Goal: Task Accomplishment & Management: Complete application form

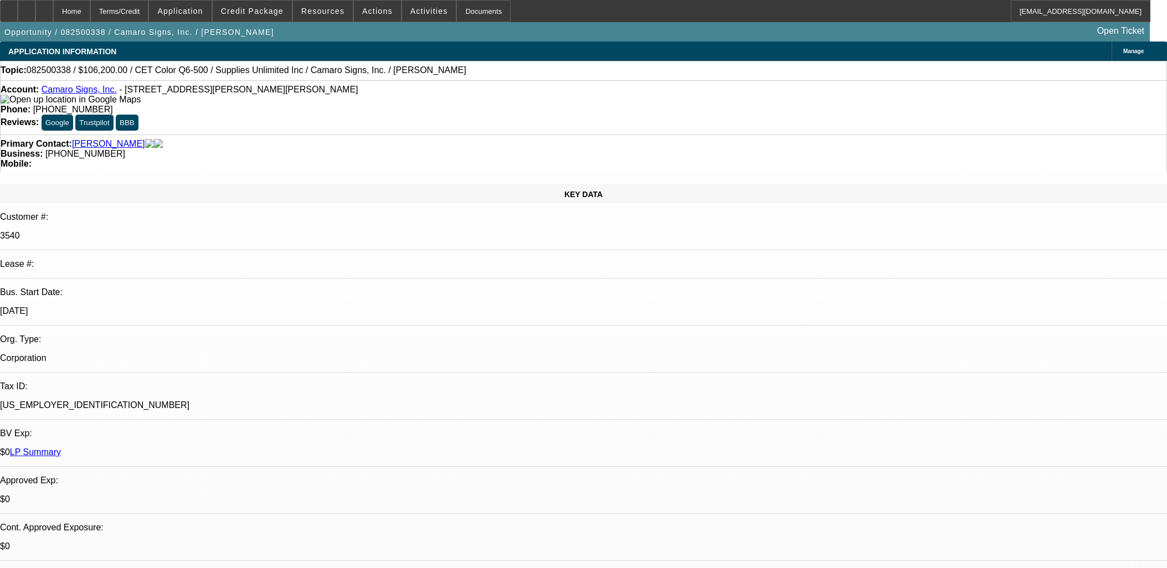
select select "0"
select select "3"
select select "0"
select select "2"
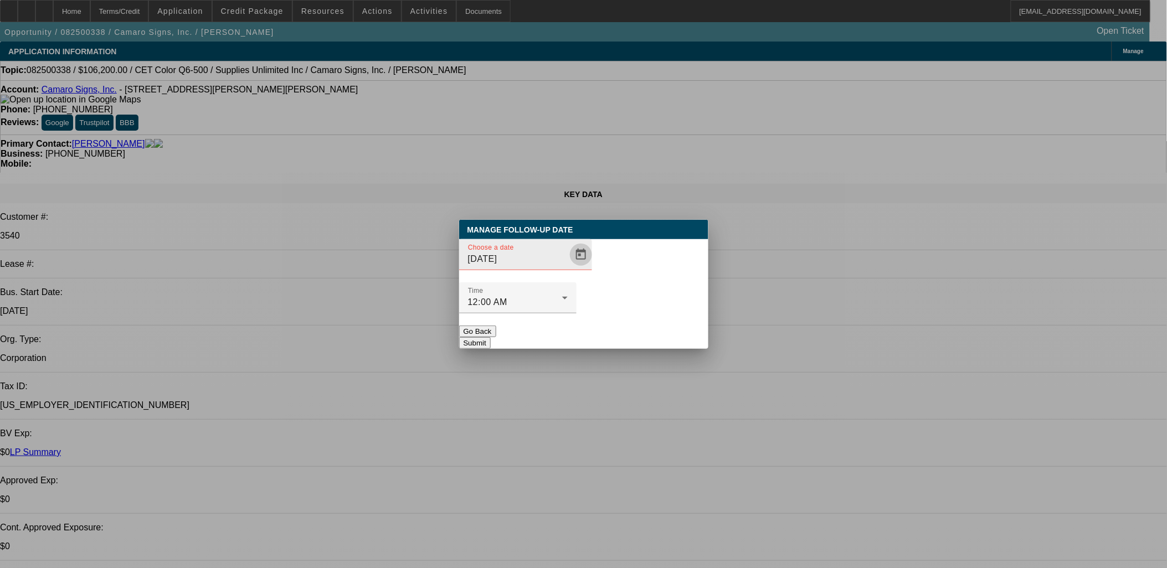
click at [568, 268] on span "Open calendar" at bounding box center [581, 255] width 27 height 27
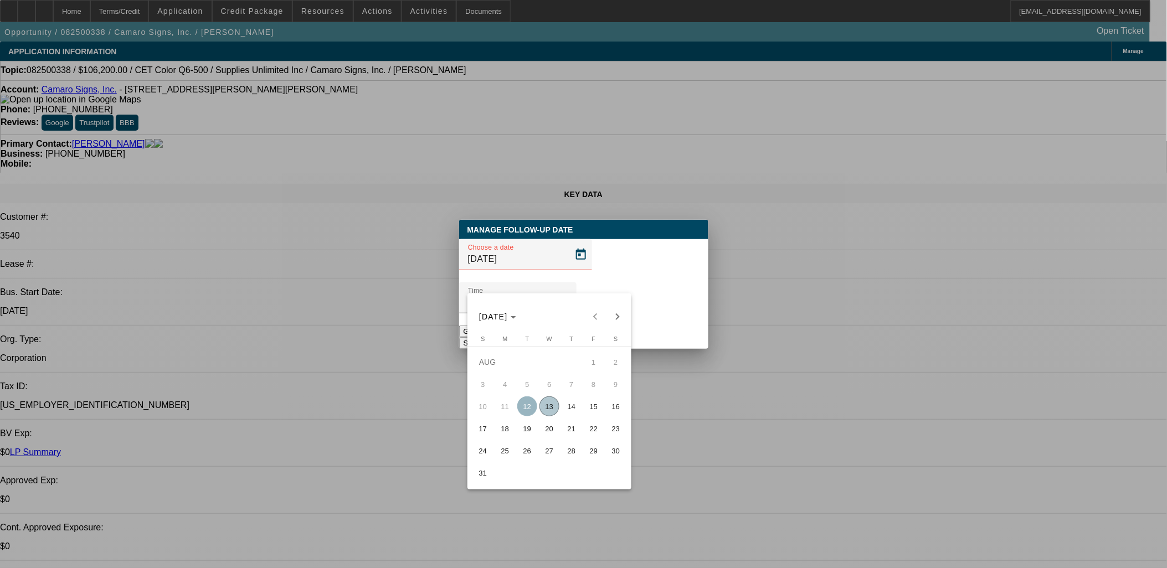
click at [591, 408] on span "15" at bounding box center [594, 407] width 20 height 20
type input "8/15/2025"
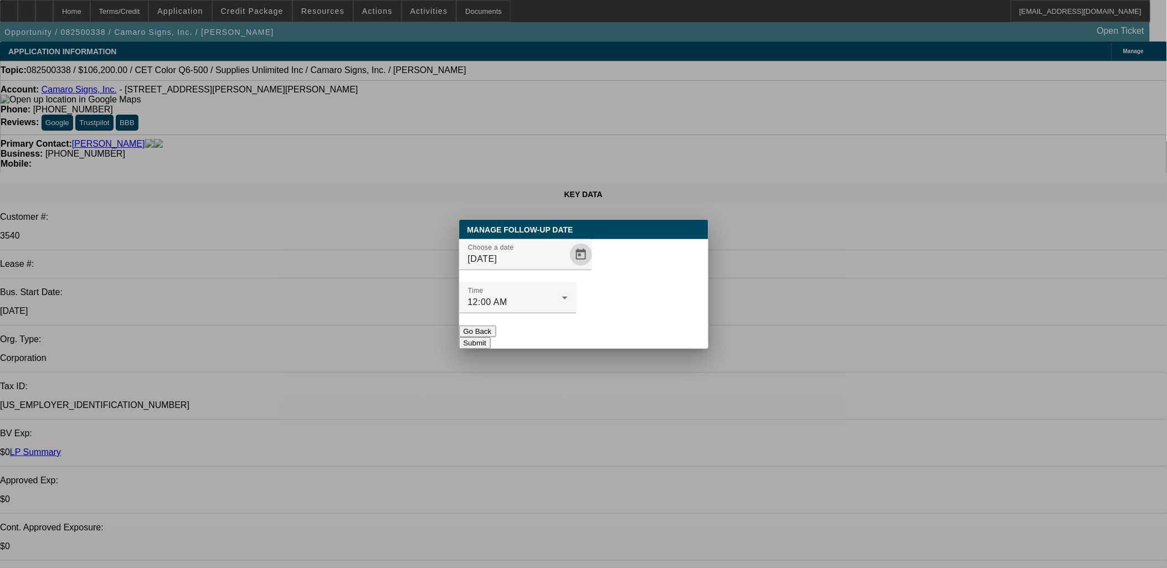
click at [491, 337] on button "Submit" at bounding box center [475, 343] width 32 height 12
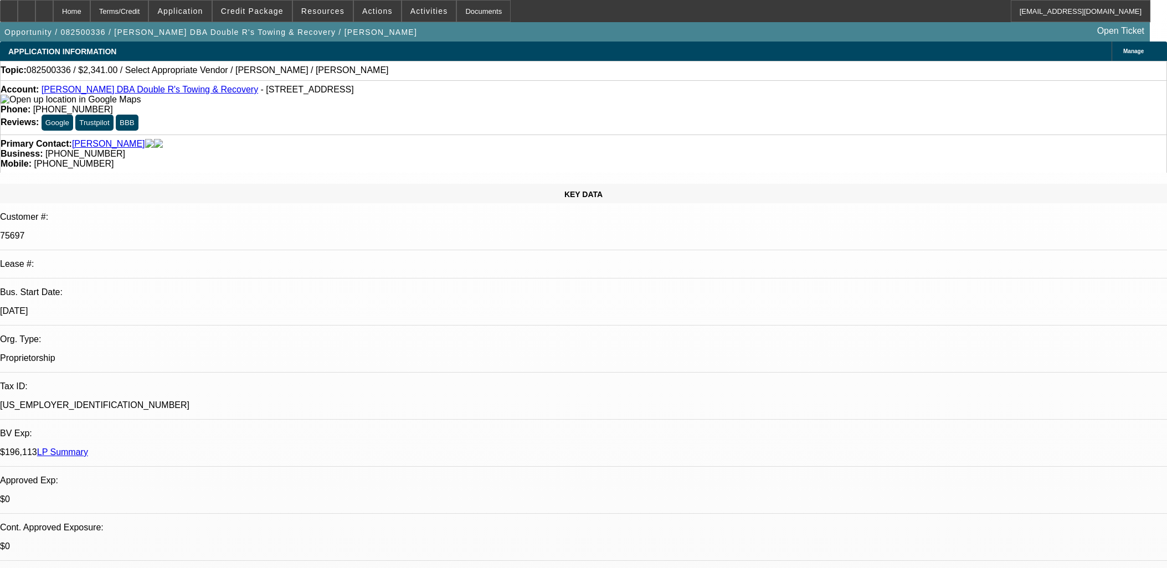
select select "0"
select select "2"
select select "0.1"
select select "4"
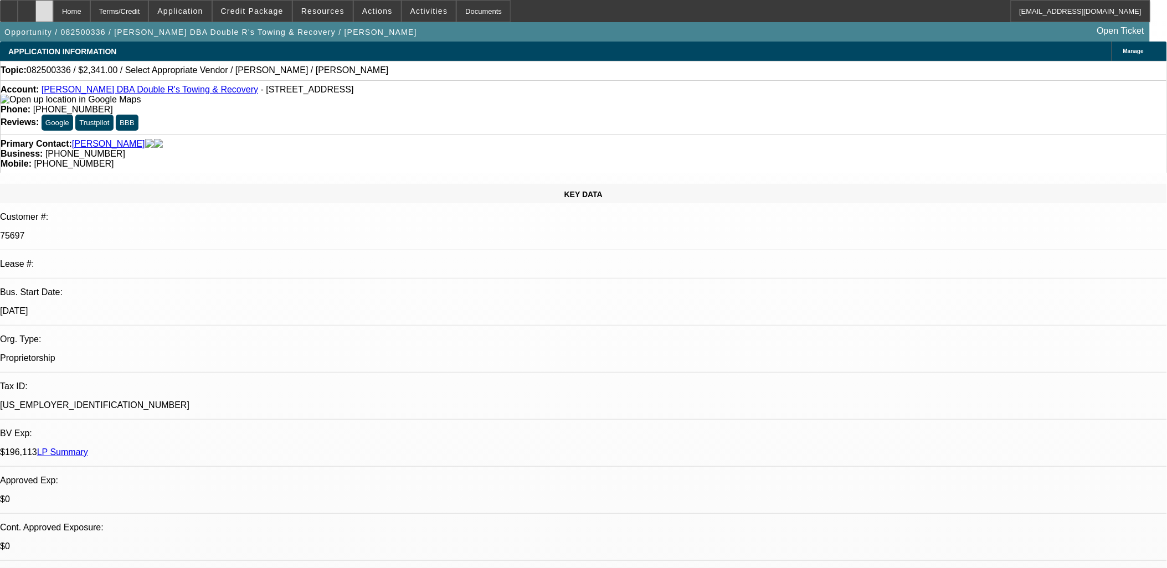
click at [53, 8] on div at bounding box center [44, 11] width 18 height 22
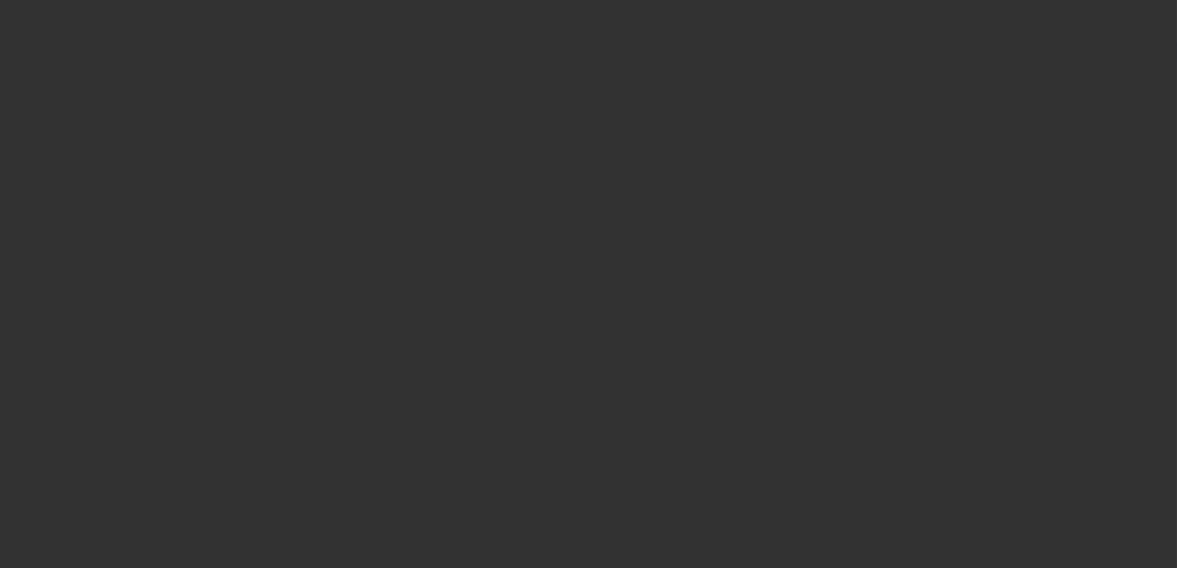
select select "0"
select select "2"
select select "0.1"
select select "4"
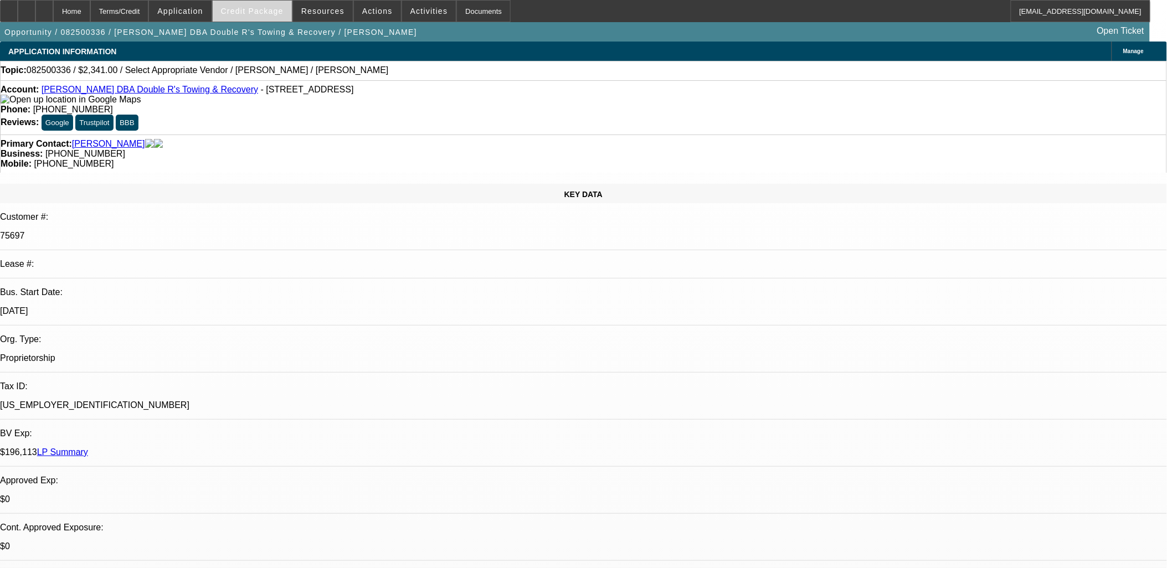
click at [248, 9] on span "Credit Package" at bounding box center [252, 11] width 63 height 9
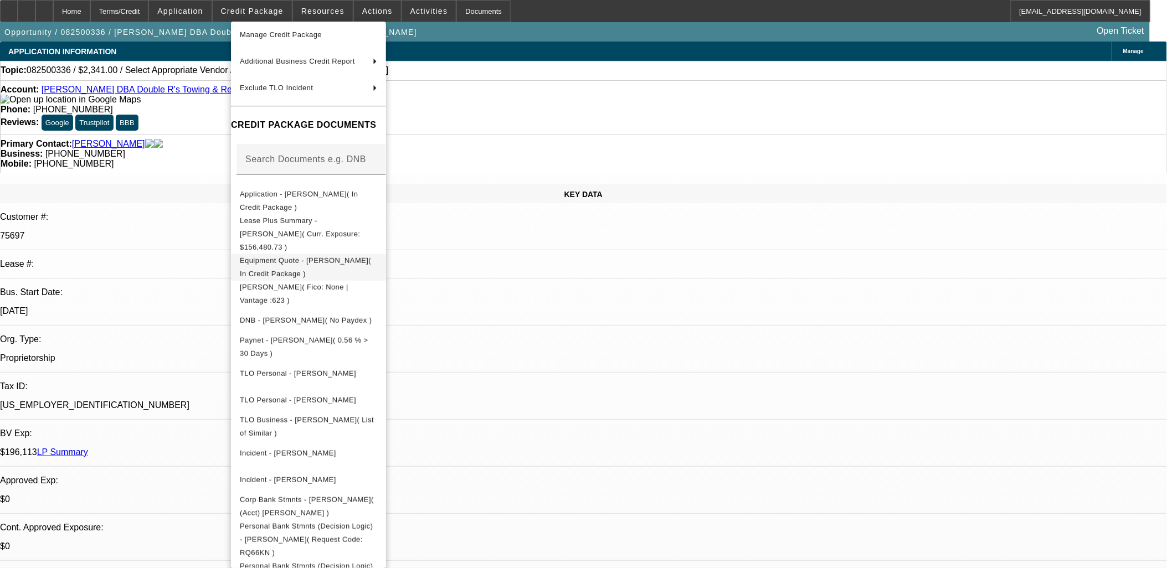
scroll to position [89, 0]
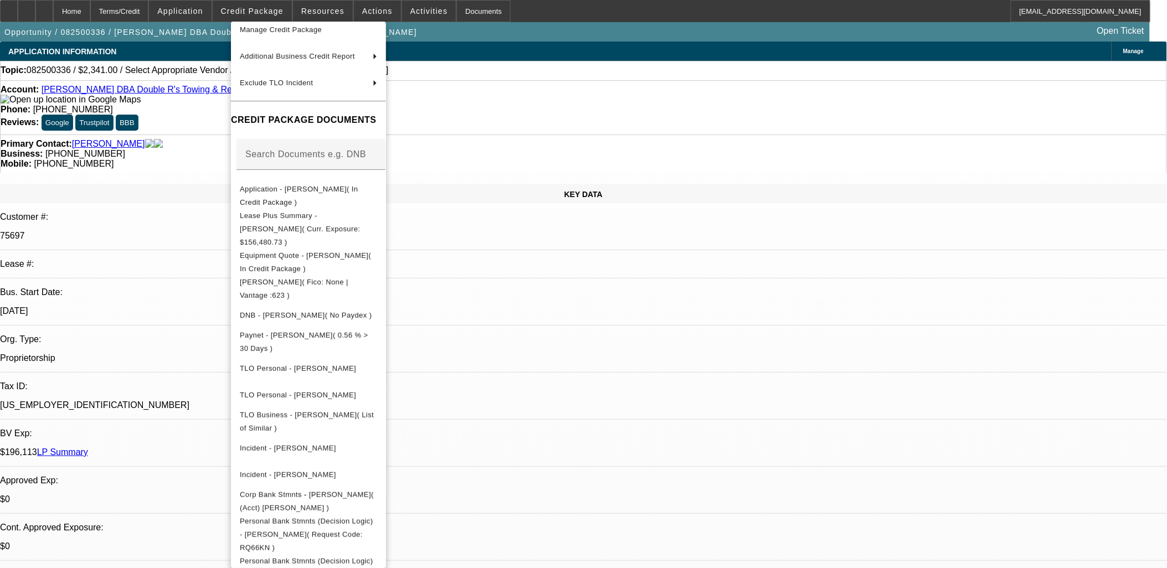
drag, startPoint x: 599, startPoint y: 336, endPoint x: 593, endPoint y: 335, distance: 6.2
click at [599, 335] on div at bounding box center [583, 284] width 1167 height 568
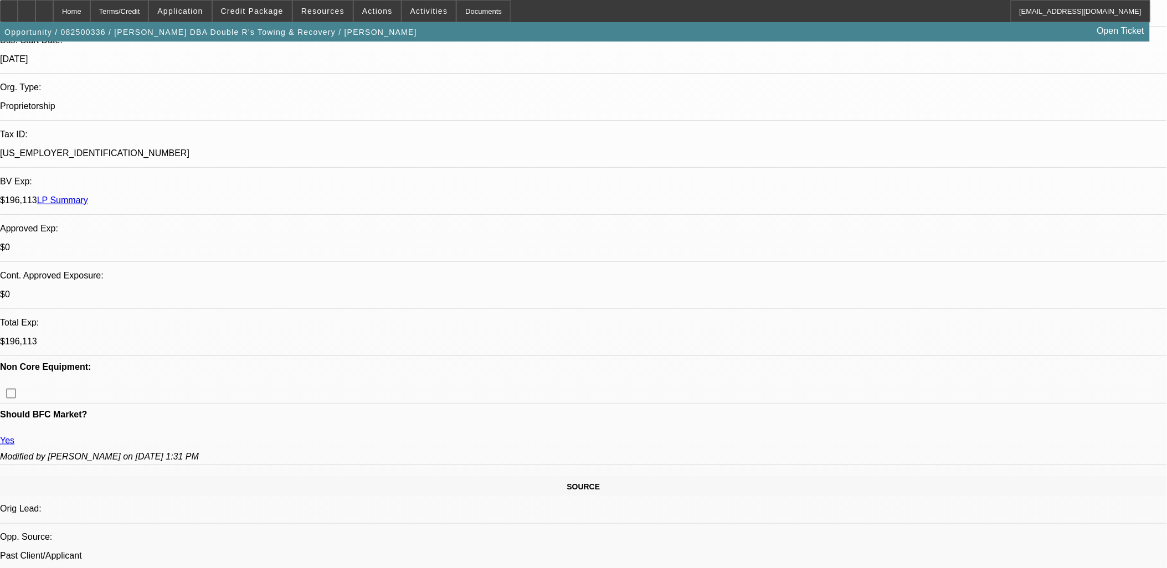
scroll to position [246, 0]
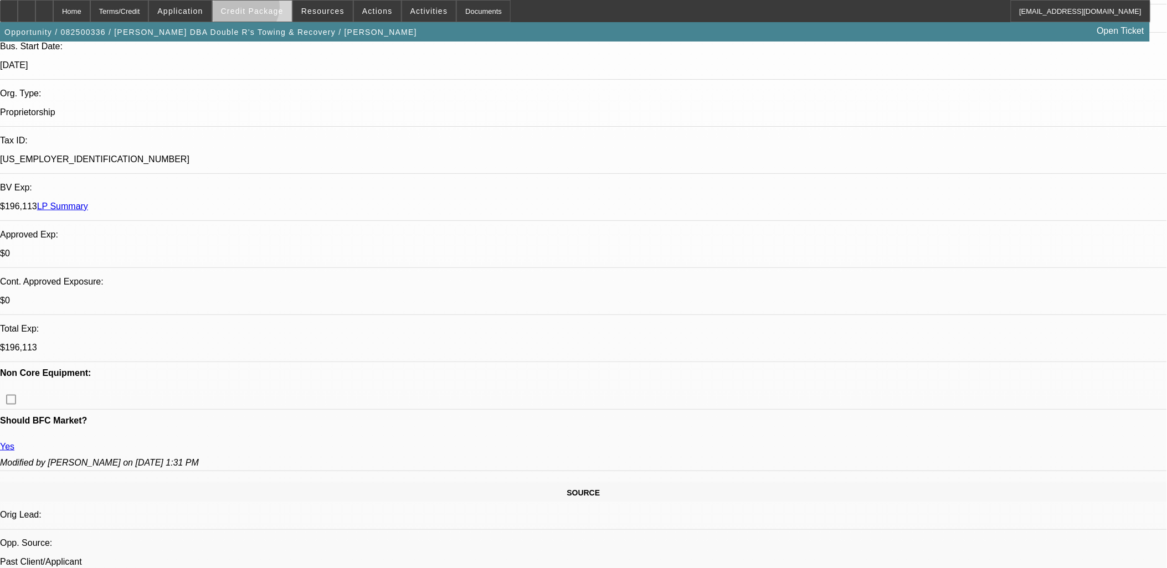
click at [262, 9] on span "Credit Package" at bounding box center [252, 11] width 63 height 9
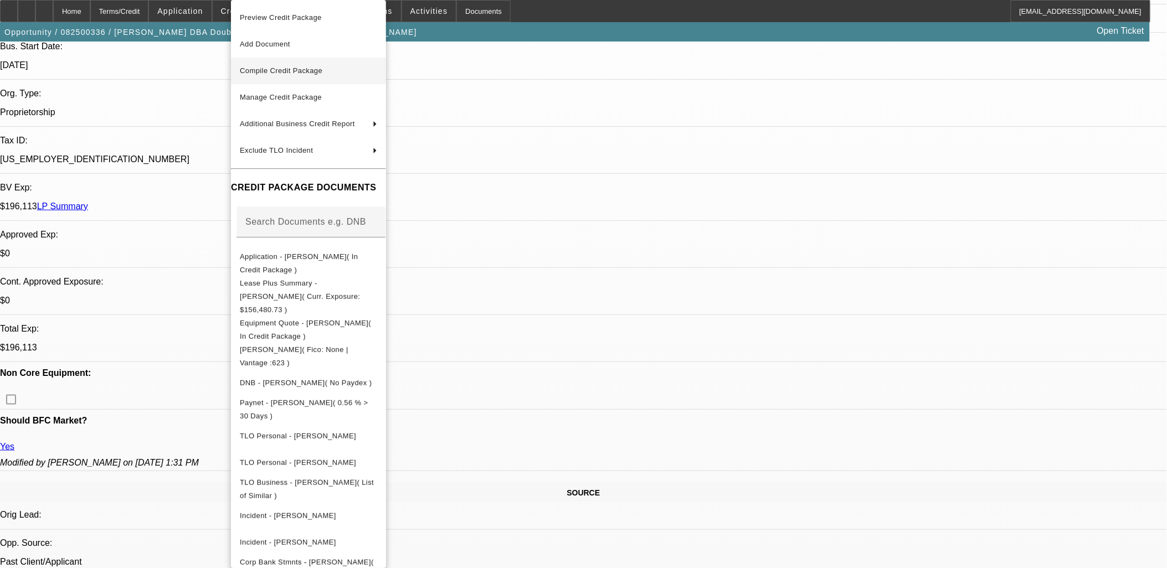
click at [273, 70] on span "Compile Credit Package" at bounding box center [281, 70] width 83 height 8
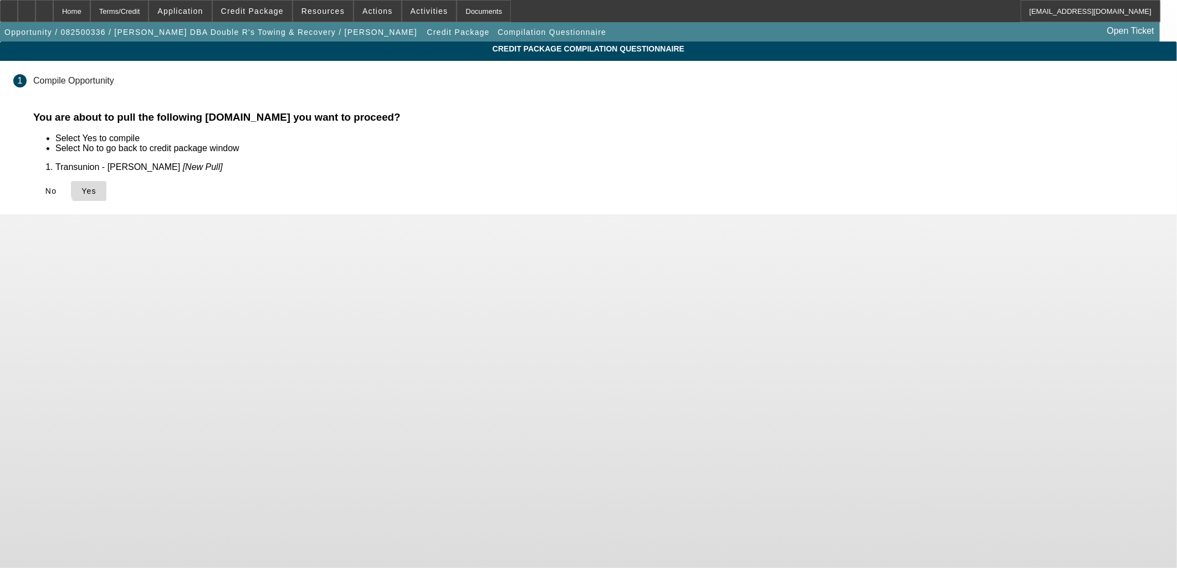
click at [96, 187] on span "Yes" at bounding box center [88, 191] width 15 height 9
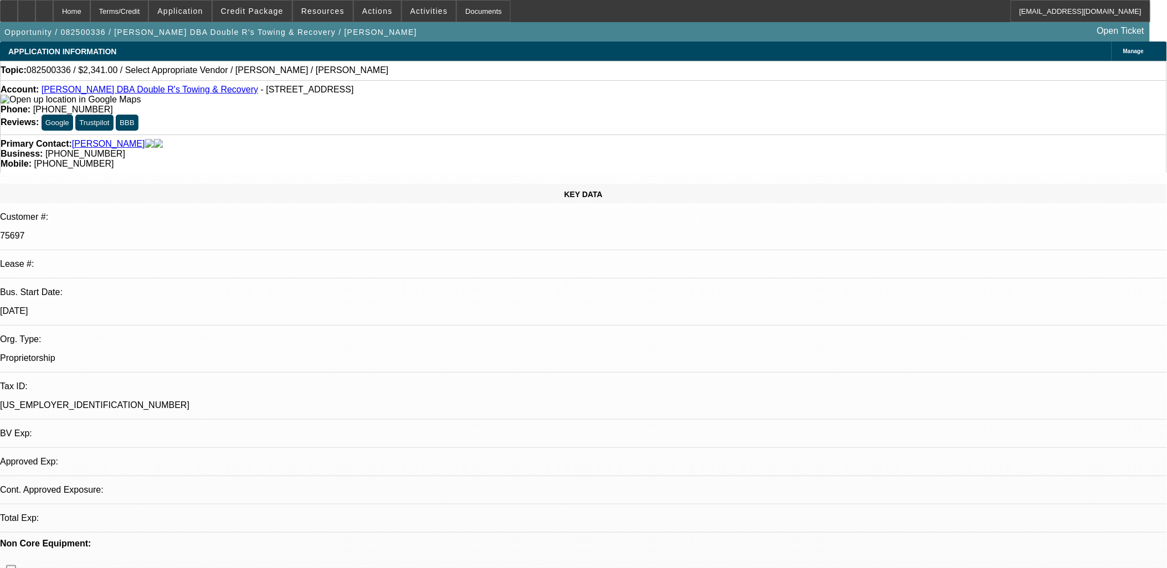
select select "0"
select select "2"
select select "0.1"
select select "4"
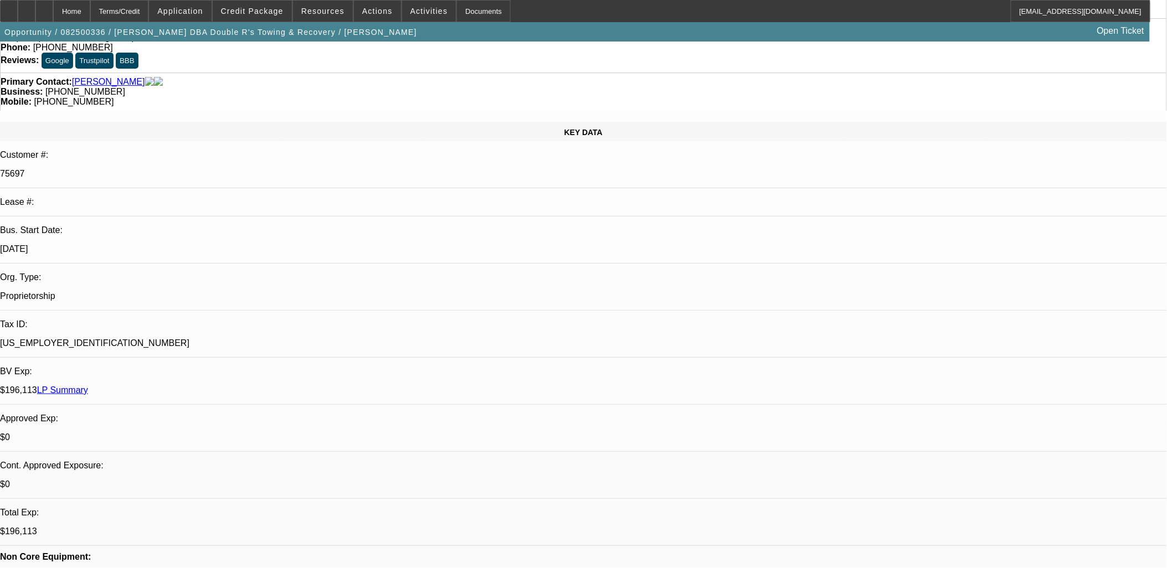
scroll to position [61, 0]
click at [88, 386] on link "LP Summary" at bounding box center [62, 390] width 51 height 9
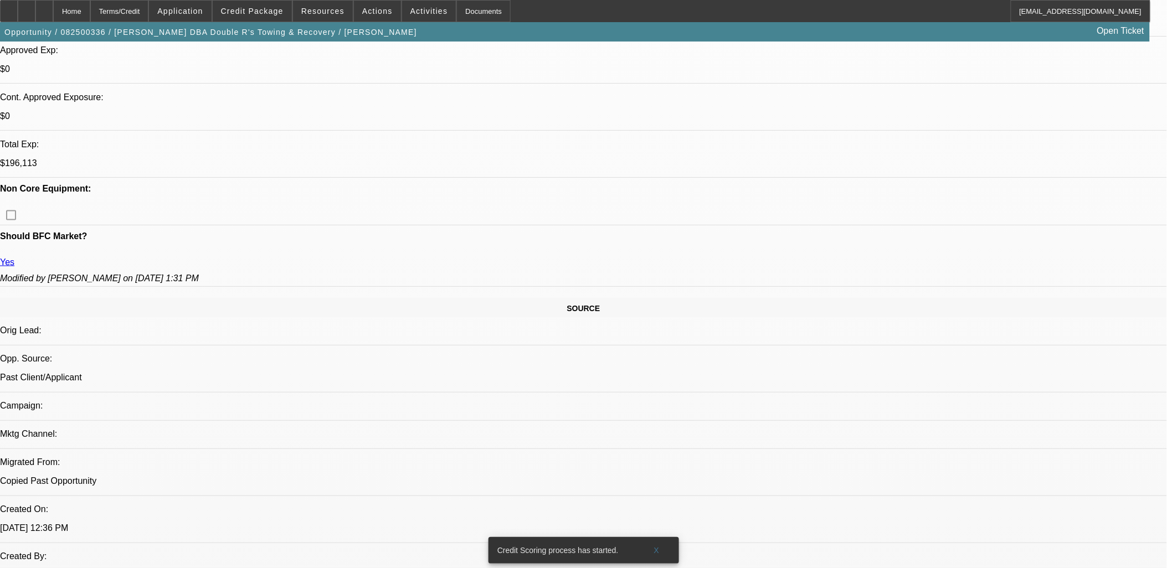
scroll to position [307, 0]
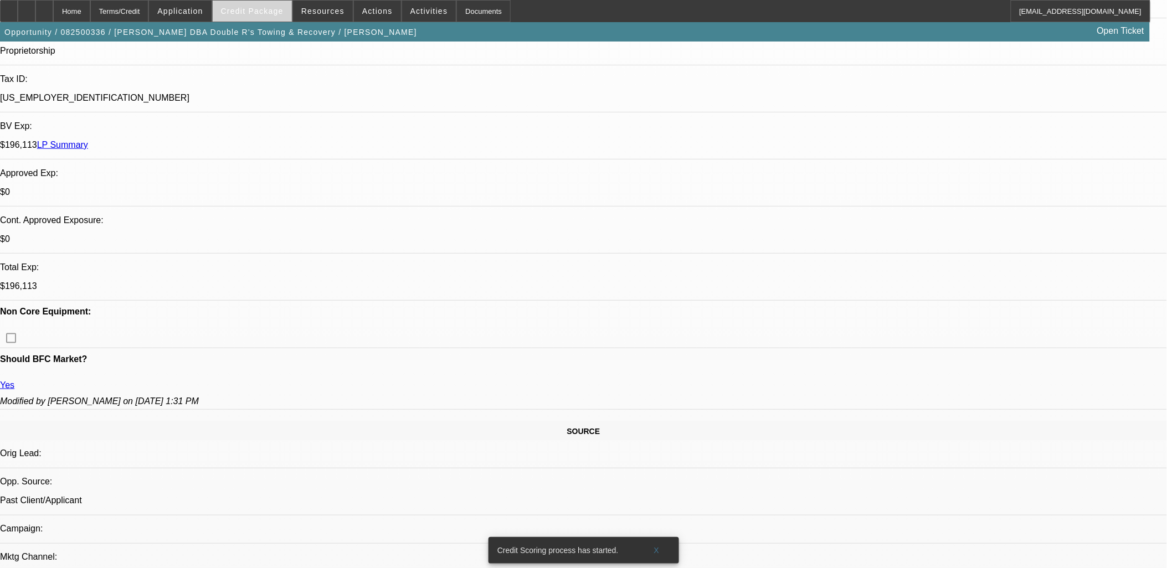
click at [270, 12] on span "Credit Package" at bounding box center [252, 11] width 63 height 9
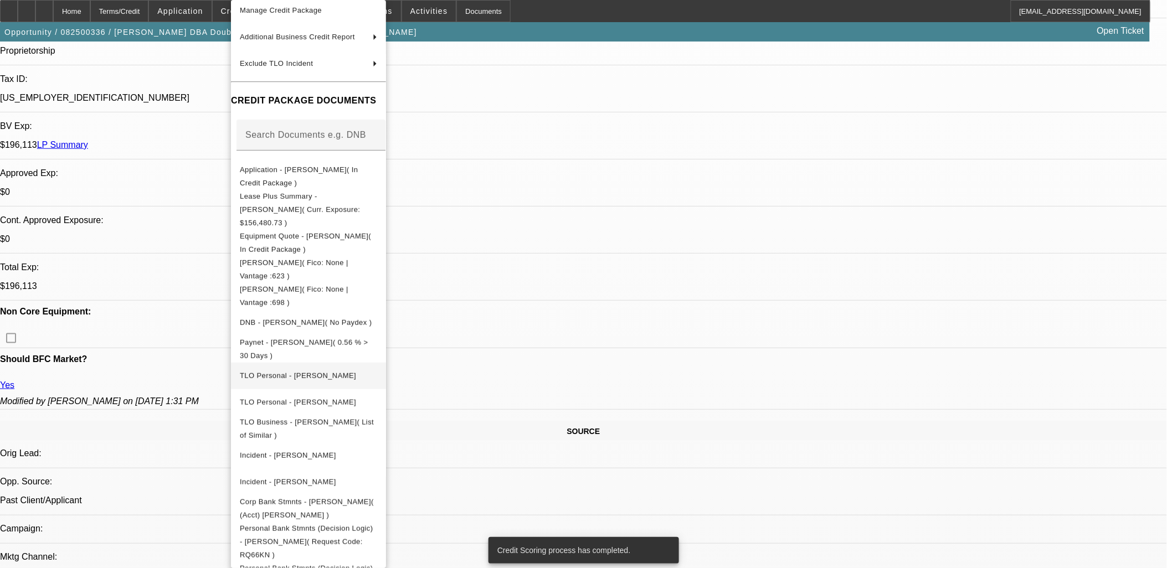
scroll to position [94, 0]
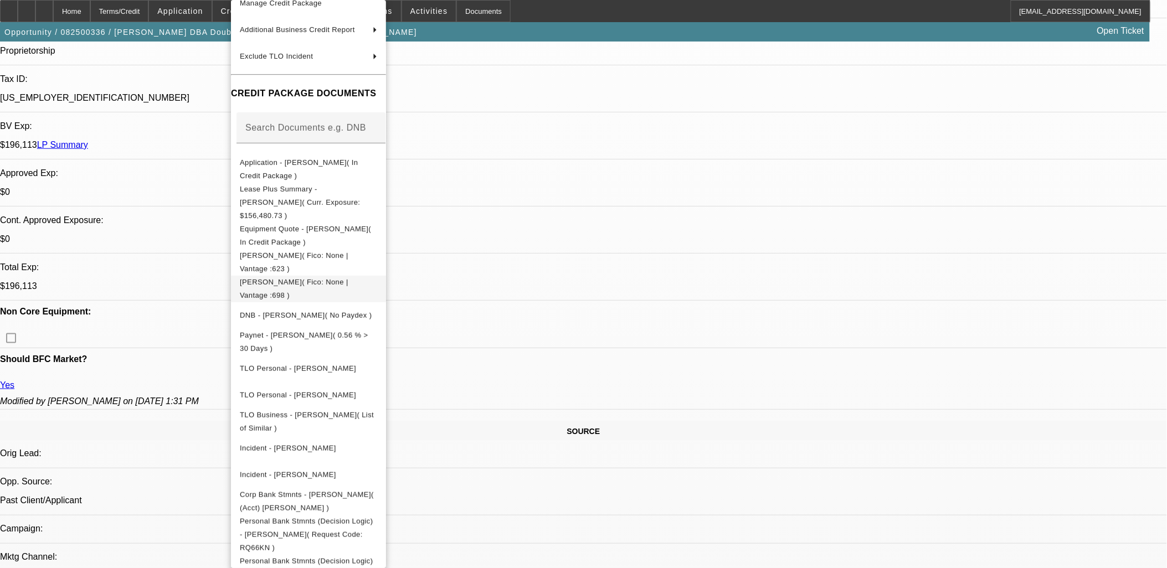
click at [335, 278] on span "Transunion - Rodriguez, Roberto( Fico: None | Vantage :698 )" at bounding box center [294, 289] width 109 height 22
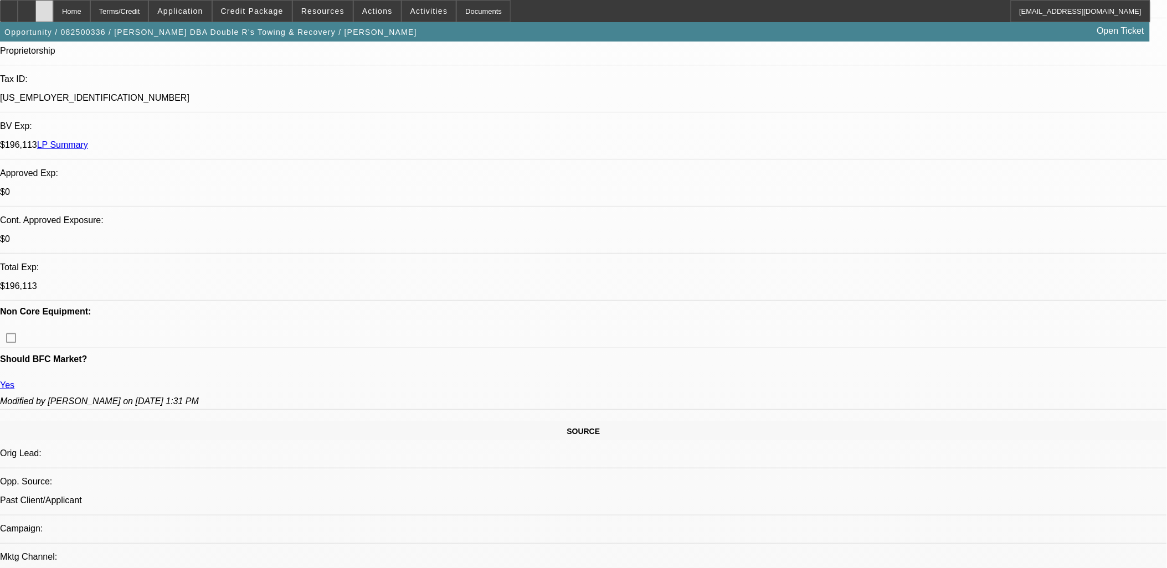
click at [44, 7] on icon at bounding box center [44, 7] width 0 height 0
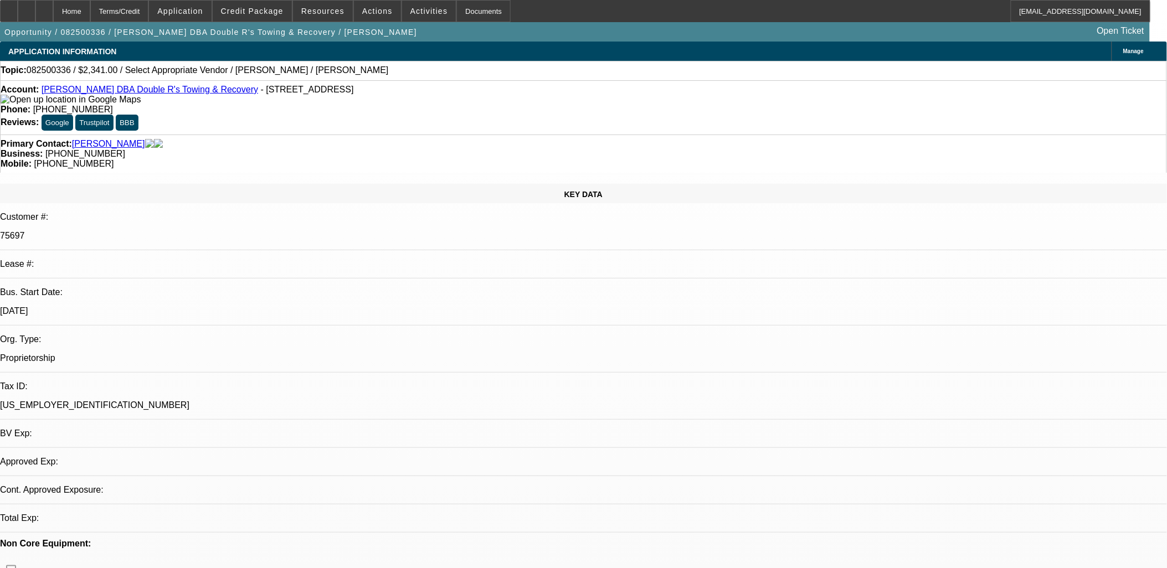
select select "0"
select select "2"
select select "0.1"
select select "1"
select select "2"
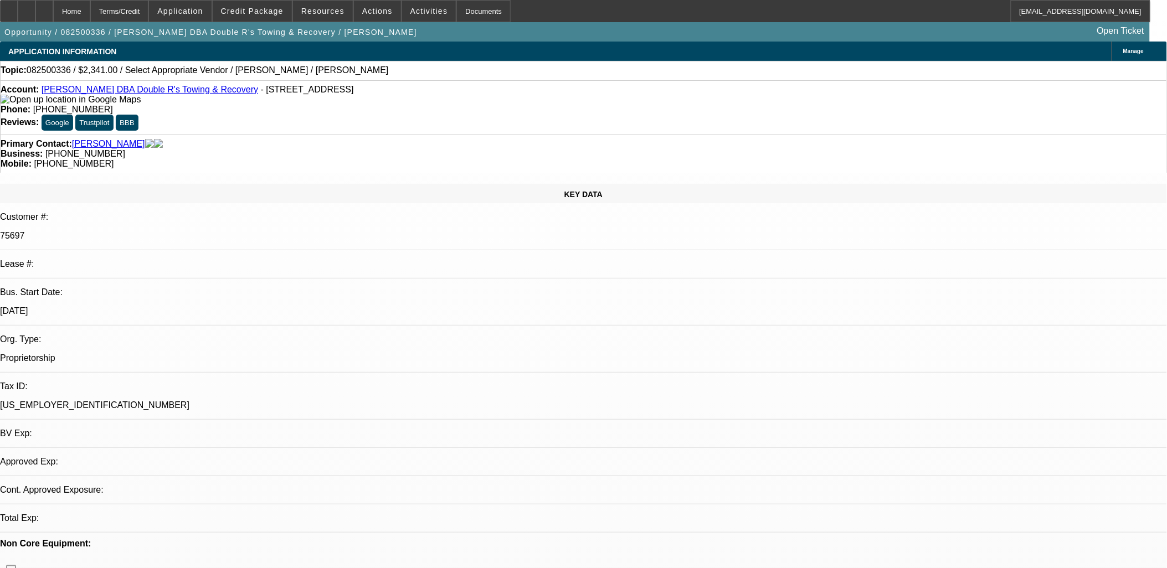
select select "4"
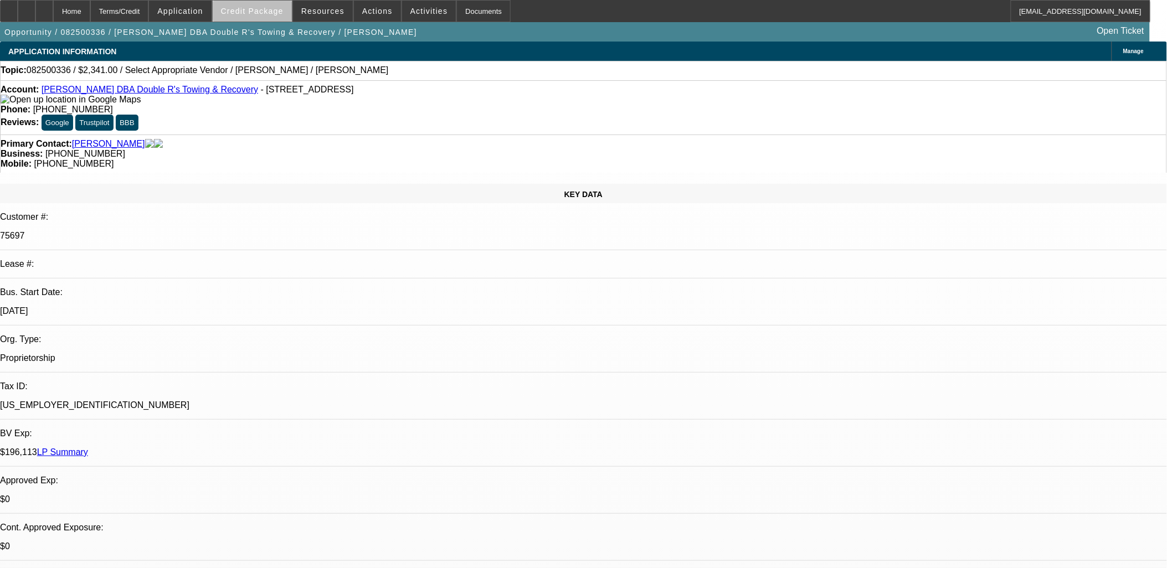
click at [273, 12] on span "Credit Package" at bounding box center [252, 11] width 63 height 9
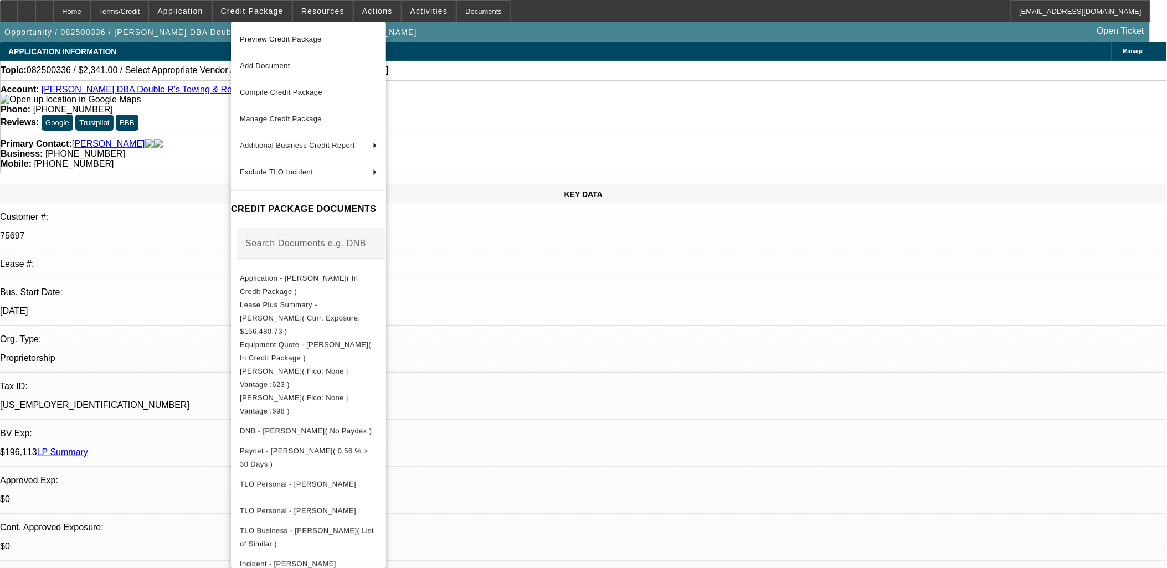
click at [273, 12] on div at bounding box center [583, 284] width 1167 height 568
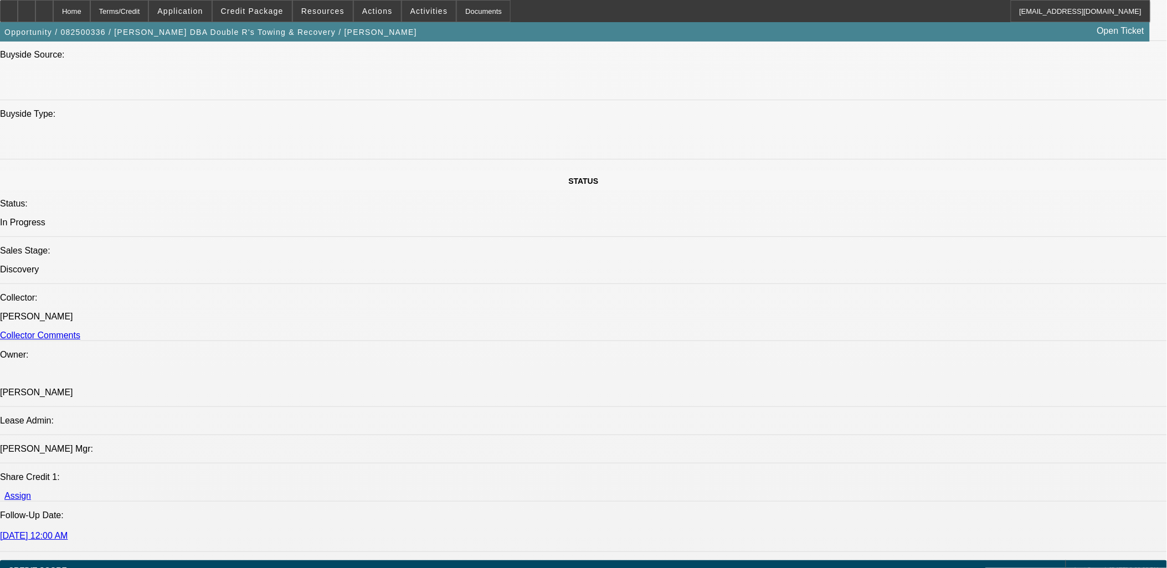
scroll to position [1108, 0]
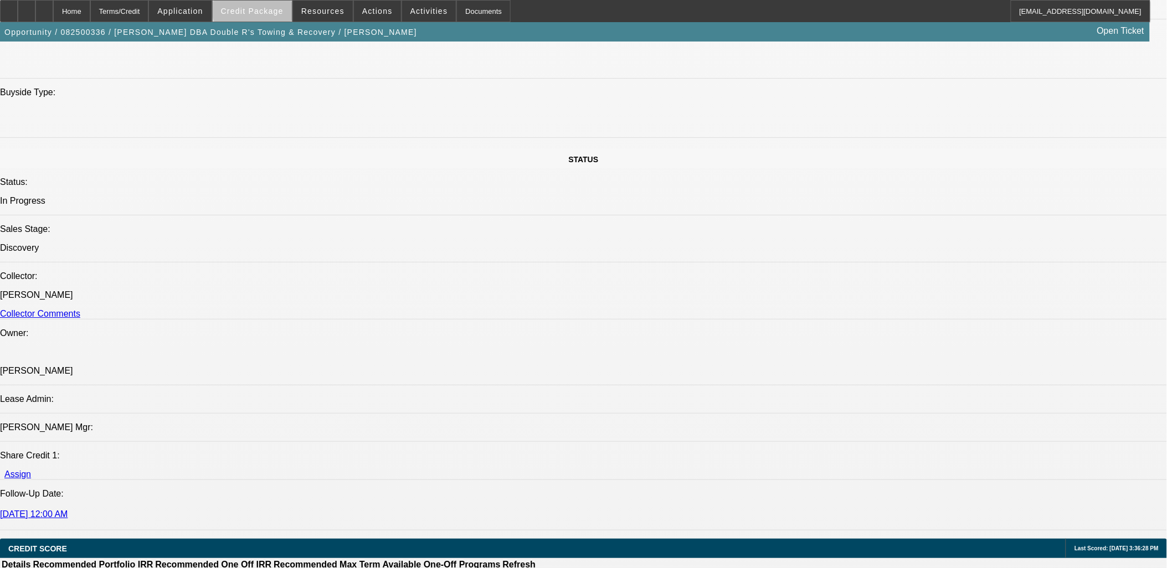
click at [271, 8] on span "Credit Package" at bounding box center [252, 11] width 63 height 9
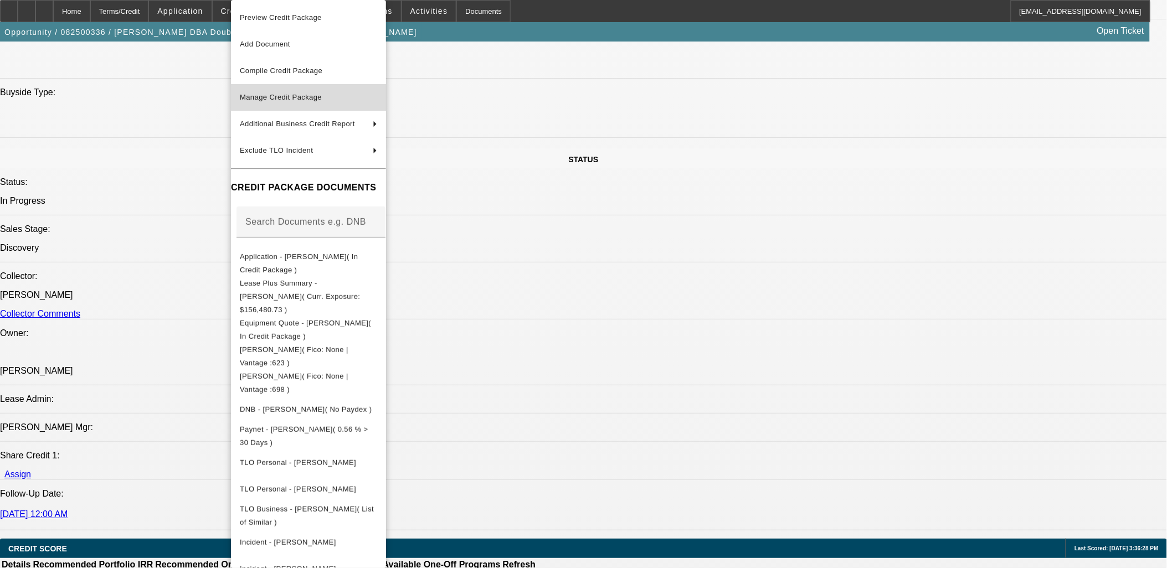
click at [277, 93] on span "Manage Credit Package" at bounding box center [281, 97] width 82 height 8
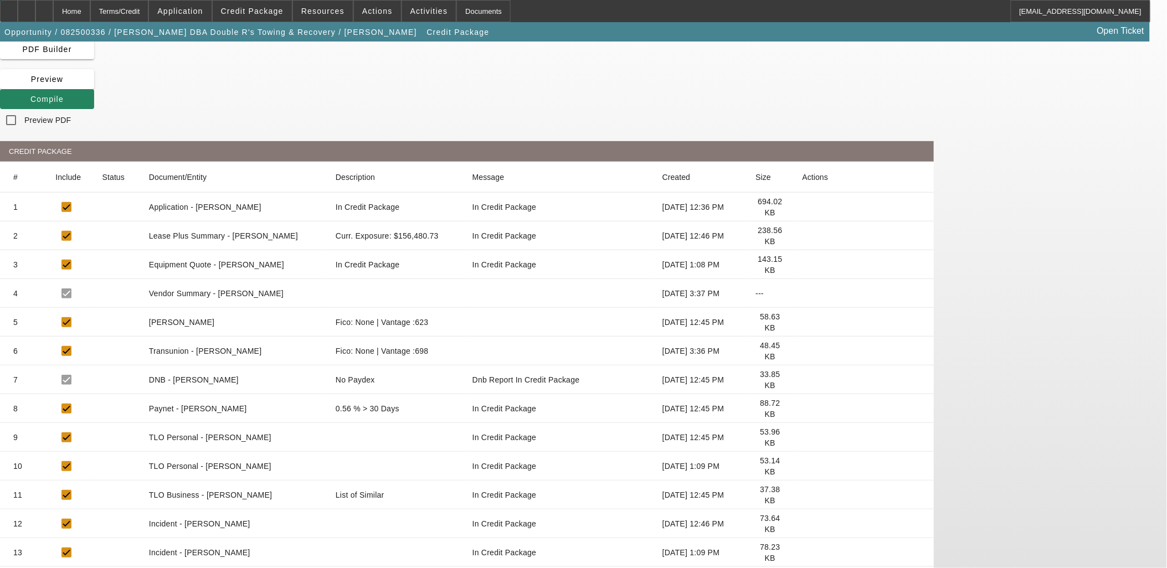
scroll to position [110, 0]
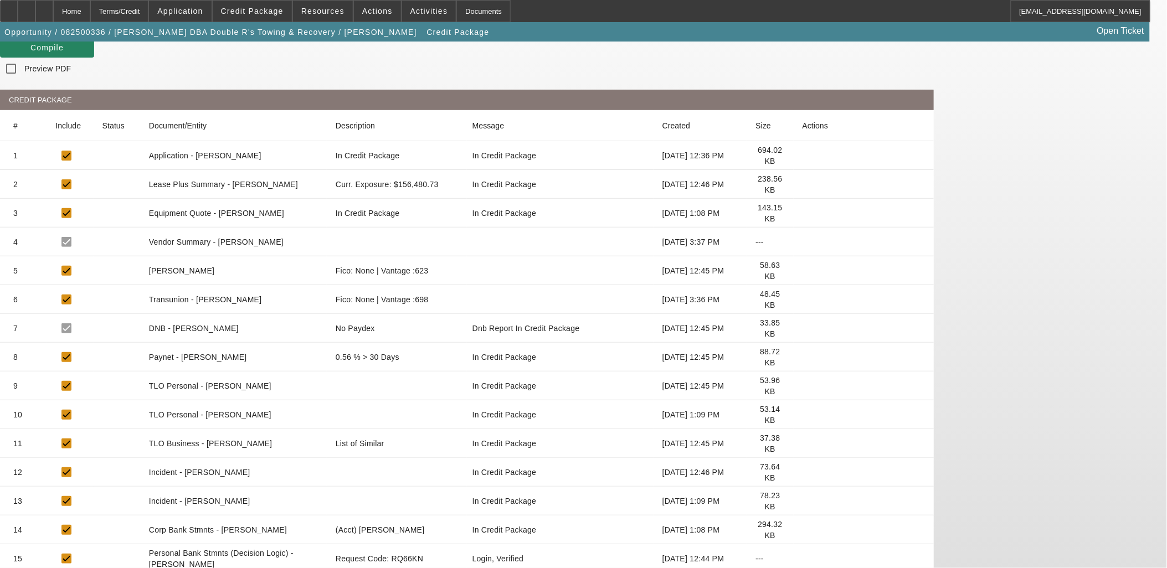
click at [803, 530] on icon at bounding box center [803, 530] width 0 height 0
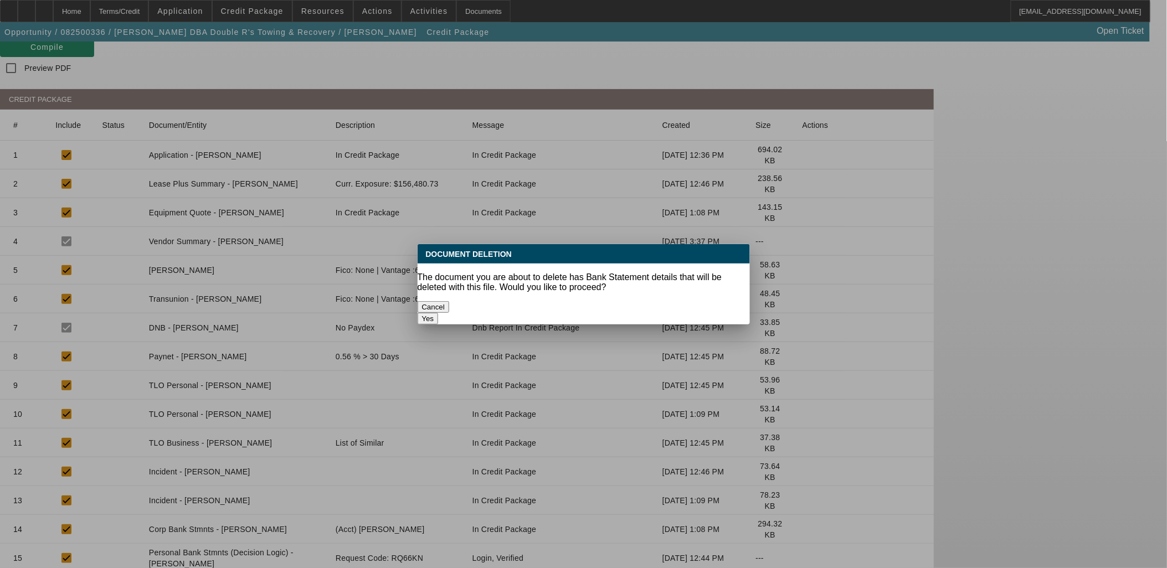
click at [439, 313] on button "Yes" at bounding box center [428, 319] width 21 height 12
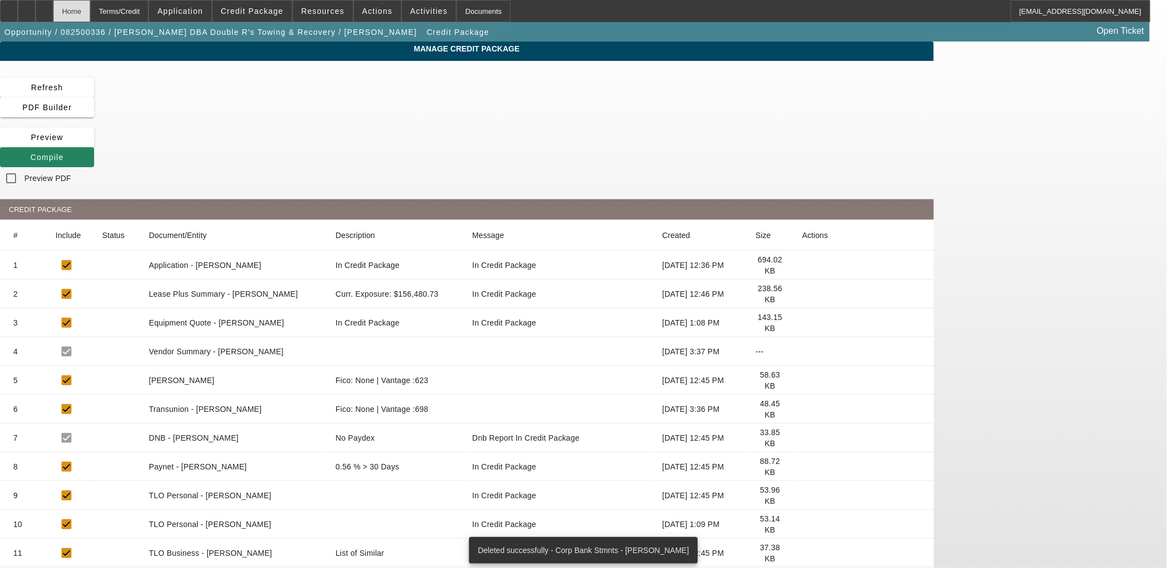
click at [90, 8] on div "Home" at bounding box center [71, 11] width 37 height 22
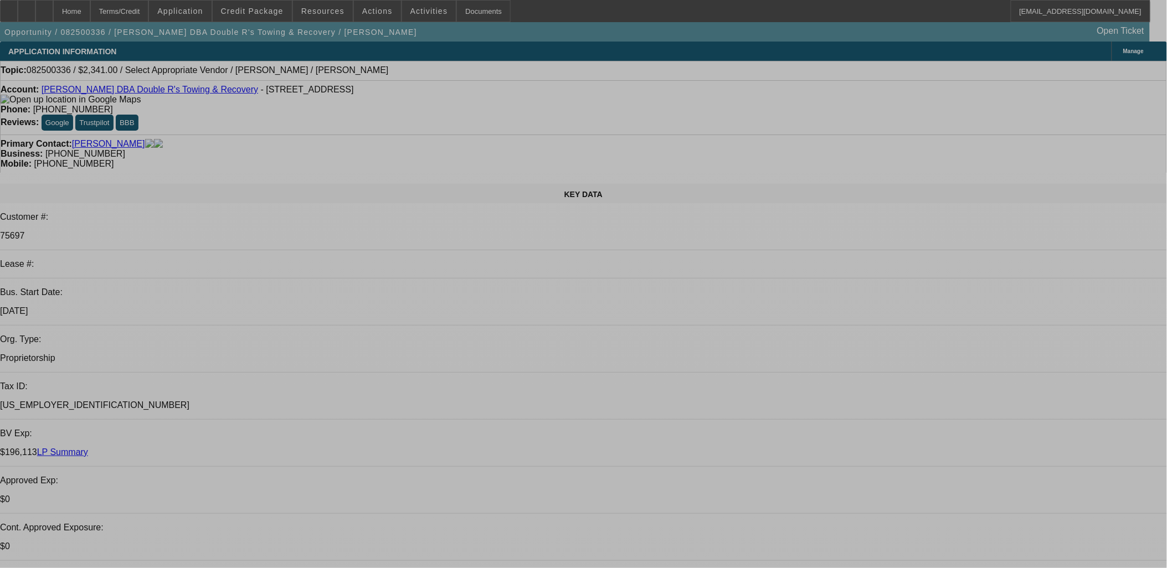
select select "0"
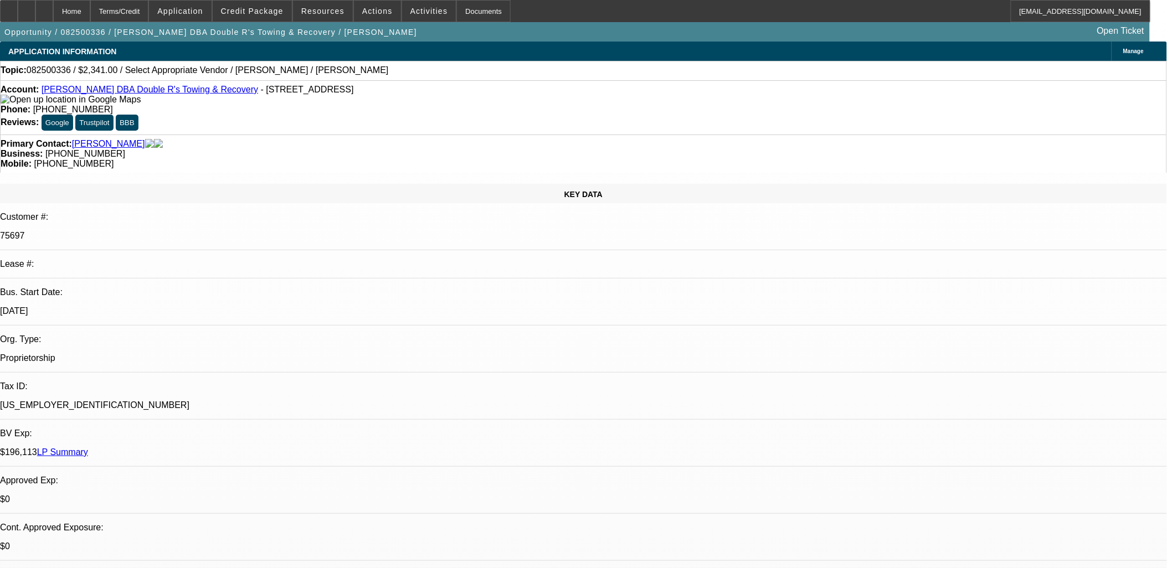
select select "2"
select select "0.1"
select select "4"
click at [269, 12] on span "Credit Package" at bounding box center [252, 11] width 63 height 9
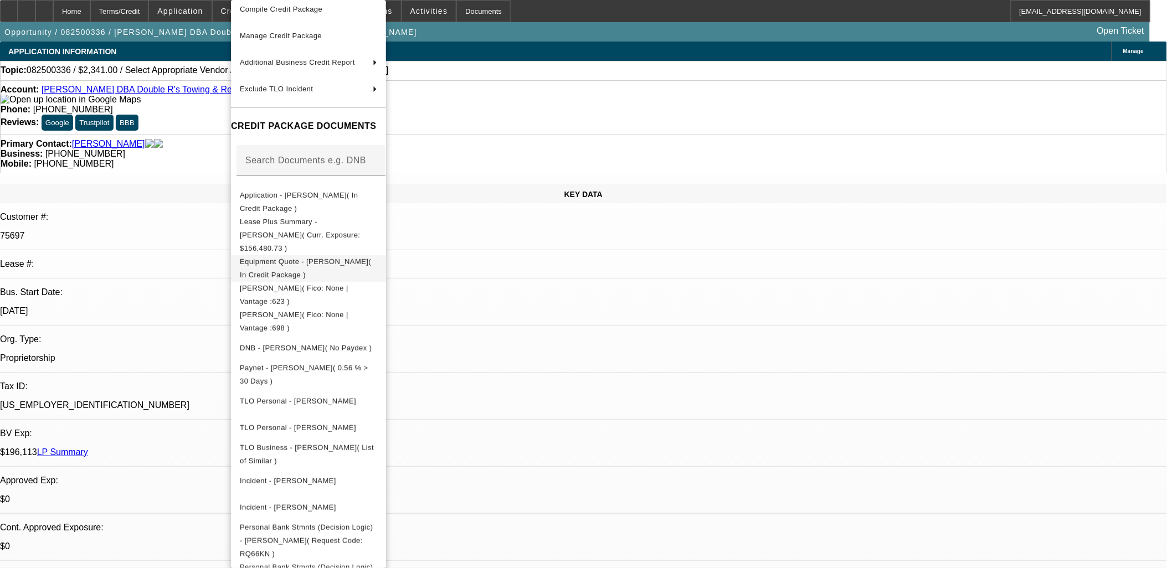
scroll to position [67, 0]
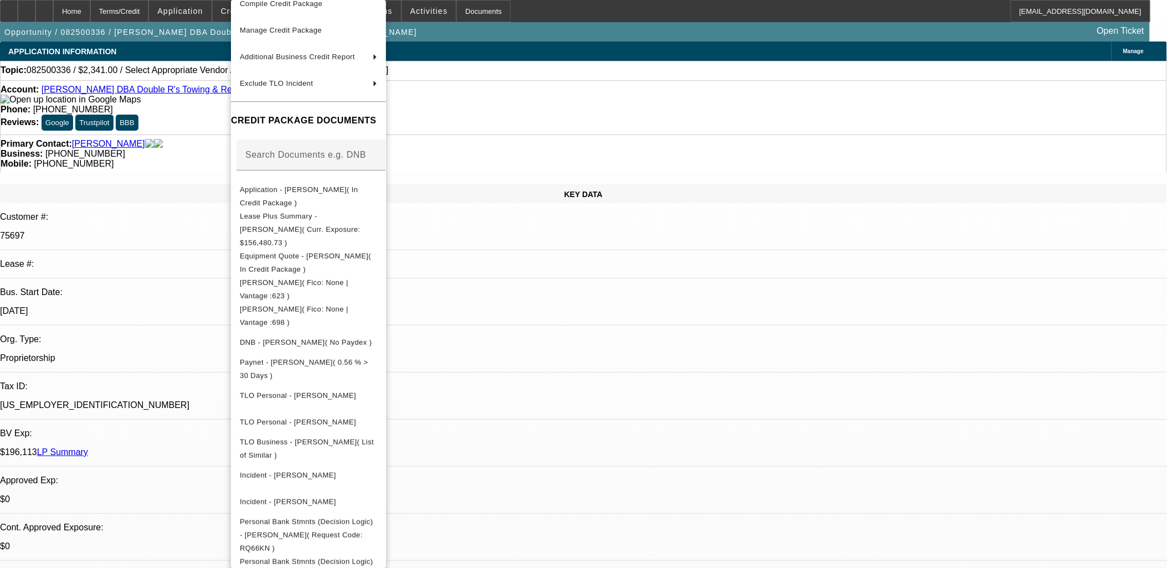
click at [622, 352] on div at bounding box center [583, 284] width 1167 height 568
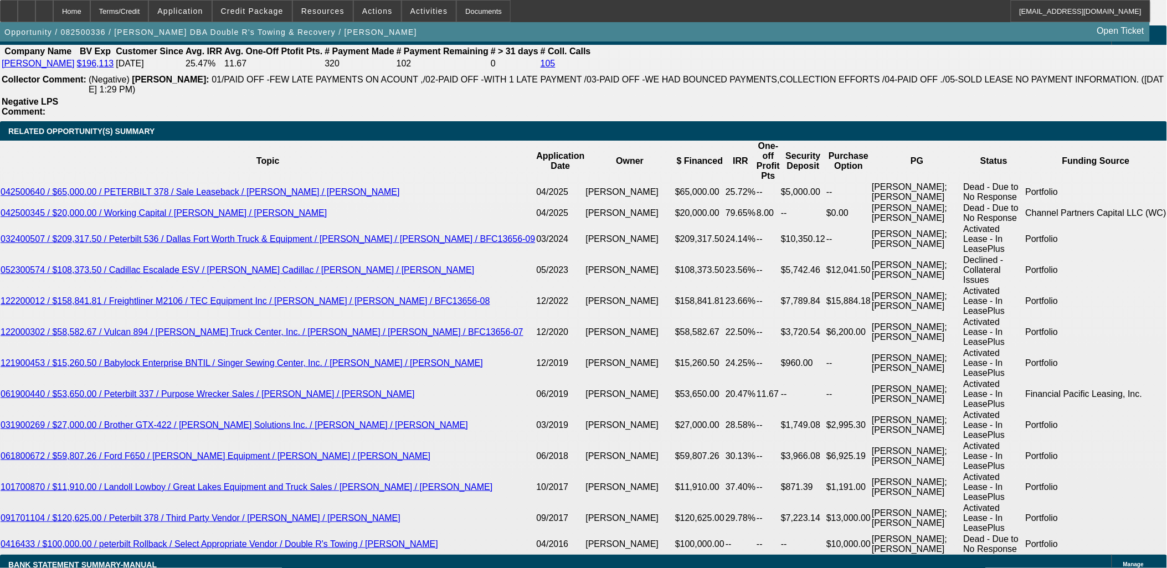
scroll to position [1785, 0]
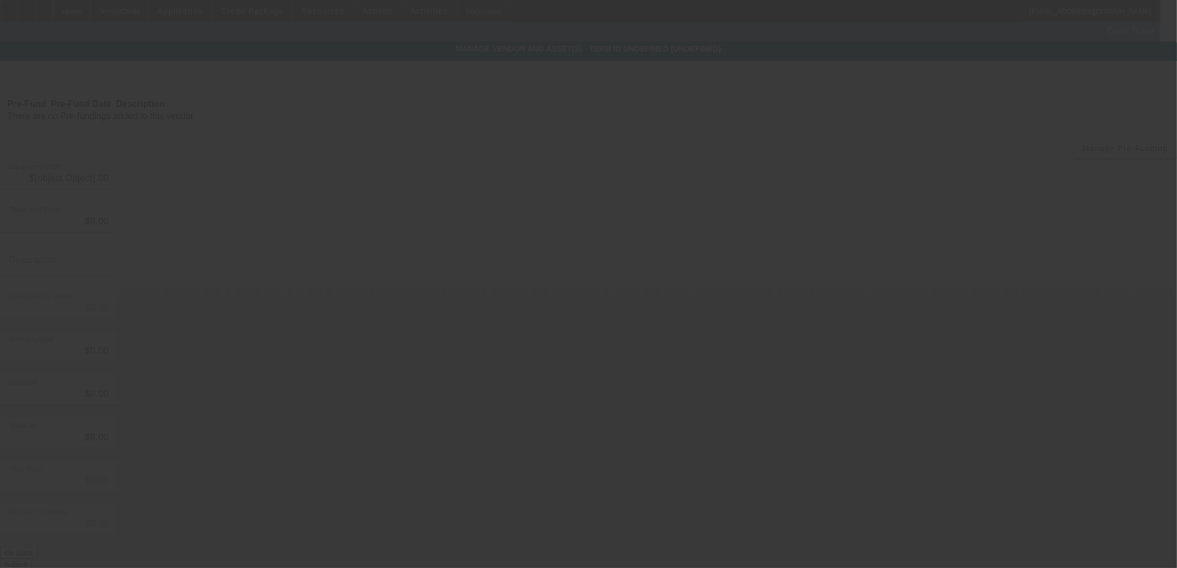
type input "$2,341.00"
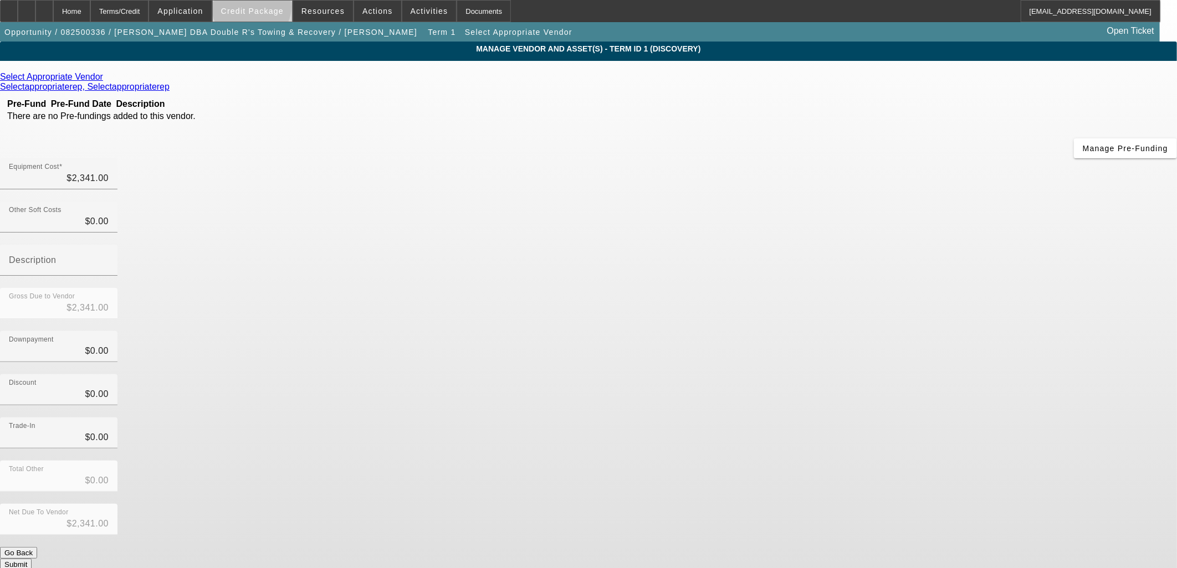
click at [270, 9] on span "Credit Package" at bounding box center [252, 11] width 63 height 9
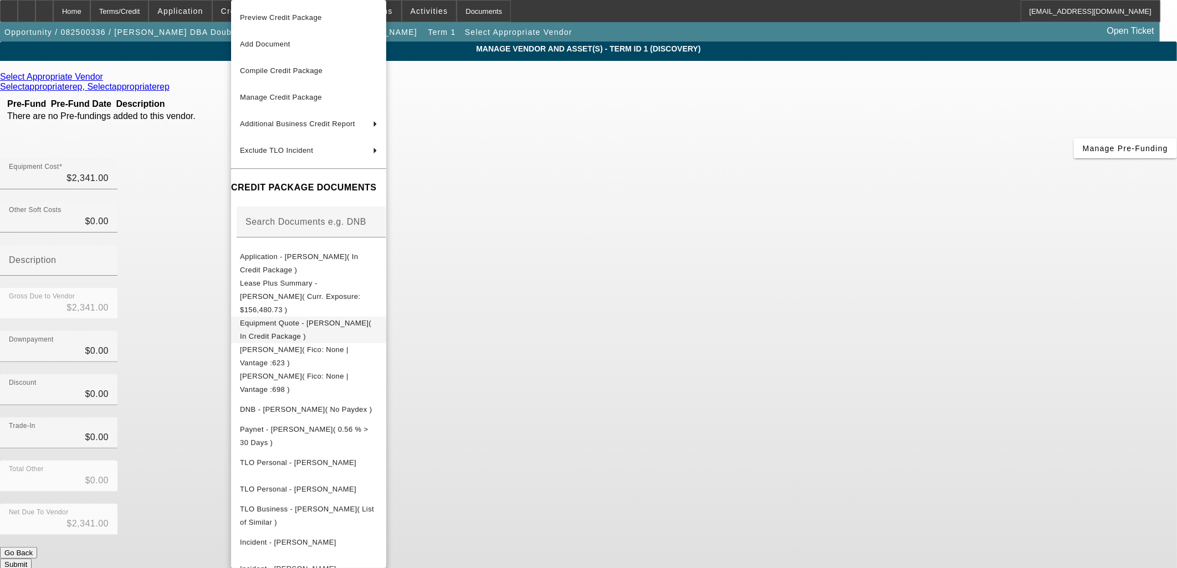
click at [289, 319] on span "Equipment Quote - Ernestina Rodriguez( In Credit Package )" at bounding box center [305, 330] width 131 height 22
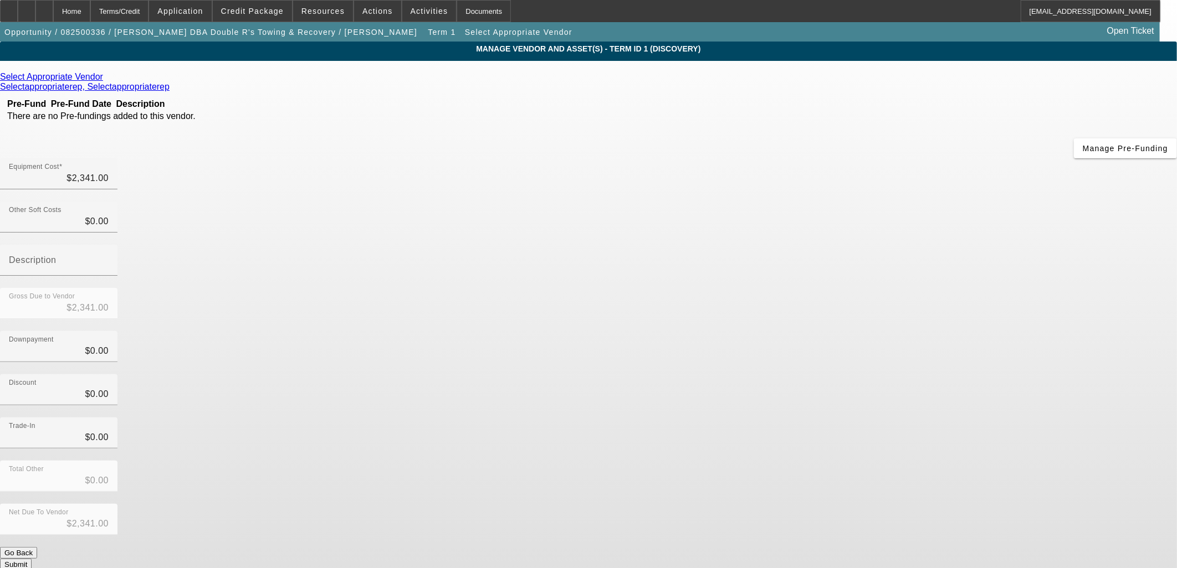
click at [106, 79] on icon at bounding box center [106, 76] width 0 height 9
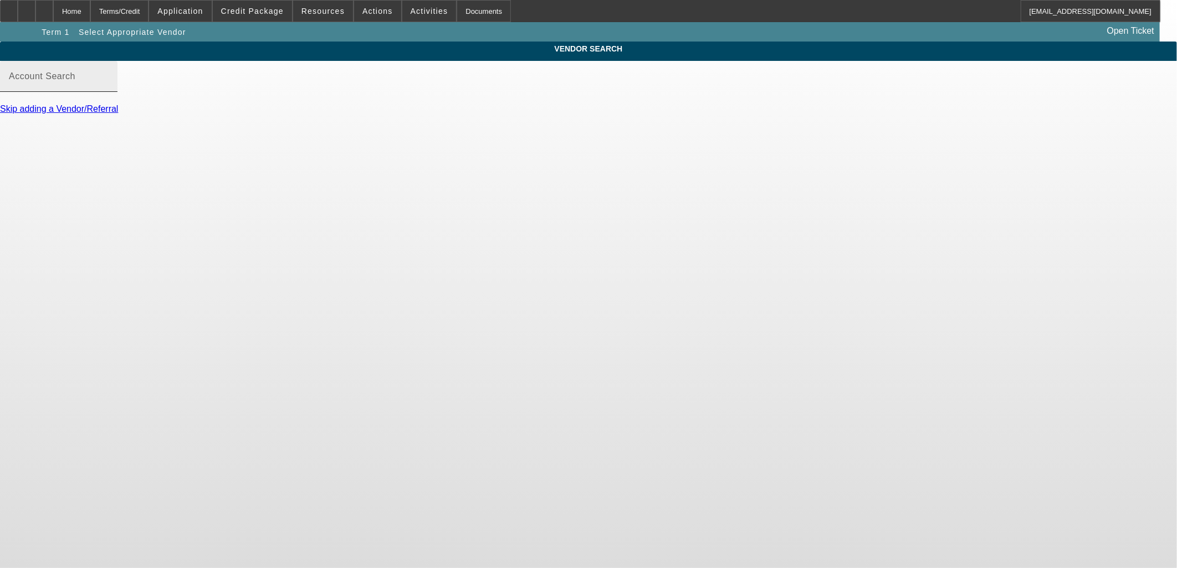
click at [75, 81] on mat-label "Account Search" at bounding box center [42, 75] width 66 height 9
click at [109, 85] on input "Account Search" at bounding box center [59, 80] width 100 height 13
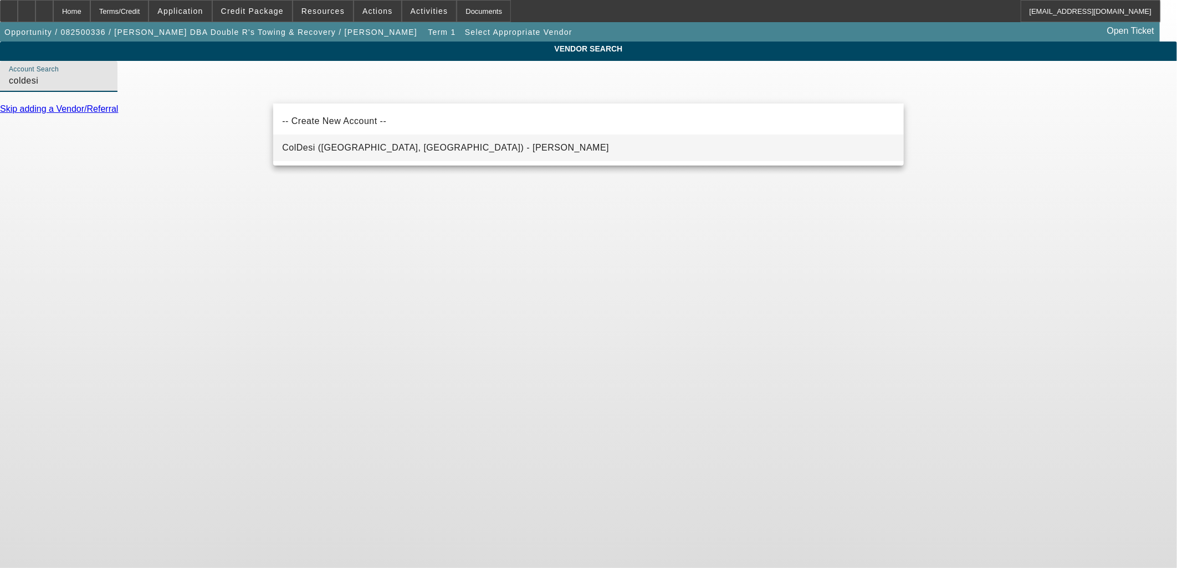
click at [493, 148] on mat-option "ColDesi (Tampa, FL) - Levine, Scott" at bounding box center [588, 148] width 630 height 27
type input "ColDesi (Tampa, FL) - Levine, Scott"
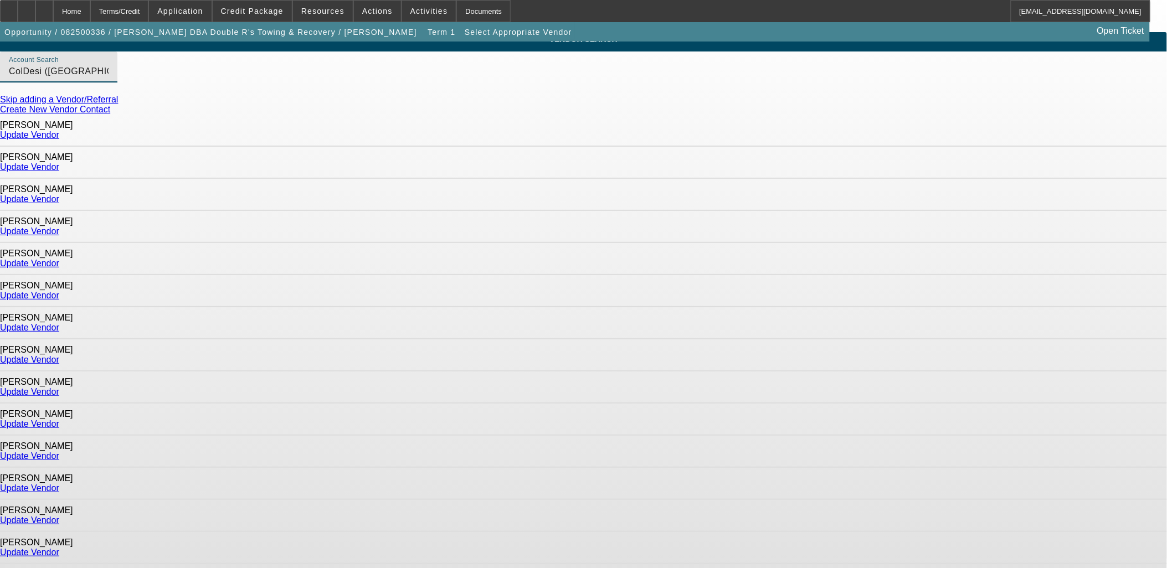
scroll to position [12, 0]
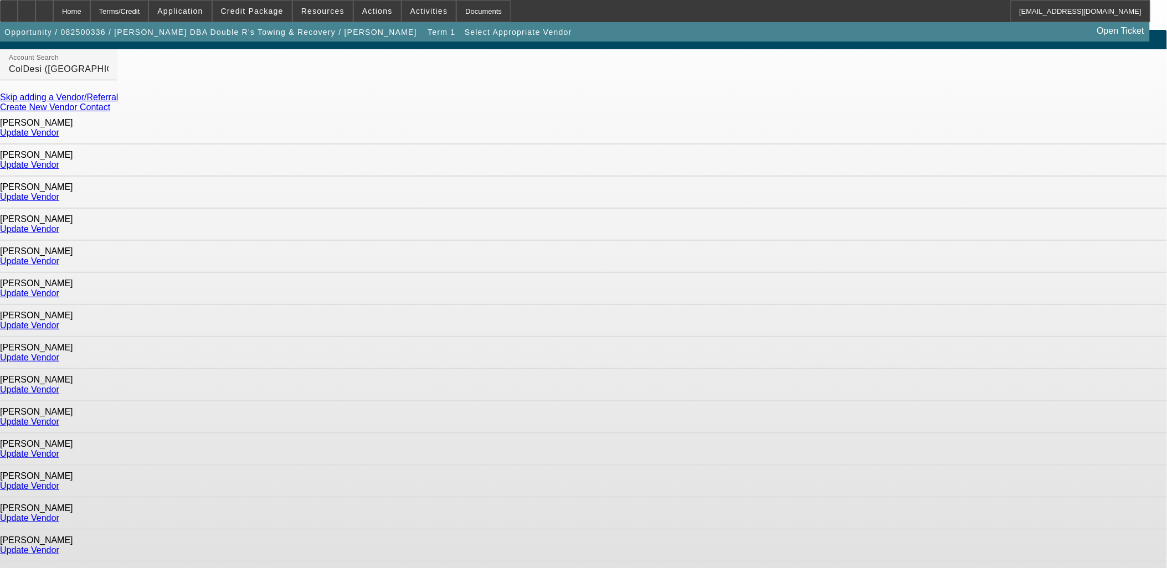
click at [59, 353] on link "Update Vendor" at bounding box center [29, 357] width 59 height 9
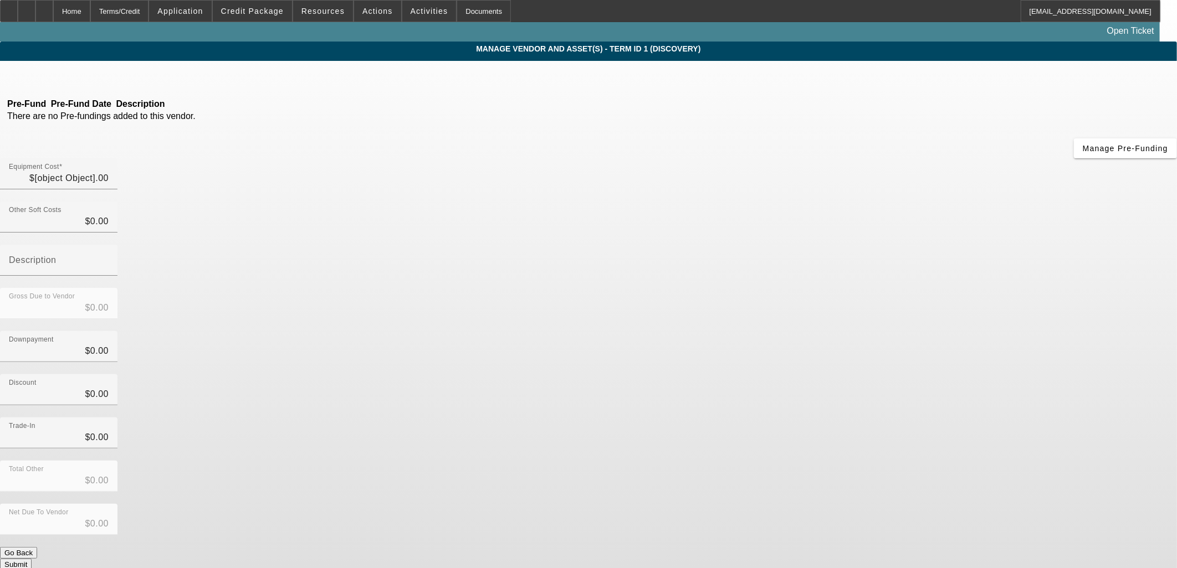
type input "$2,341.00"
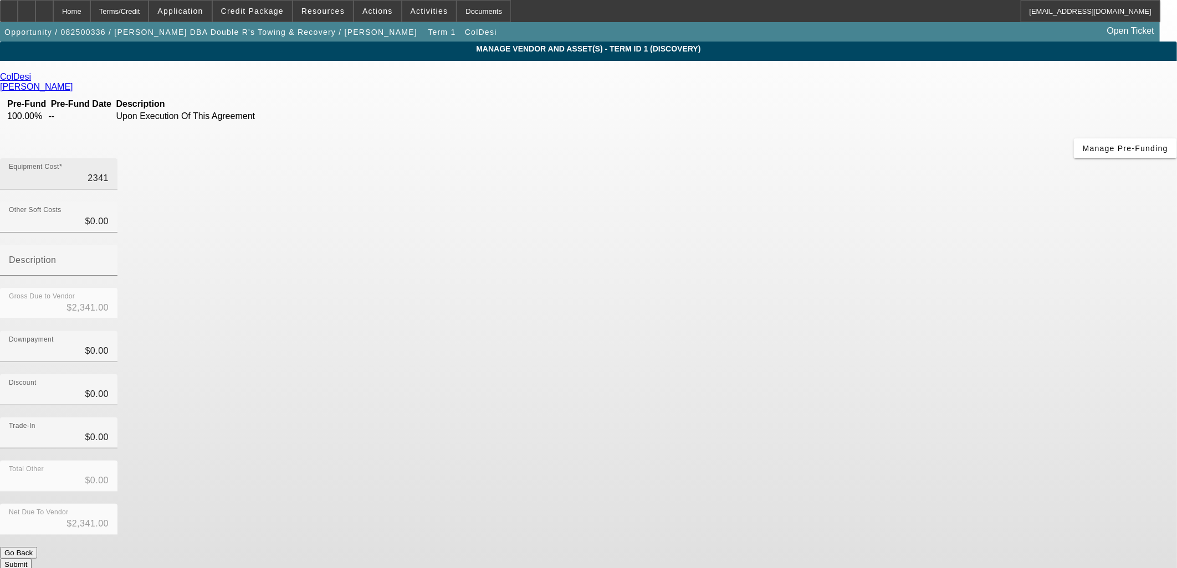
click at [109, 172] on input "2341" at bounding box center [59, 178] width 100 height 13
type input "2"
type input "$2.00"
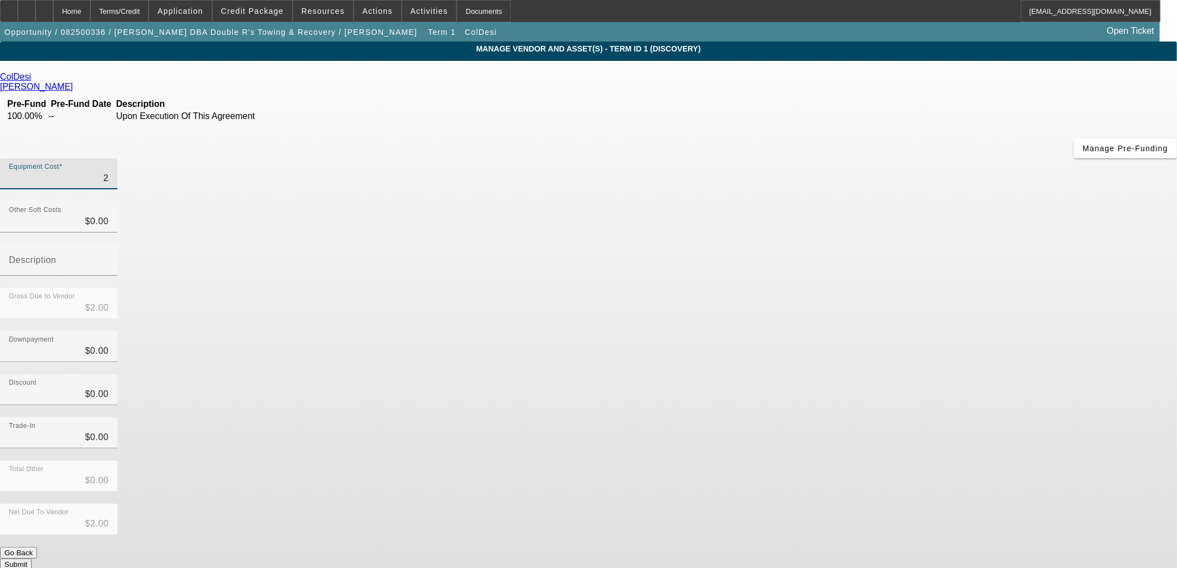
type input "20"
type input "$20.00"
type input "209"
type input "$209.00"
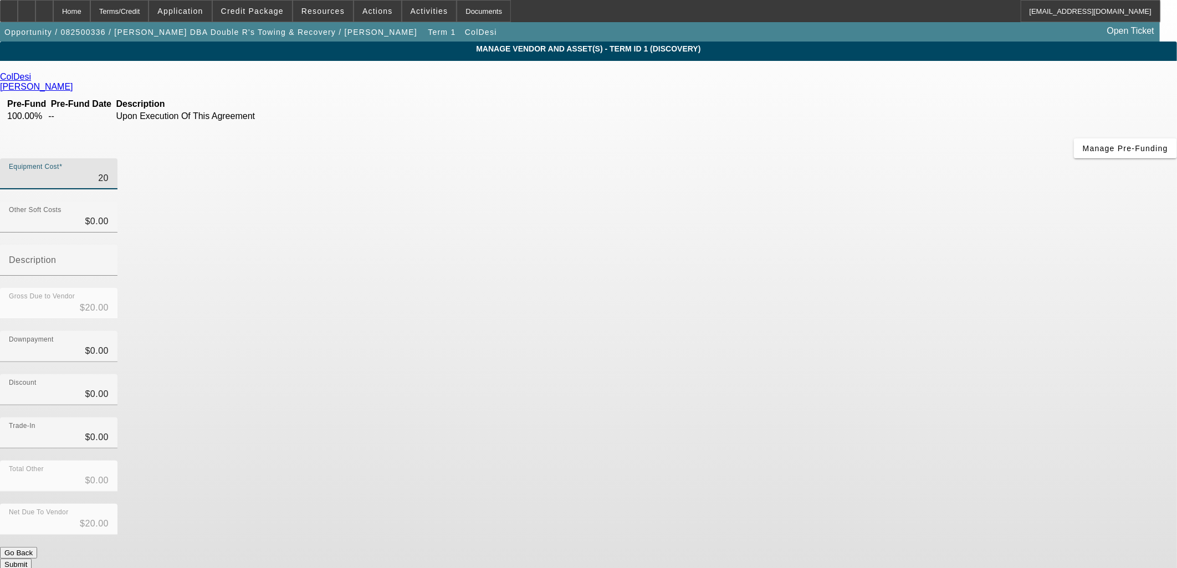
type input "$209.00"
type input "2099"
type input "$2,099.00"
type input "20995"
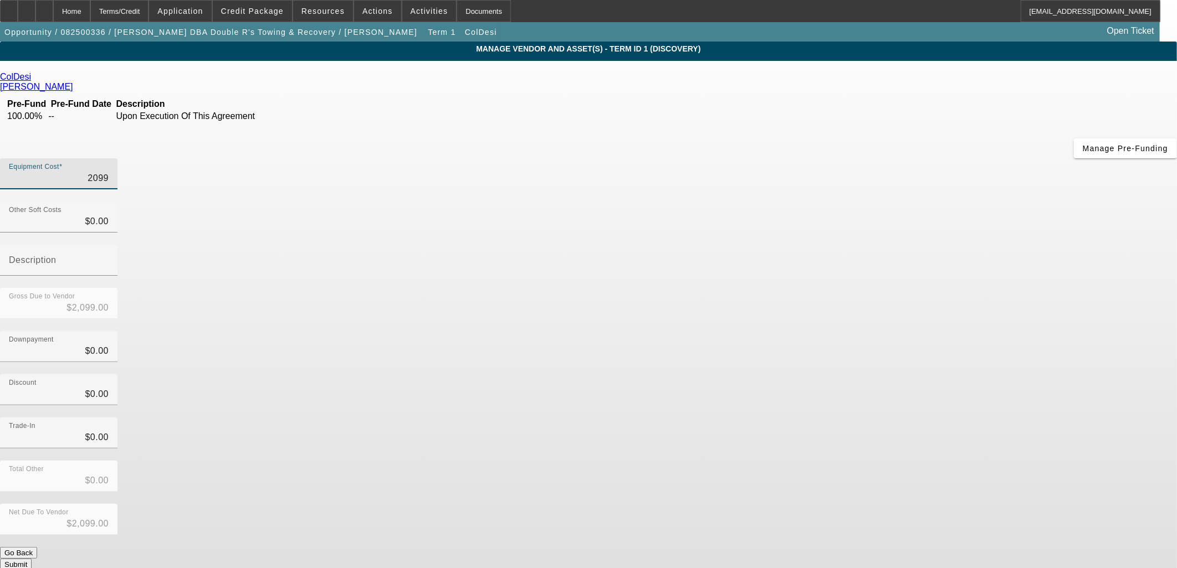
type input "$20,995.00"
drag, startPoint x: 845, startPoint y: 145, endPoint x: 782, endPoint y: 135, distance: 64.6
click at [109, 245] on div "Description" at bounding box center [59, 260] width 100 height 31
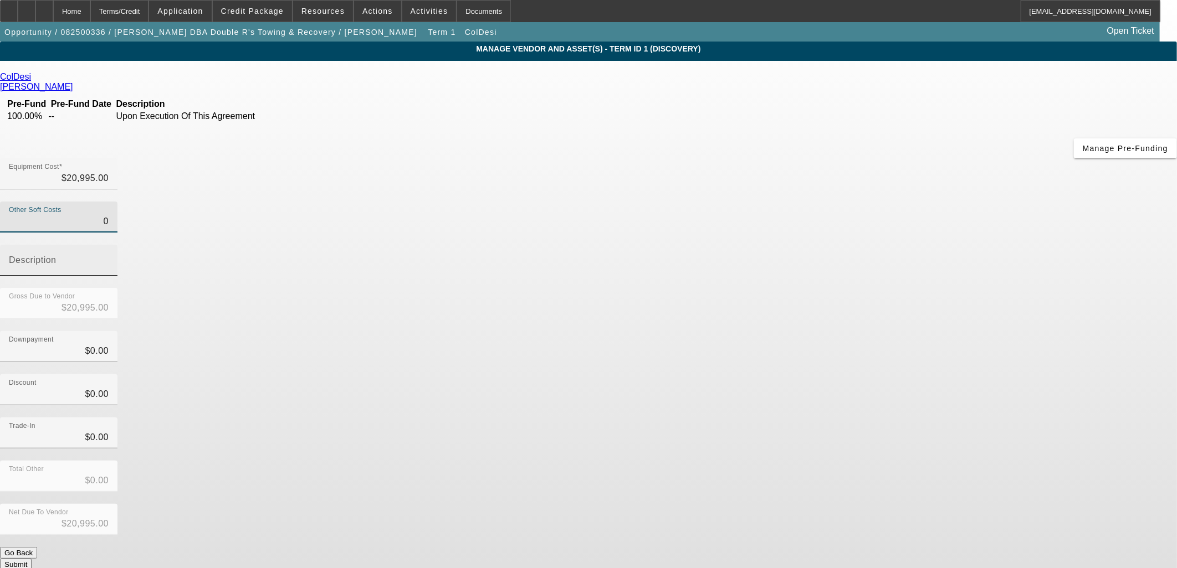
drag, startPoint x: 700, startPoint y: 137, endPoint x: 888, endPoint y: 135, distance: 187.3
click at [888, 202] on div "Other Soft Costs 0 Description" at bounding box center [588, 245] width 1177 height 86
type input "3"
type input "$20,998.00"
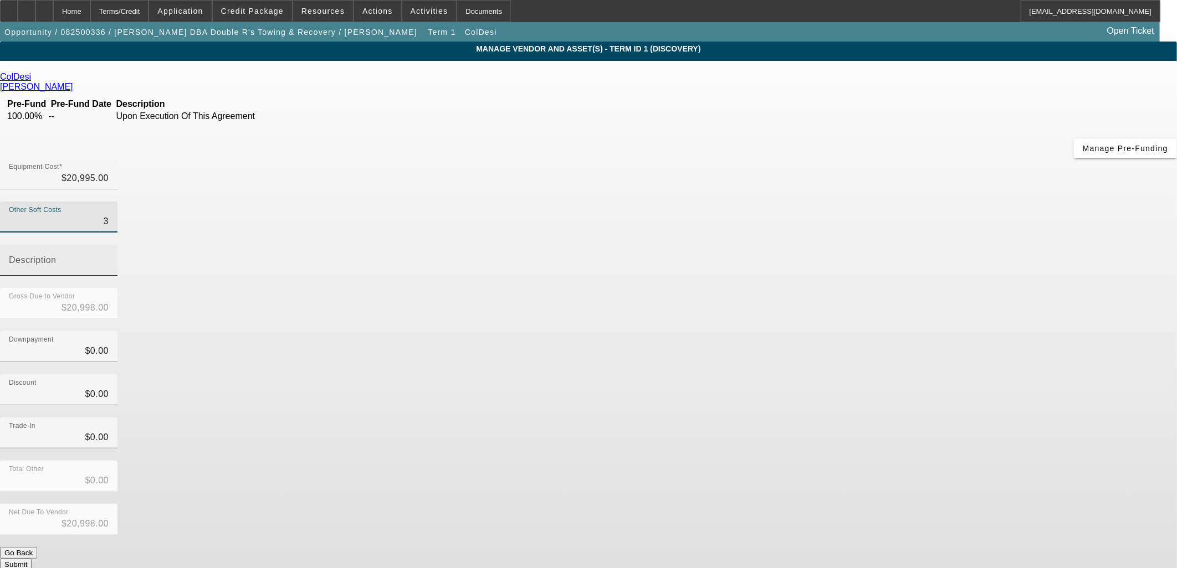
type input "34"
type input "$21,029.00"
type input "347"
type input "$21,342.00"
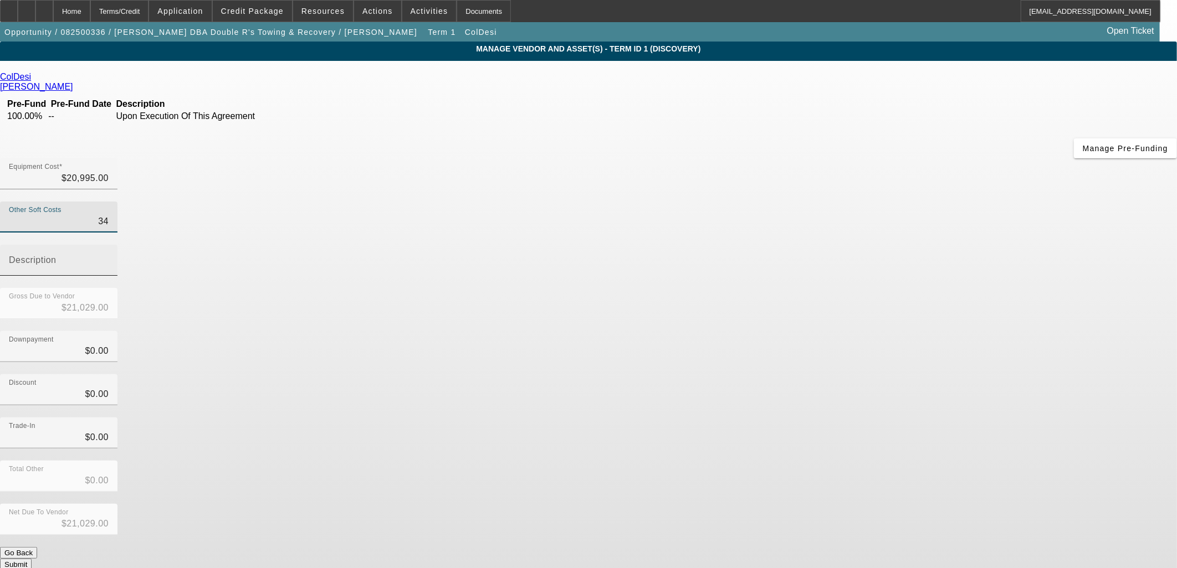
type input "$21,342.00"
type input "3479"
type input "$24,474.00"
type input "3479.3"
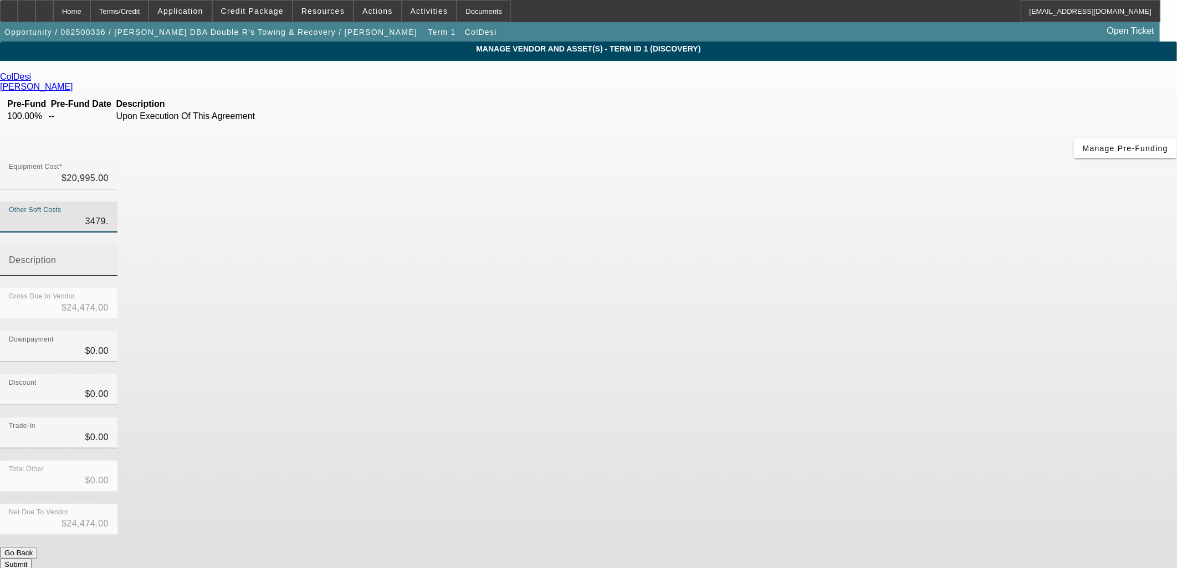
type input "$24,474.30"
type input "3479.37"
type input "$24,474.37"
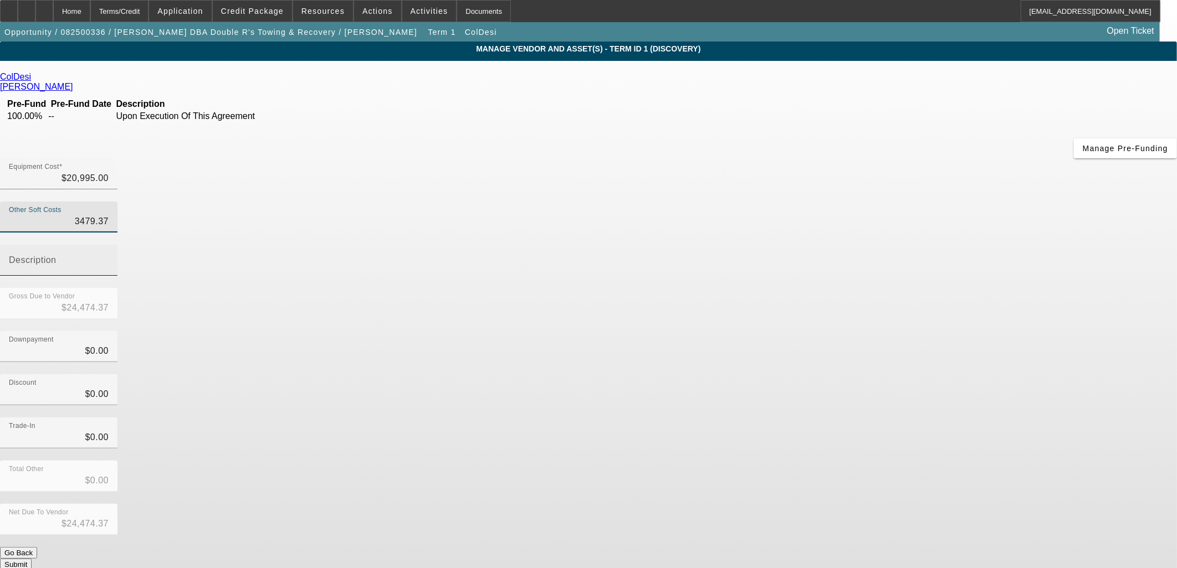
type input "3479.3"
type input "$24,474.30"
type input "3479.34"
type input "$24,474.34"
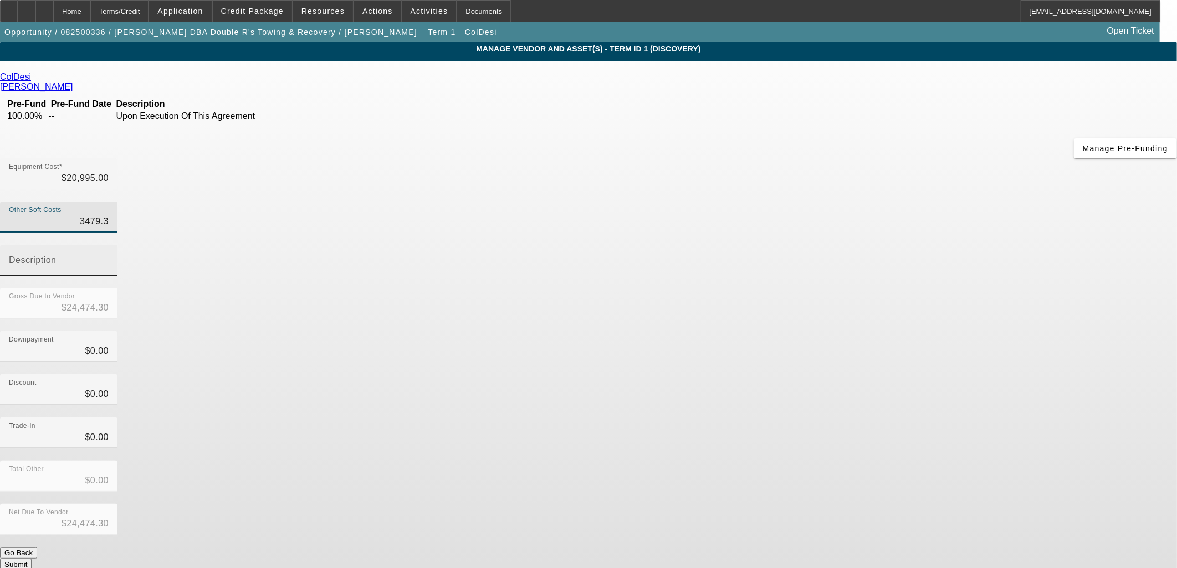
type input "$24,474.34"
click at [867, 331] on div "Downpayment $0.00" at bounding box center [588, 352] width 1177 height 43
click at [109, 215] on input "3479.34" at bounding box center [59, 221] width 100 height 13
drag, startPoint x: 712, startPoint y: 134, endPoint x: 705, endPoint y: 132, distance: 7.4
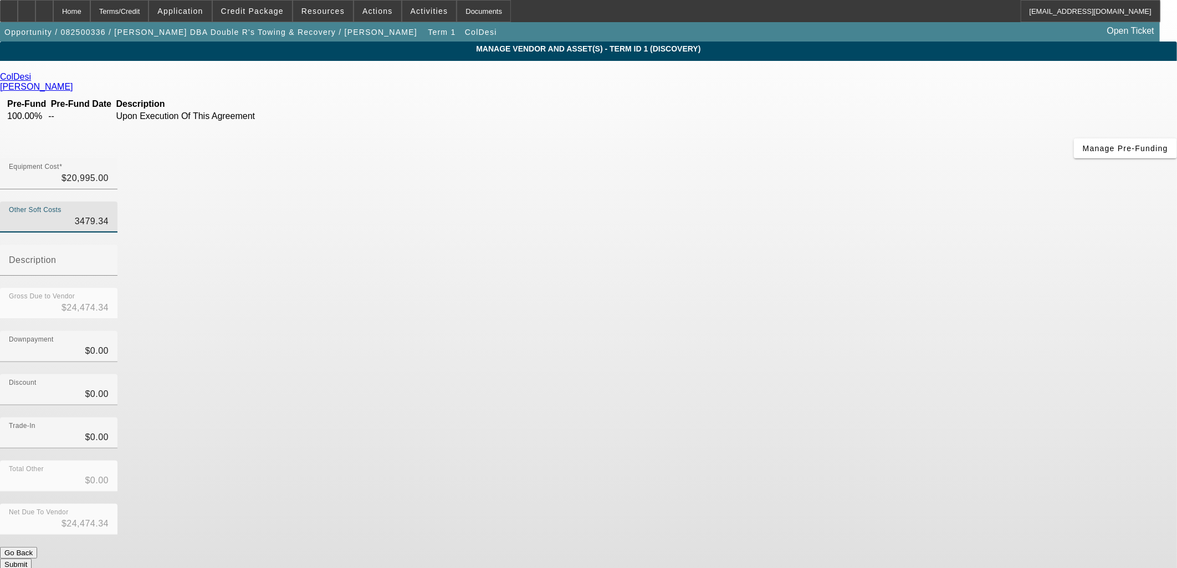
click at [109, 215] on input "3479.34" at bounding box center [59, 221] width 100 height 13
type input "2479.34"
type input "$23,474.34"
type input "$2,479.34"
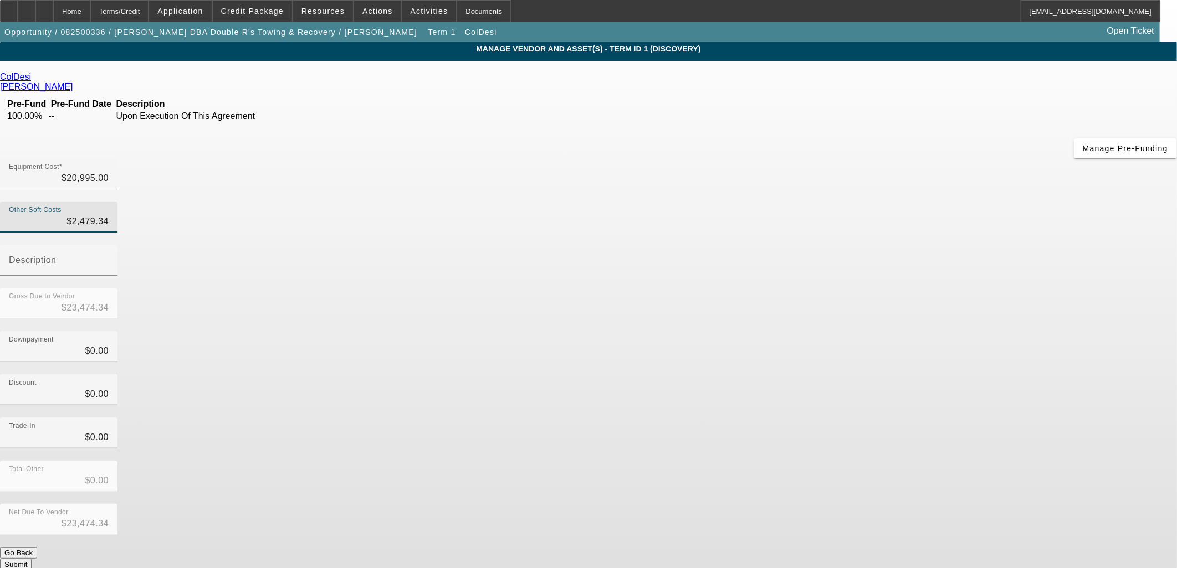
click at [845, 331] on div "Downpayment $0.00" at bounding box center [588, 352] width 1177 height 43
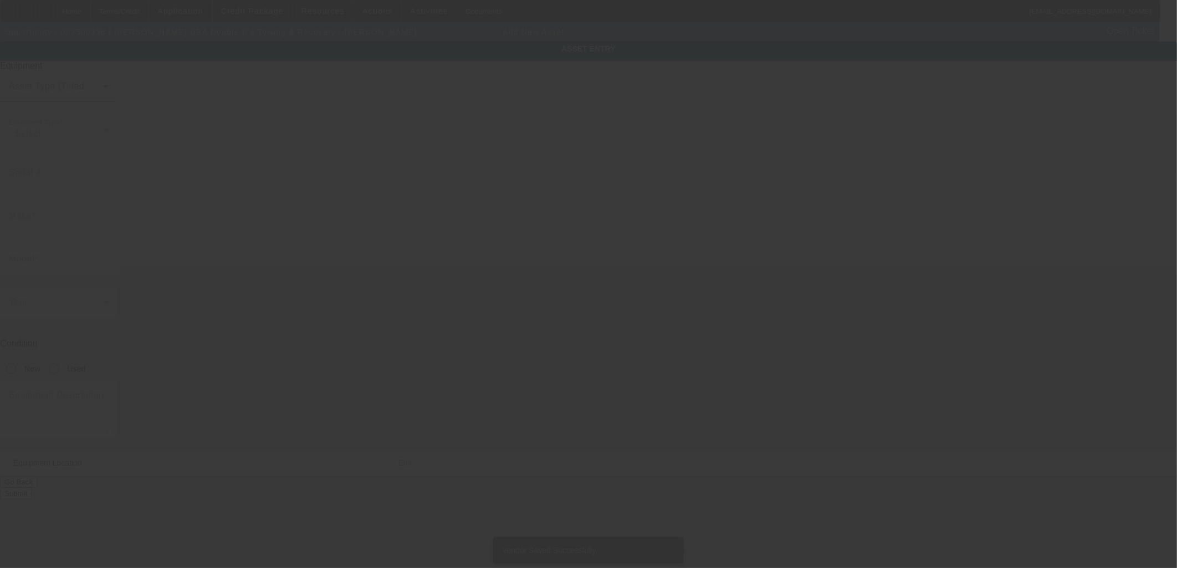
type input "1877 W Front St"
type input "Alice"
type input "78332"
type input "Jim Wells"
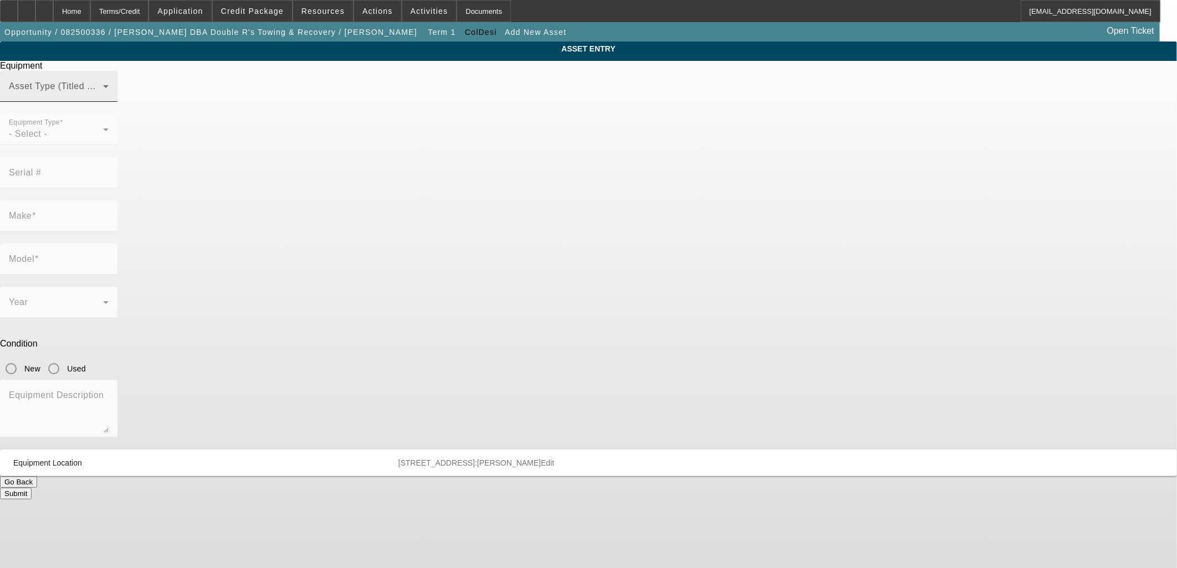
click at [109, 102] on div "Asset Type (Titled or Non-Titled)" at bounding box center [59, 86] width 100 height 31
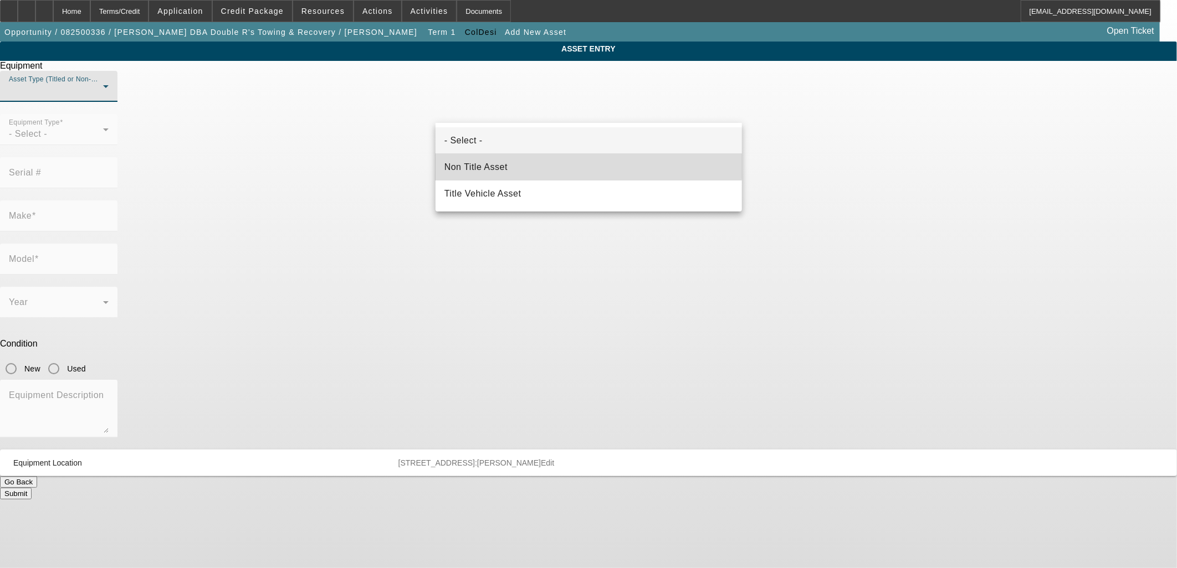
click at [578, 166] on mat-option "Non Title Asset" at bounding box center [588, 167] width 306 height 27
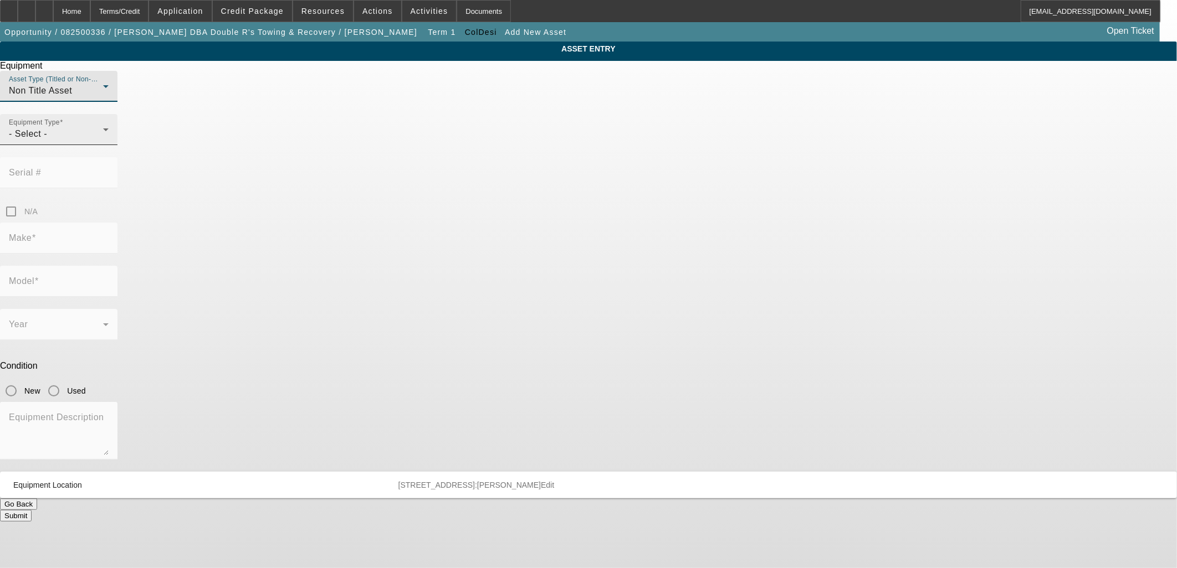
click at [103, 141] on div "- Select -" at bounding box center [56, 133] width 94 height 13
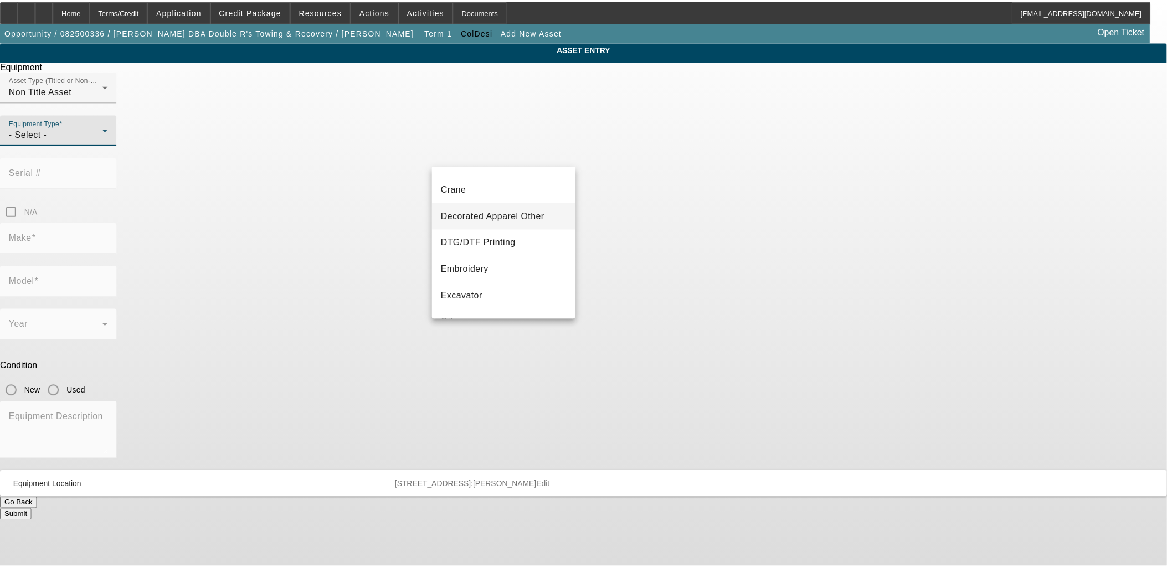
scroll to position [123, 0]
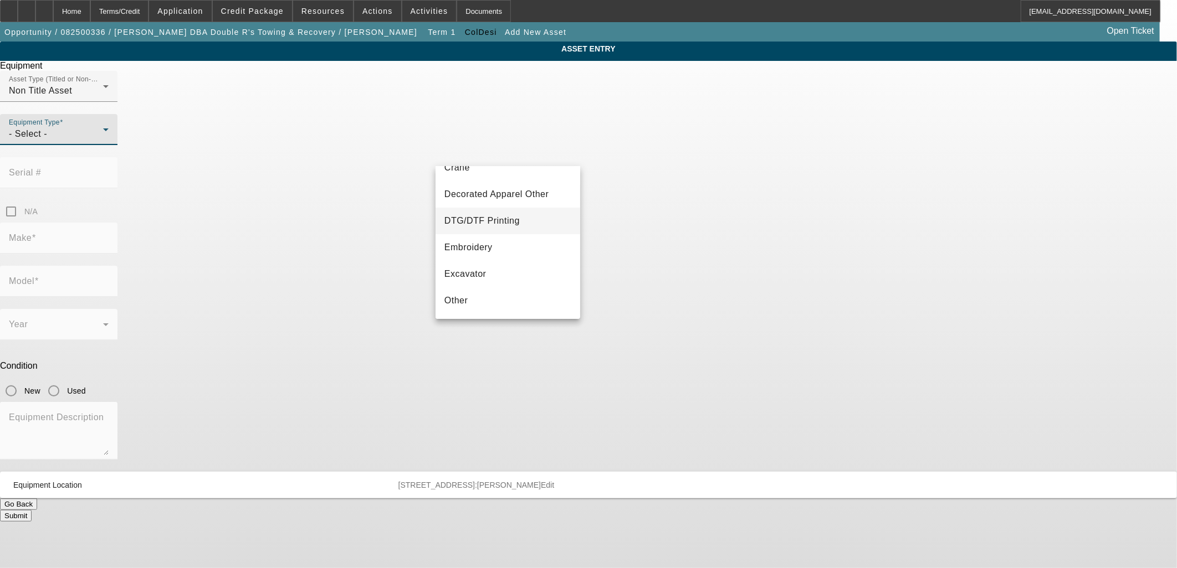
click at [483, 212] on mat-option "DTG/DTF Printing" at bounding box center [507, 221] width 145 height 27
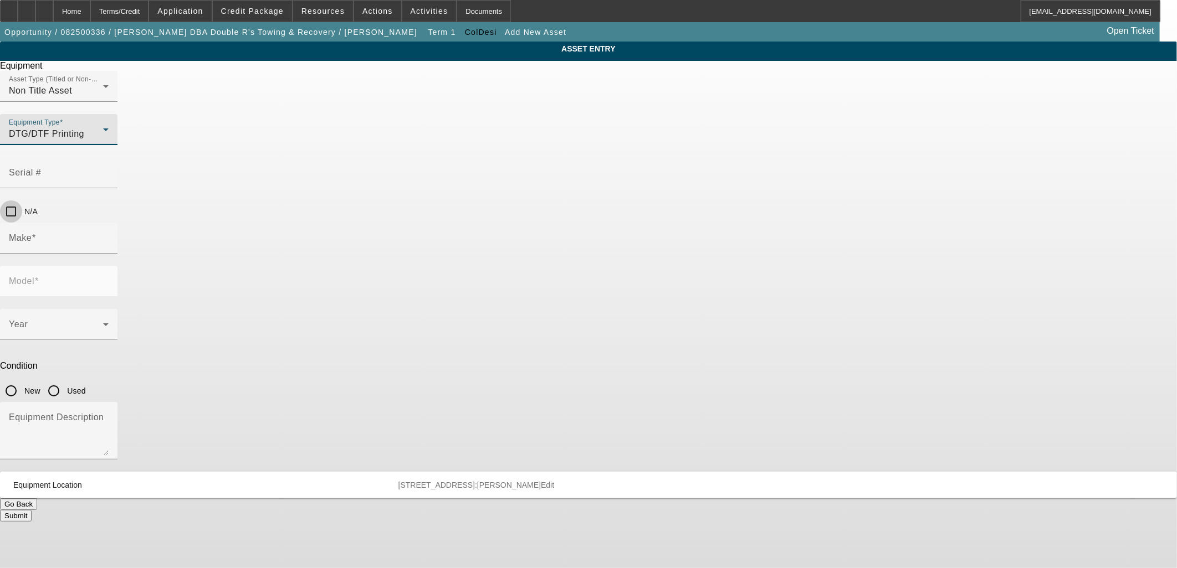
drag, startPoint x: 710, startPoint y: 147, endPoint x: 690, endPoint y: 160, distance: 23.7
click at [22, 201] on input "N/A" at bounding box center [11, 212] width 22 height 22
checkbox input "true"
click at [109, 236] on input "Make" at bounding box center [59, 242] width 100 height 13
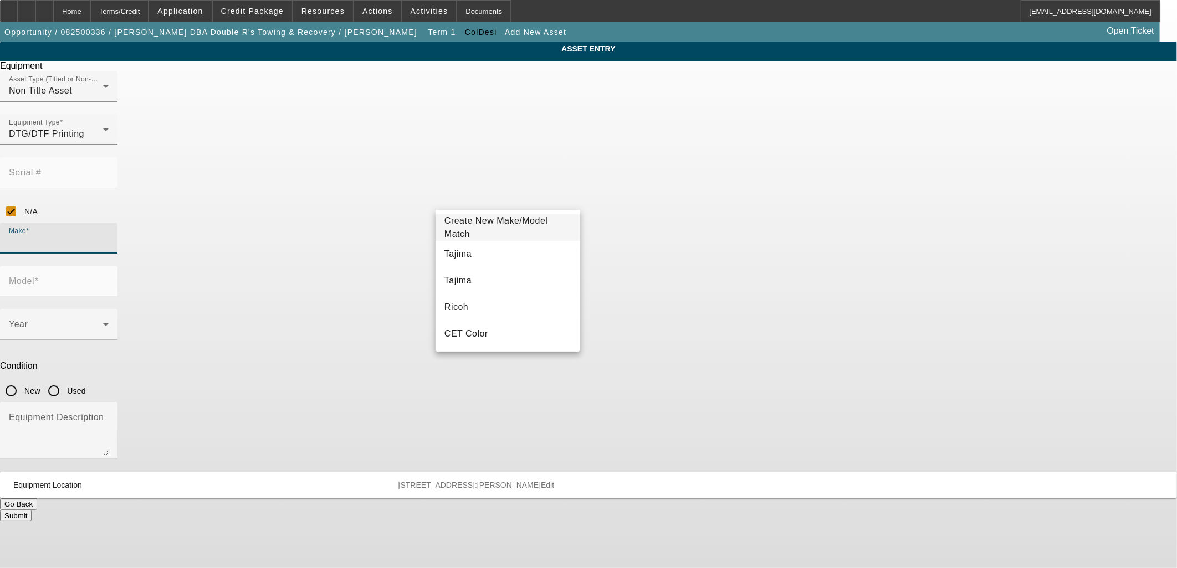
click at [109, 236] on input "Make" at bounding box center [59, 242] width 100 height 13
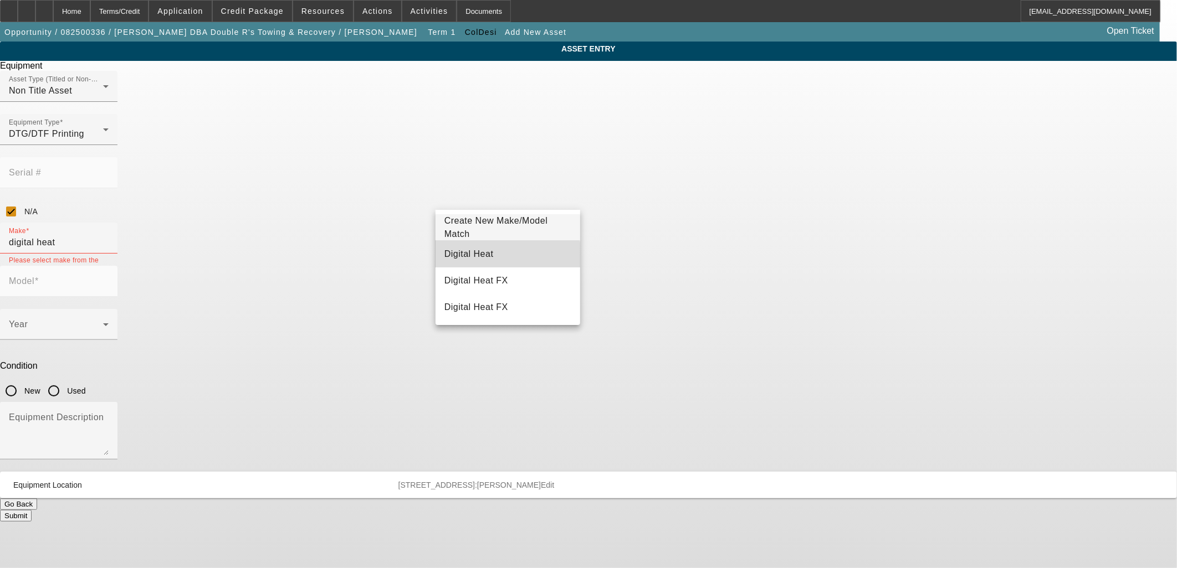
click at [490, 256] on mat-option "Digital Heat" at bounding box center [507, 254] width 145 height 27
type input "Digital Heat"
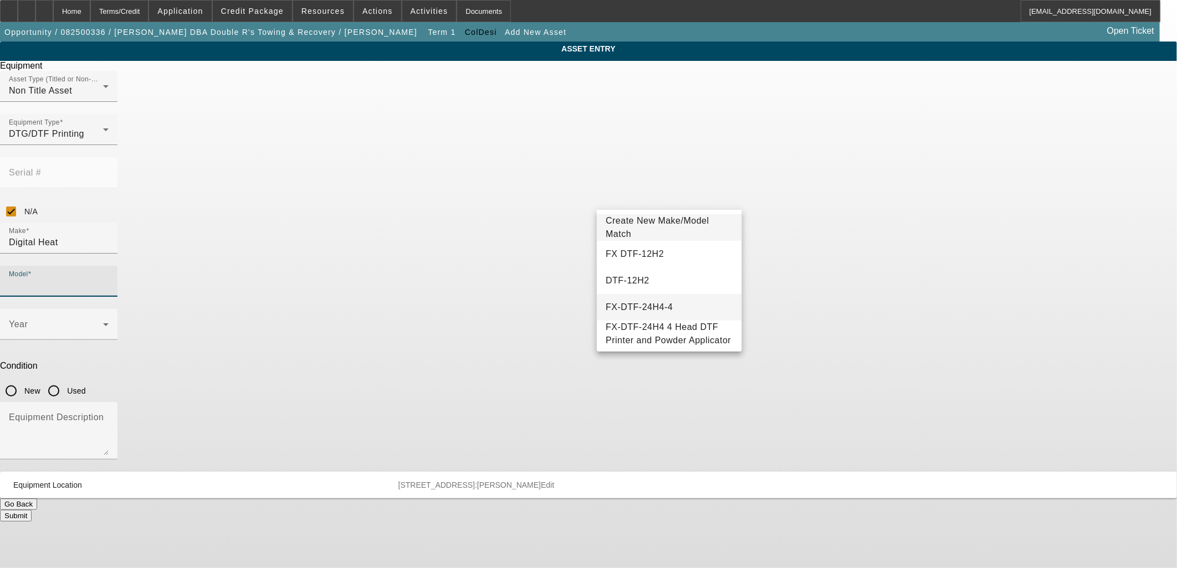
click at [662, 305] on mat-option "FX-DTF-24H4-4" at bounding box center [669, 307] width 145 height 27
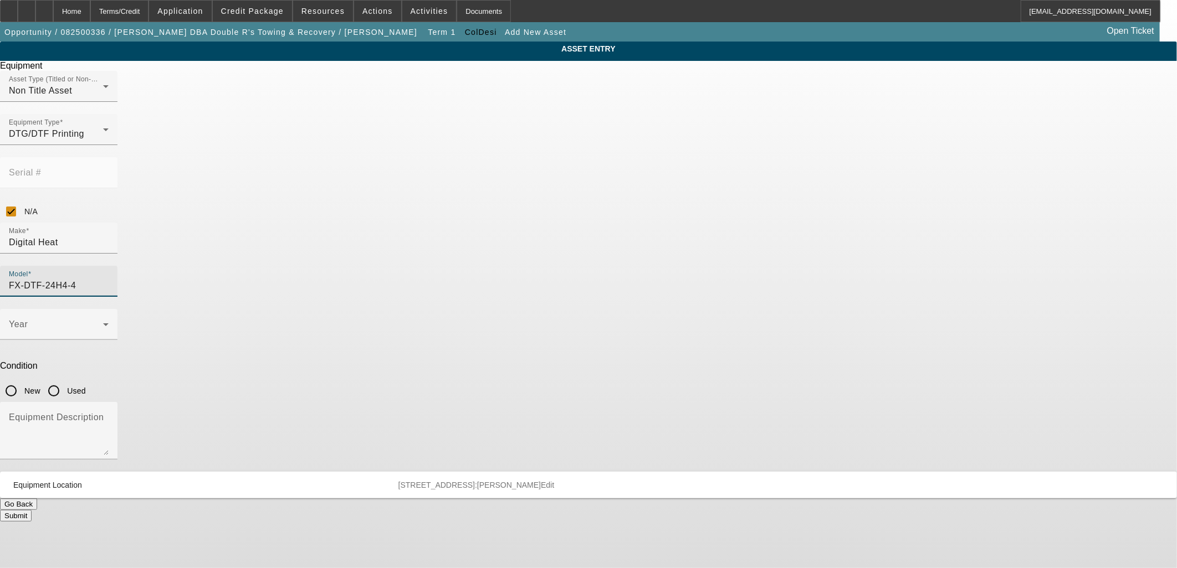
drag, startPoint x: 669, startPoint y: 196, endPoint x: 646, endPoint y: 195, distance: 22.7
click at [109, 279] on input "FX-DTF-24H4-4" at bounding box center [59, 285] width 100 height 13
type input "FX-DTF-24H2"
click at [665, 250] on mat-option "FX-DTF-24H2" at bounding box center [669, 254] width 145 height 27
click at [103, 322] on span at bounding box center [56, 328] width 94 height 13
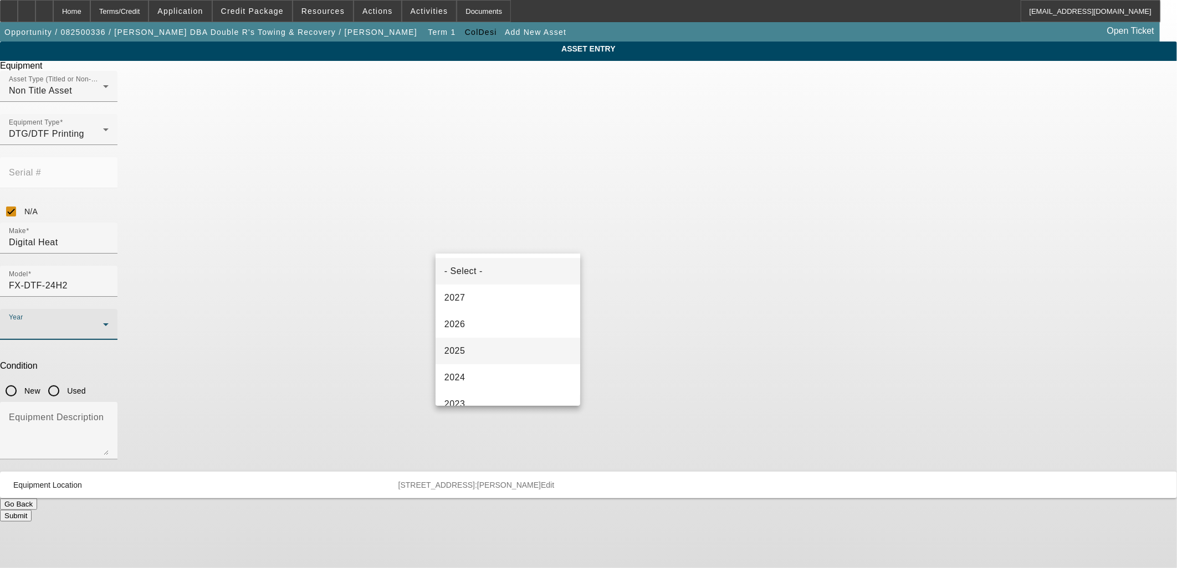
drag, startPoint x: 484, startPoint y: 357, endPoint x: 497, endPoint y: 337, distance: 24.3
click at [484, 356] on mat-option "2025" at bounding box center [507, 351] width 145 height 27
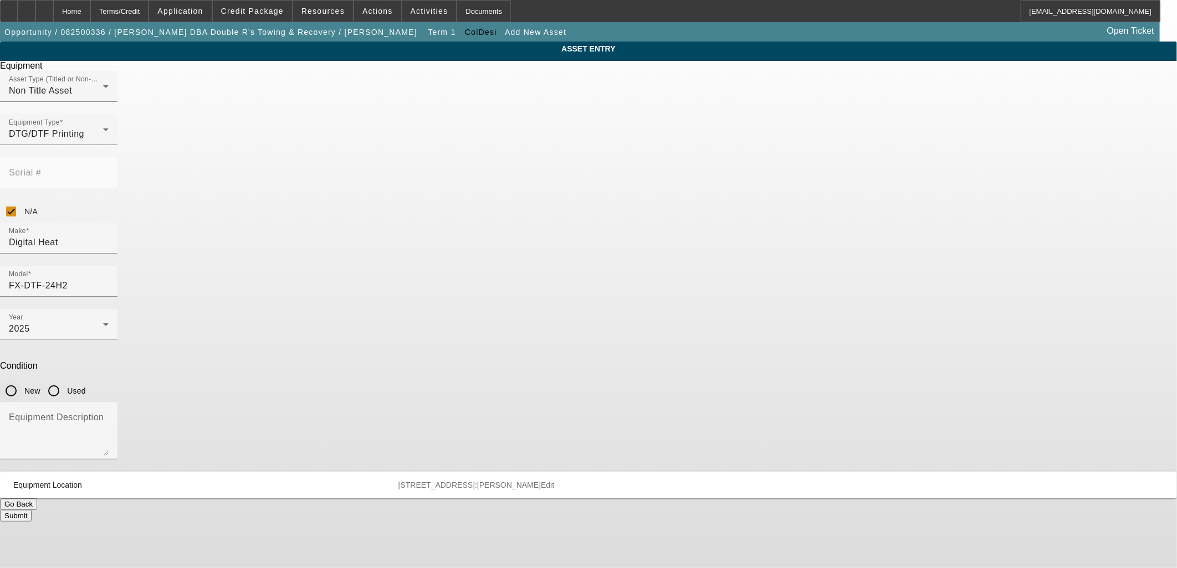
click at [22, 380] on input "New" at bounding box center [11, 391] width 22 height 22
radio input "true"
click at [104, 413] on mat-label "Equipment Description" at bounding box center [56, 417] width 95 height 9
click at [109, 415] on textarea "Equipment Description" at bounding box center [59, 435] width 100 height 40
paste textarea "DTF Printer"
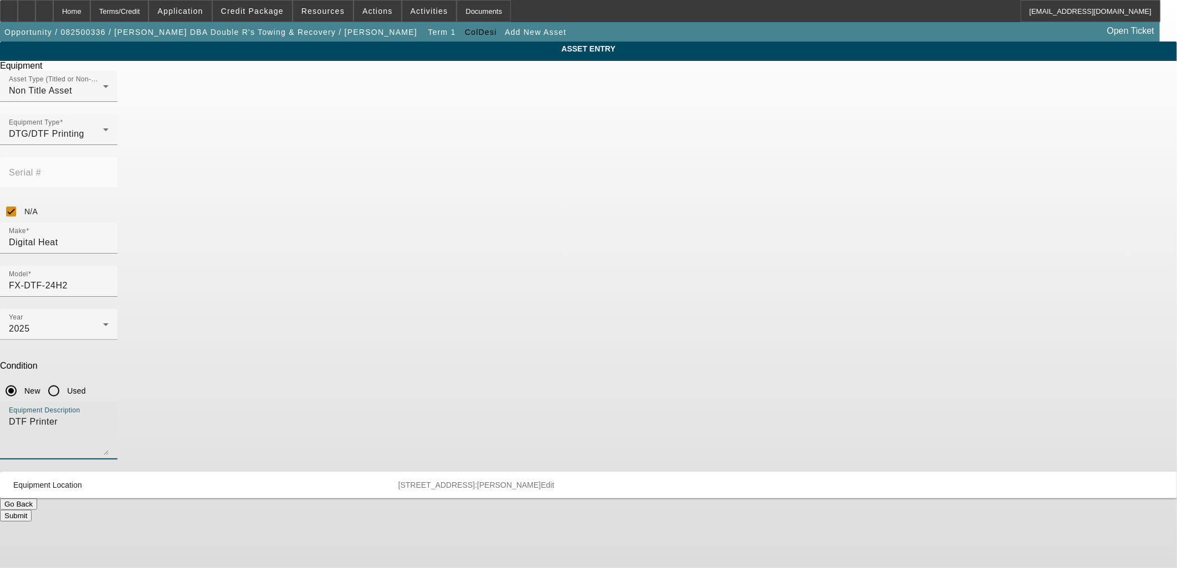
type textarea "DTF Printer"
click at [32, 510] on button "Submit" at bounding box center [16, 516] width 32 height 12
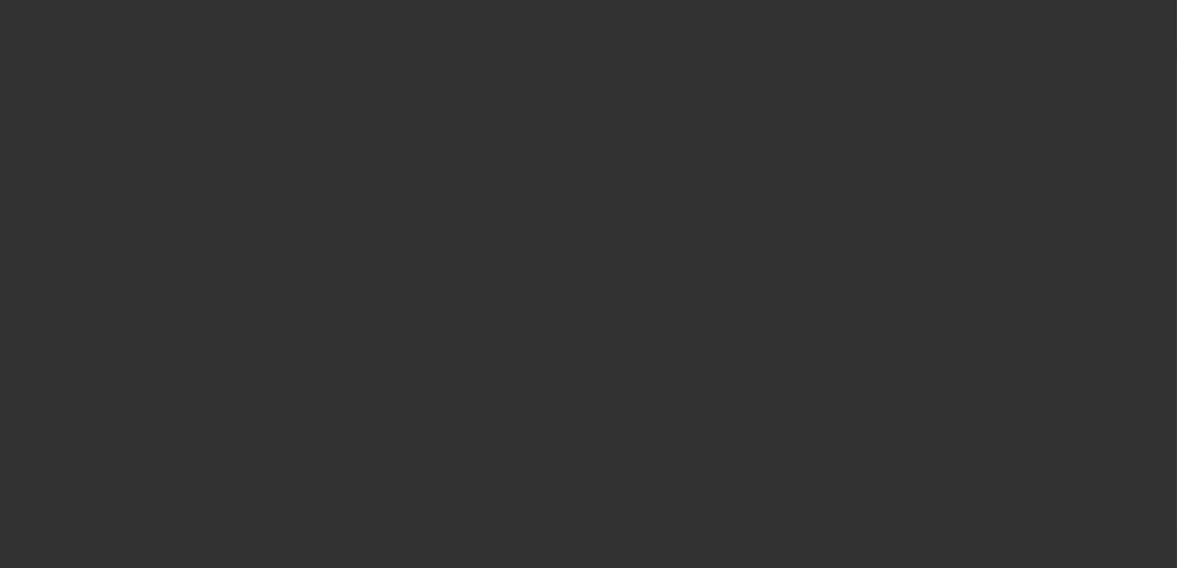
type input "$20,995.00"
type input "$2,479.34"
type input "$23,474.34"
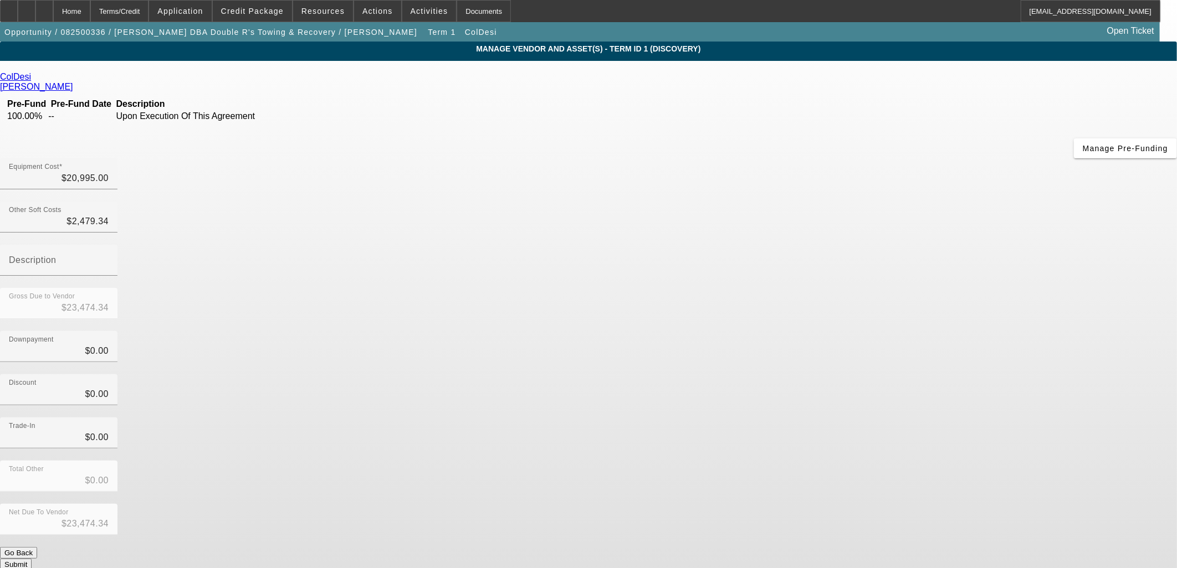
click at [32, 559] on button "Submit" at bounding box center [16, 565] width 32 height 12
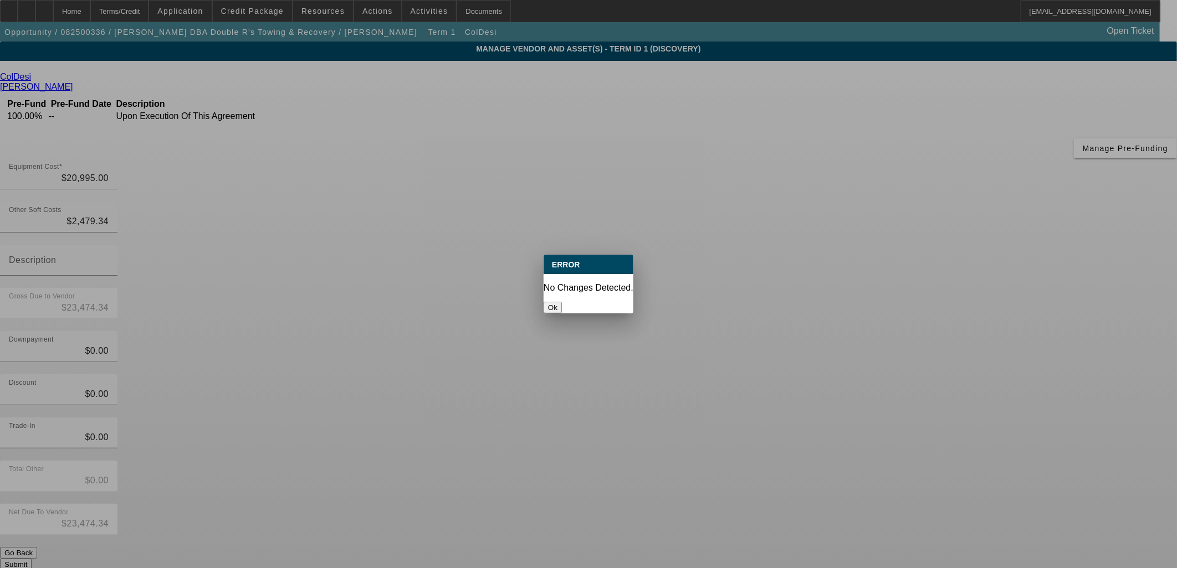
click at [562, 302] on button "Ok" at bounding box center [552, 308] width 18 height 12
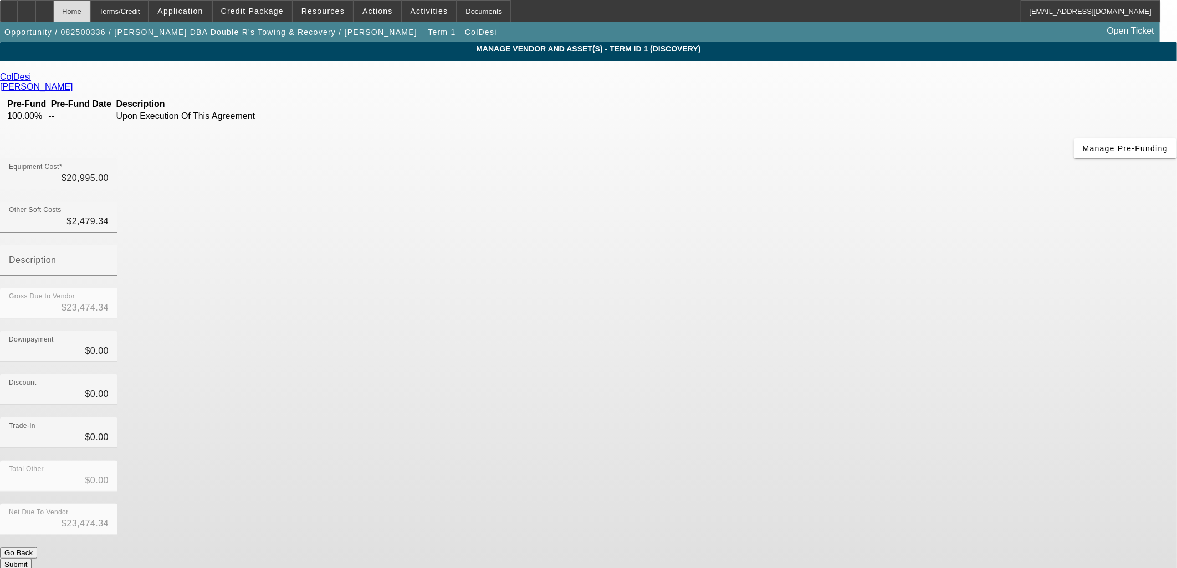
click at [90, 9] on div "Home" at bounding box center [71, 11] width 37 height 22
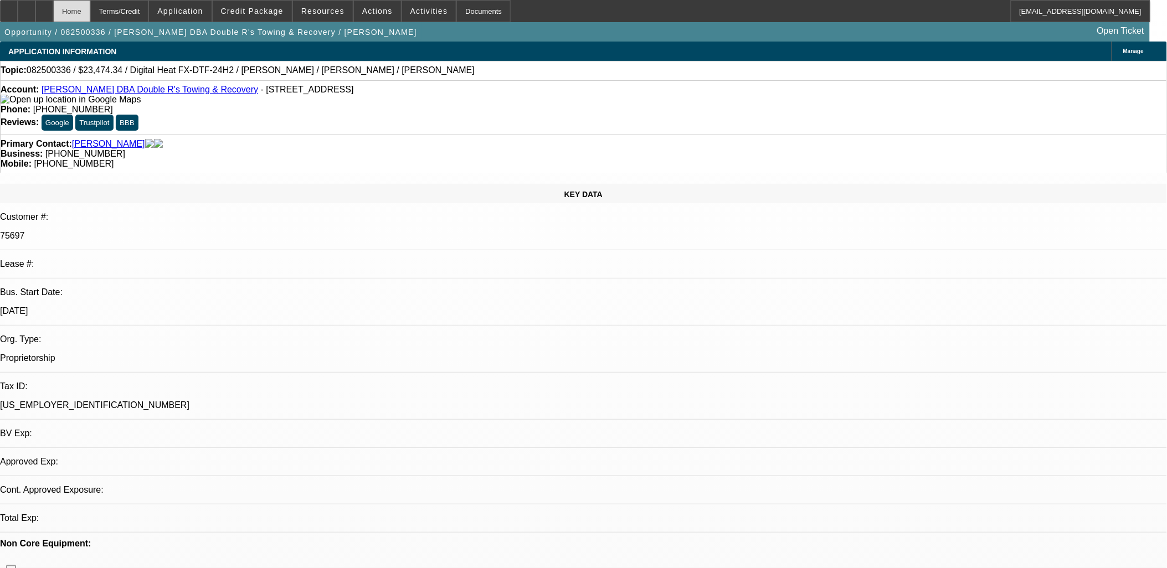
select select "0"
select select "2"
select select "0.1"
select select "4"
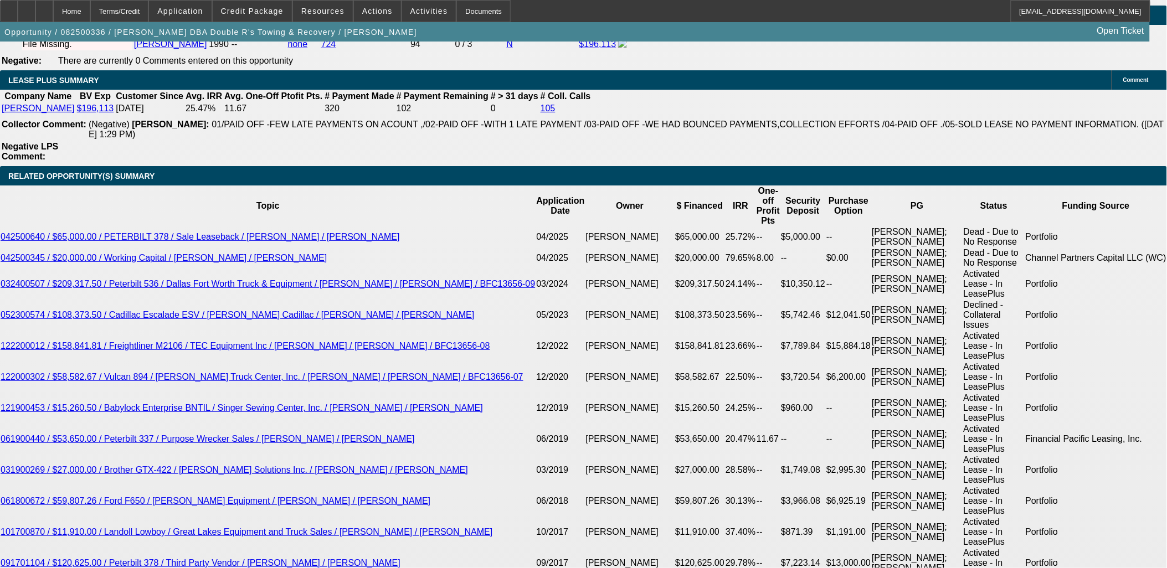
scroll to position [2092, 0]
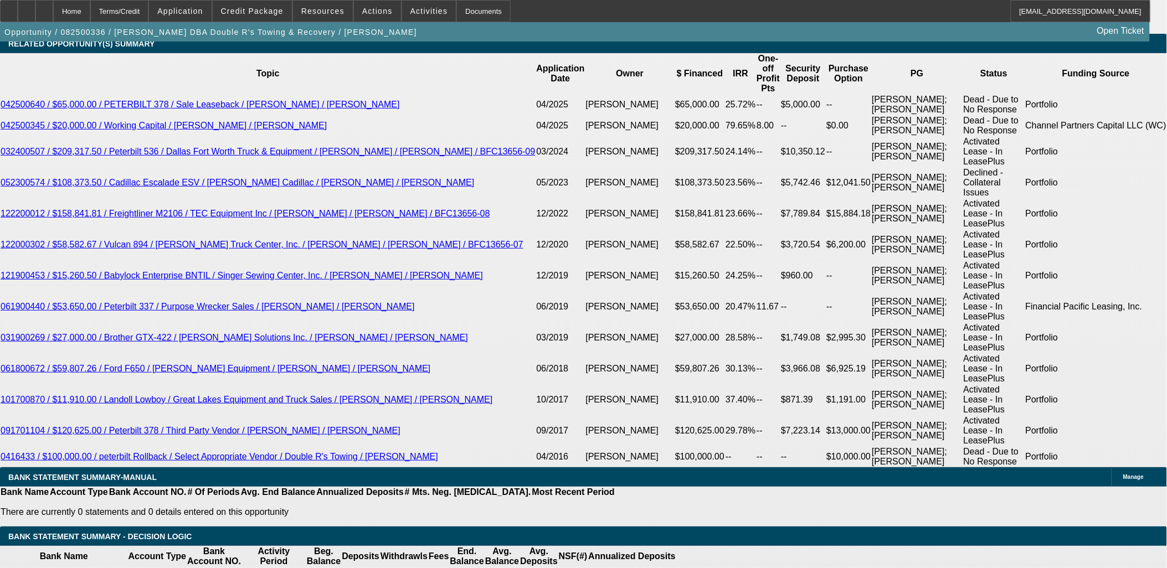
type input "$0.00"
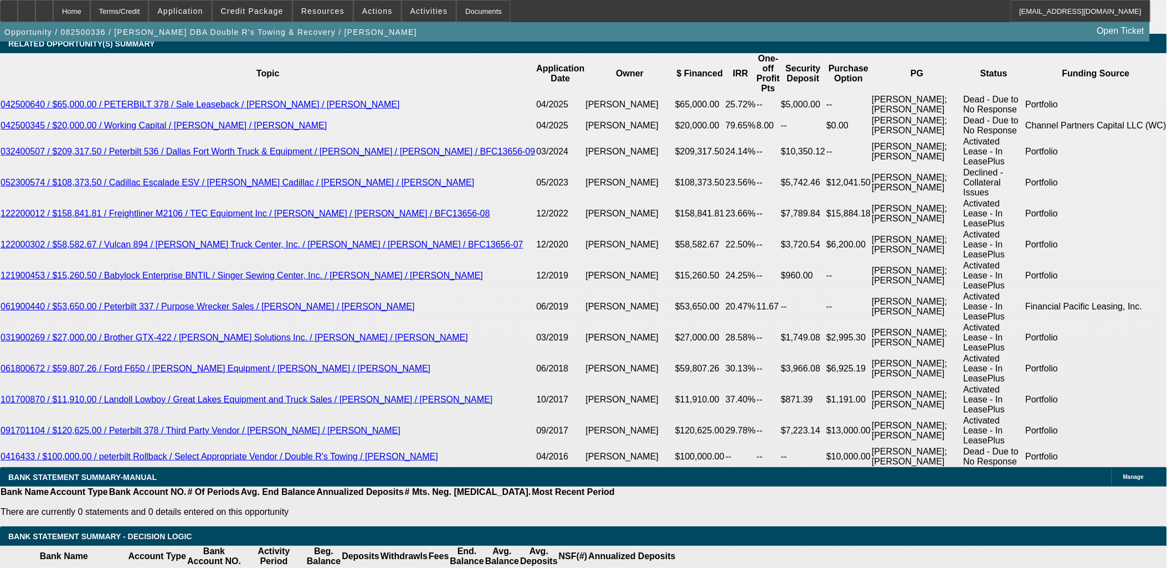
type input "36"
type input "20"
type input "$1,344.74"
type input "$672.37"
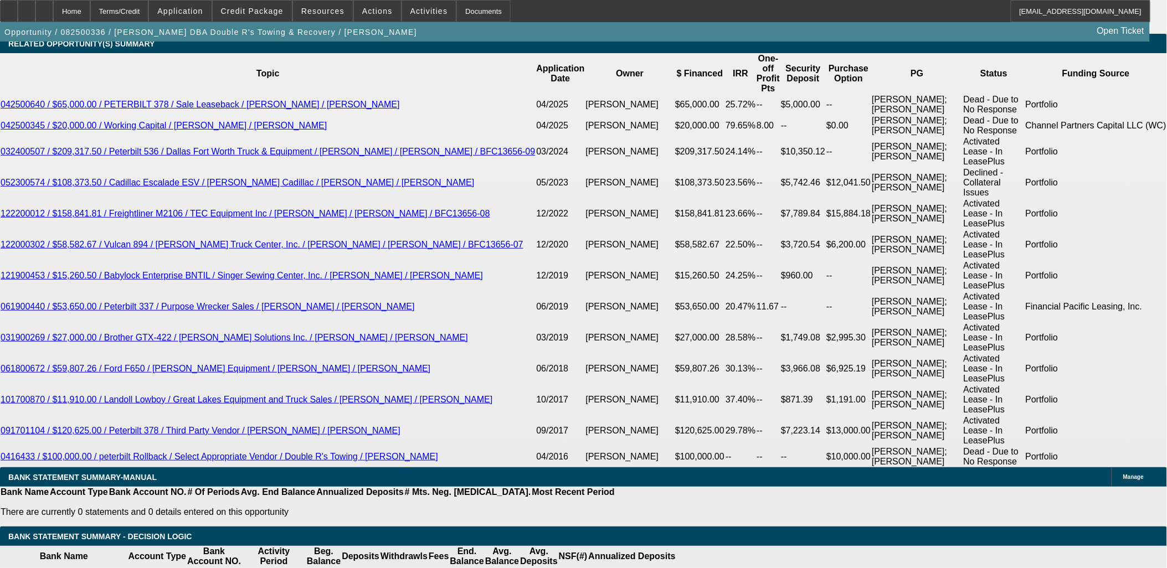
type input "$1,744.78"
type input "$872.39"
drag, startPoint x: 257, startPoint y: 325, endPoint x: 335, endPoint y: 324, distance: 78.7
type input "15"
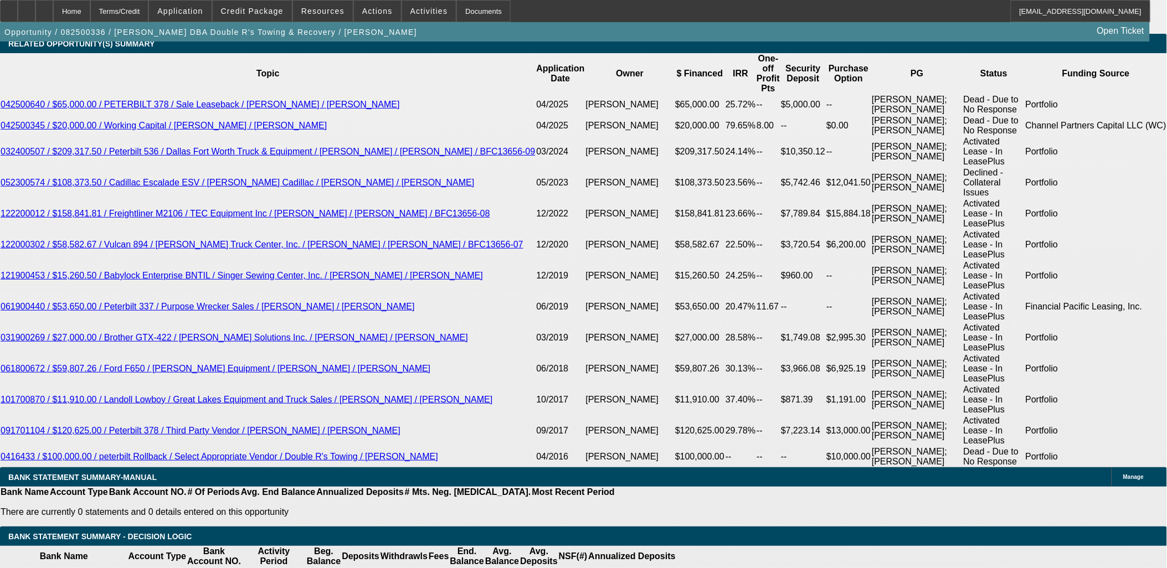
type input "$1,627.50"
type input "$813.75"
type input "$1,324.34"
type input "$662.17"
type input "15"
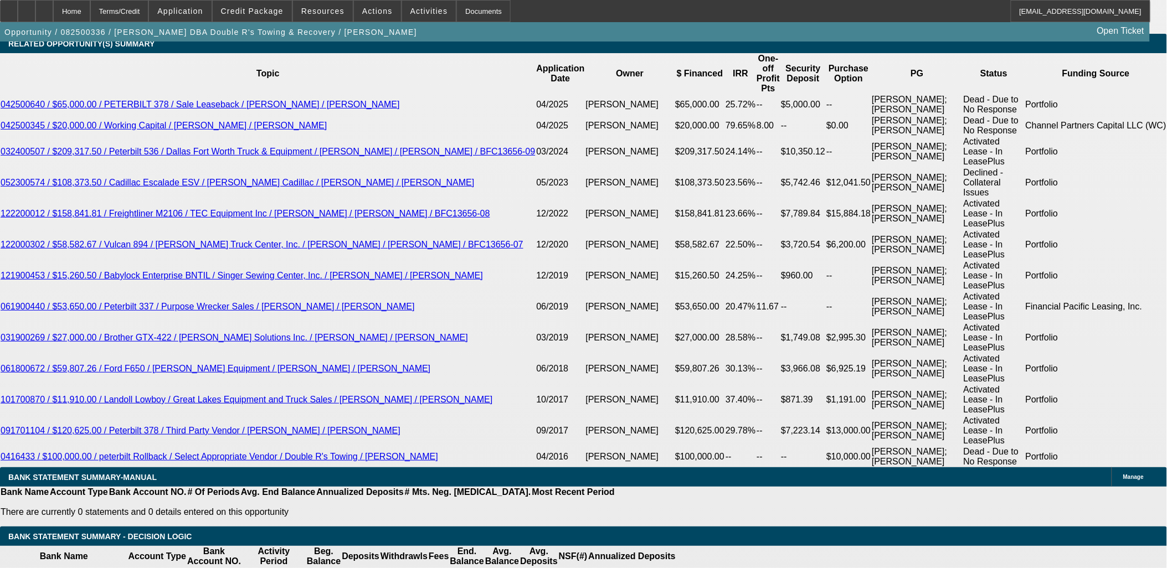
type input "$662.17"
drag, startPoint x: 261, startPoint y: 327, endPoint x: 322, endPoint y: 329, distance: 61.5
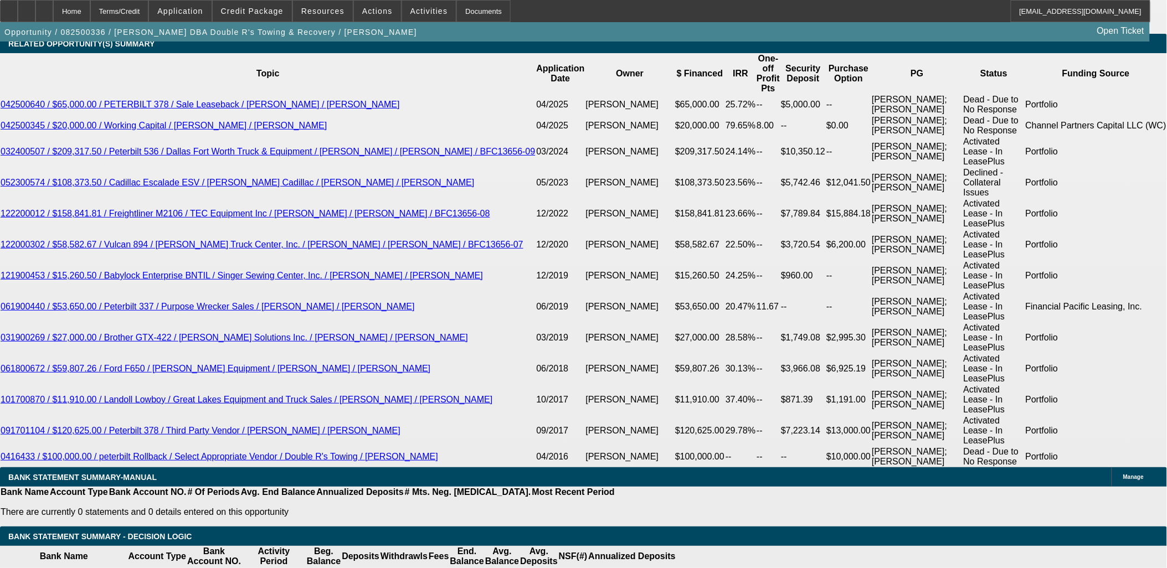
type input "15"
type input "$1,627.50"
type input "$813.75"
type input "$1,324.34"
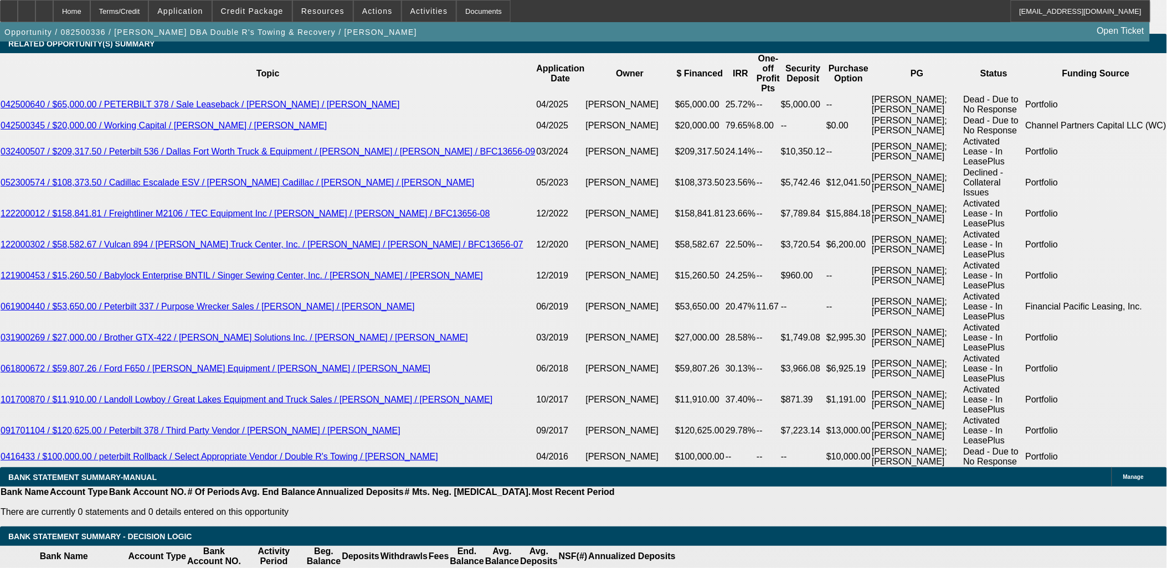
type input "660"
type input "$1,320.00"
type input "0.8"
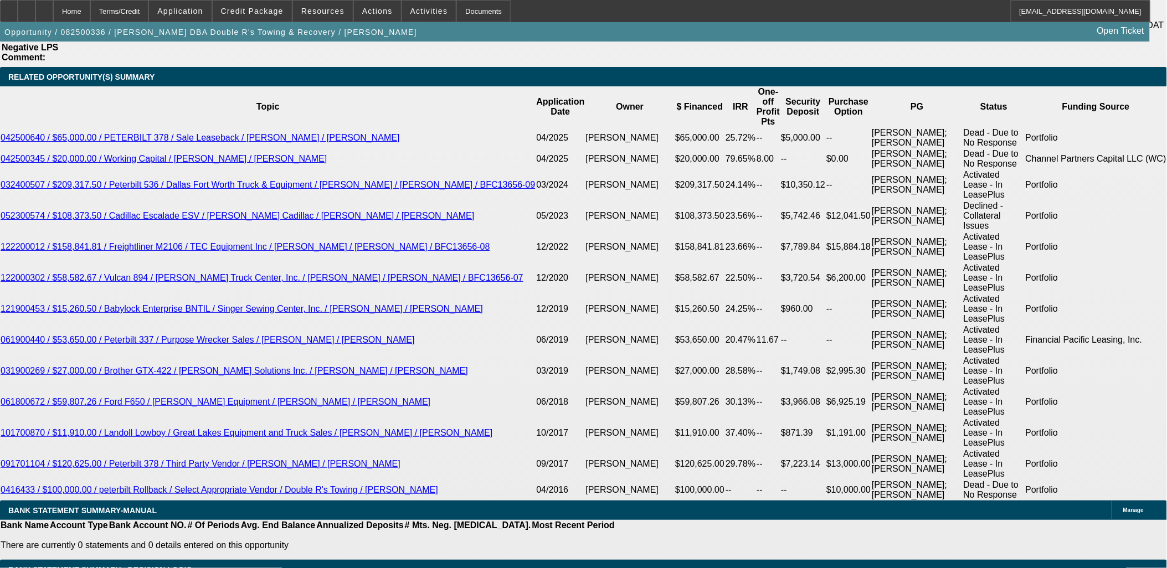
scroll to position [2031, 0]
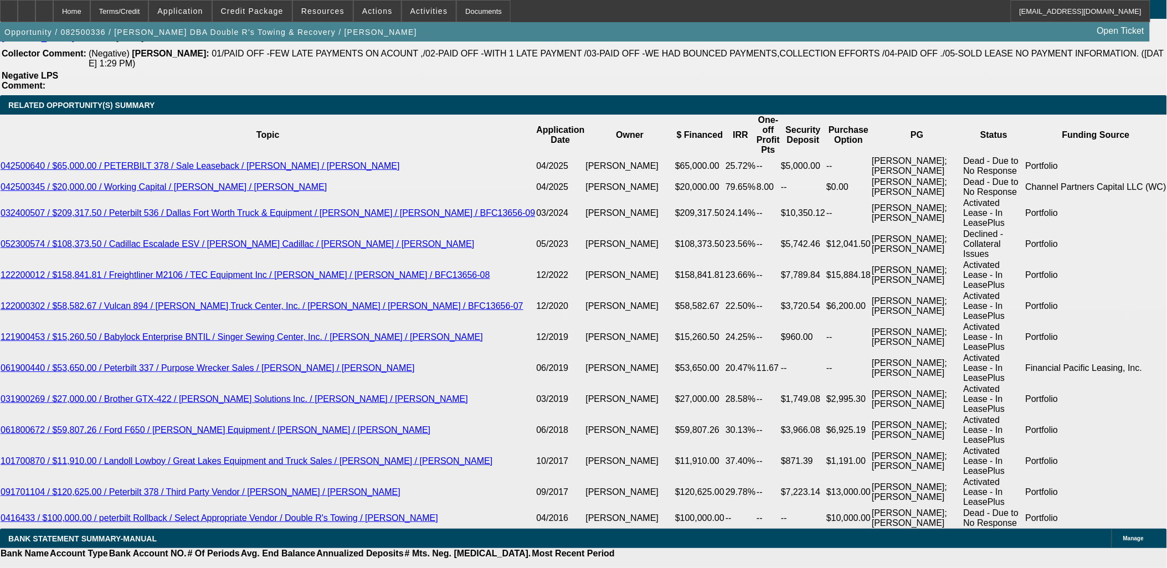
type input "$660.00"
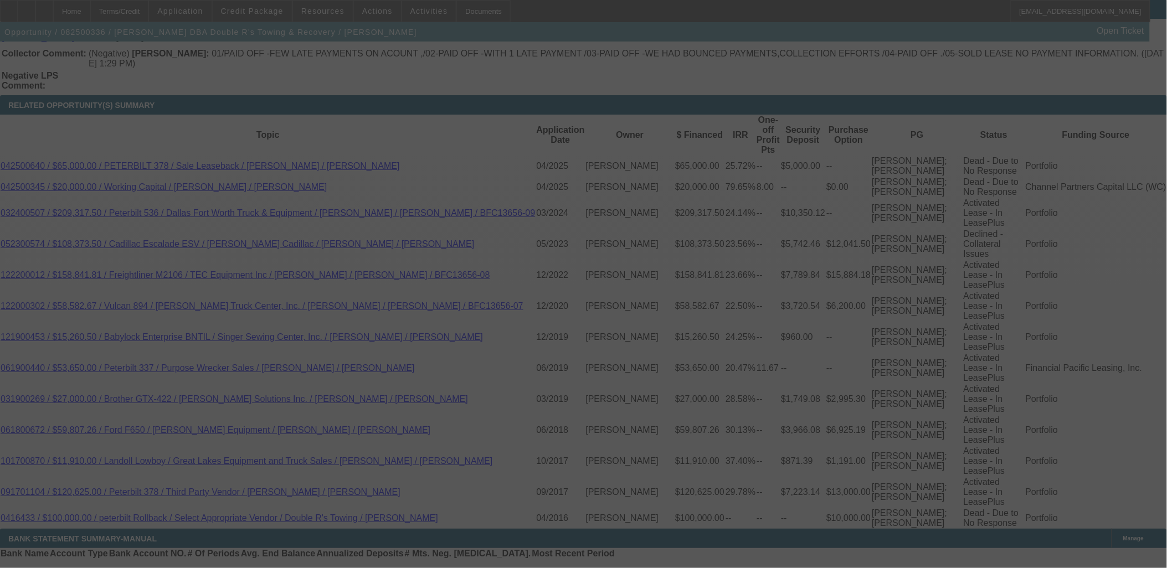
select select "0"
select select "2"
select select "0.1"
select select "4"
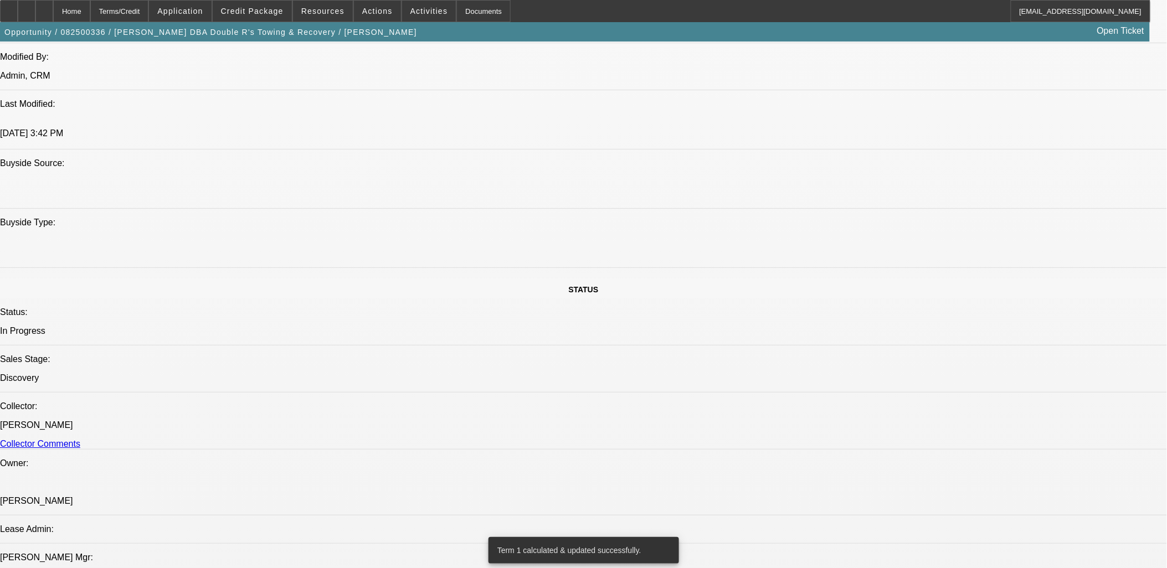
scroll to position [861, 0]
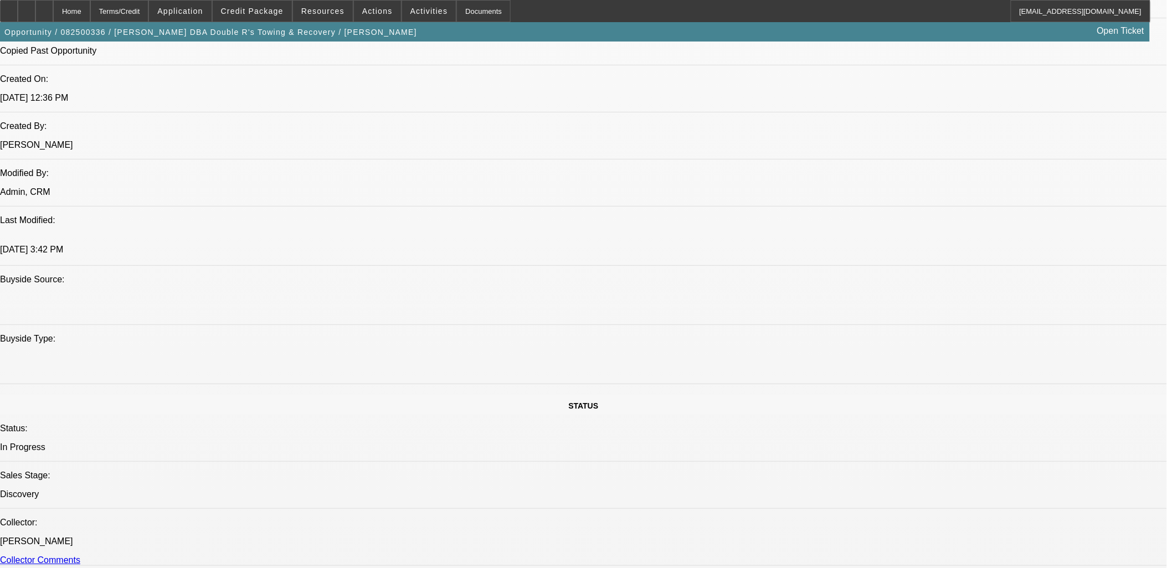
radio input "true"
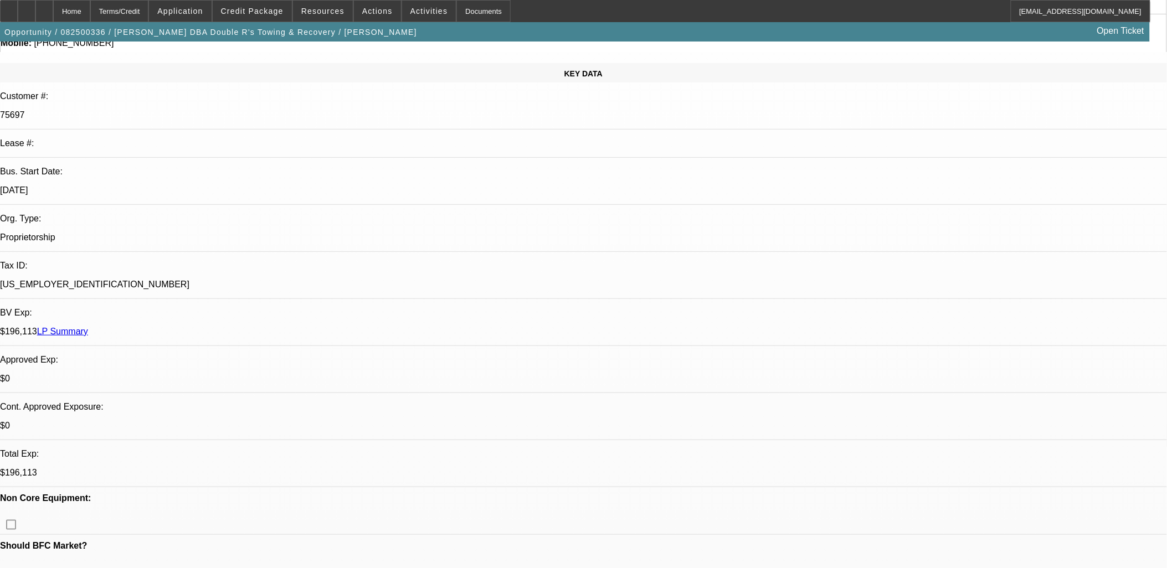
scroll to position [0, 0]
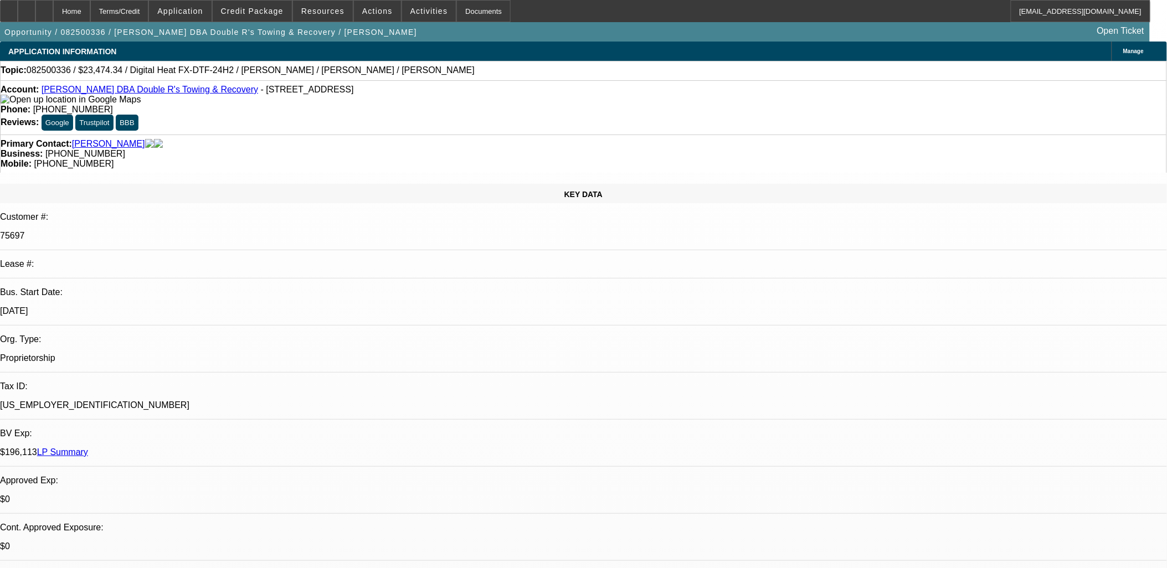
click at [88, 448] on link "LP Summary" at bounding box center [62, 452] width 51 height 9
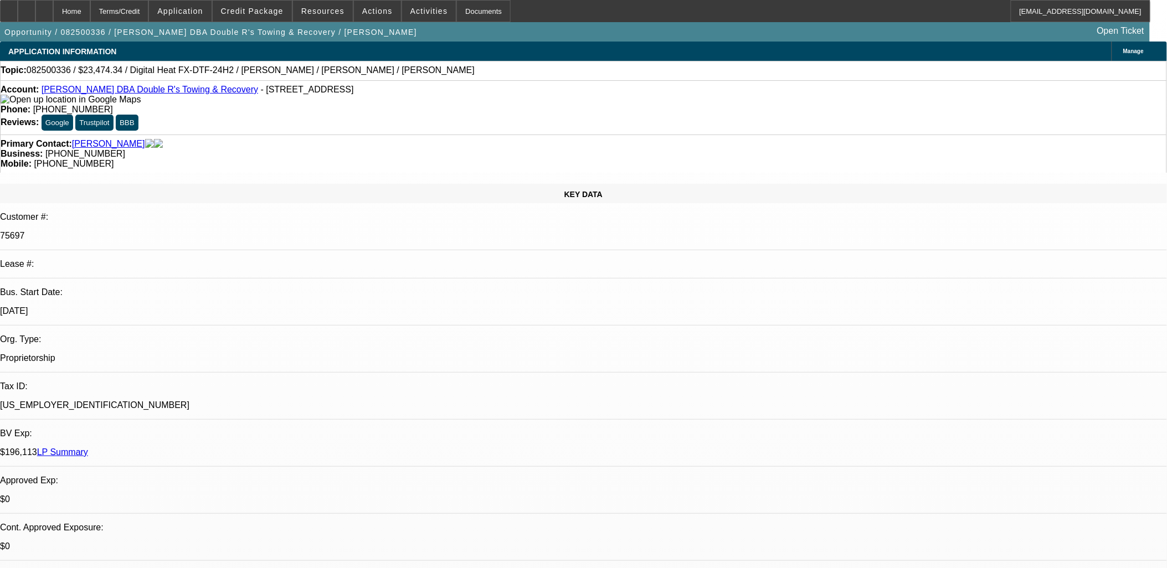
type textarea "9x repeater is primarily a towing company, but they also make custom decorated …"
radio input "true"
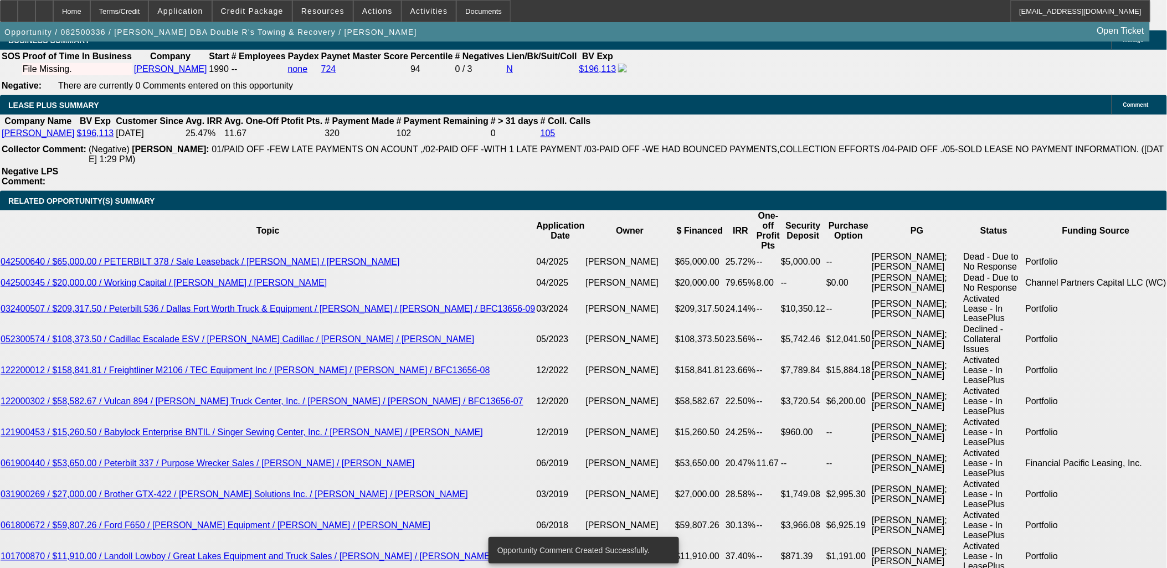
scroll to position [2154, 0]
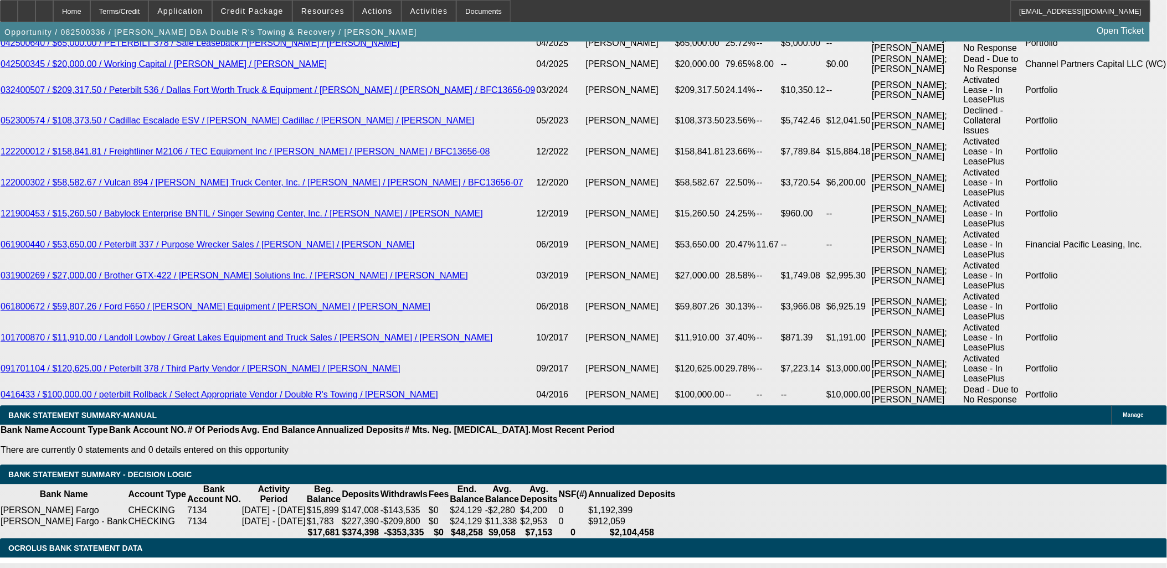
type input "800"
type input "$1,600.00"
type input "UNKNOWN"
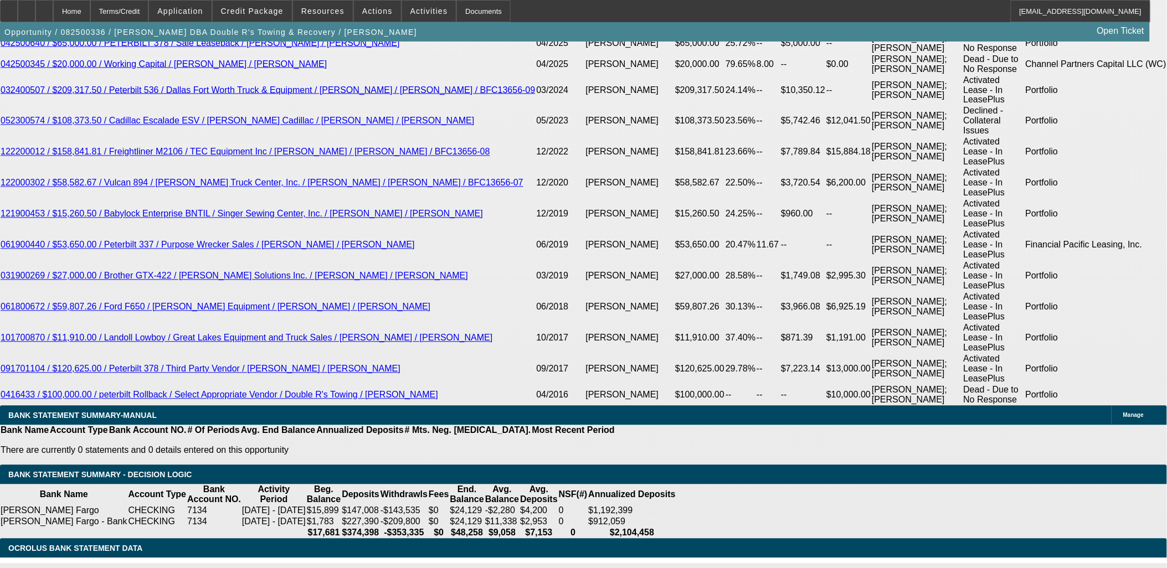
type input "13.8"
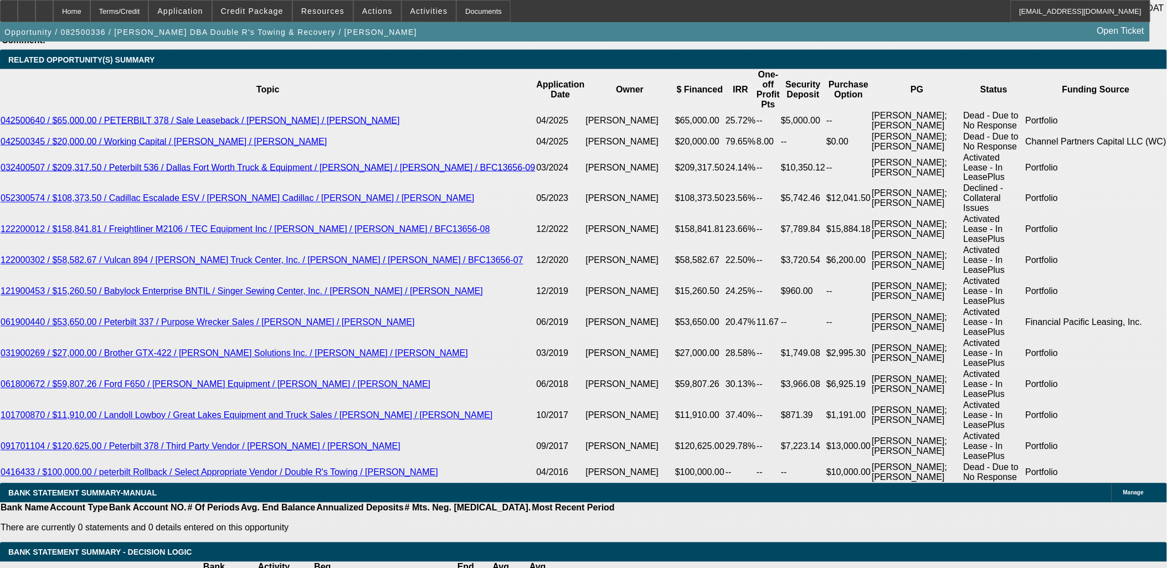
scroll to position [1969, 0]
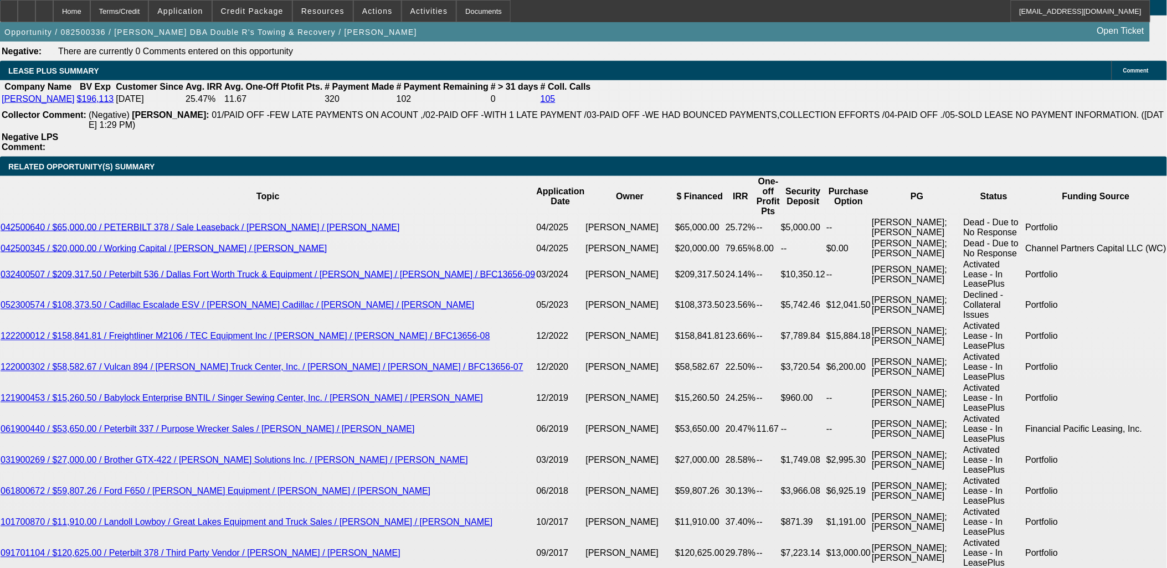
type input "$800.00"
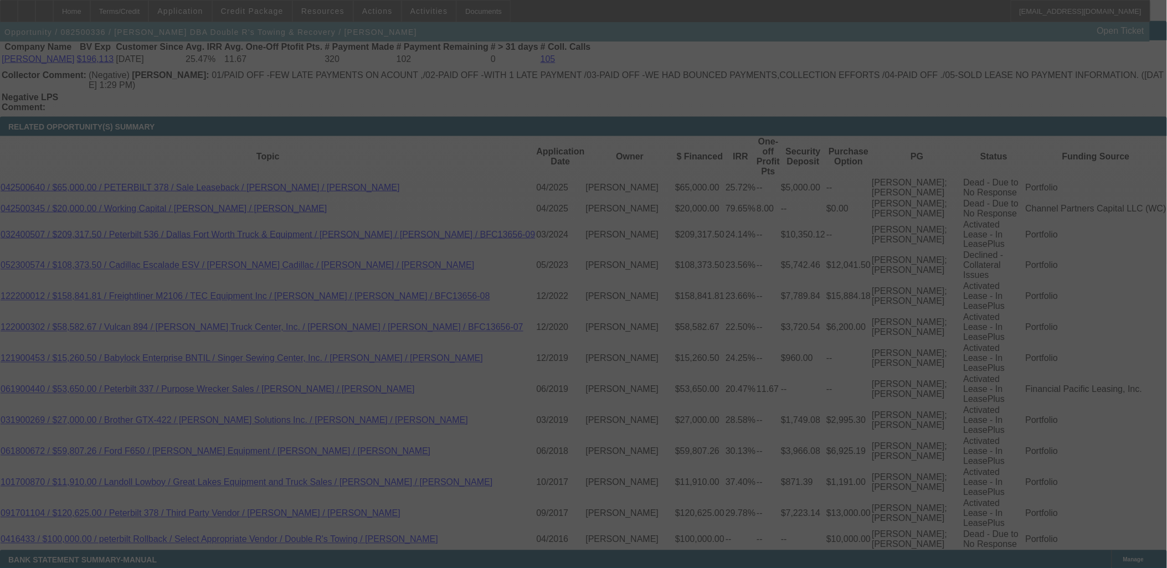
scroll to position [2031, 0]
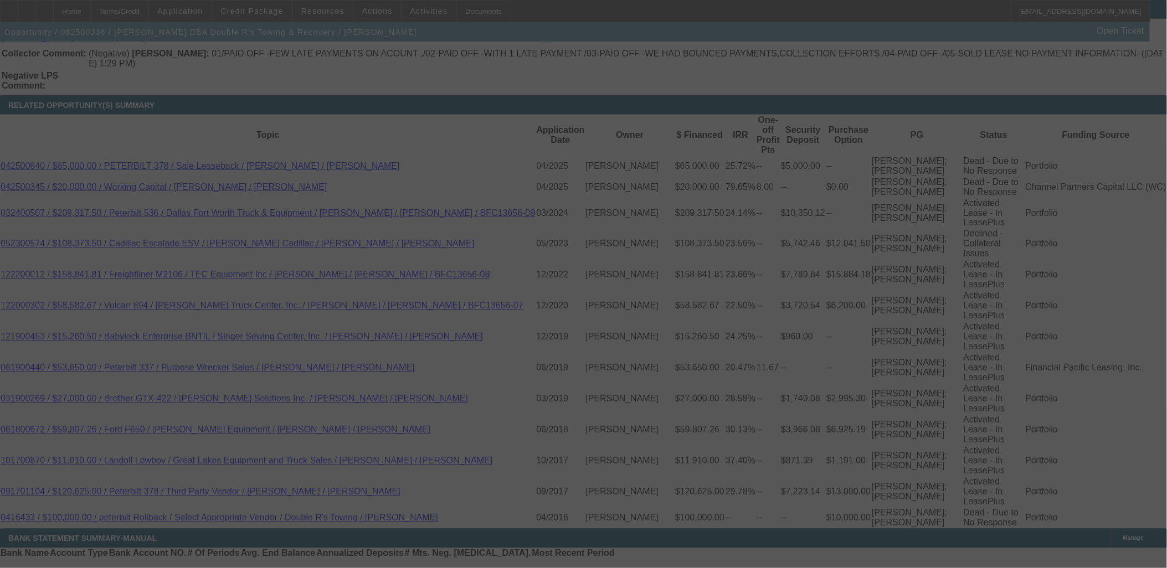
select select "0"
select select "2"
select select "0.1"
select select "4"
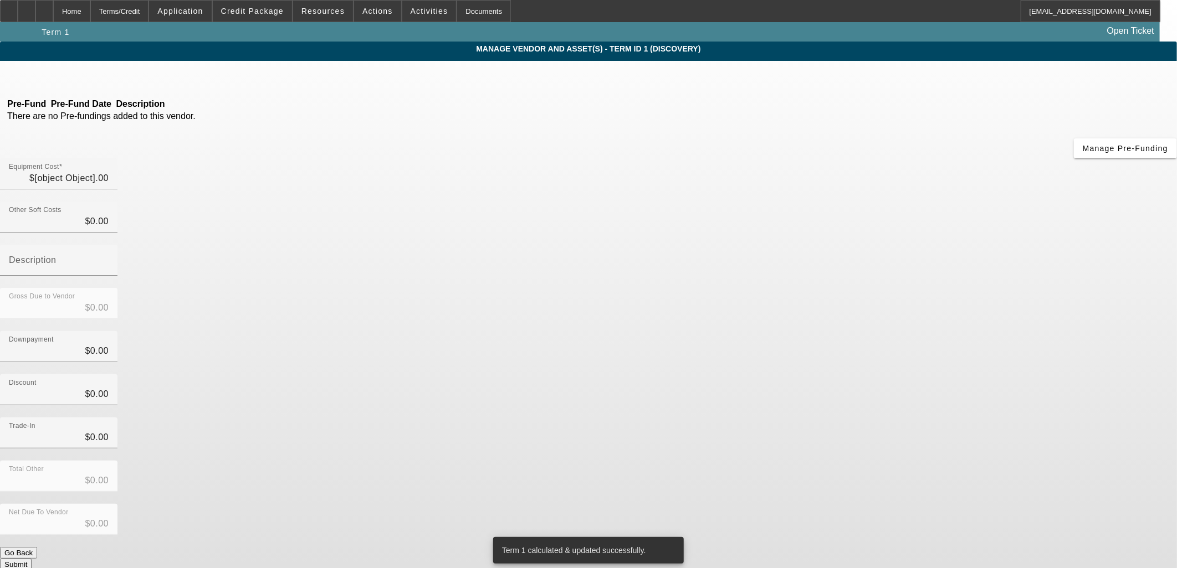
type input "$20,995.00"
type input "$2,479.34"
type input "$23,474.34"
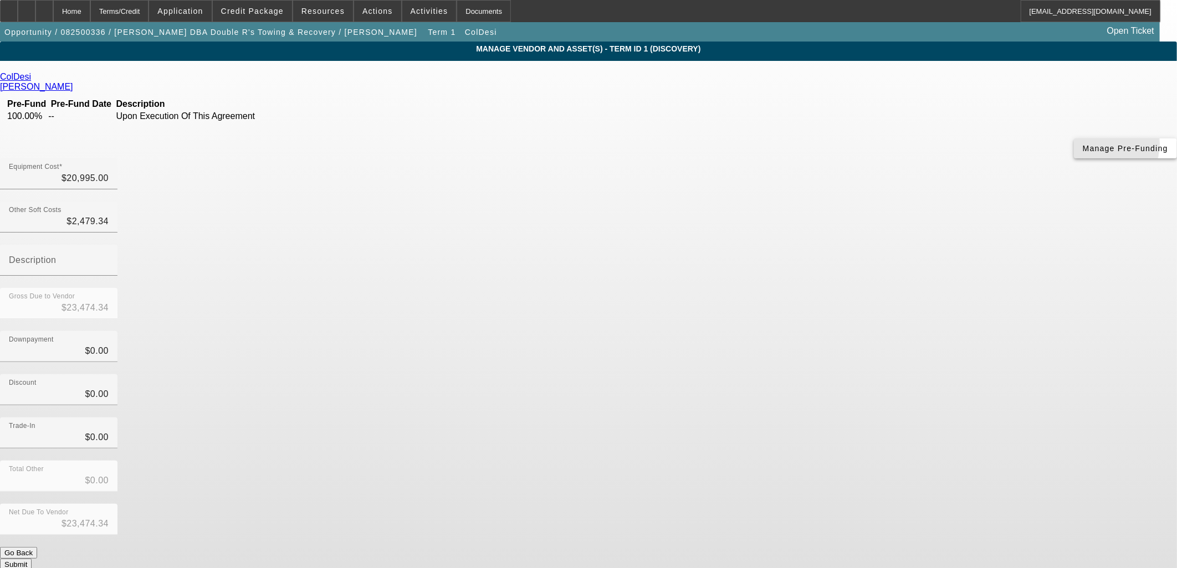
click at [1083, 153] on span "Manage Pre-Funding" at bounding box center [1125, 148] width 85 height 9
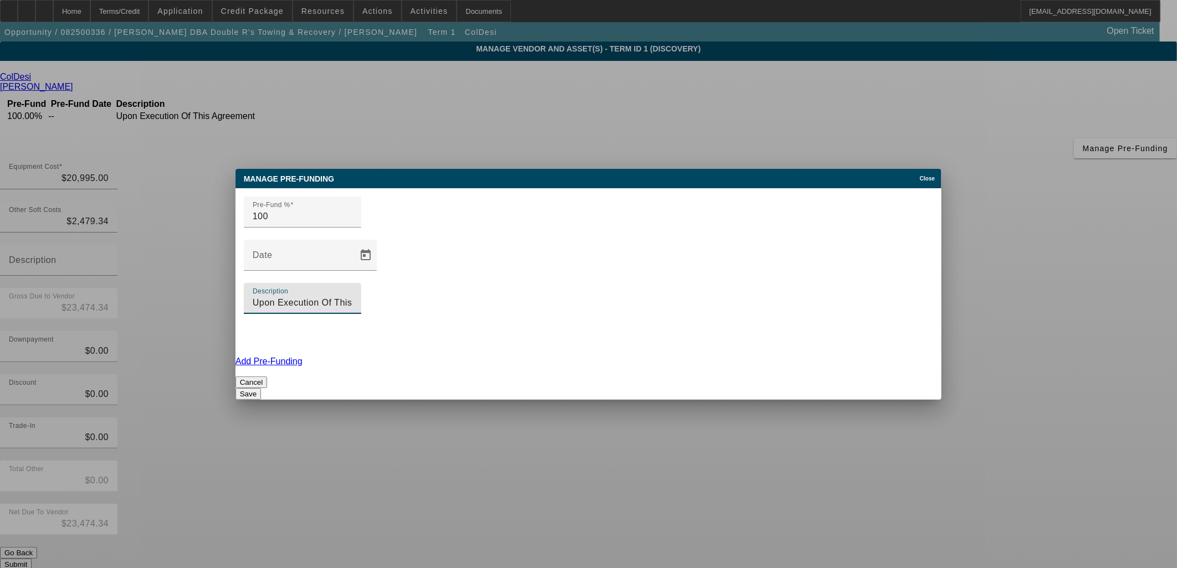
drag, startPoint x: 685, startPoint y: 269, endPoint x: 625, endPoint y: 265, distance: 60.0
click at [352, 296] on input "Upon Execution Of This Agreement" at bounding box center [303, 302] width 100 height 13
type input "Upon Order"
click at [261, 388] on button "Save" at bounding box center [247, 394] width 25 height 12
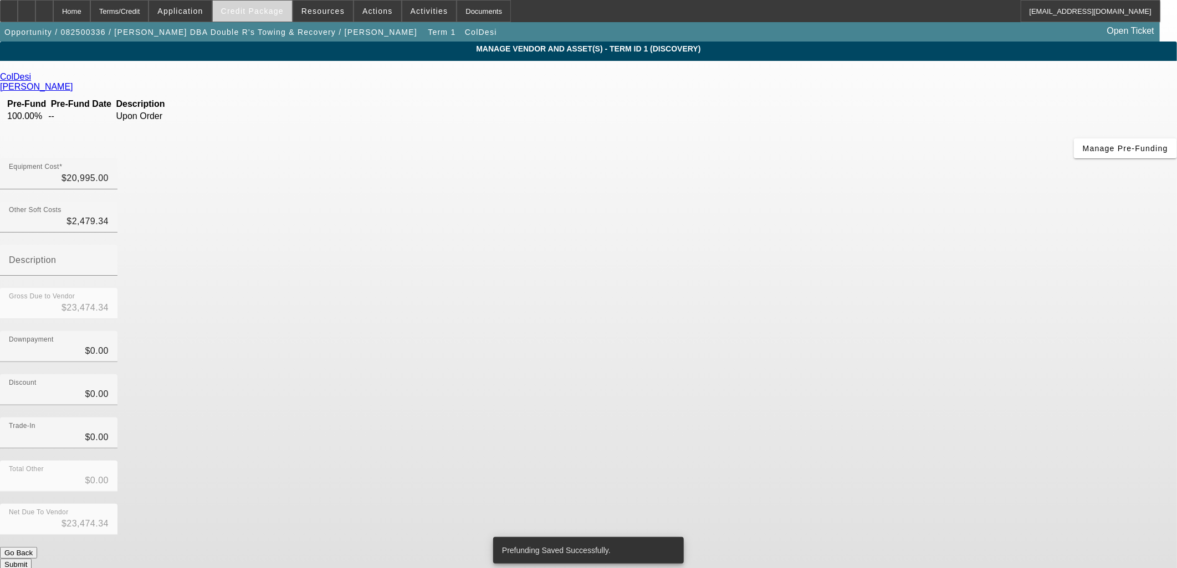
click at [250, 12] on span "Credit Package" at bounding box center [252, 11] width 63 height 9
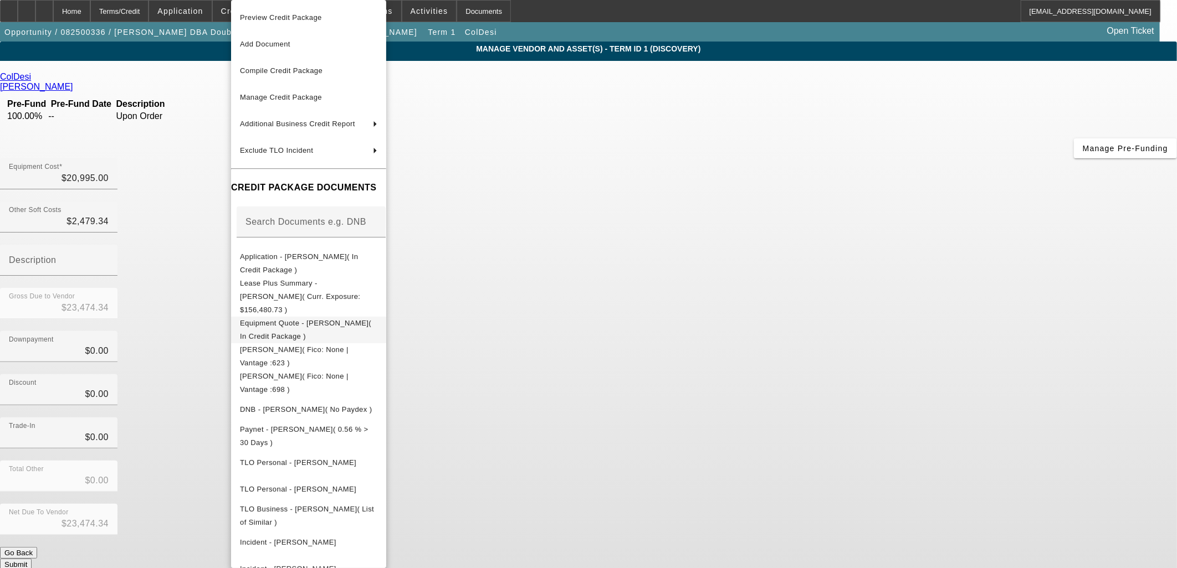
click at [289, 319] on span "Equipment Quote - Ernestina Rodriguez( In Credit Package )" at bounding box center [305, 330] width 131 height 22
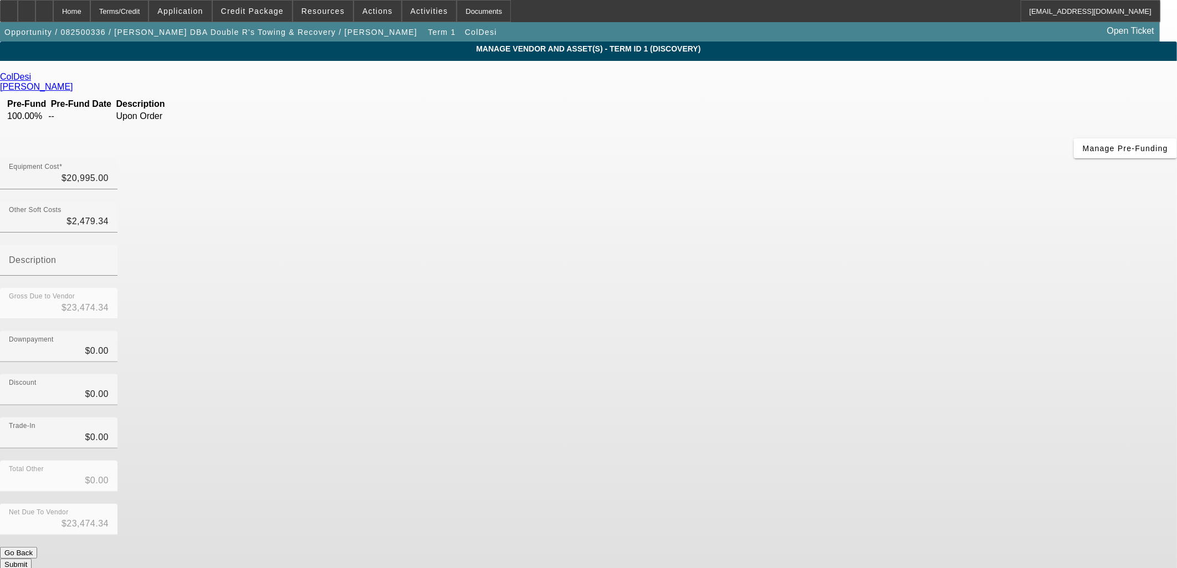
click at [32, 559] on button "Submit" at bounding box center [16, 565] width 32 height 12
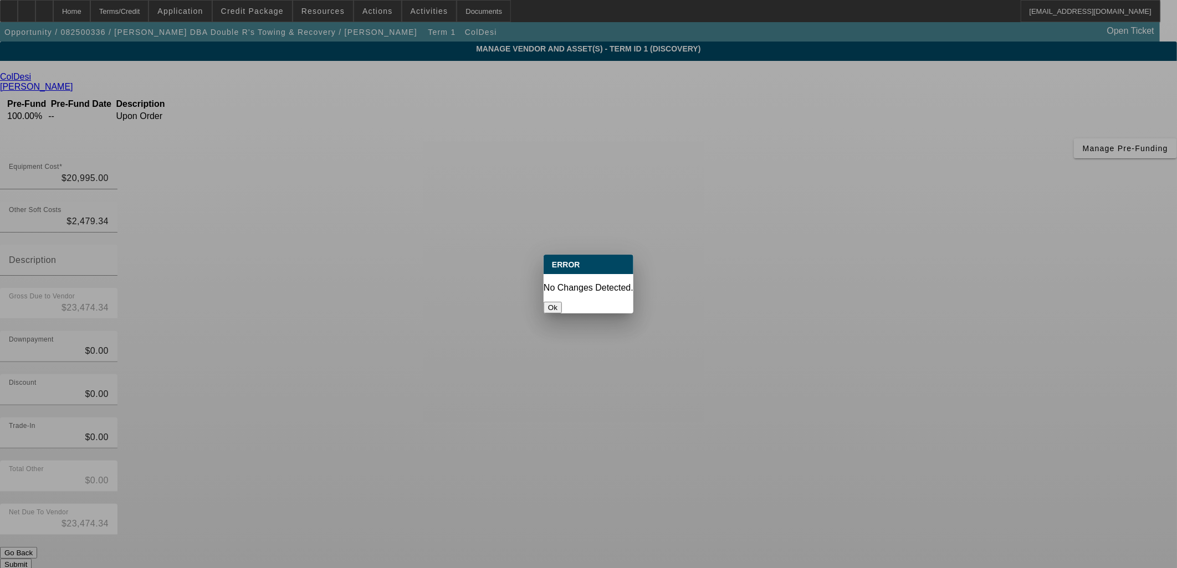
click at [562, 302] on button "Ok" at bounding box center [552, 308] width 18 height 12
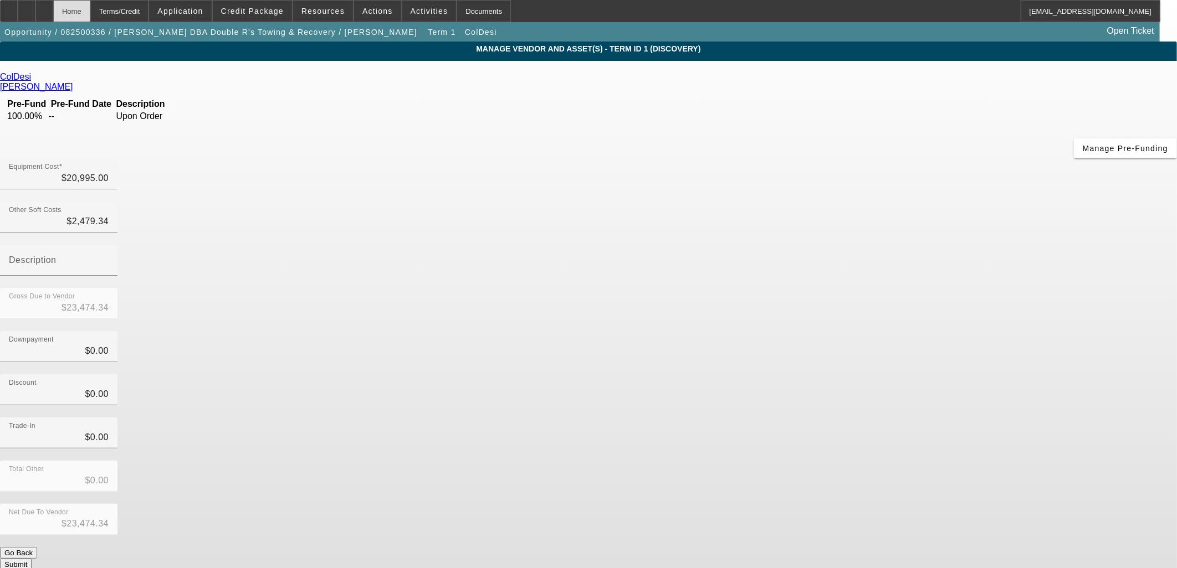
click at [90, 11] on div "Home" at bounding box center [71, 11] width 37 height 22
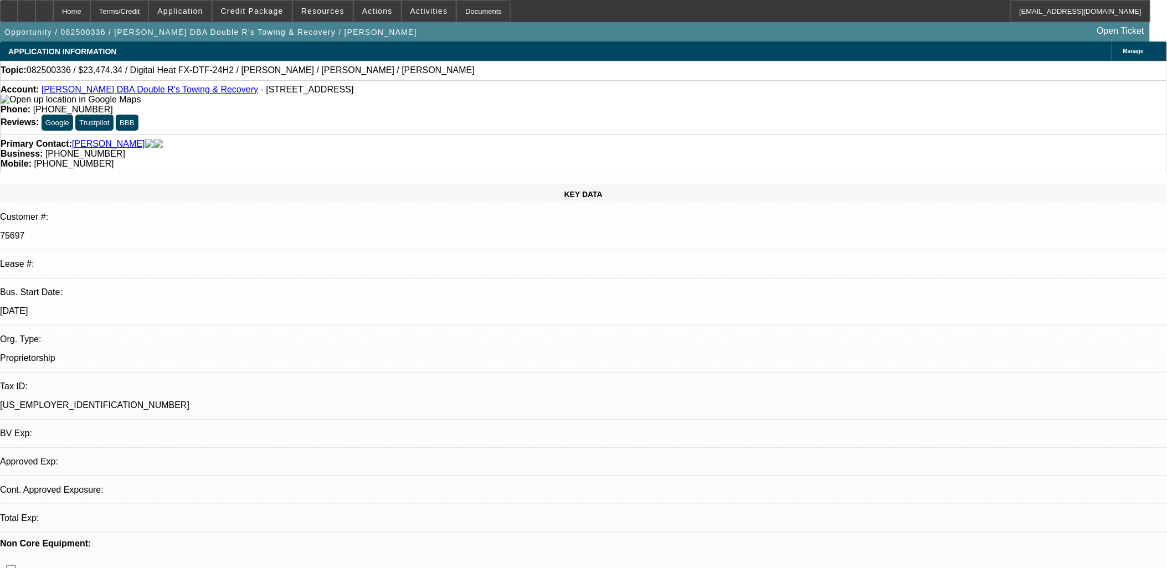
select select "0"
select select "2"
select select "0.1"
select select "4"
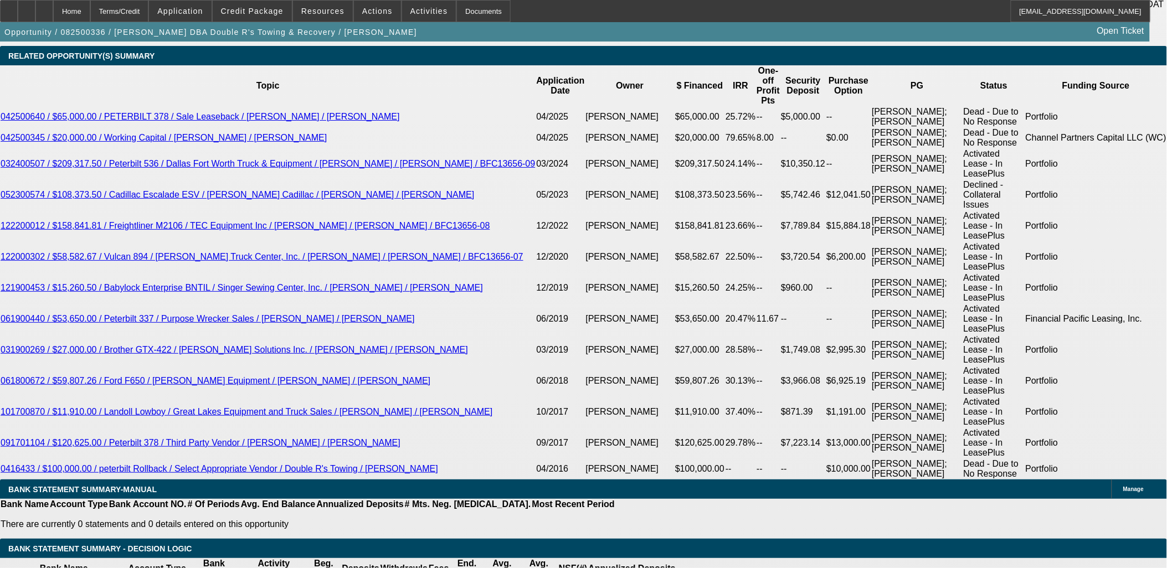
scroll to position [2216, 0]
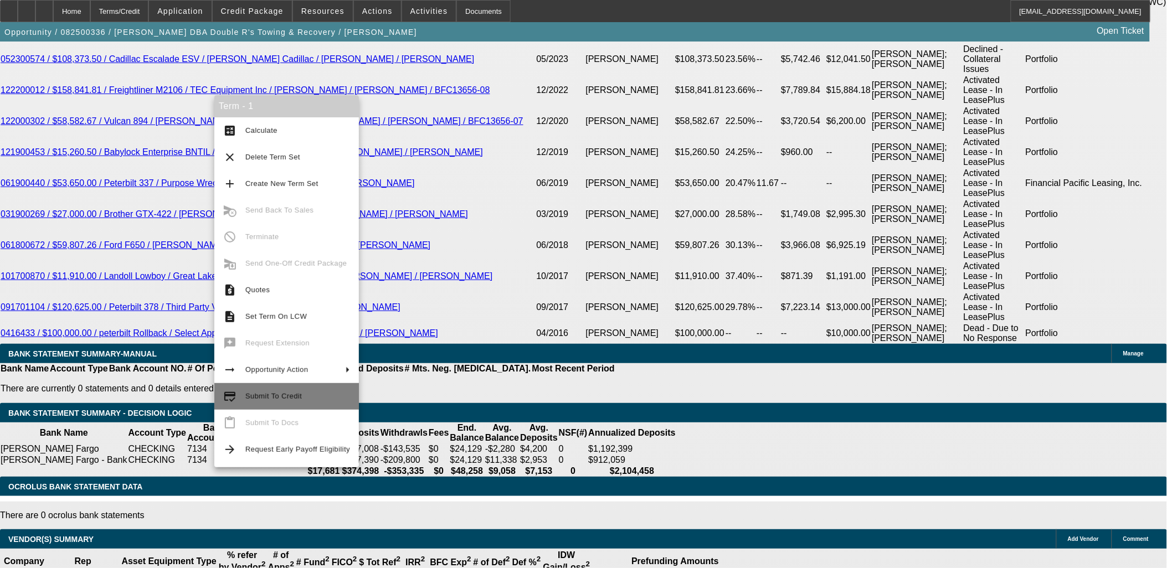
click at [258, 403] on button "credit_score Submit To Credit" at bounding box center [286, 396] width 145 height 27
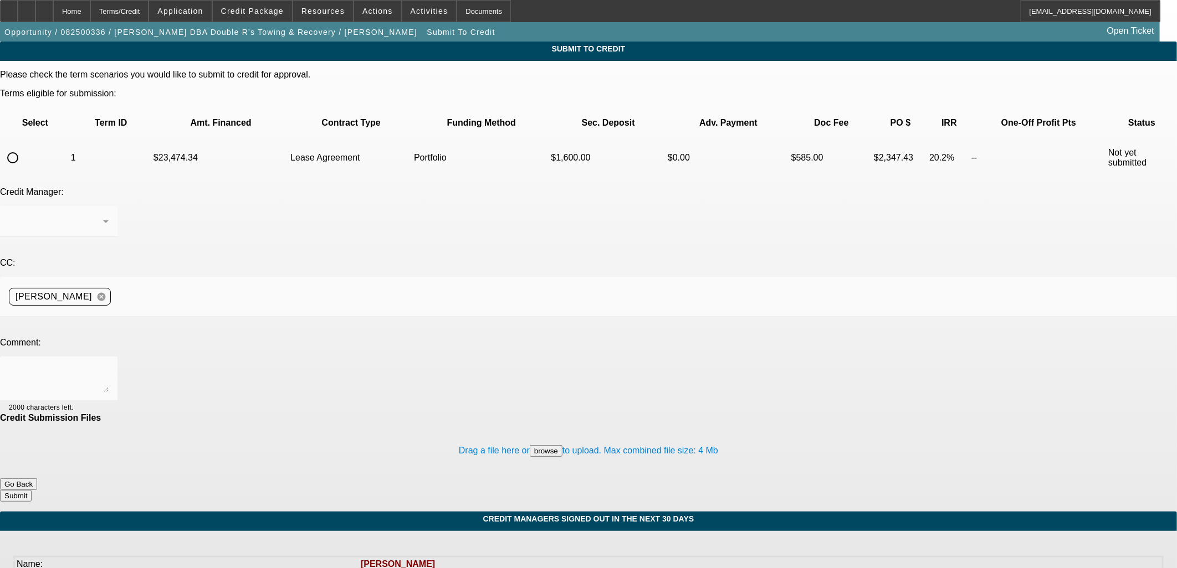
click at [24, 147] on input "radio" at bounding box center [13, 158] width 22 height 22
radio input "true"
click at [109, 366] on textarea at bounding box center [59, 379] width 100 height 27
type textarea "W/U in comments."
click at [32, 490] on button "Submit" at bounding box center [16, 496] width 32 height 12
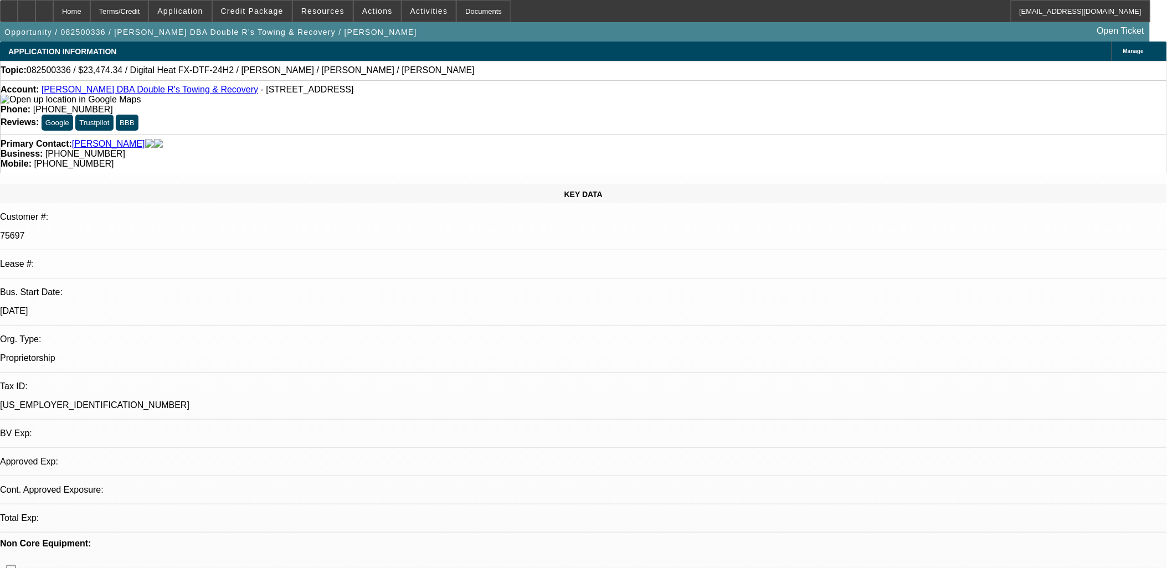
select select "0"
select select "2"
select select "0.1"
select select "4"
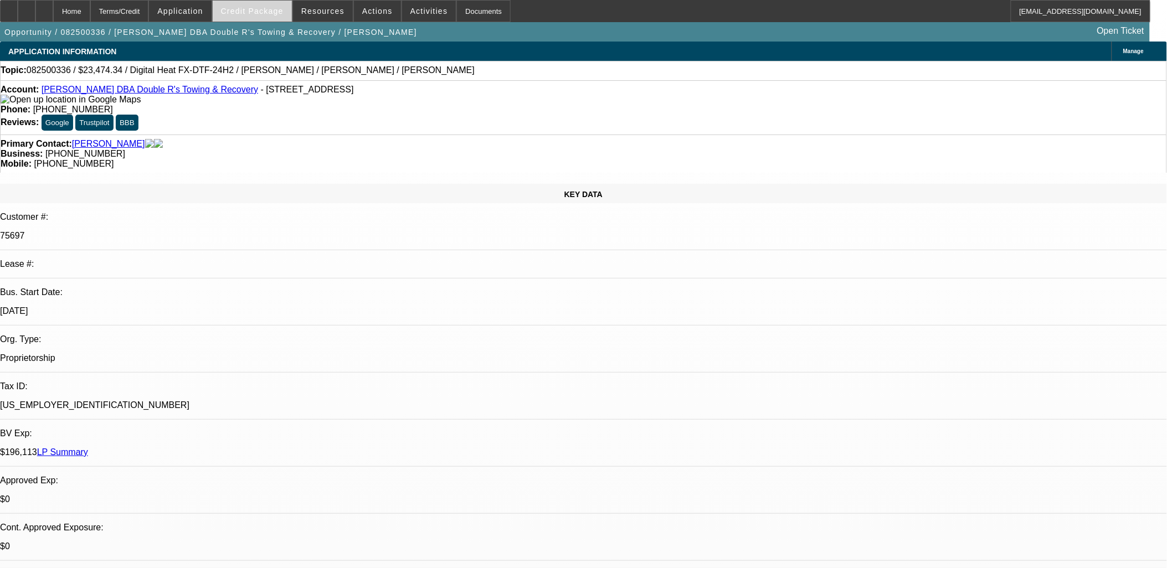
click at [268, 11] on span "Credit Package" at bounding box center [252, 11] width 63 height 9
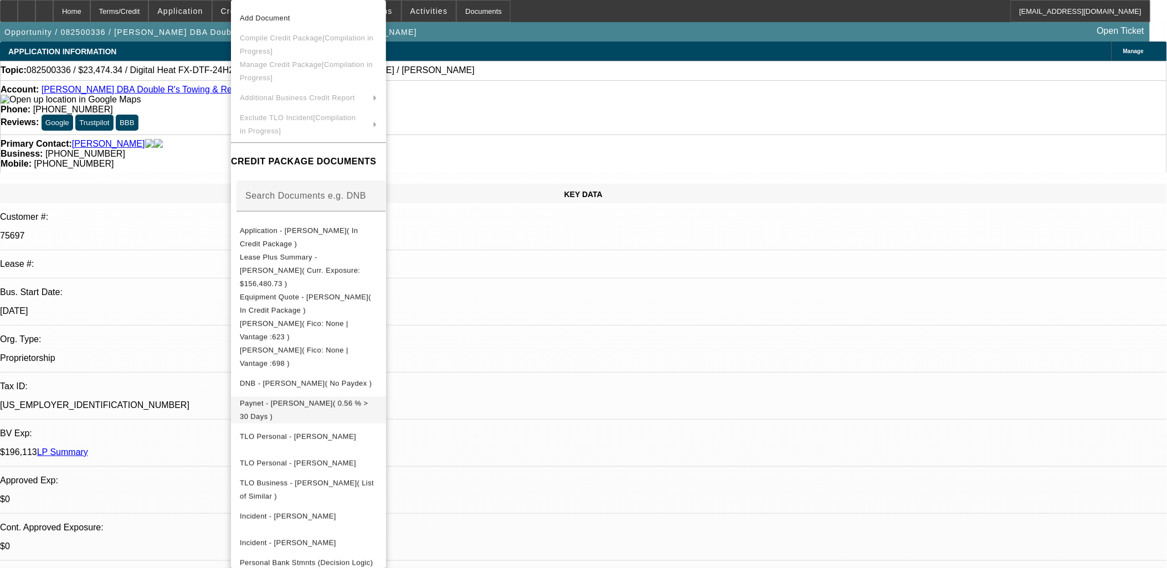
scroll to position [67, 0]
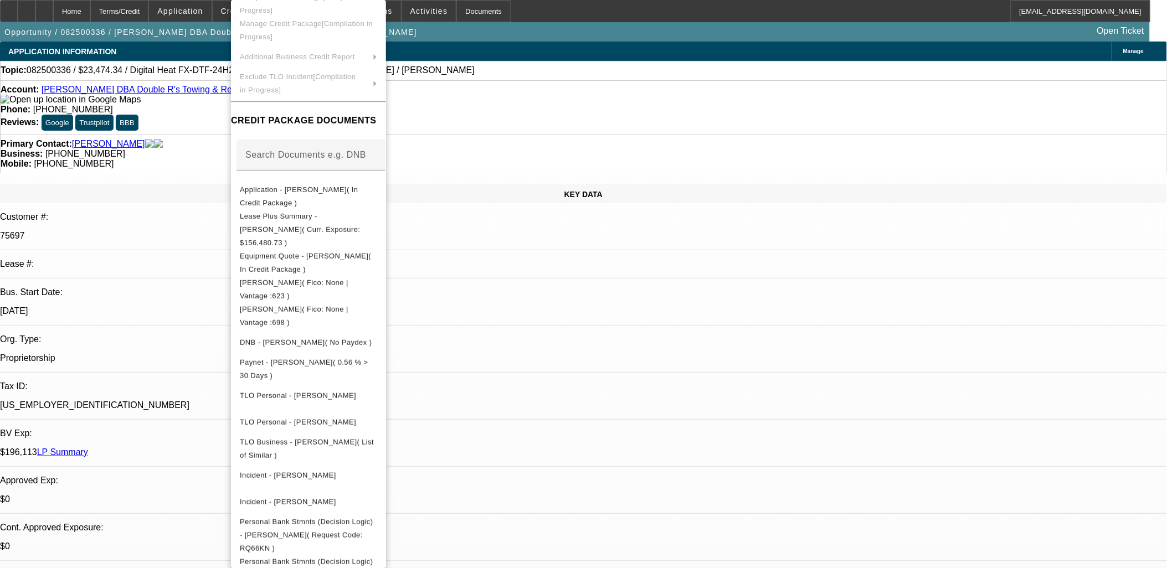
click at [639, 332] on div at bounding box center [583, 284] width 1167 height 568
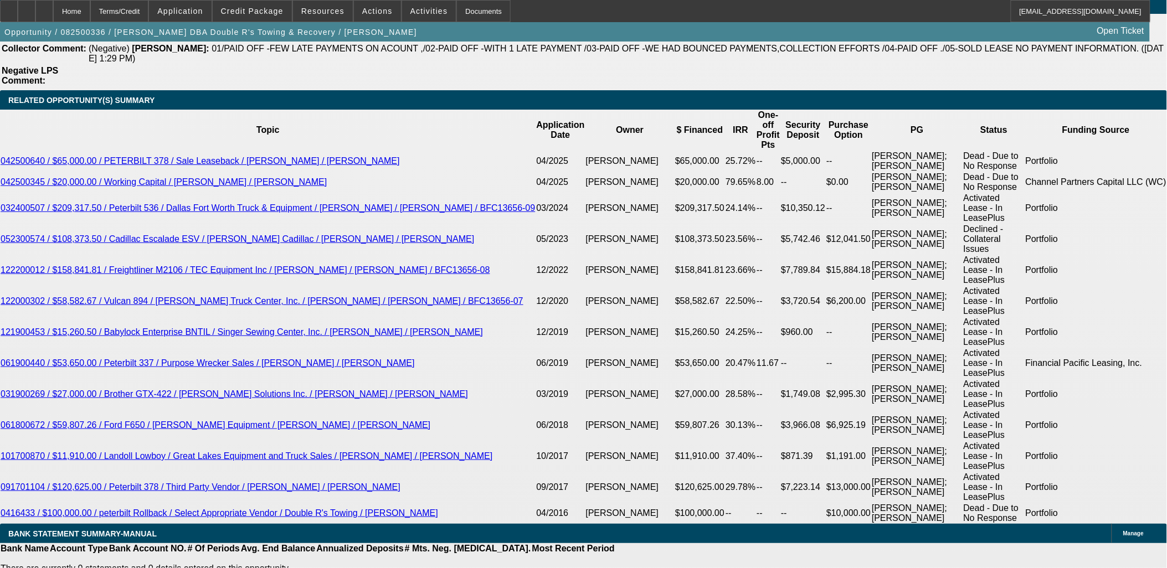
scroll to position [2154, 0]
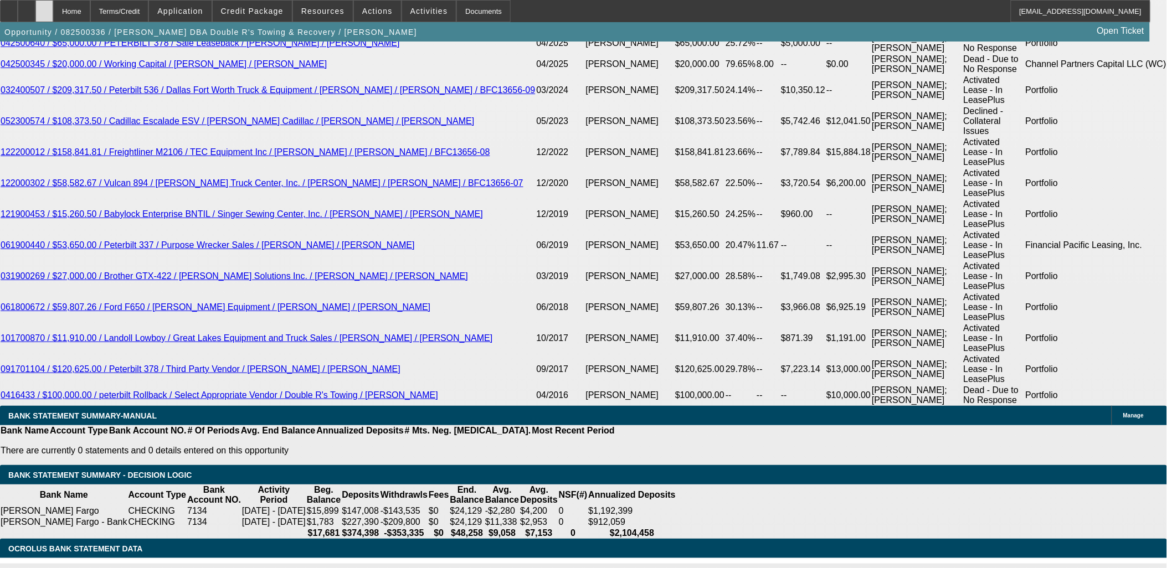
click at [53, 11] on div at bounding box center [44, 11] width 18 height 22
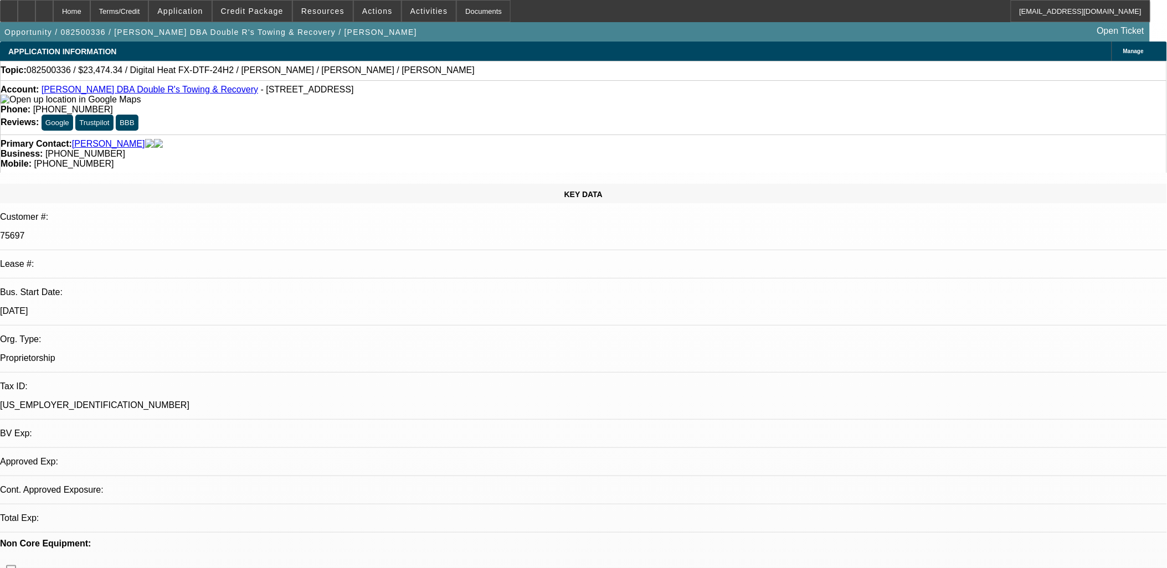
select select "0"
select select "2"
select select "0.1"
select select "1"
select select "2"
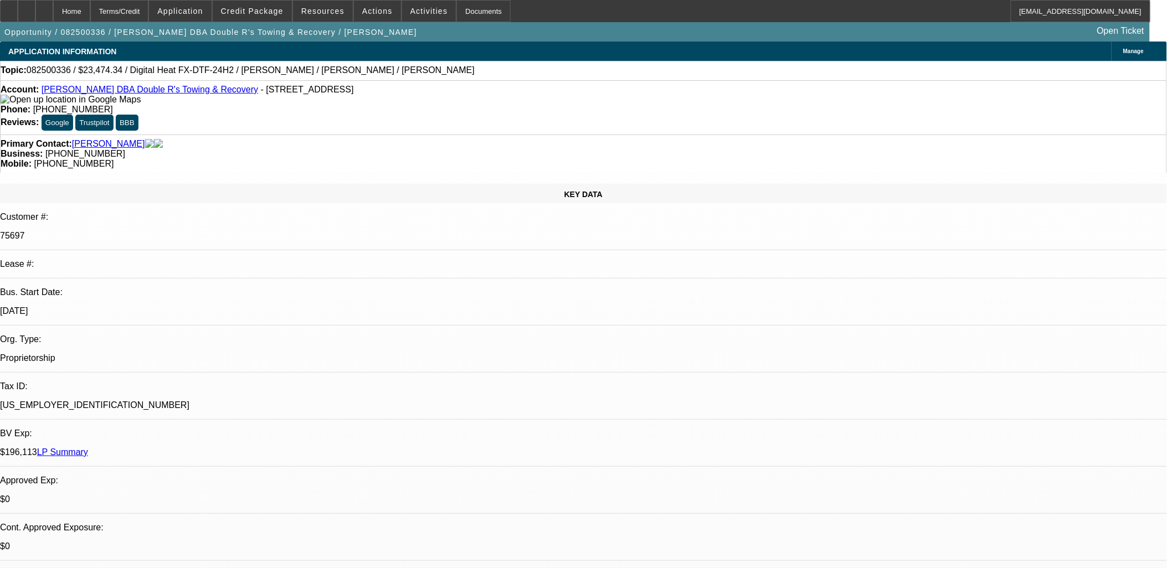
select select "4"
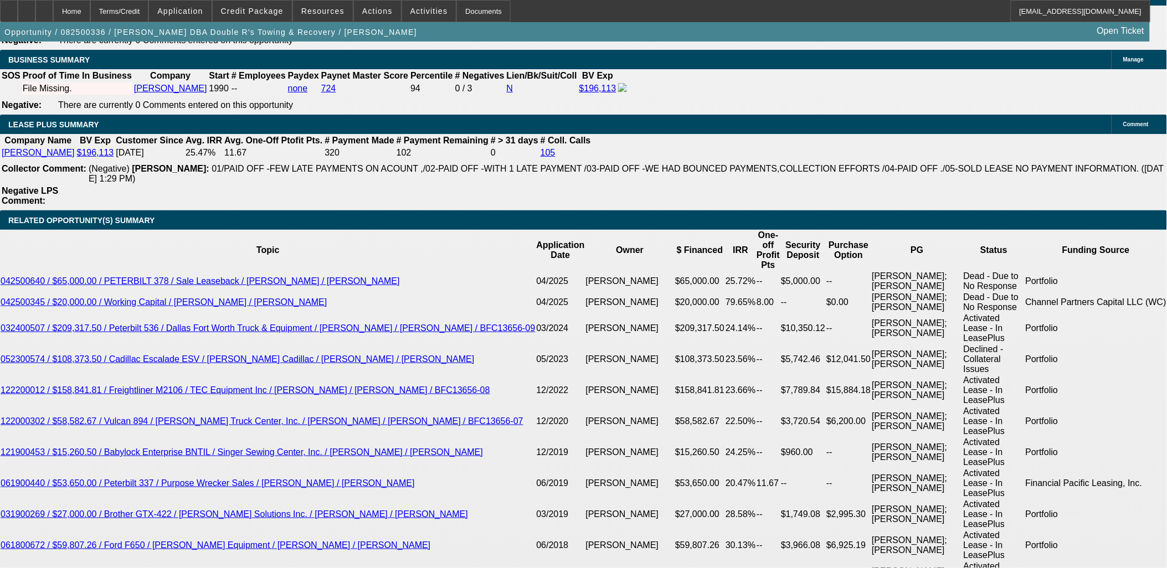
scroll to position [2092, 0]
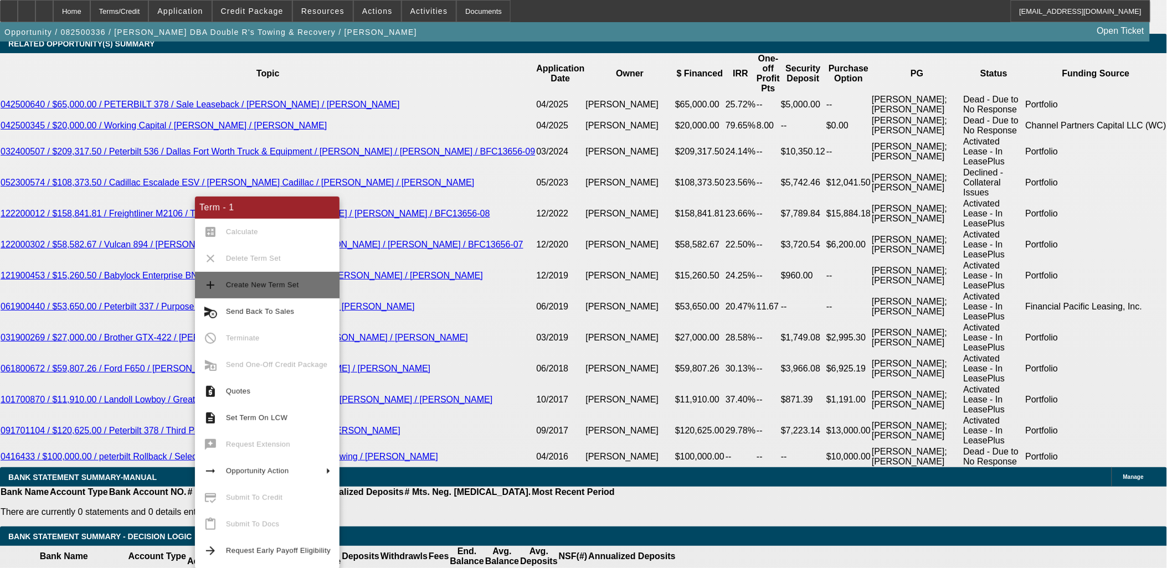
click at [270, 285] on span "Create New Term Set" at bounding box center [262, 285] width 73 height 8
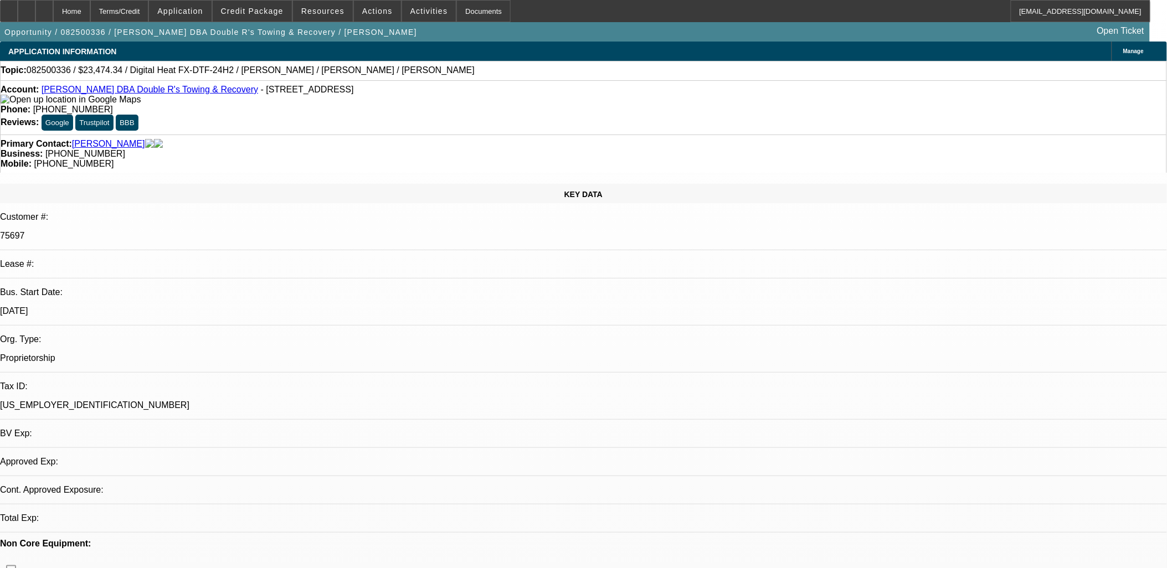
select select "0"
select select "2"
select select "0.1"
select select "0"
select select "2"
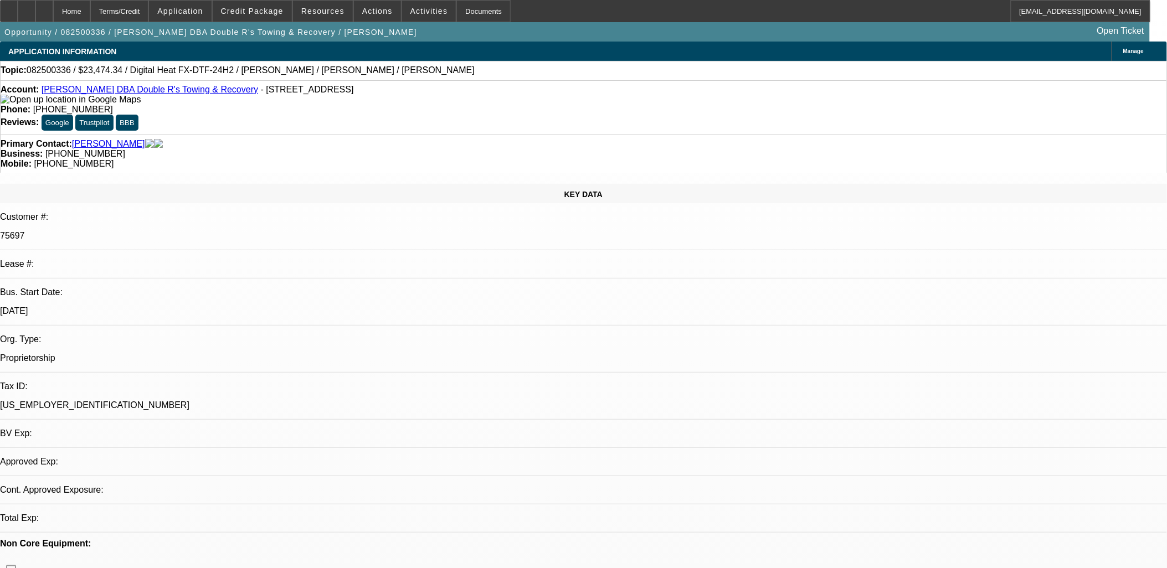
select select "0.1"
select select "1"
select select "2"
select select "4"
select select "1"
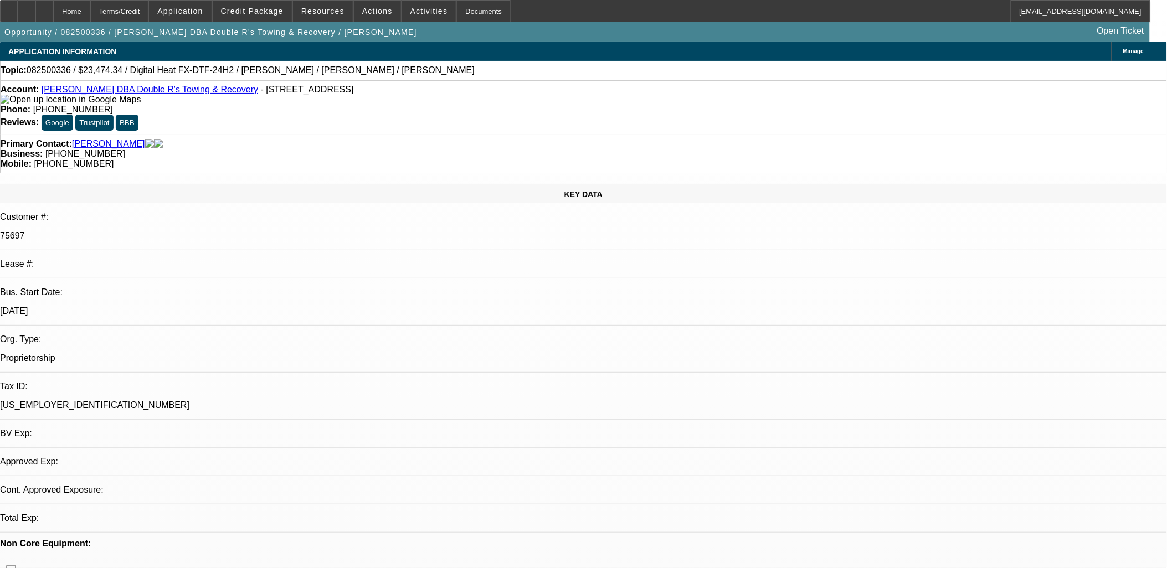
select select "2"
select select "4"
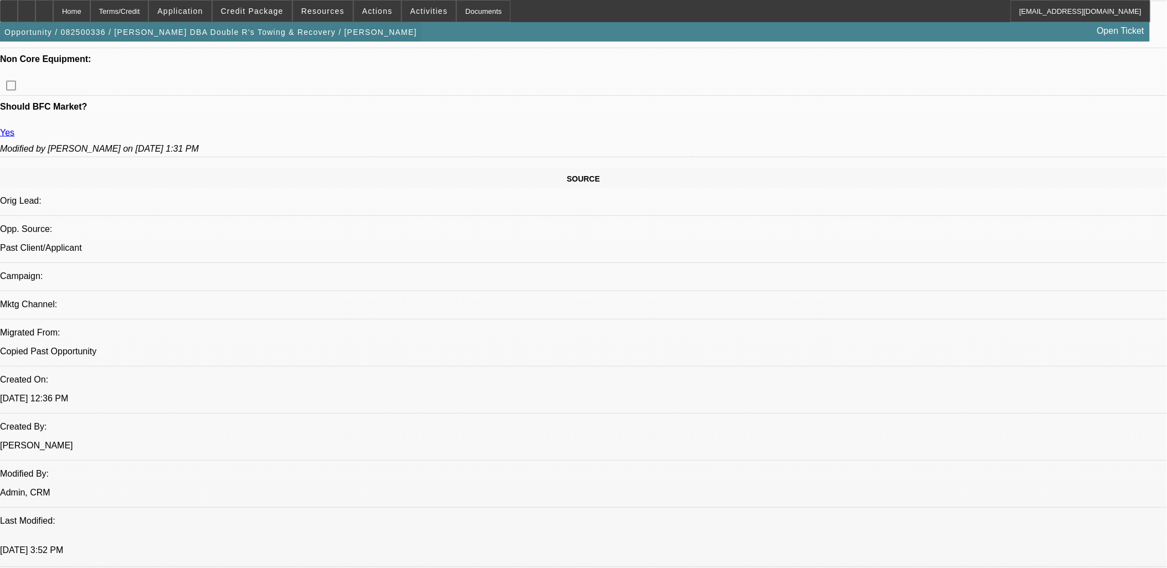
scroll to position [369, 0]
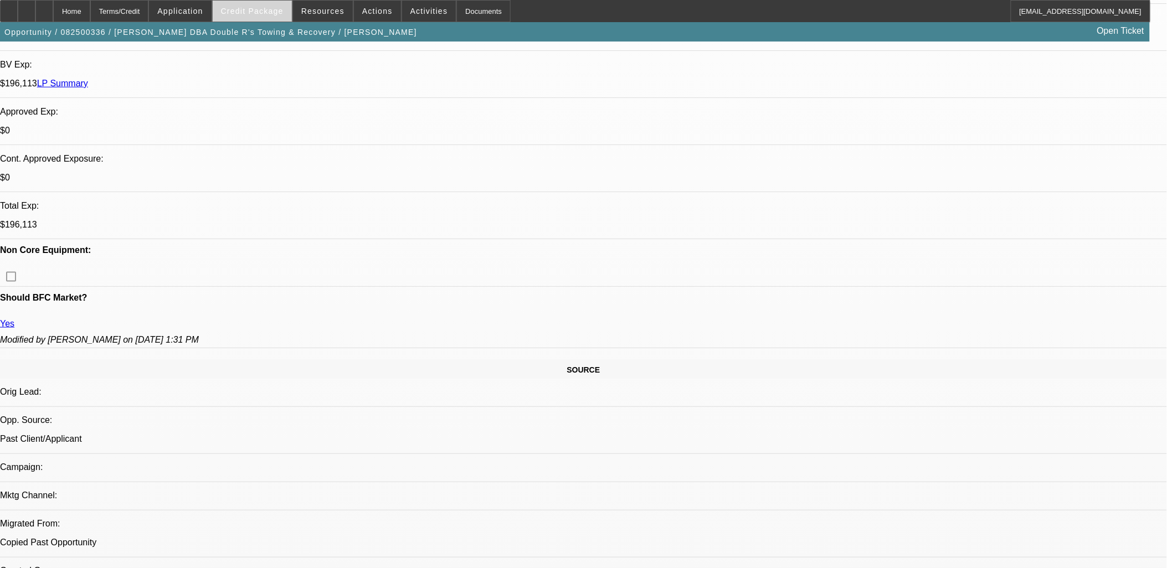
click at [248, 12] on span "Credit Package" at bounding box center [252, 11] width 63 height 9
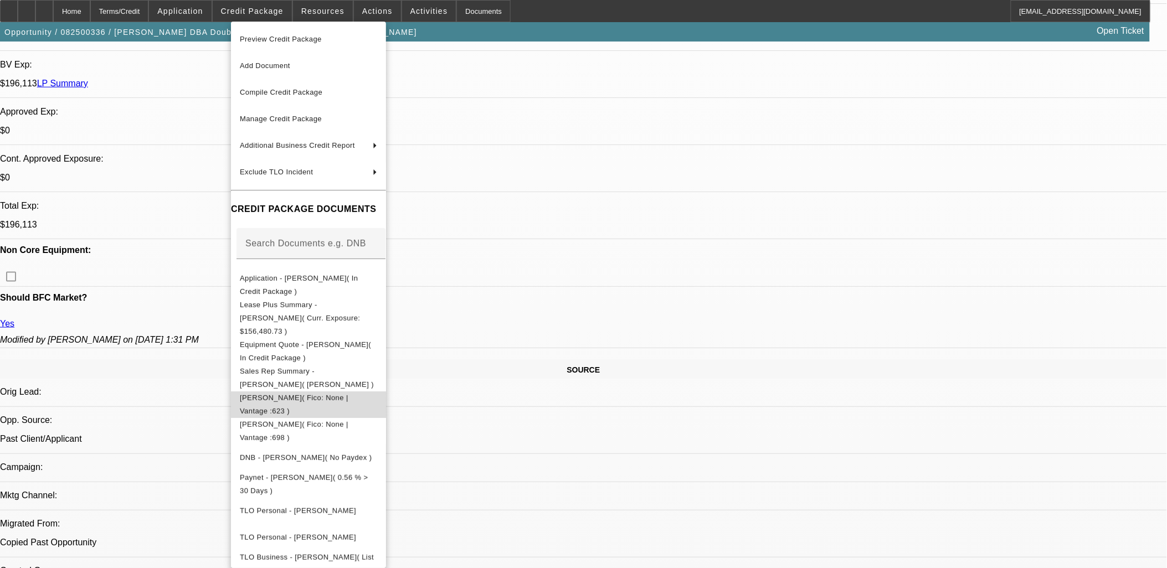
click at [302, 393] on span "Transunion - Rodriguez, Ernestina( Fico: None | Vantage :623 )" at bounding box center [294, 404] width 109 height 22
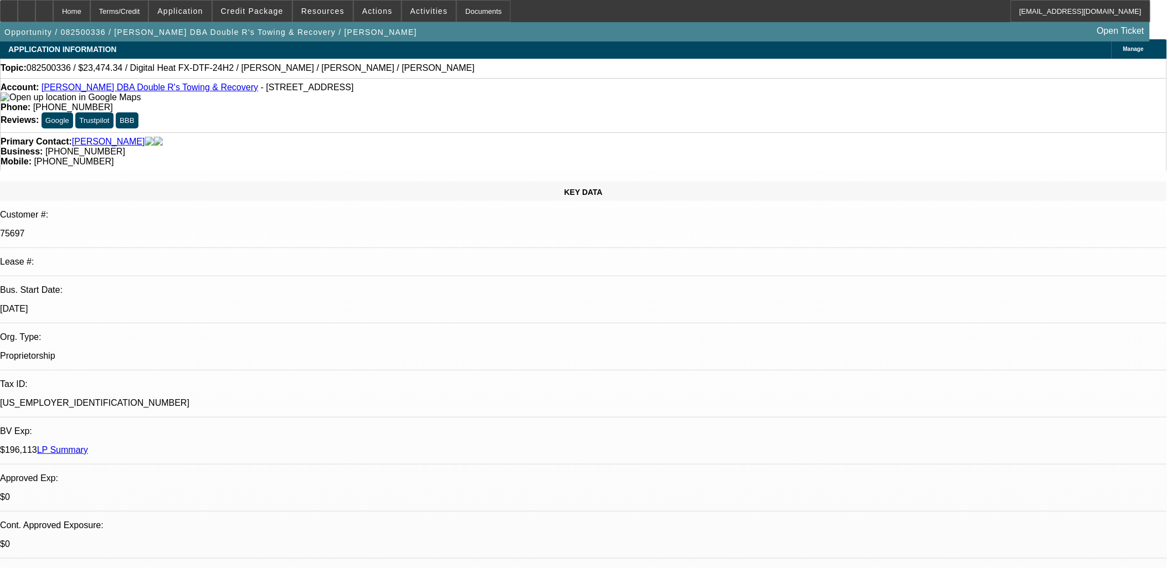
scroll to position [0, 0]
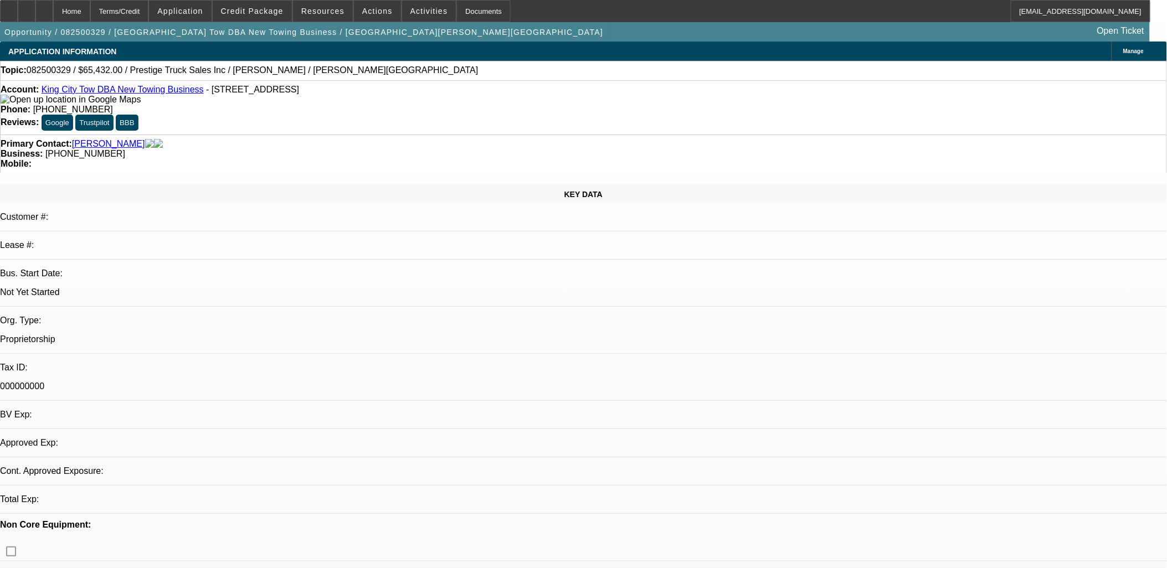
select select "0"
select select "2"
select select "0.1"
select select "1"
select select "2"
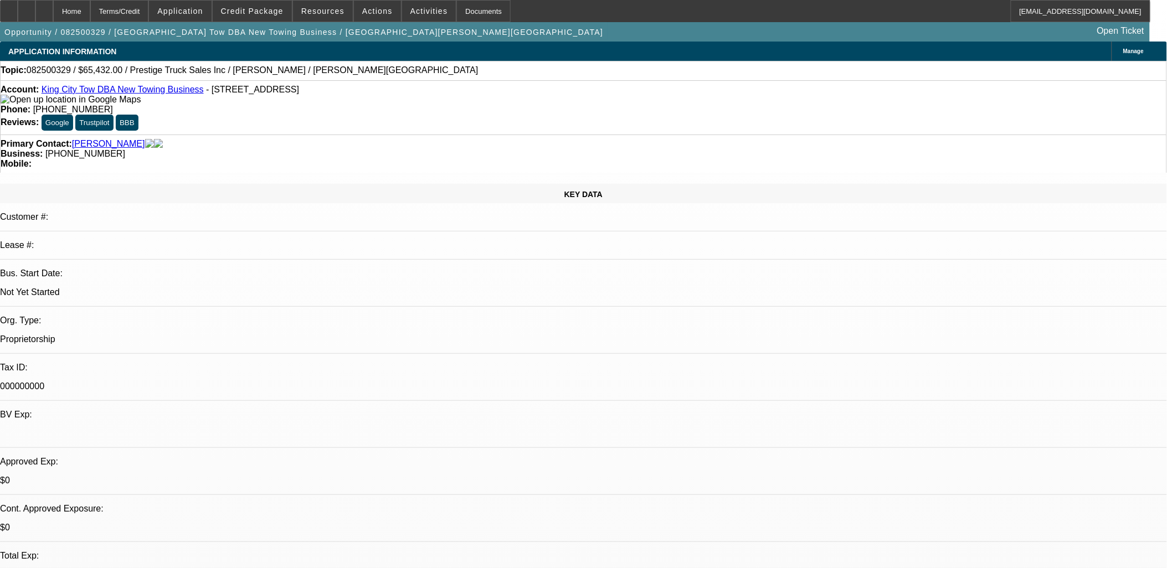
select select "4"
click at [35, 8] on div at bounding box center [27, 11] width 18 height 22
click at [257, 17] on span at bounding box center [252, 11] width 79 height 27
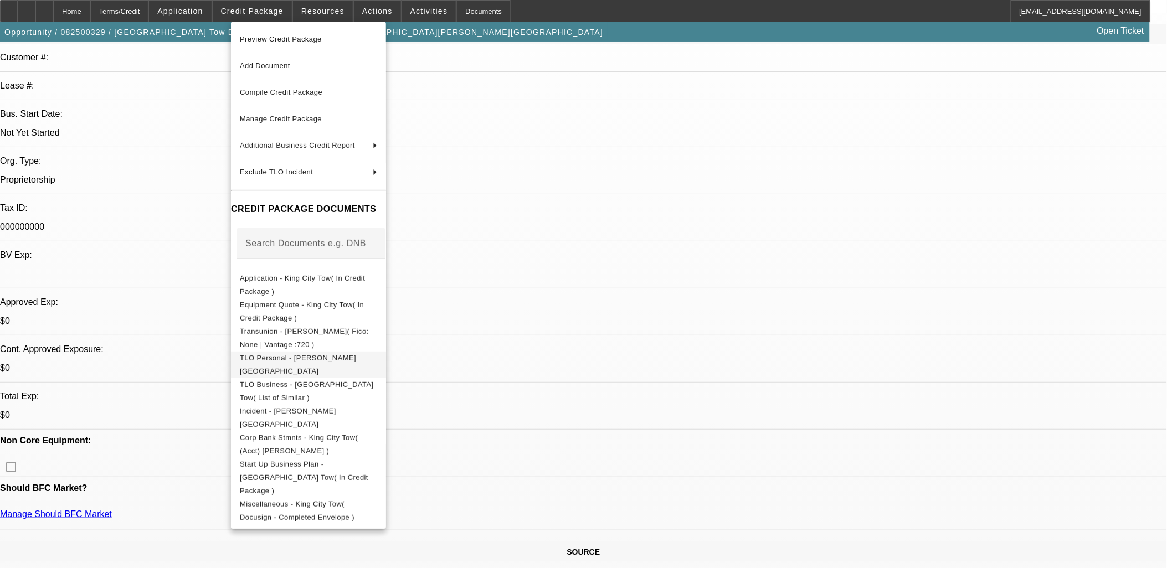
scroll to position [369, 0]
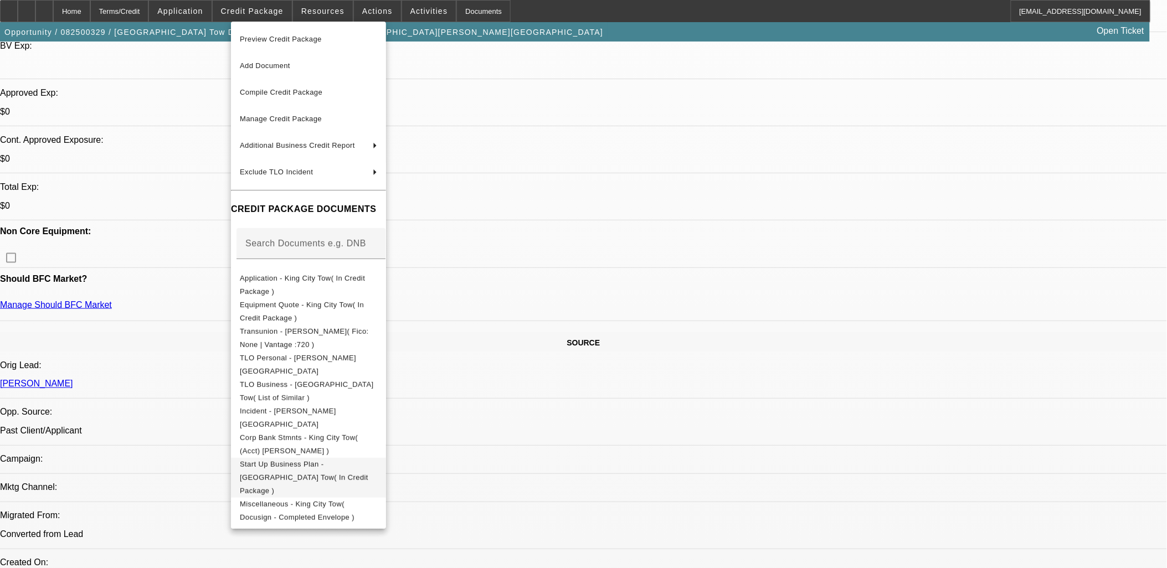
click at [308, 470] on span "Start Up Business Plan - [GEOGRAPHIC_DATA] Tow( In Credit Package )" at bounding box center [308, 478] width 137 height 40
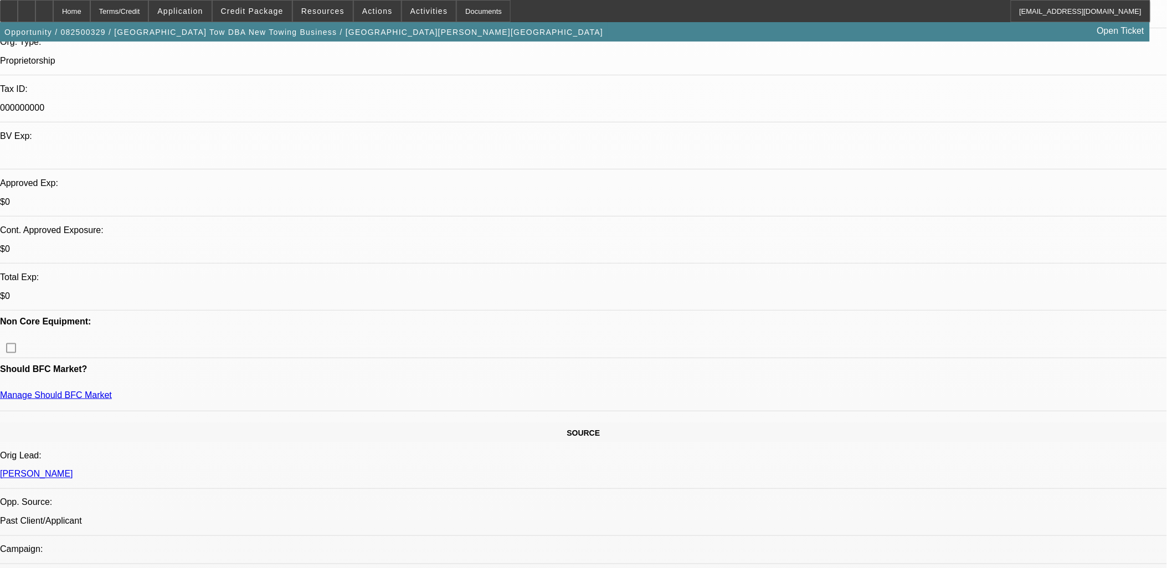
scroll to position [184, 0]
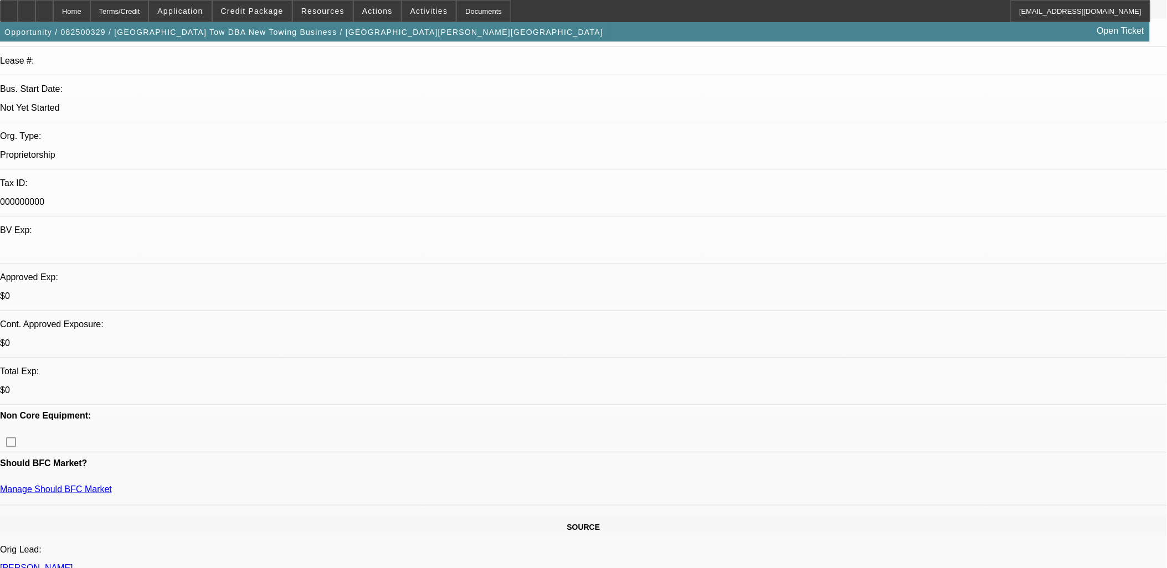
drag, startPoint x: 1050, startPoint y: 160, endPoint x: 1033, endPoint y: 212, distance: 54.8
radio input "true"
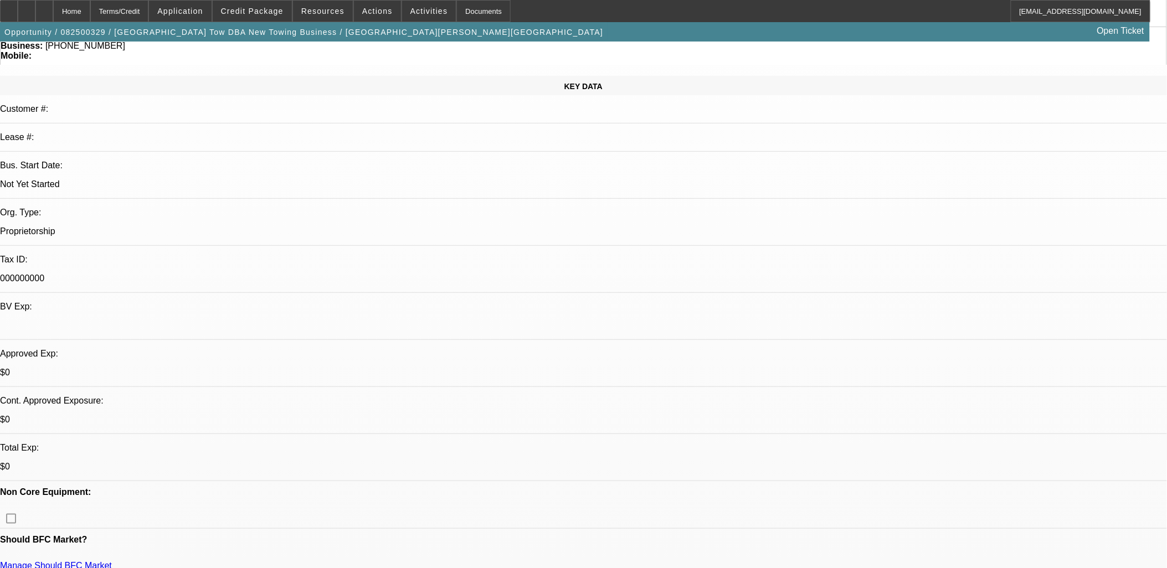
scroll to position [0, 0]
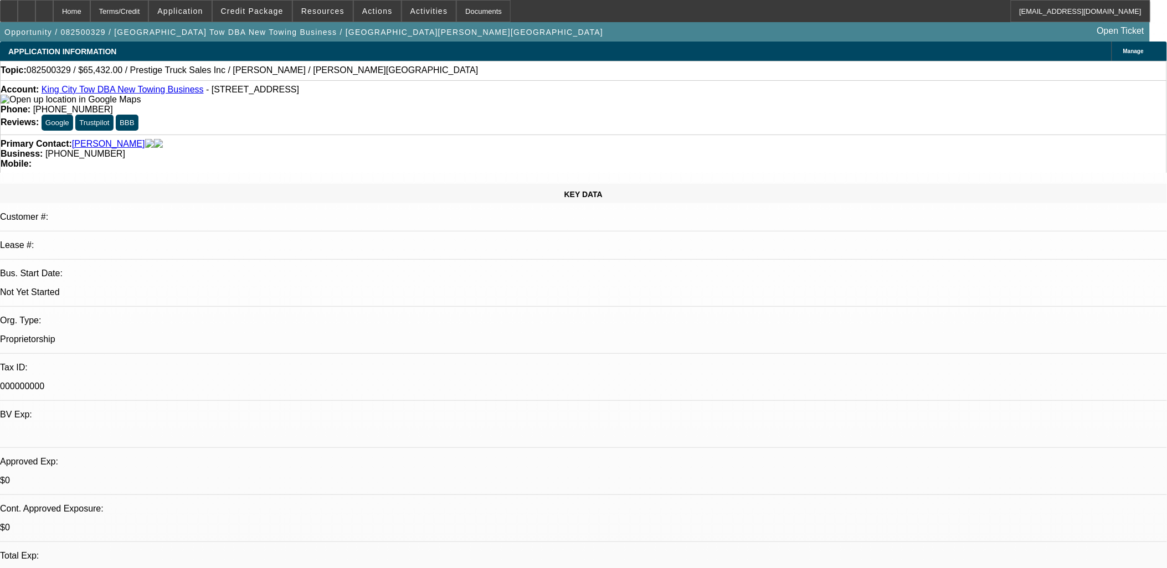
type textarea "[PERSON_NAME] has managed a collision center since [DATE] and is ready to start…"
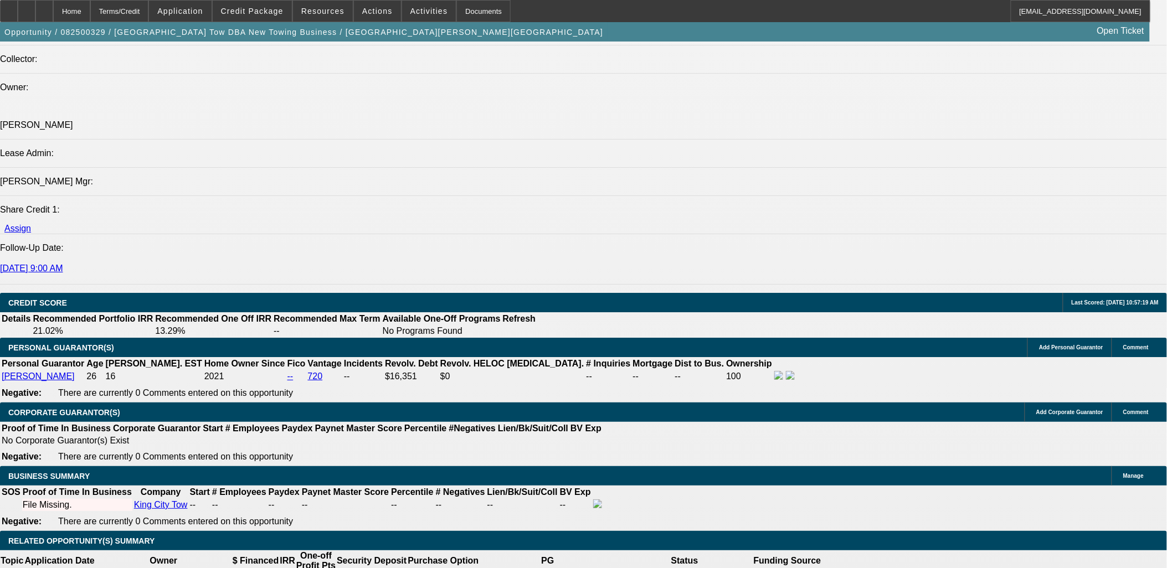
scroll to position [1477, 0]
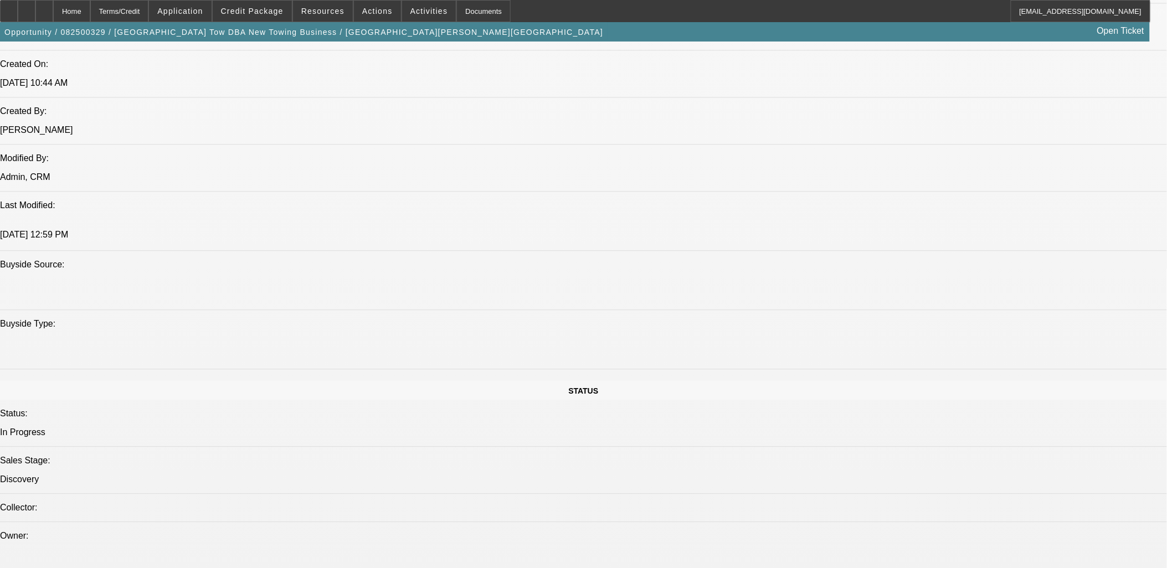
scroll to position [738, 0]
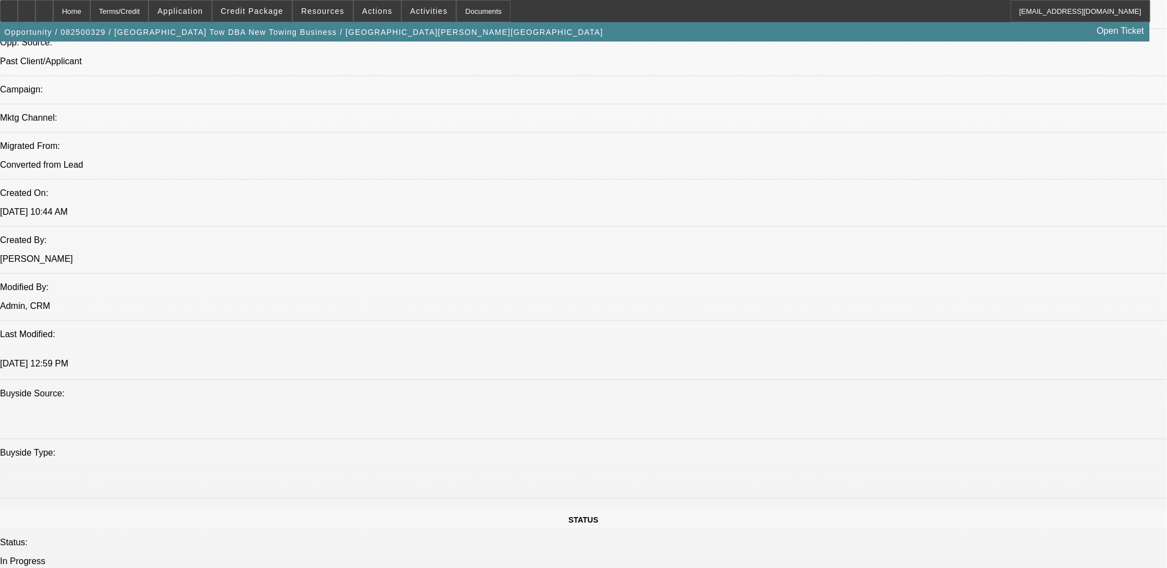
radio input "true"
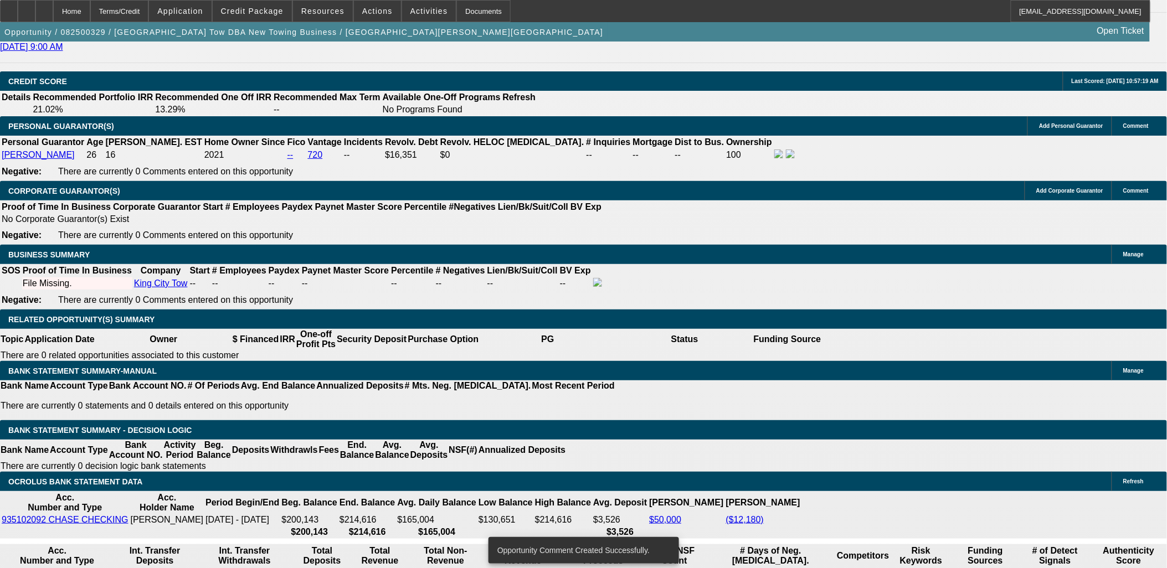
scroll to position [1415, 0]
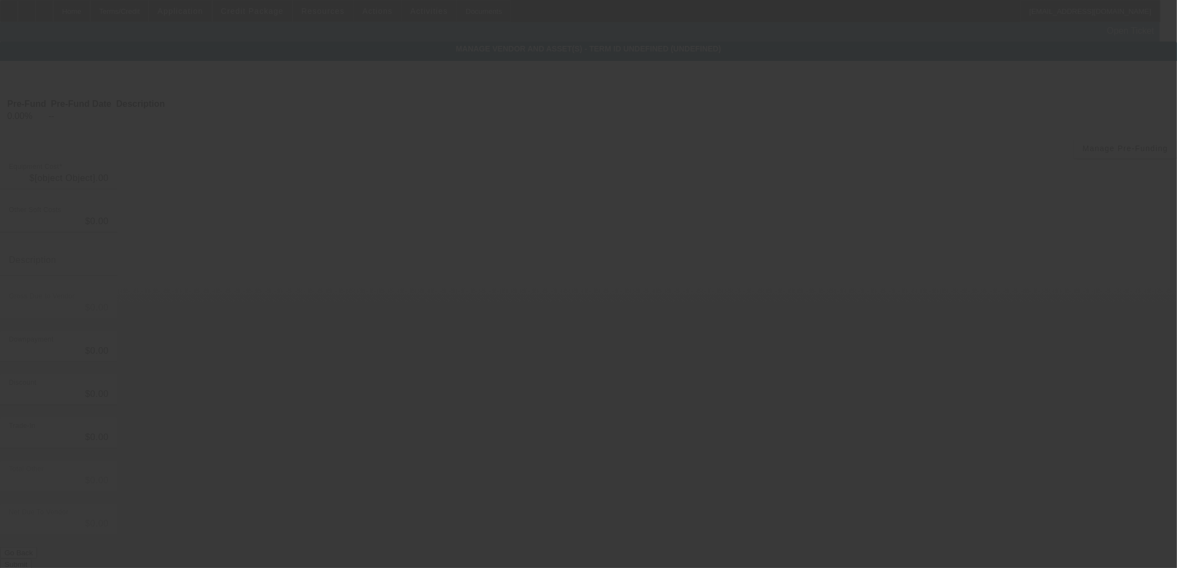
type input "$65,432.00"
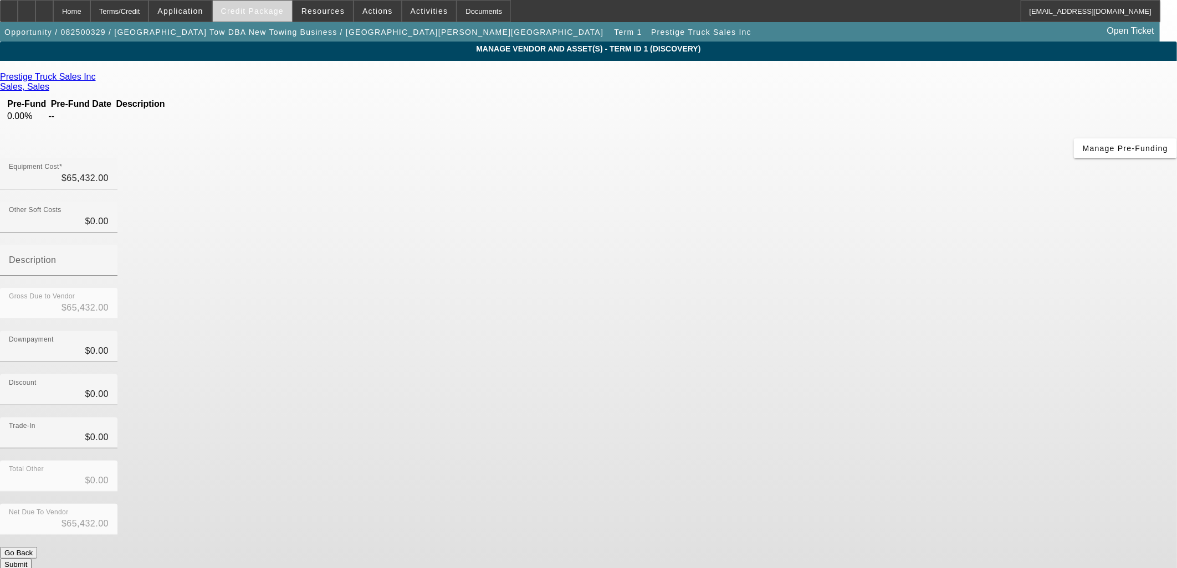
click at [259, 4] on span at bounding box center [252, 11] width 79 height 27
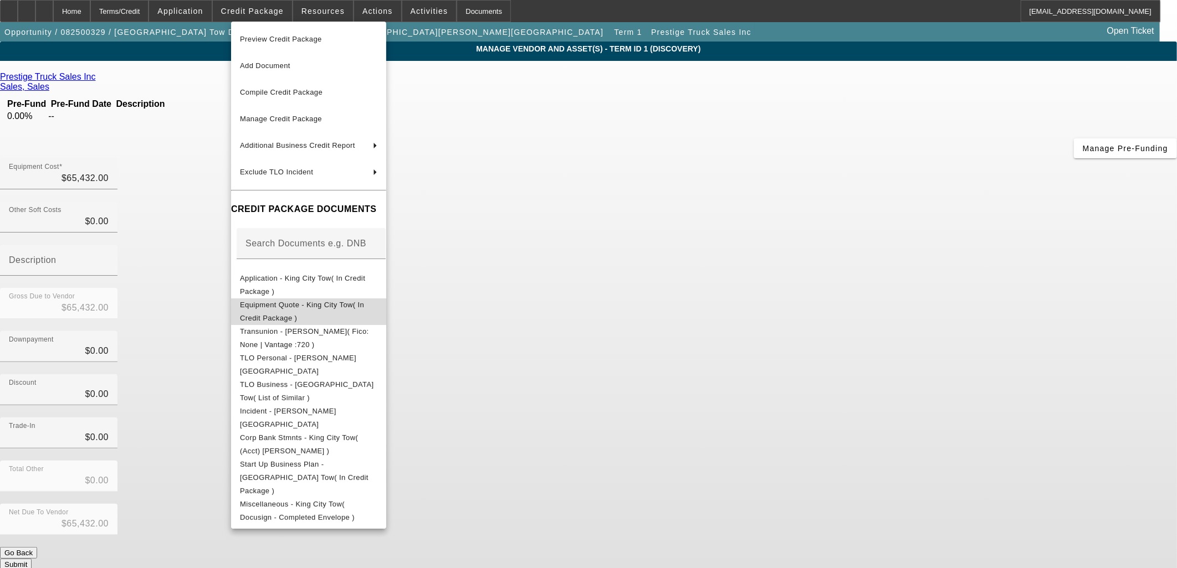
click at [312, 301] on span "Equipment Quote - King City Tow( In Credit Package )" at bounding box center [308, 311] width 137 height 27
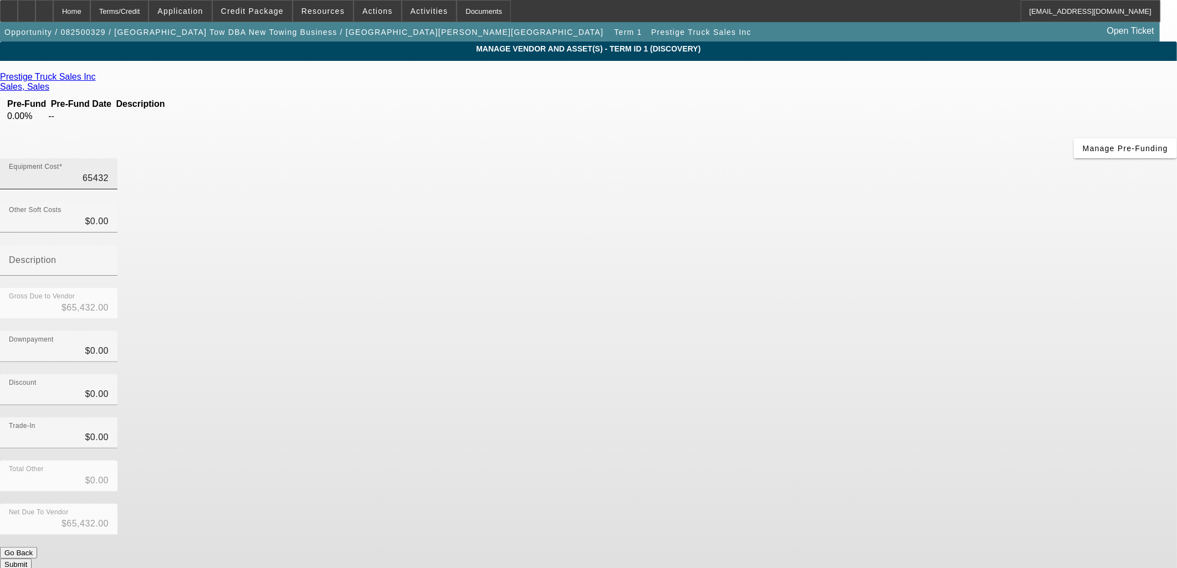
click at [109, 172] on input "65432" at bounding box center [59, 178] width 100 height 13
type input "5"
type input "$5.00"
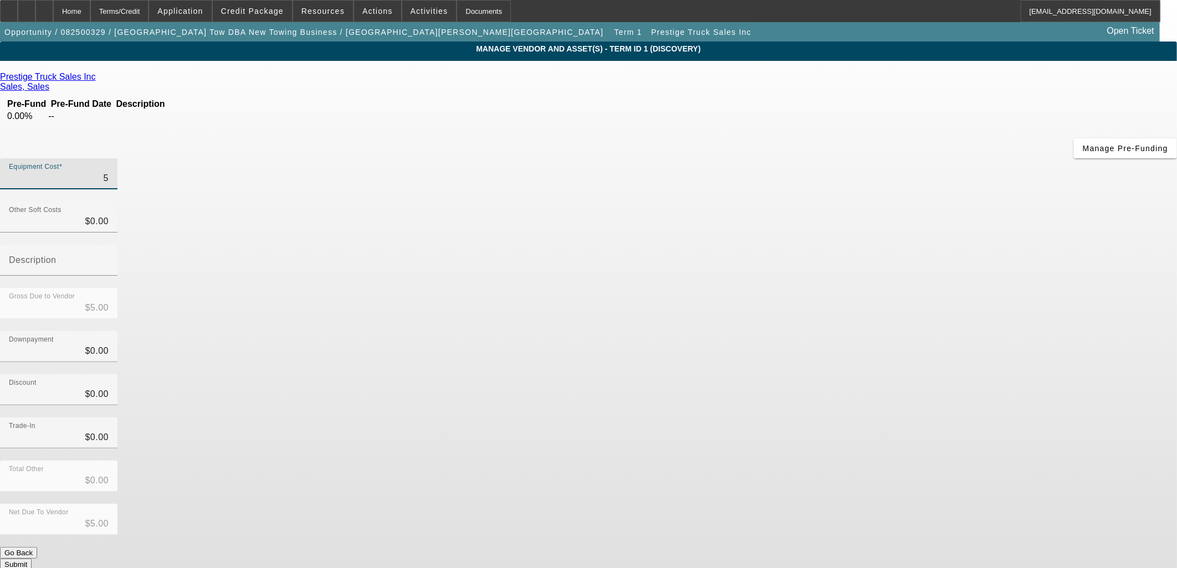
type input "58"
type input "$58.00"
type input "580"
type input "$580.00"
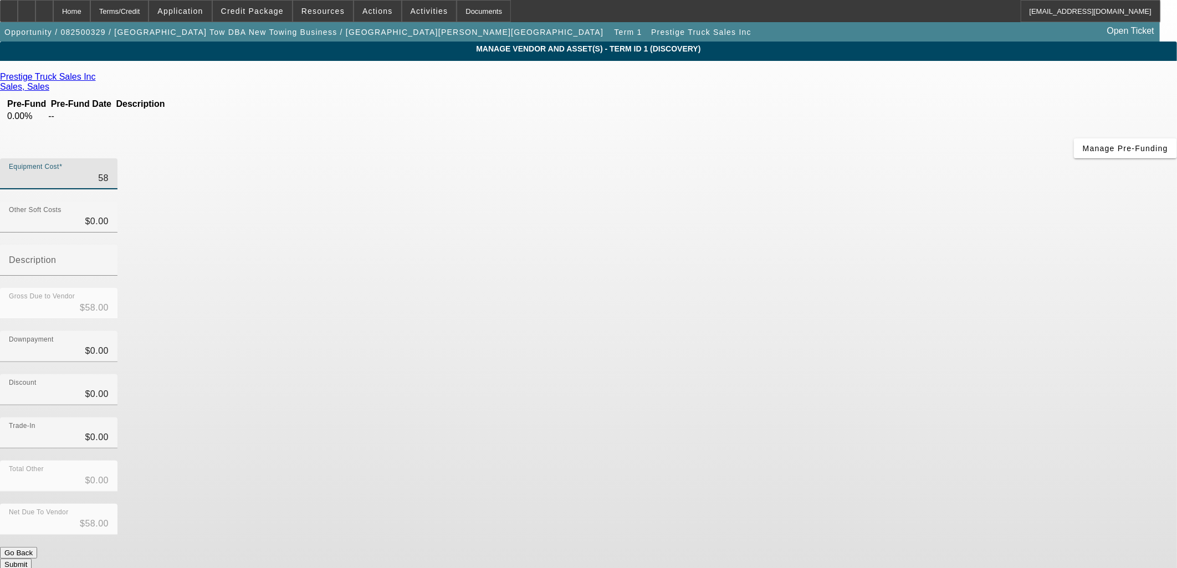
type input "$580.00"
type input "5800"
type input "$5,800.00"
type input "58000"
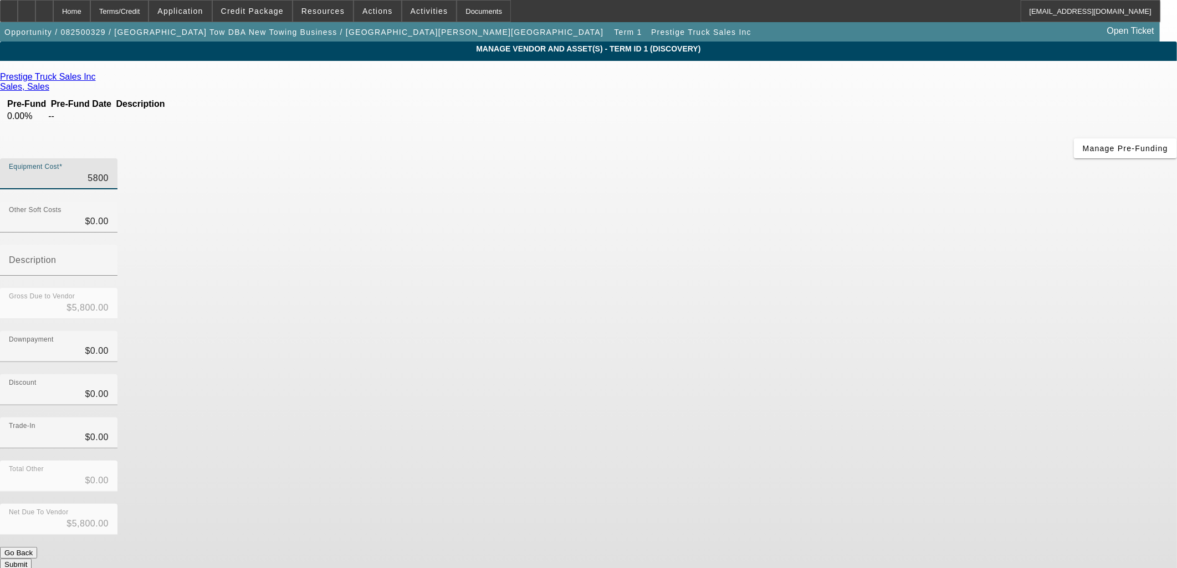
type input "$58,000.00"
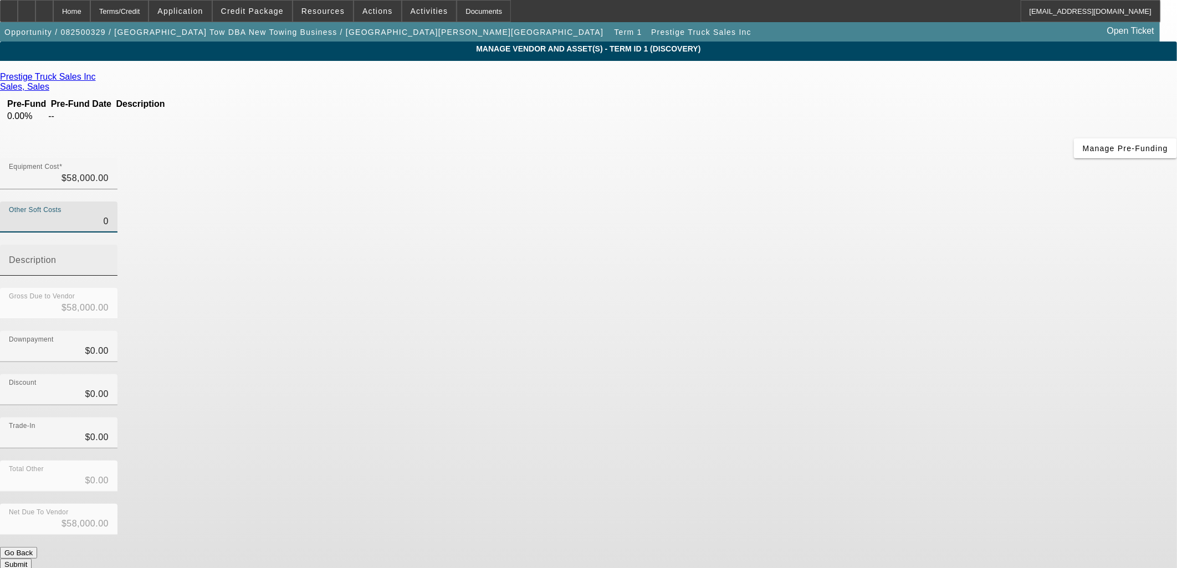
drag, startPoint x: 705, startPoint y: 135, endPoint x: 843, endPoint y: 118, distance: 139.0
click at [843, 202] on div "Other Soft Costs 0 Description" at bounding box center [588, 245] width 1177 height 86
type input "1"
type input "$58,001.00"
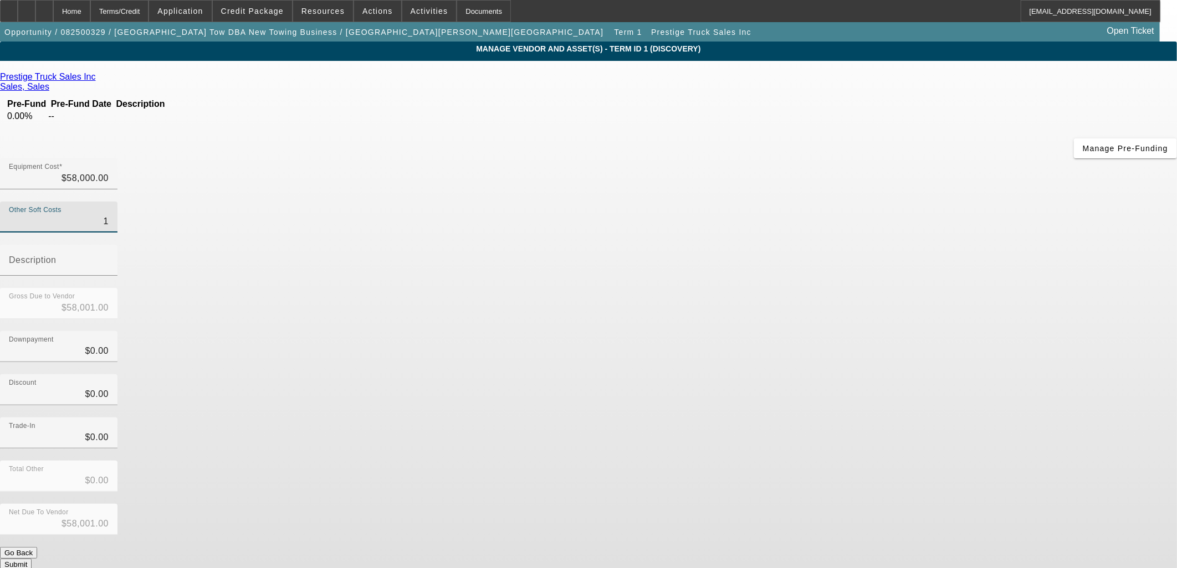
type input "17"
type input "$58,017.00"
type input "177"
type input "$58,177.00"
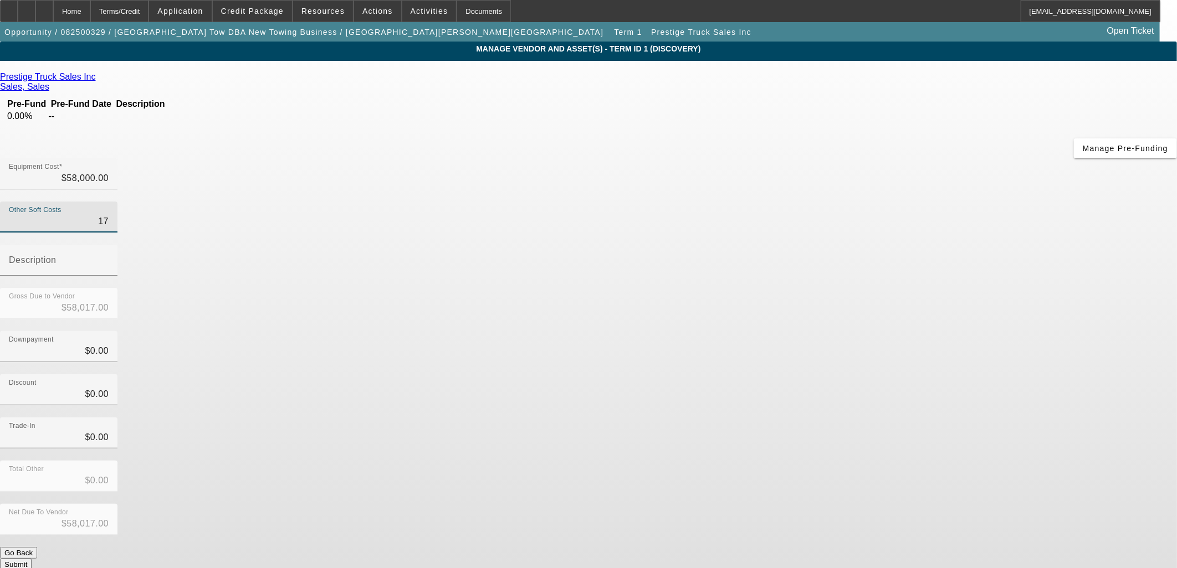
type input "$58,177.00"
type input "1774"
type input "$59,774.00"
type input "$1,774.00"
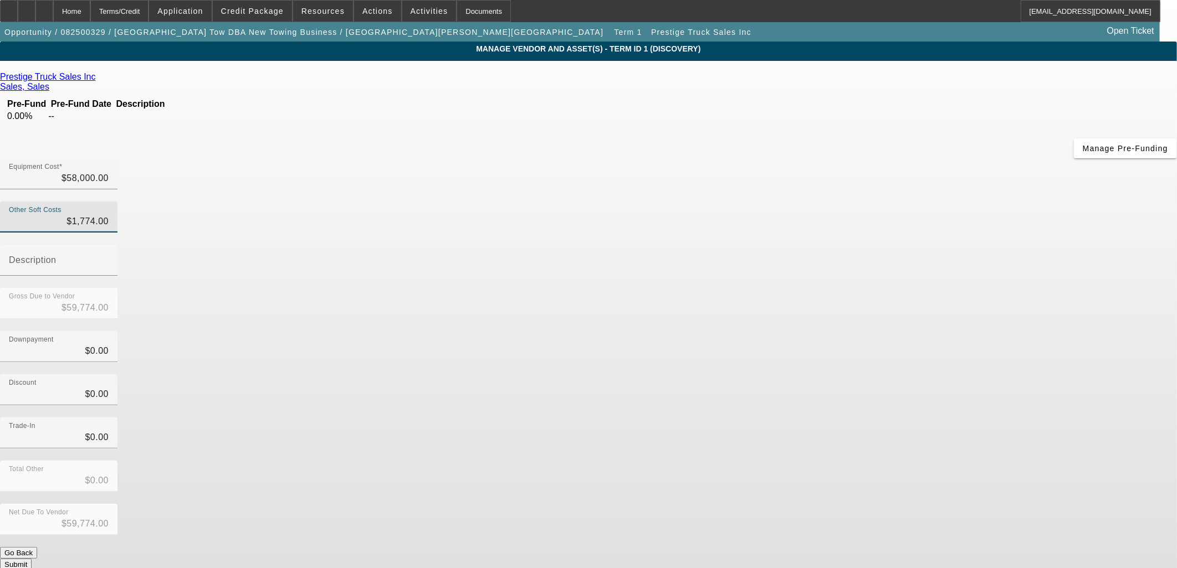
click at [822, 331] on div "Downpayment $0.00" at bounding box center [588, 352] width 1177 height 43
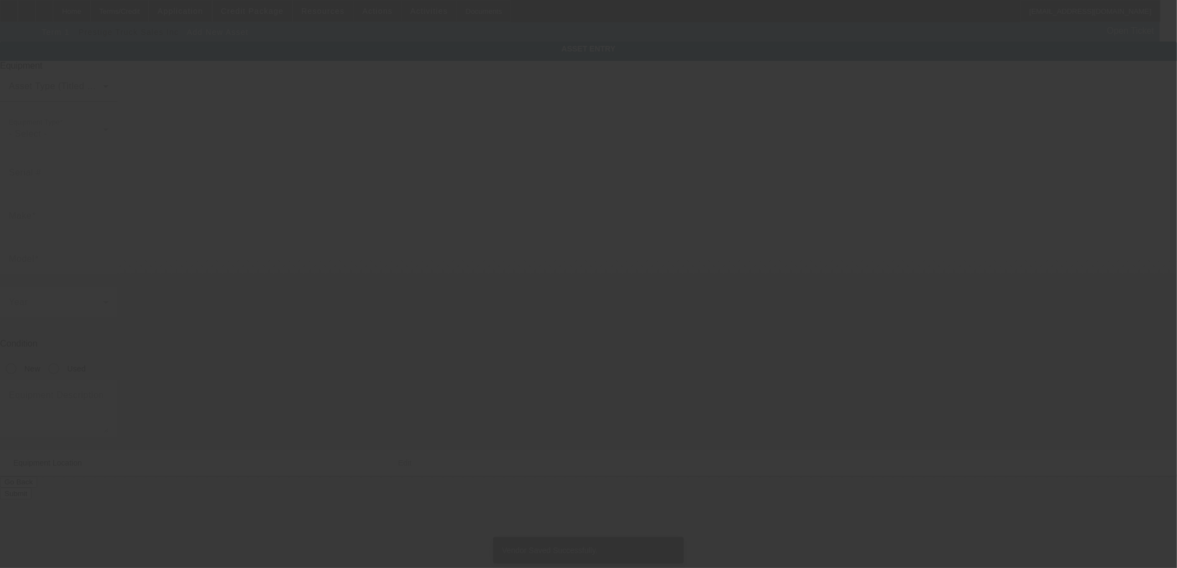
type input "[STREET_ADDRESS]"
type input "Canyon Cntry"
type input "91387"
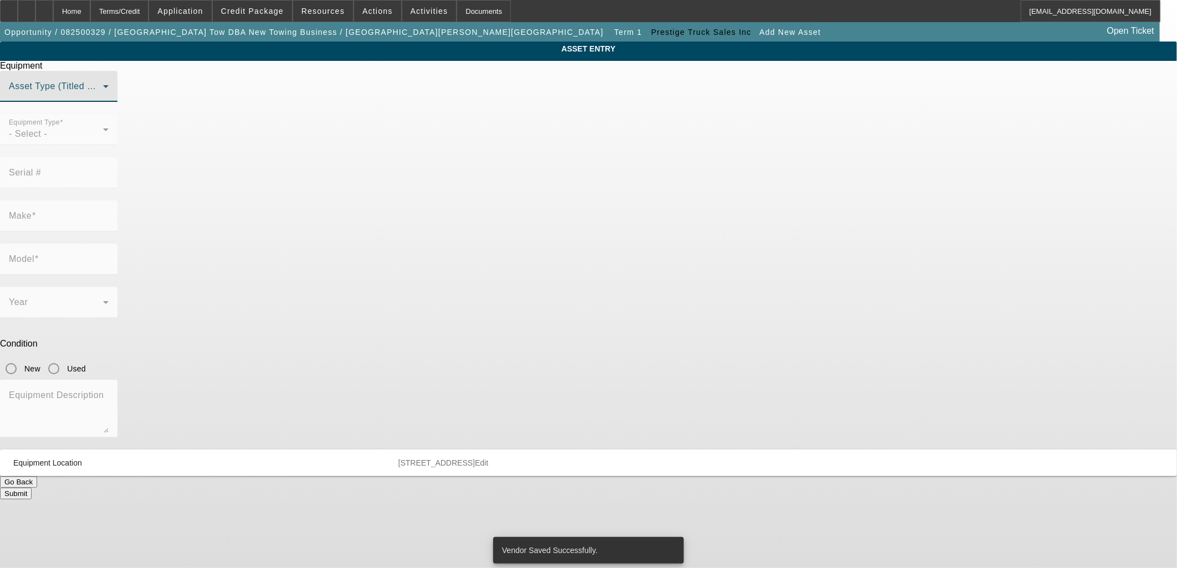
click at [103, 98] on span at bounding box center [56, 90] width 94 height 13
click at [494, 189] on span "Title Vehicle Asset" at bounding box center [482, 193] width 77 height 13
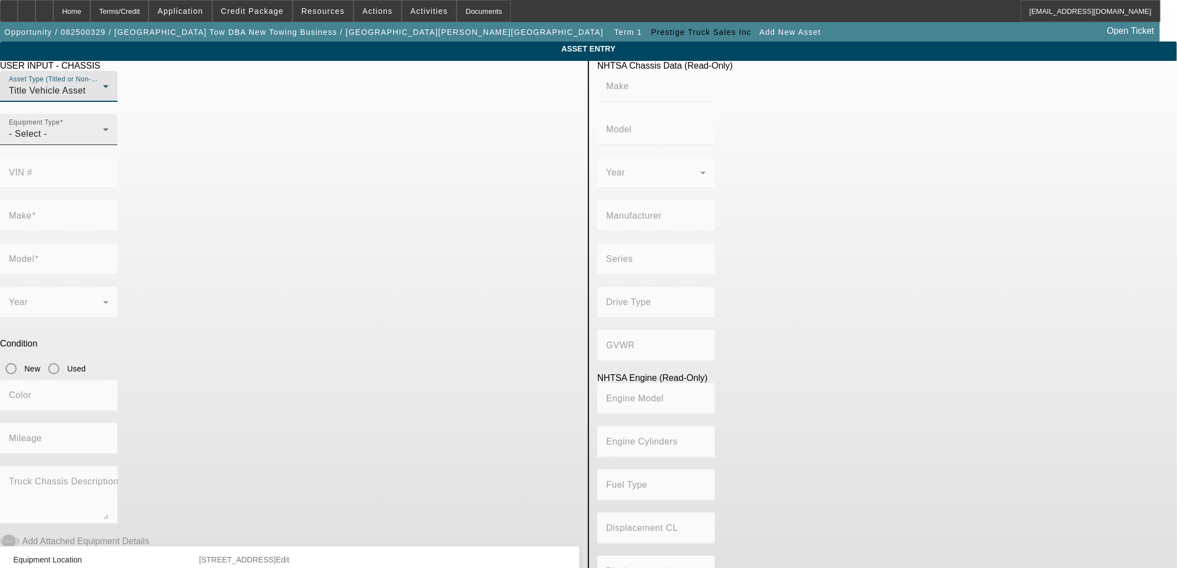
click at [109, 145] on div "Equipment Type - Select -" at bounding box center [59, 129] width 100 height 31
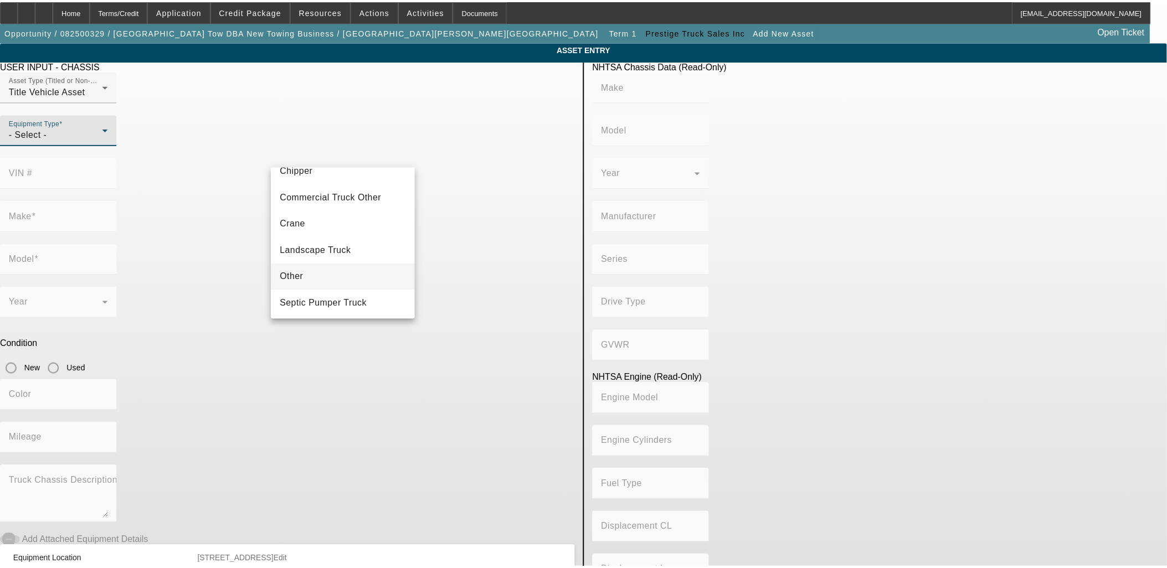
scroll to position [122, 0]
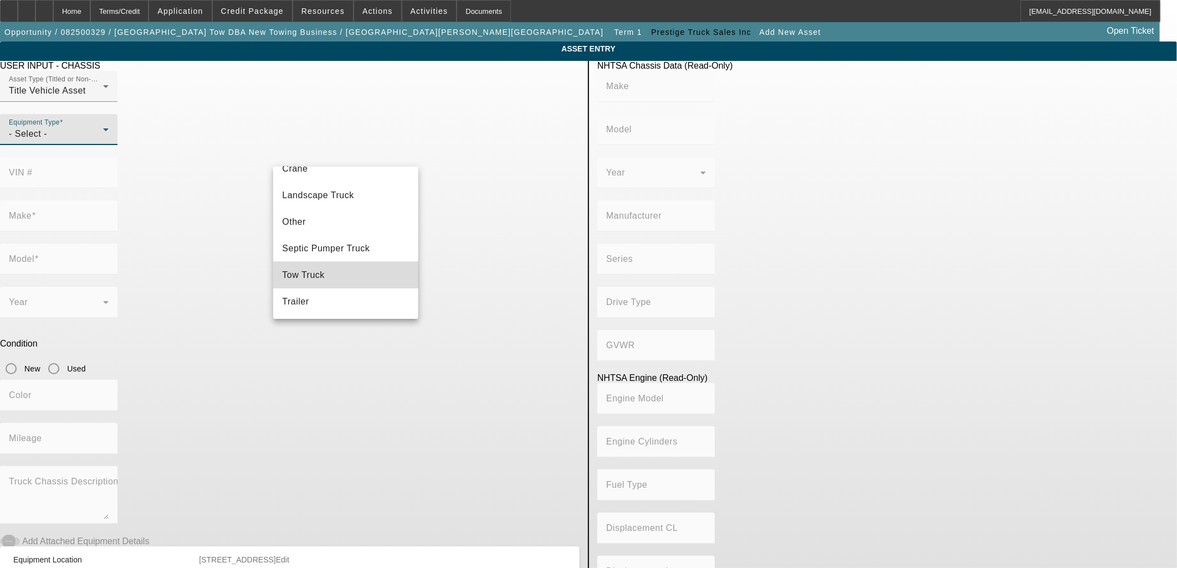
click at [347, 264] on mat-option "Tow Truck" at bounding box center [345, 275] width 145 height 27
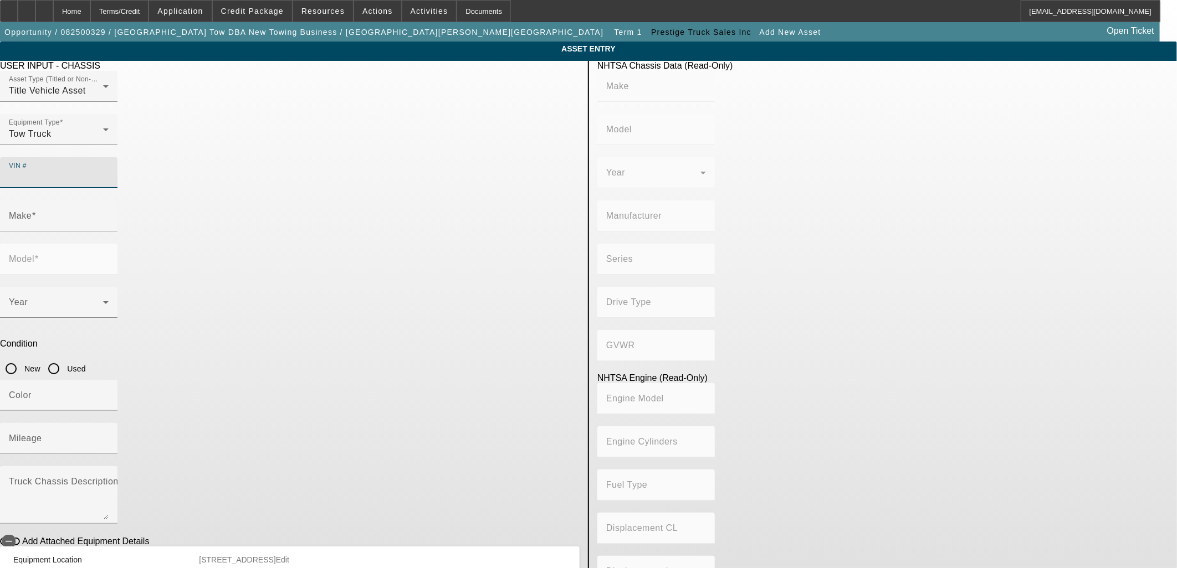
click at [109, 171] on input "VIN #" at bounding box center [59, 177] width 100 height 13
type input "3c7wrmdlxkg819797"
type input "RAM"
type input "5500"
type input "CHRYSLER DE [GEOGRAPHIC_DATA] [GEOGRAPHIC_DATA]"
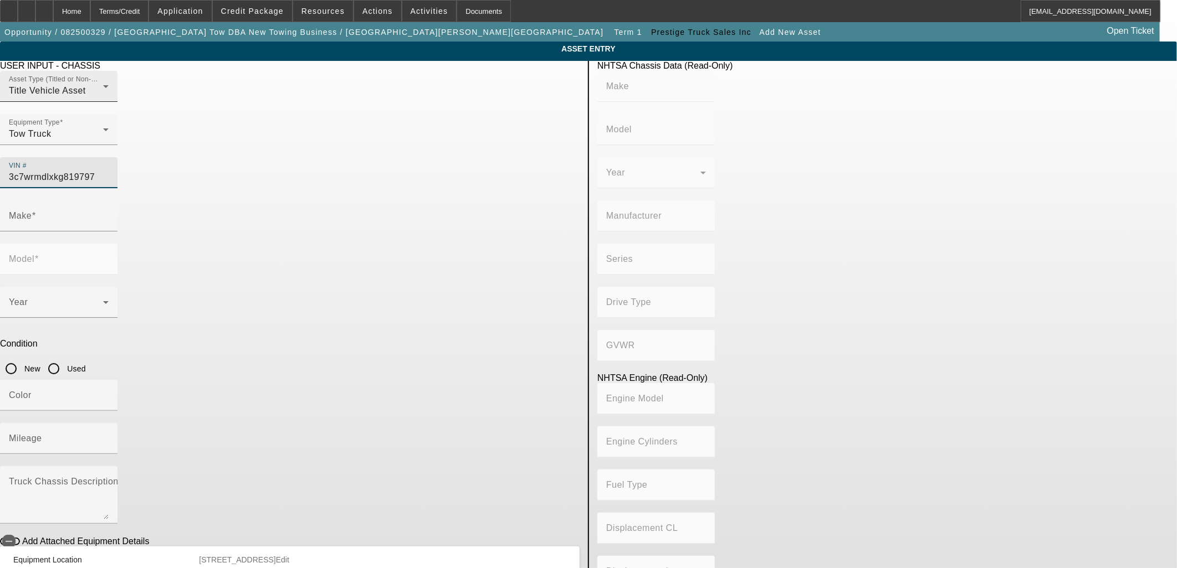
type input "4x2"
type input "Class 5: 16,001 - 19,500 lb (7,258 - 8,845 kg)"
type input "6"
type input "Diesel"
type input "408.85908543470"
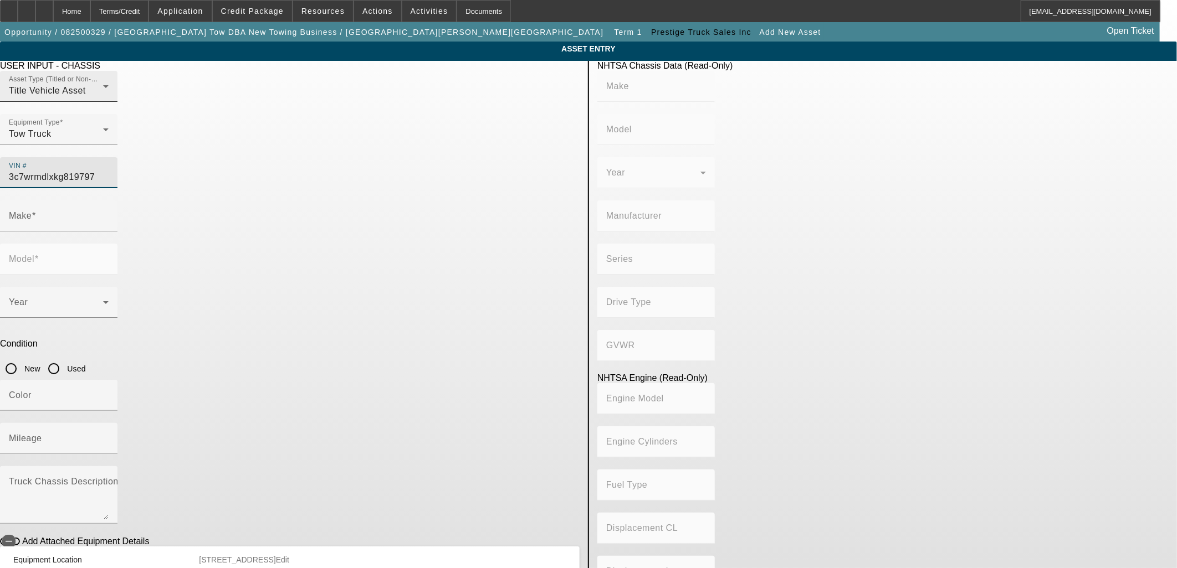
type input "6.7"
type input "RAM"
type input "5500"
type input "[US_VEHICLE_IDENTIFICATION_NUMBER]"
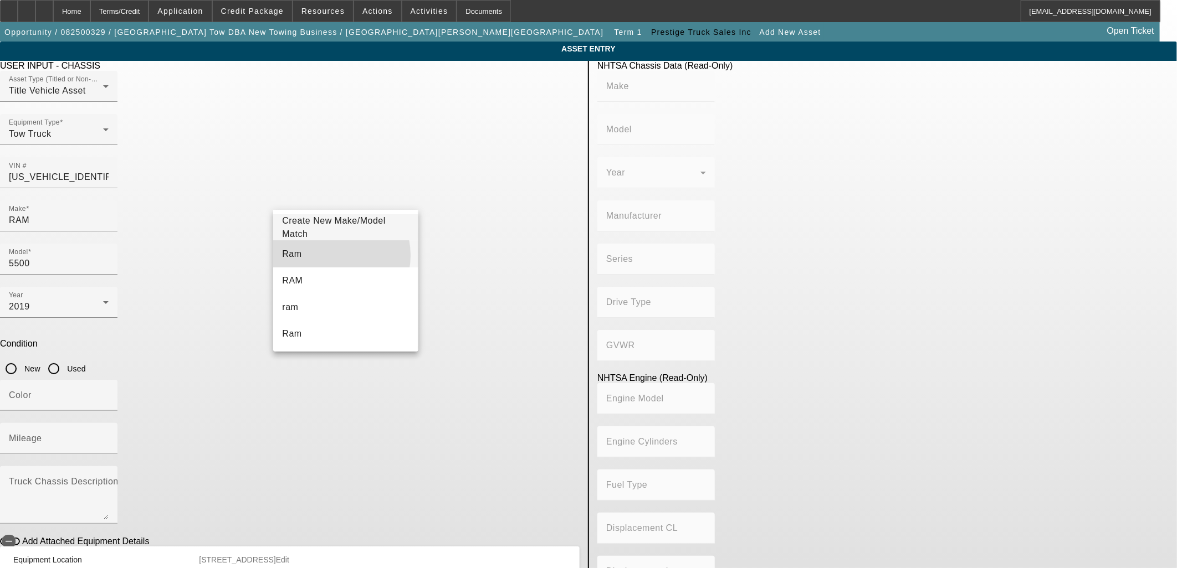
click at [336, 254] on mat-option "Ram" at bounding box center [345, 254] width 145 height 27
type input "Ram"
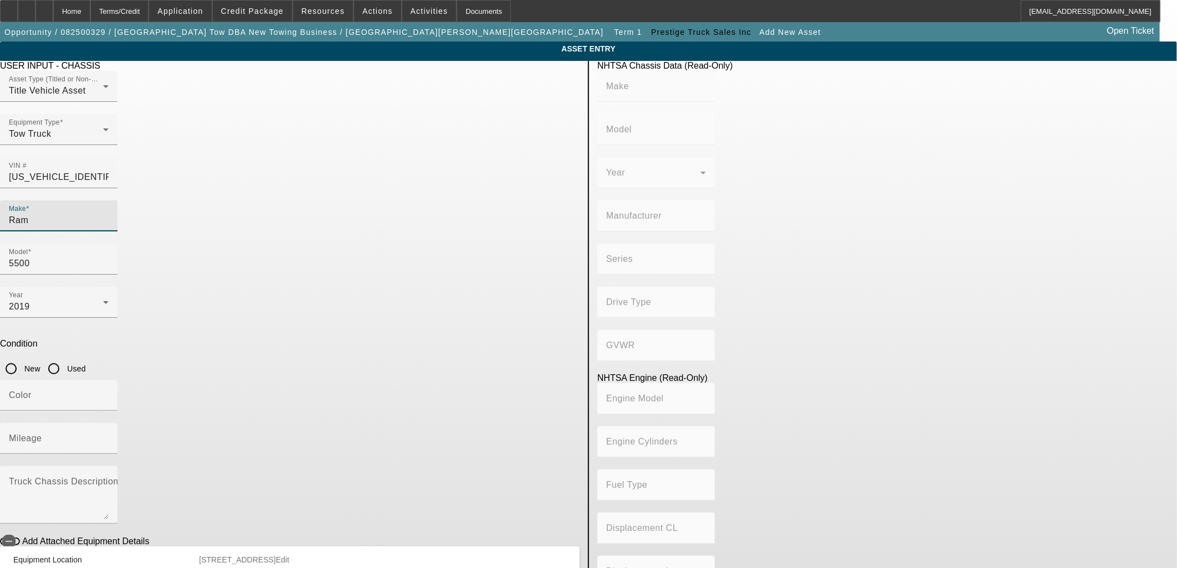
type input "RAM"
type input "5500"
type input "CHRYSLER DE [GEOGRAPHIC_DATA] [GEOGRAPHIC_DATA]"
type input "4x2"
type input "Class 5: 16,001 - 19,500 lb (7,258 - 8,845 kg)"
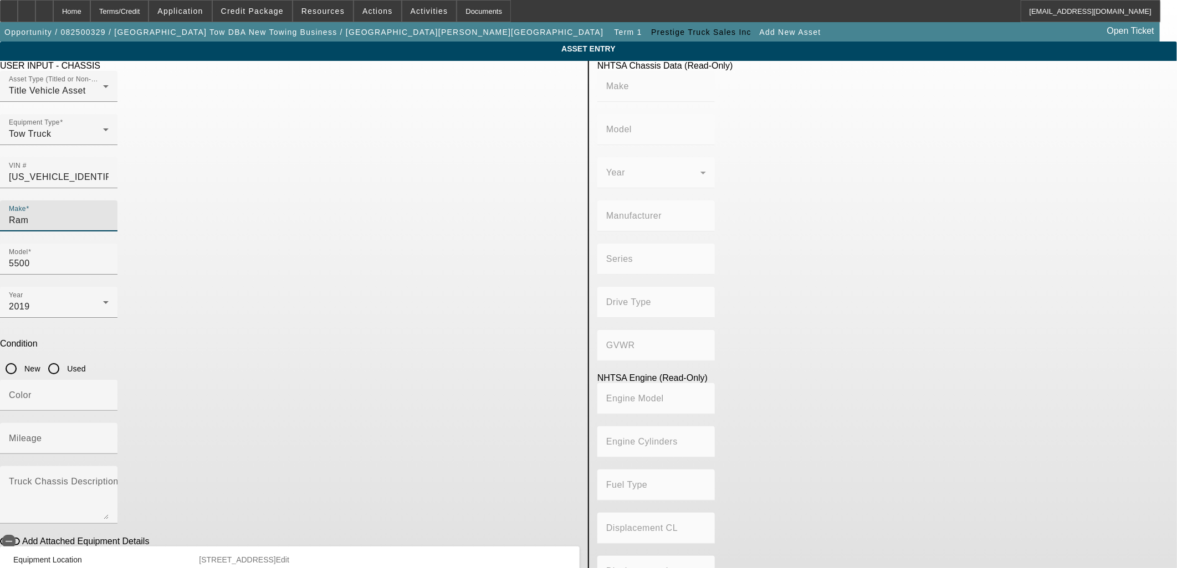
type input "6"
type input "Diesel"
type input "408.85908543470"
type input "6.7"
drag, startPoint x: 488, startPoint y: 250, endPoint x: 482, endPoint y: 252, distance: 5.8
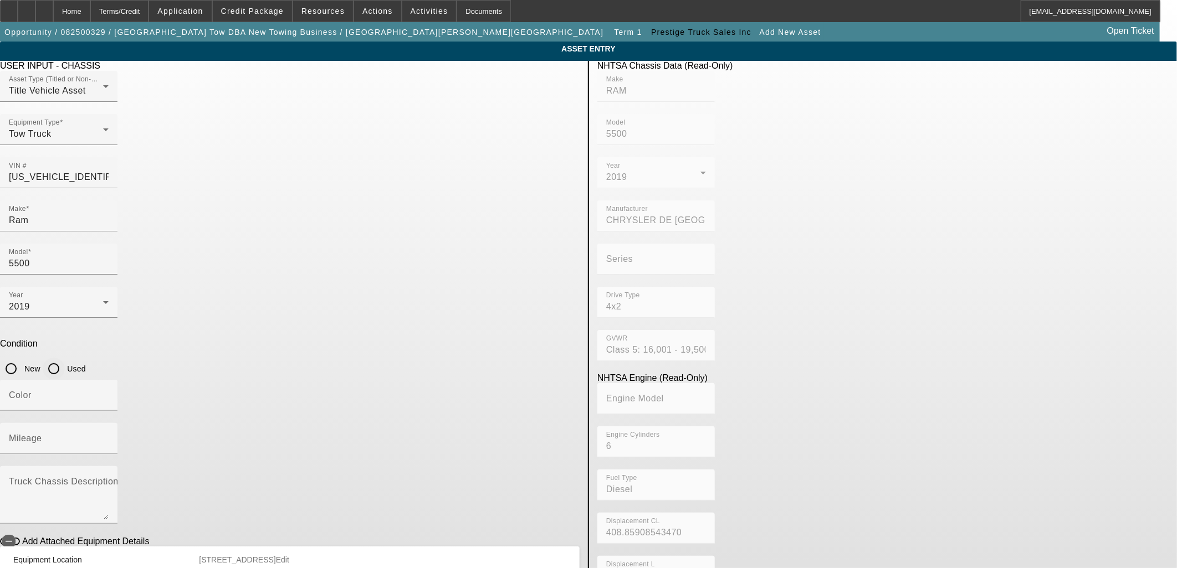
click at [65, 358] on input "Used" at bounding box center [54, 369] width 22 height 22
radio input "true"
click at [109, 380] on div "Color" at bounding box center [59, 395] width 100 height 31
type input "Yellow"
type input "151185"
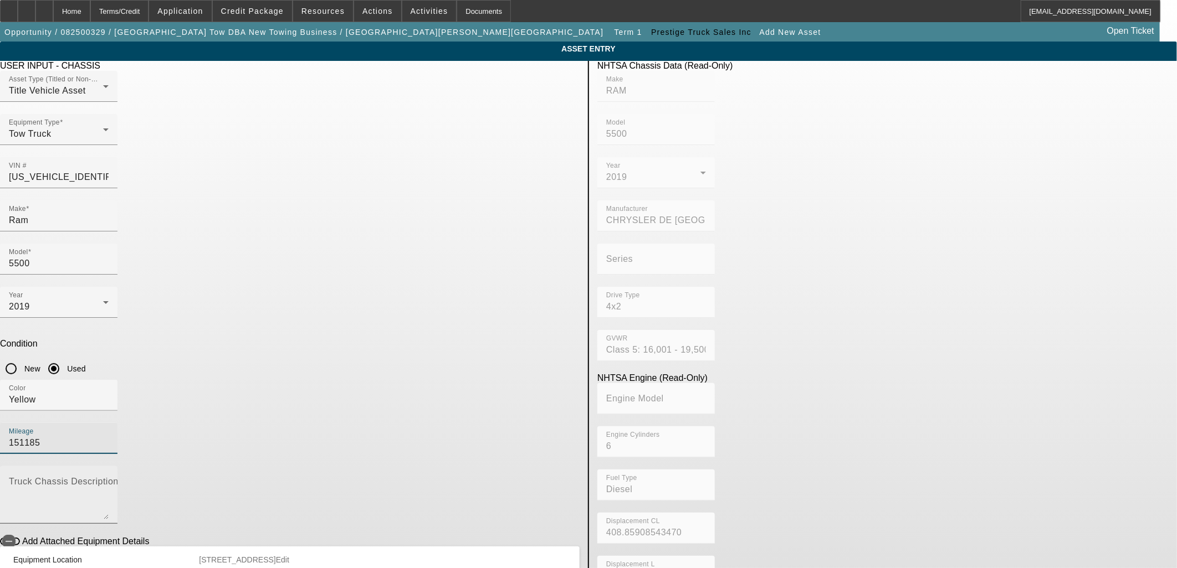
drag, startPoint x: 373, startPoint y: 326, endPoint x: 381, endPoint y: 317, distance: 11.4
click at [258, 477] on mat-label "Truck Chassis Description (Describe the truck chassis only)" at bounding box center [133, 481] width 249 height 9
click at [109, 480] on textarea "Truck Chassis Description (Describe the truck chassis only)" at bounding box center [59, 500] width 100 height 40
type textarea "Tow truck"
click at [14, 537] on icon "button" at bounding box center [9, 542] width 10 height 10
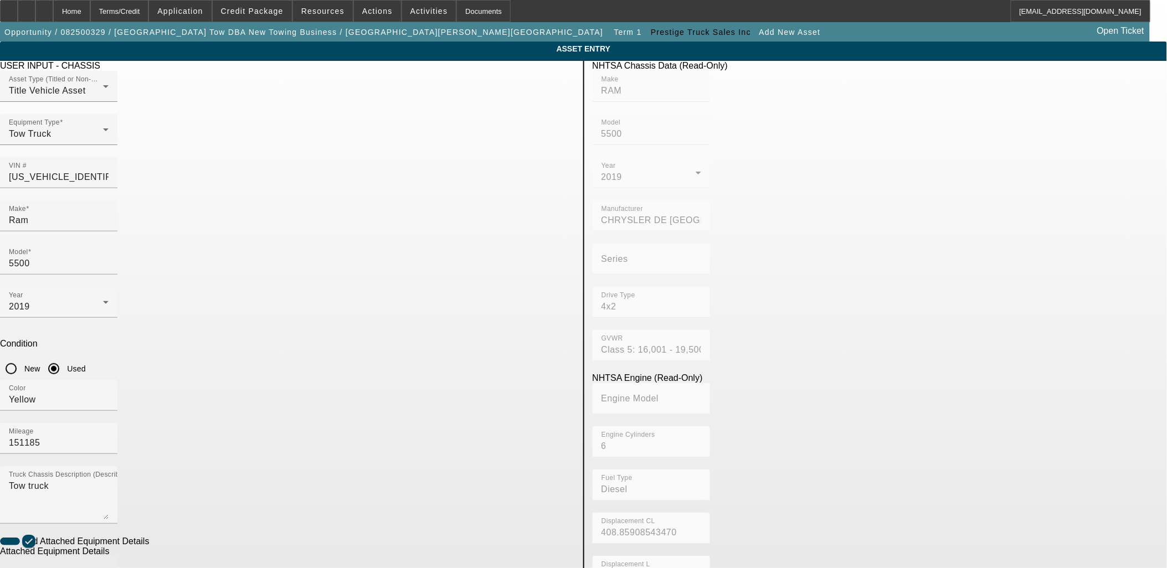
click at [32, 567] on mat-label "Make" at bounding box center [20, 571] width 23 height 9
click at [109, 568] on input "Make" at bounding box center [59, 576] width 100 height 13
type input "C"
type input "c"
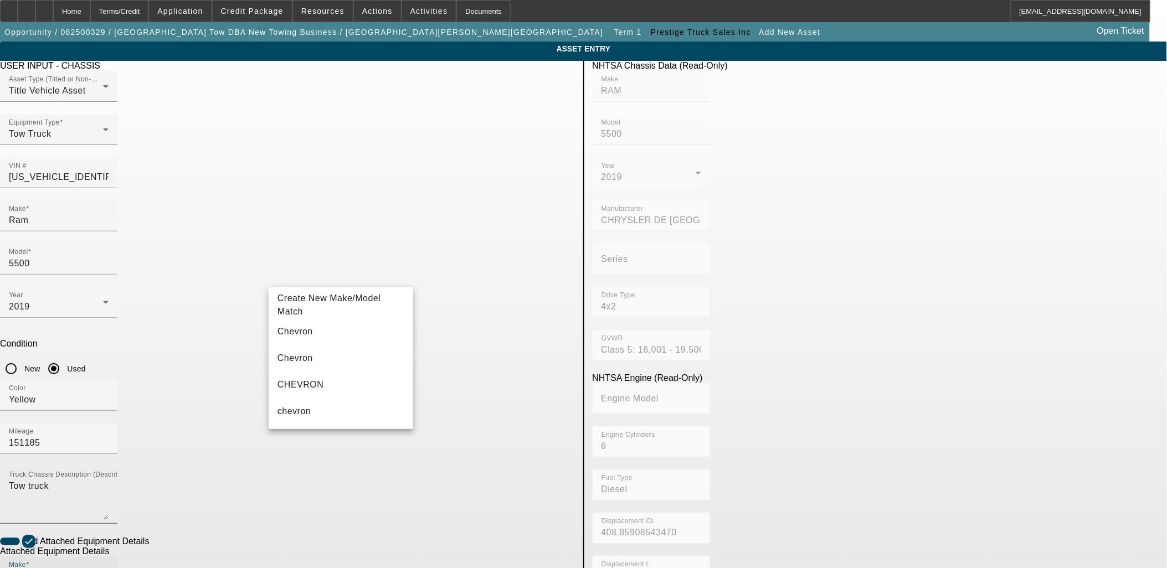
click at [295, 338] on span "Chevron" at bounding box center [295, 331] width 35 height 13
type input "Chevron"
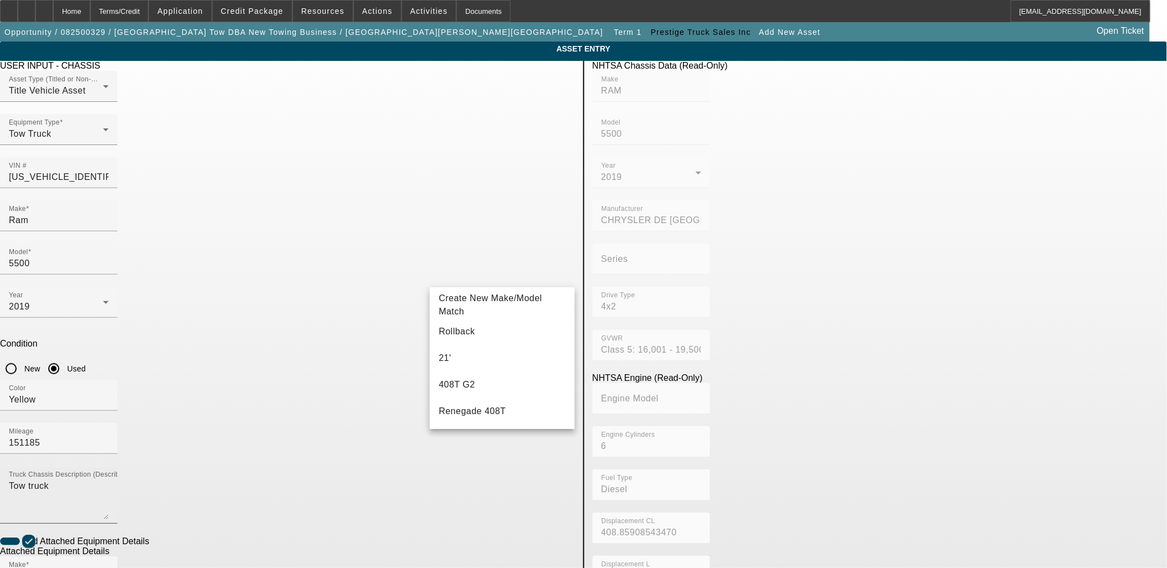
click at [503, 326] on mat-option "Rollback" at bounding box center [502, 332] width 145 height 27
type input "Rollback"
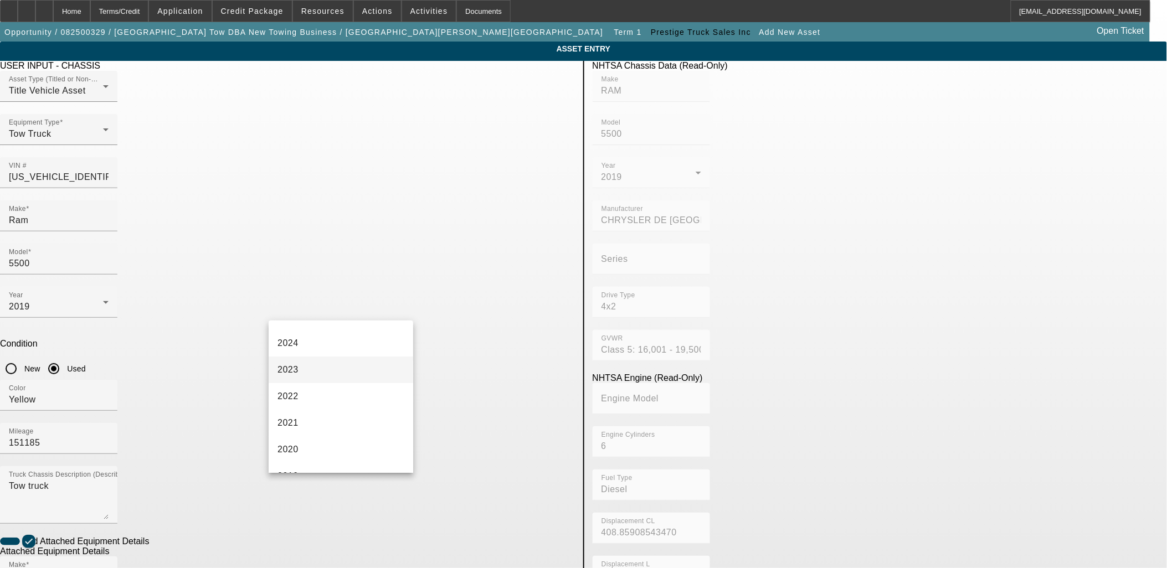
scroll to position [123, 0]
click at [346, 448] on mat-option "2019" at bounding box center [341, 455] width 145 height 27
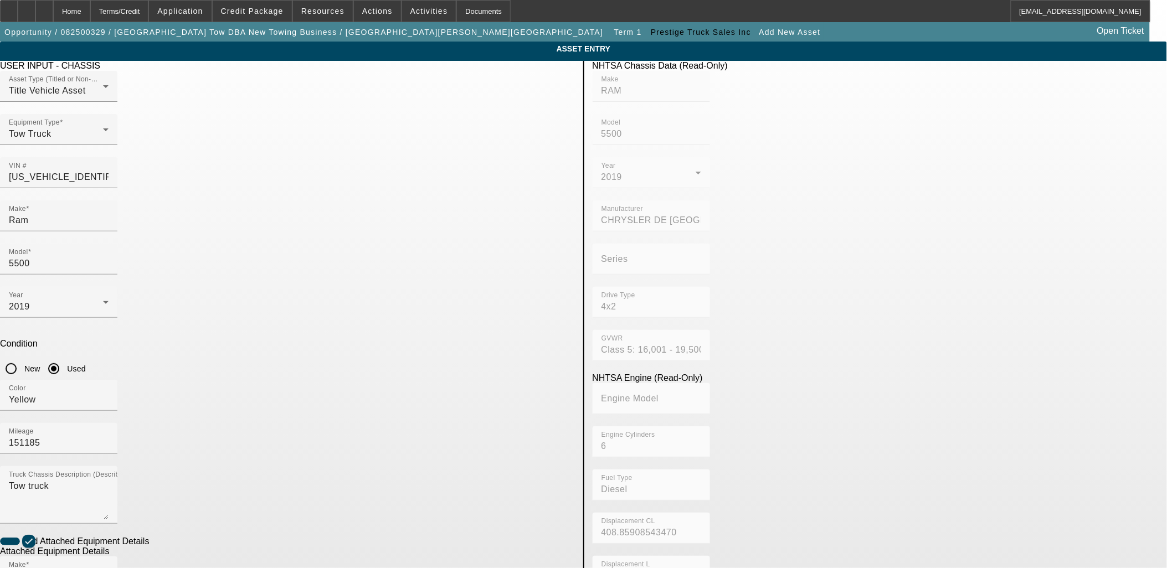
radio input "true"
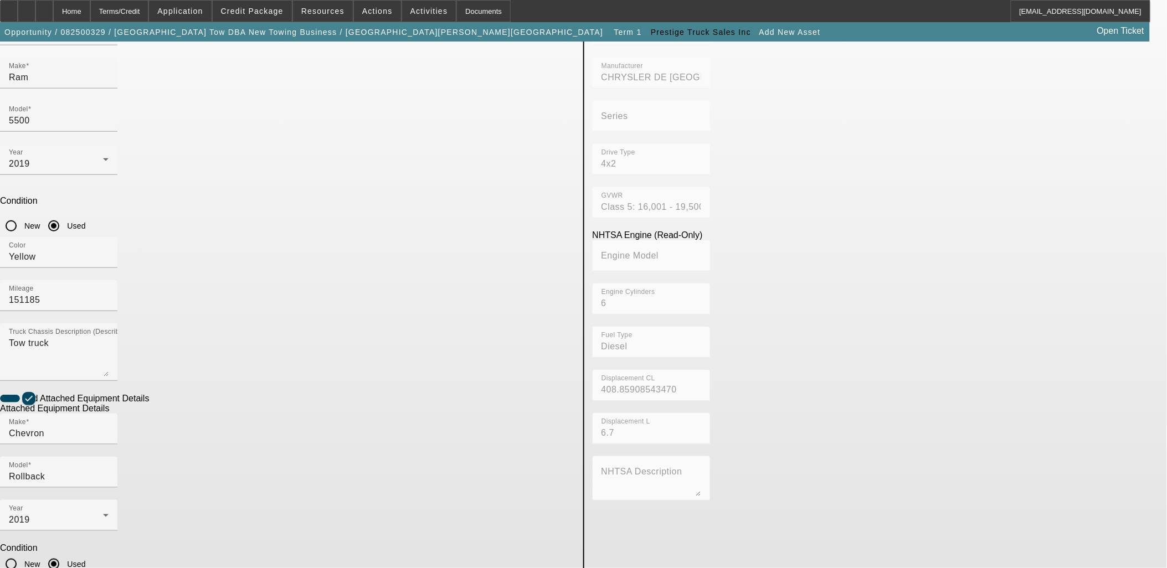
scroll to position [144, 0]
type input "195C10A02692HG19"
type textarea "Rollback"
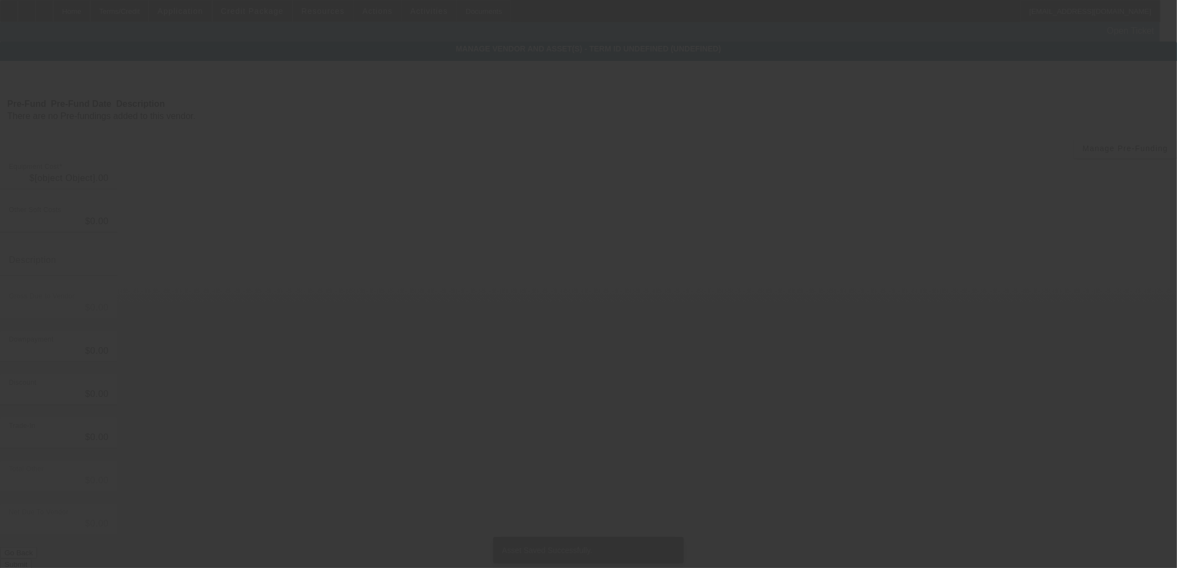
type input "$58,000.00"
type input "$1,774.00"
type input "$59,774.00"
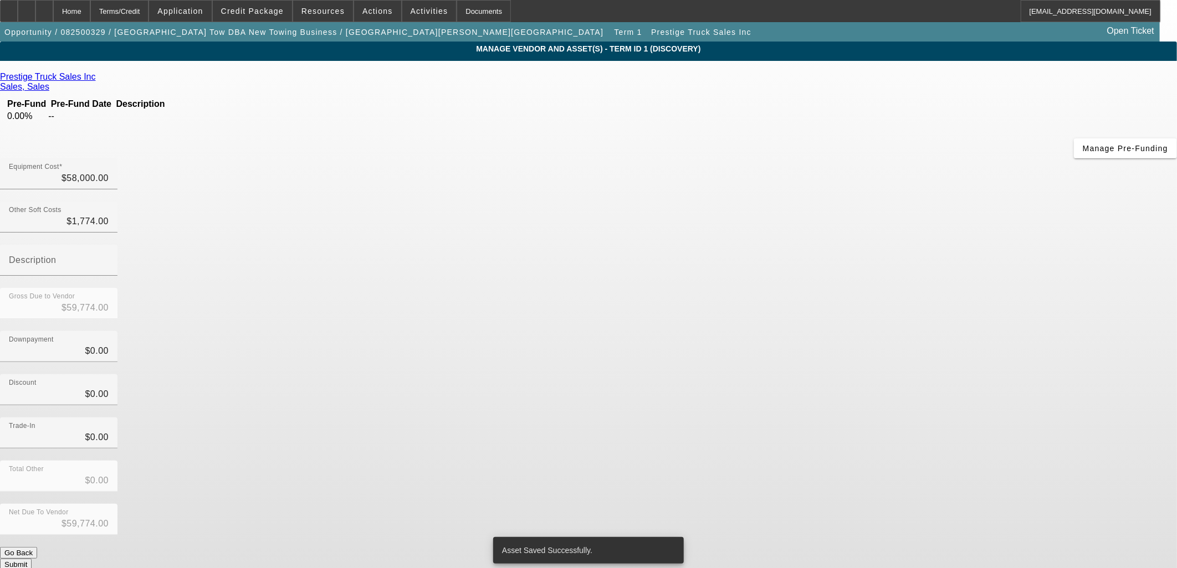
click at [32, 559] on button "Submit" at bounding box center [16, 565] width 32 height 12
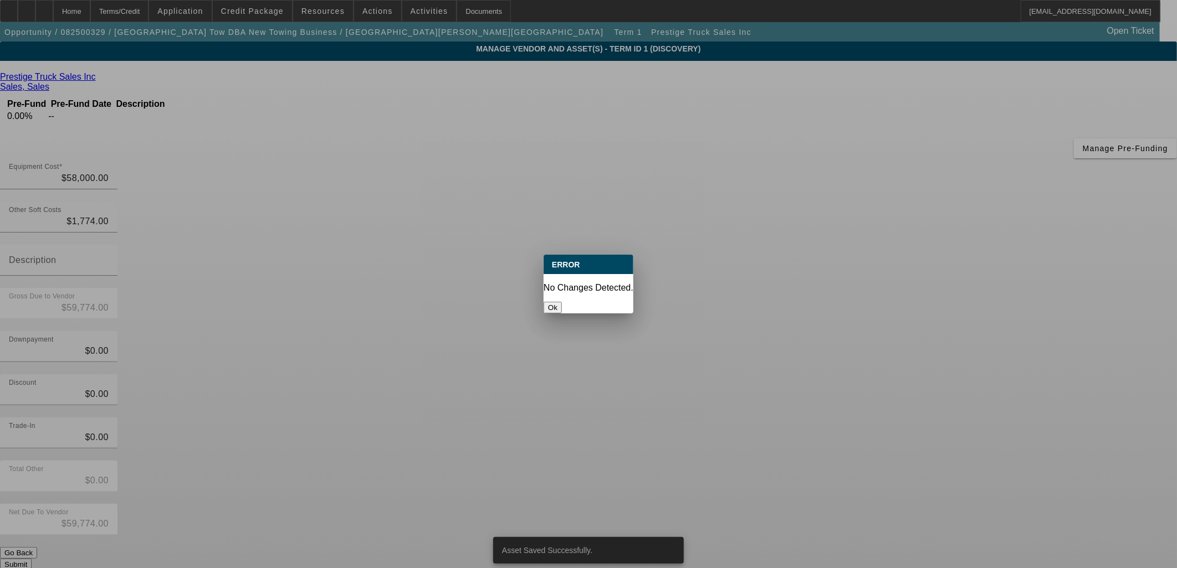
click at [562, 302] on button "Ok" at bounding box center [552, 308] width 18 height 12
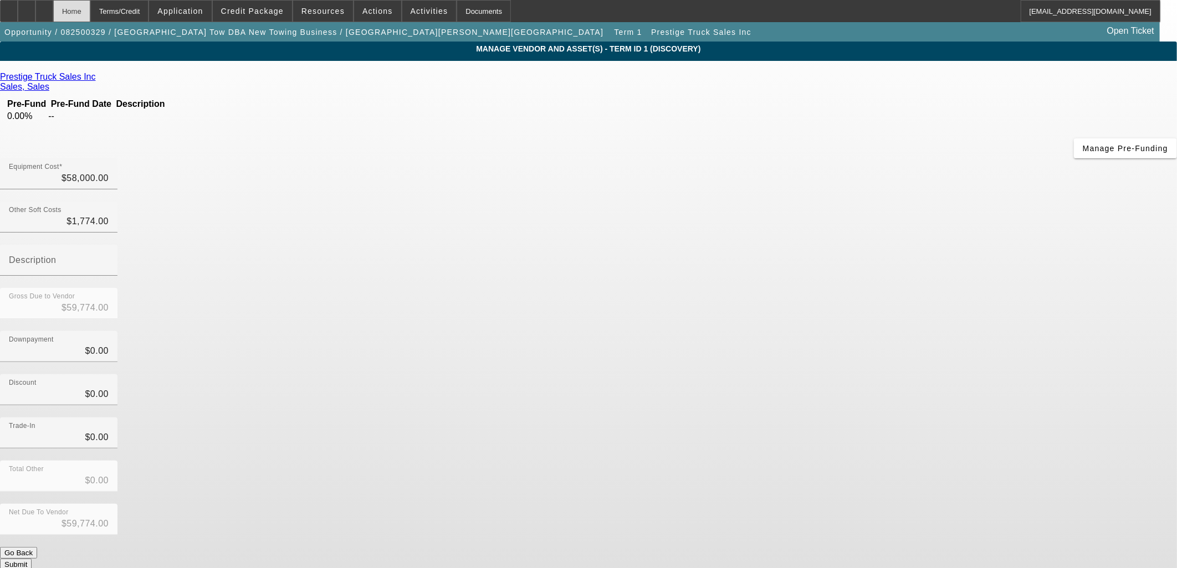
click at [90, 12] on div "Home" at bounding box center [71, 11] width 37 height 22
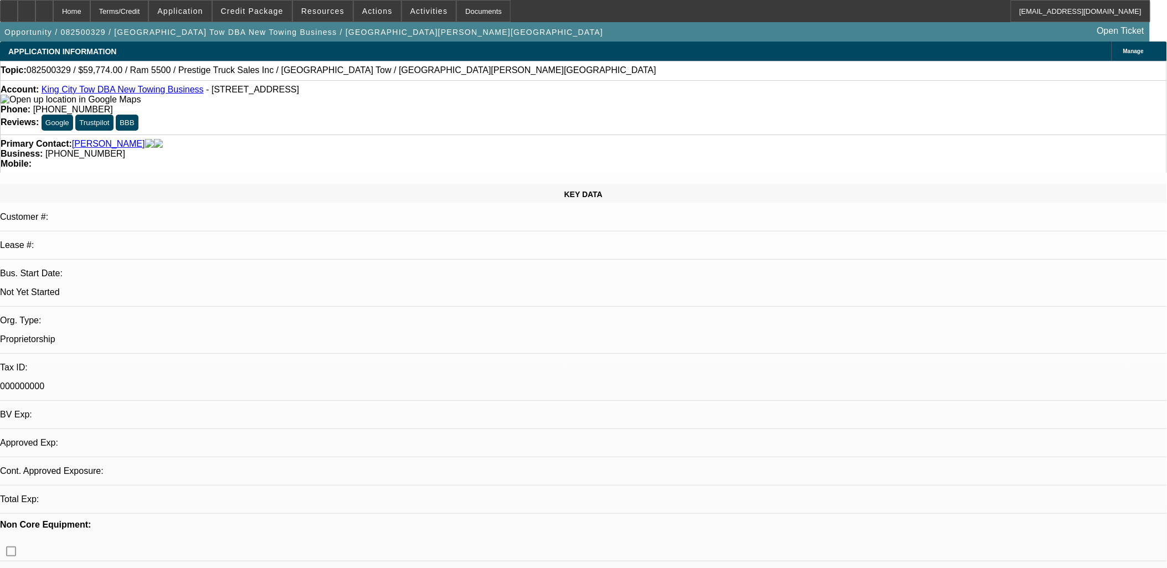
select select "0"
select select "2"
select select "0.1"
select select "4"
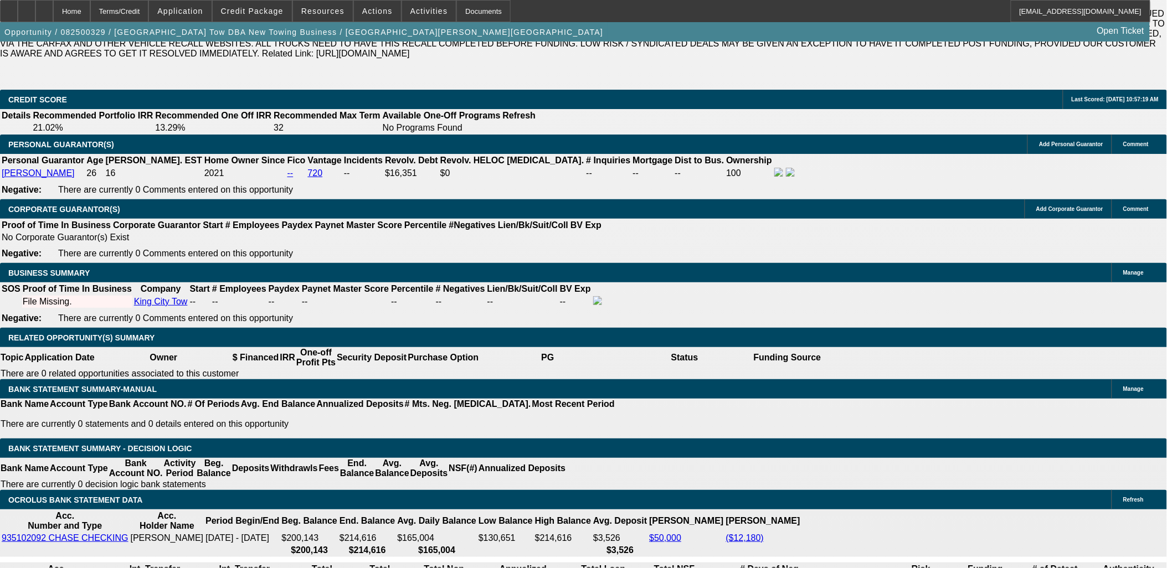
scroll to position [1600, 0]
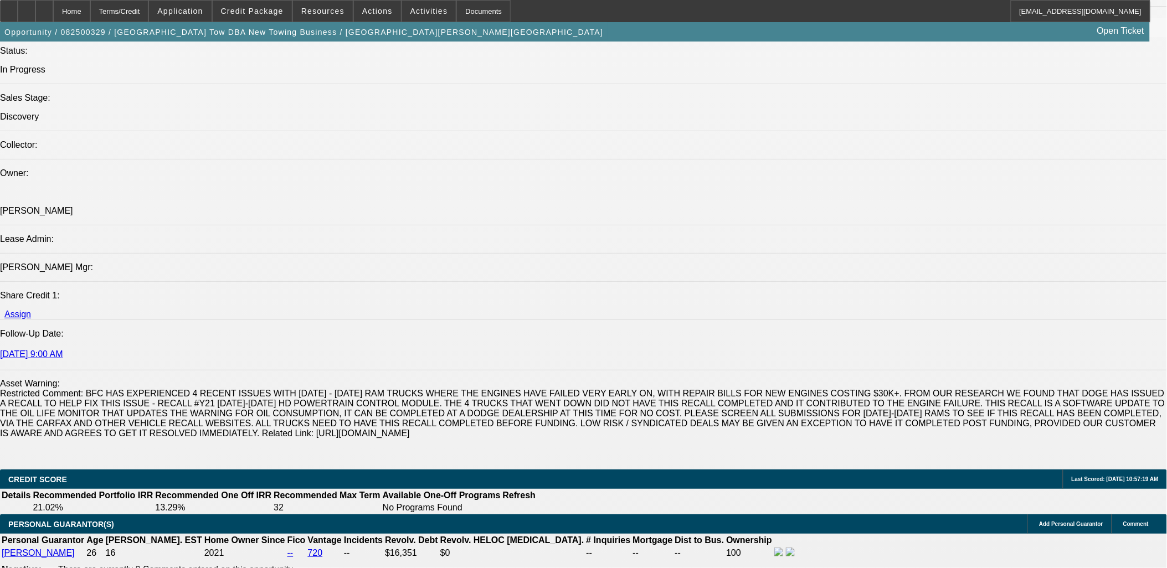
scroll to position [1662, 0]
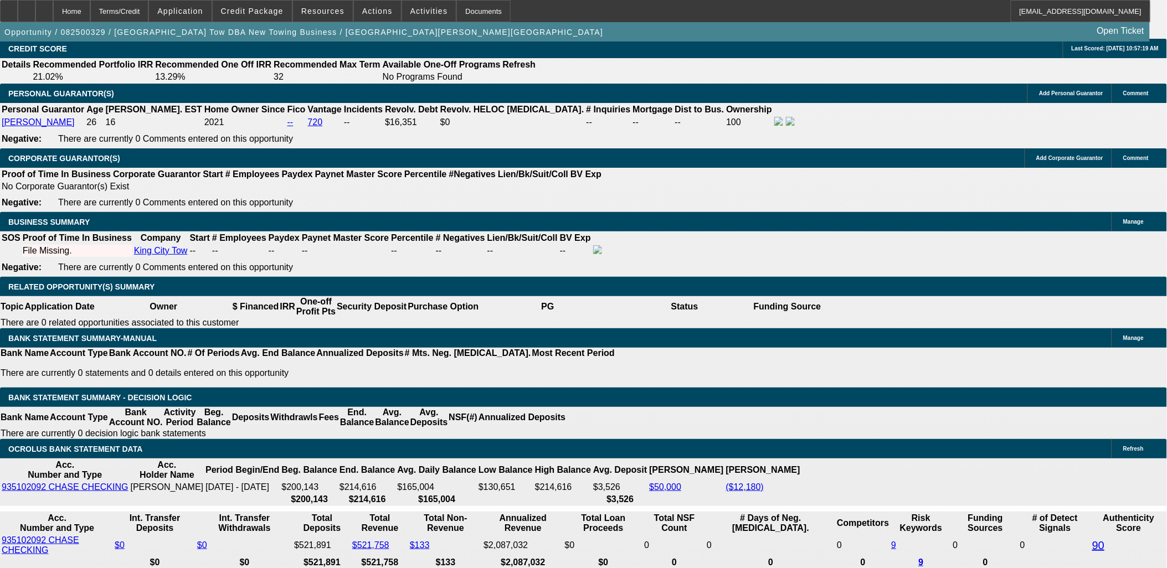
type input "32"
type input "15"
type input "$3,787.46"
type input "$1,893.73"
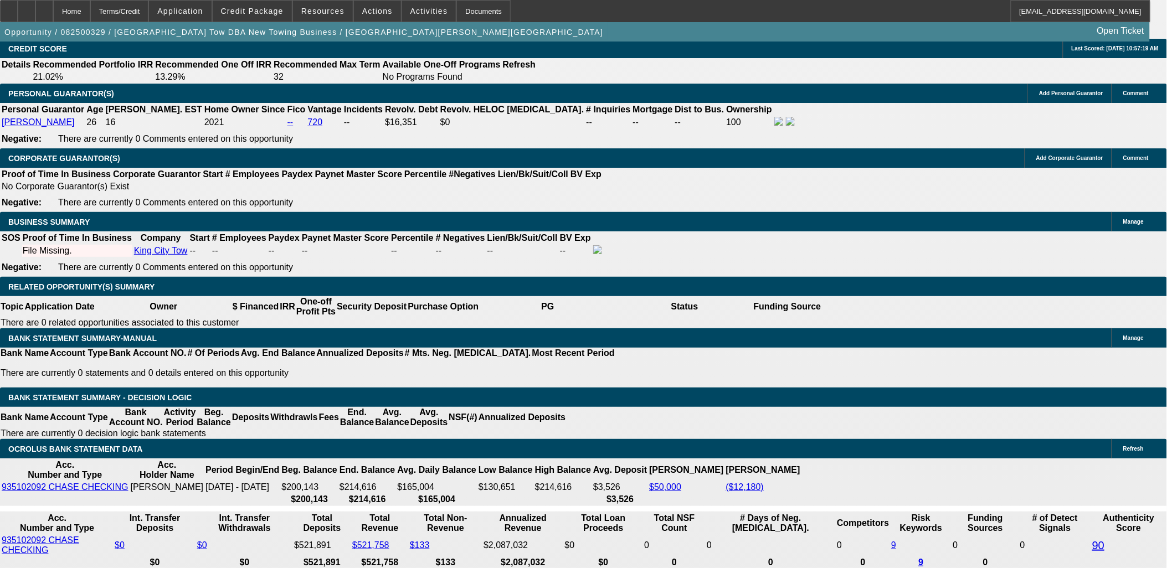
type input "$4,555.72"
type input "$2,277.86"
type input "15"
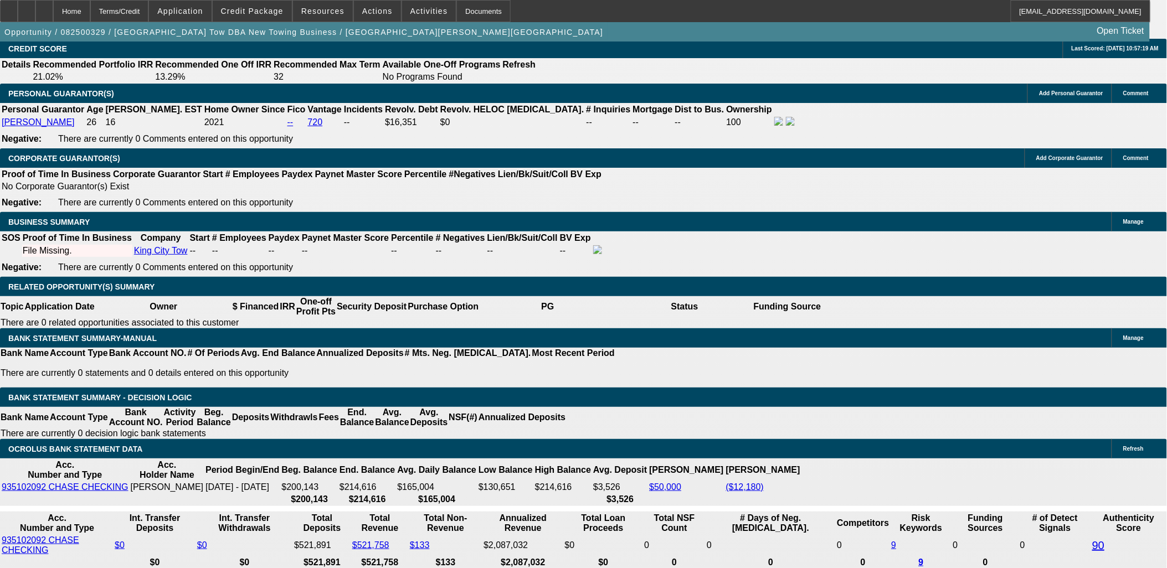
type input "23"
type input "$460.00"
type input "230"
type input "2300"
type input "$4,600.00"
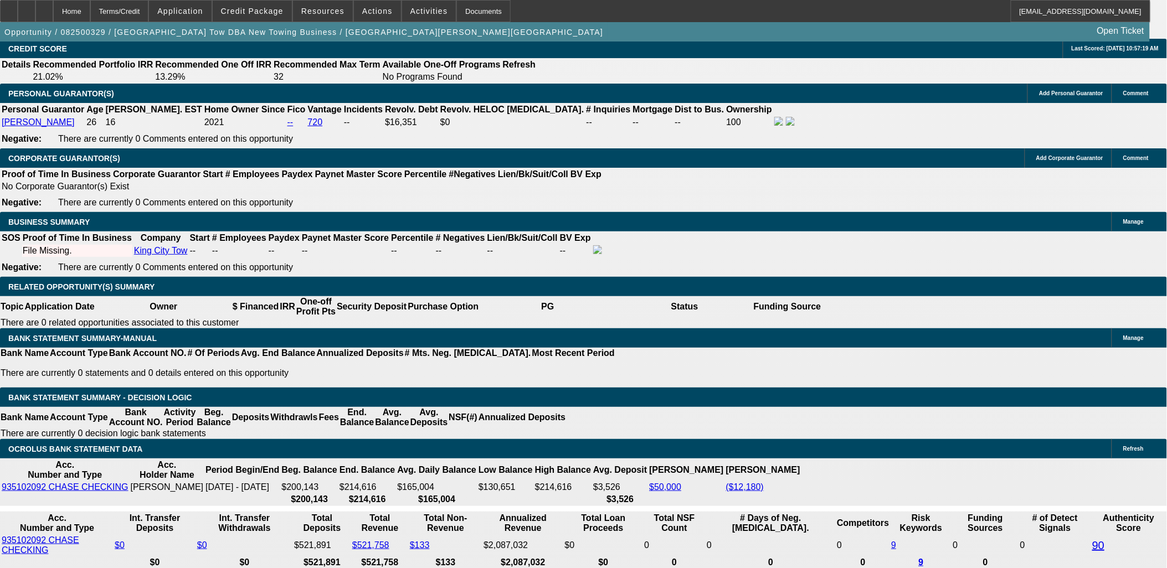
type input "15.8"
type input "$2,300.00"
select select "0.1"
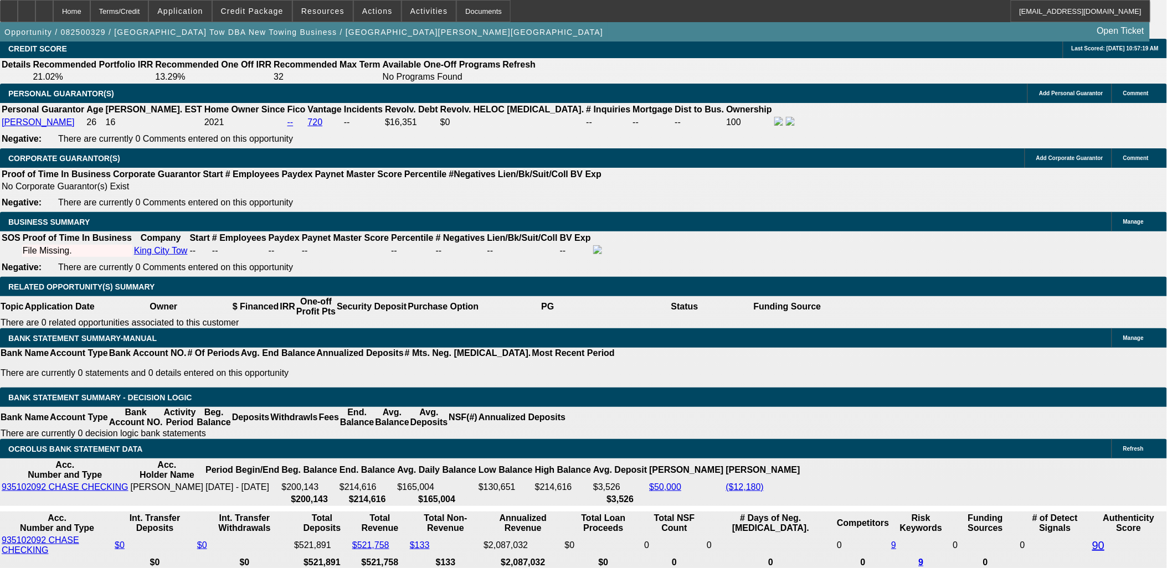
type input "$5,977.40"
type input "$4,140.00"
type input "$2,070.00"
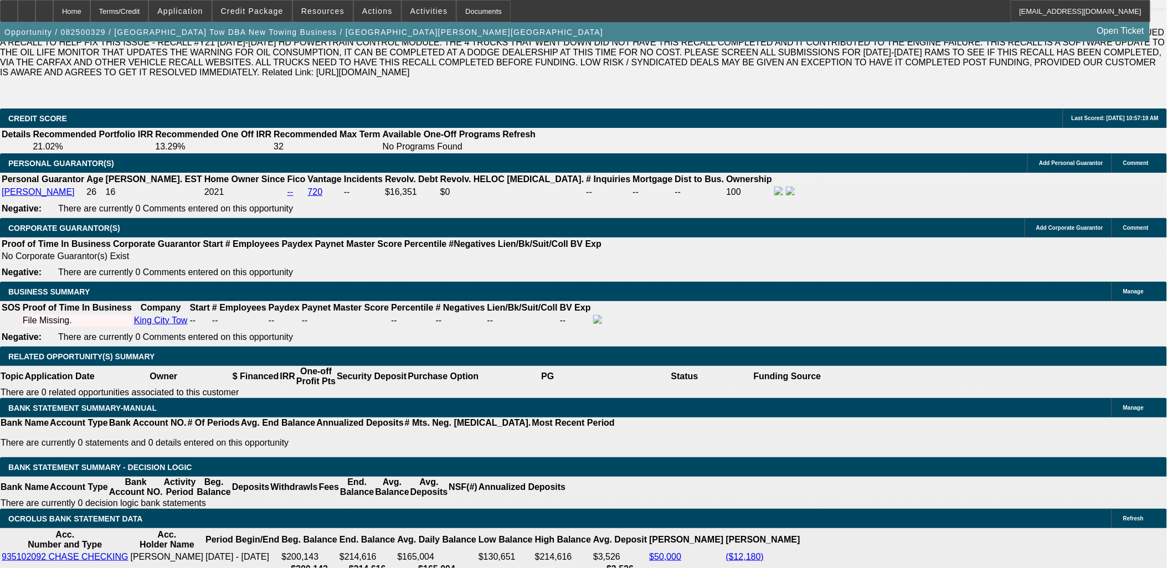
scroll to position [1538, 0]
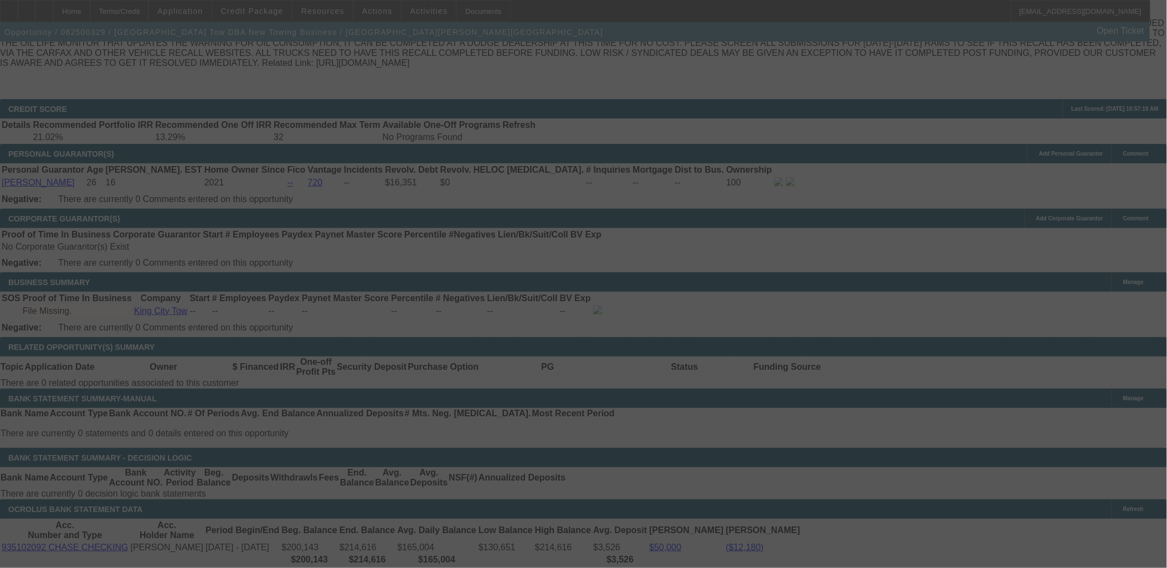
scroll to position [1662, 0]
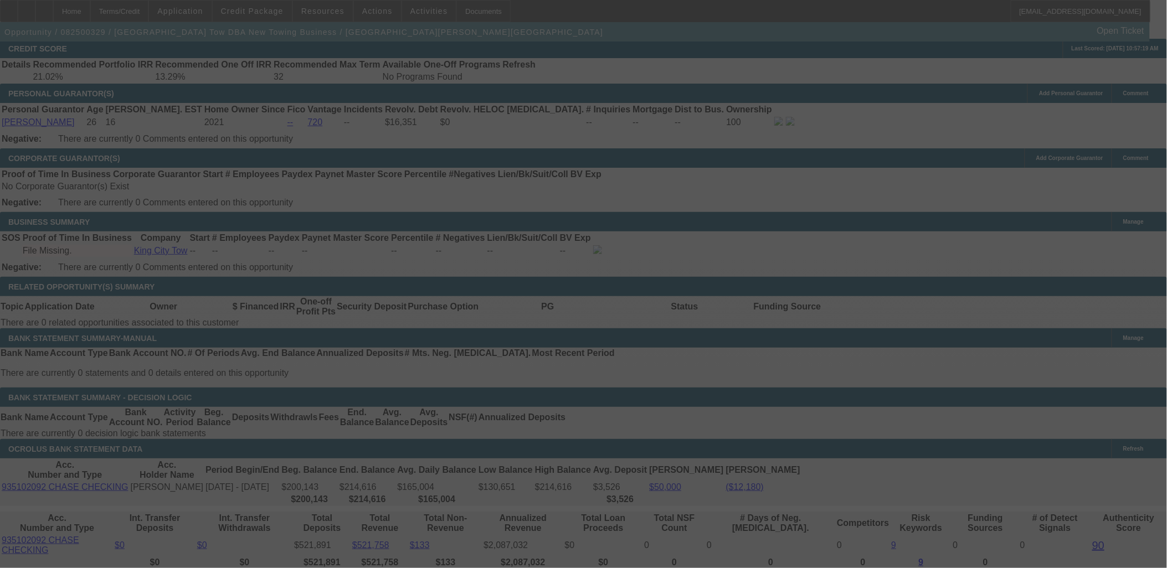
select select "0.1"
select select "2"
select select "0.1"
select select "4"
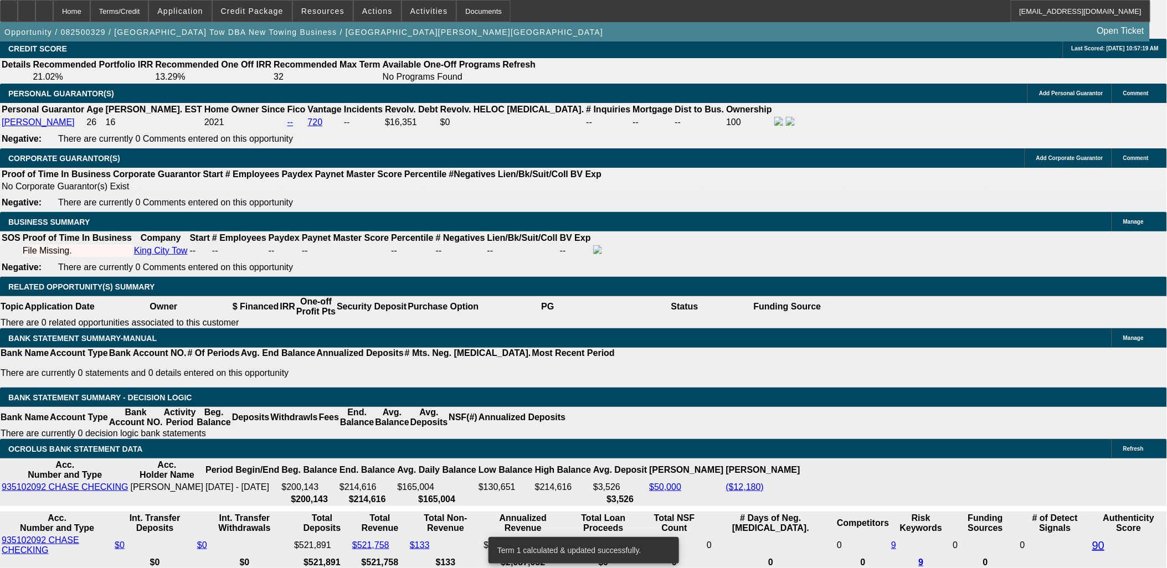
scroll to position [1649, 0]
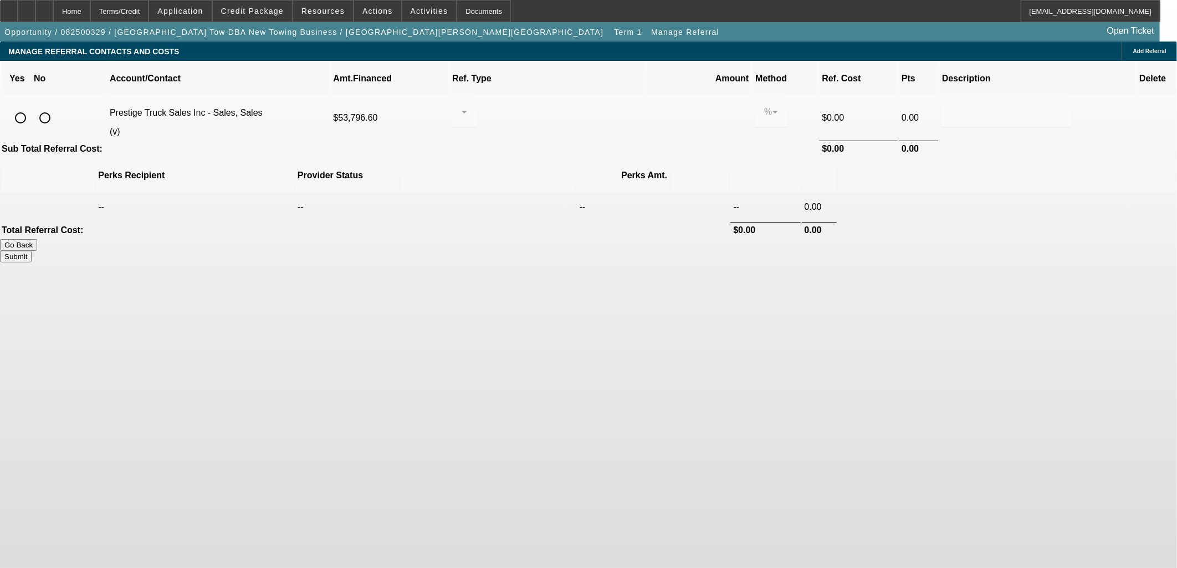
click at [56, 107] on input "radio" at bounding box center [45, 118] width 22 height 22
radio input "true"
click at [1133, 50] on span "Add Referral" at bounding box center [1149, 51] width 33 height 6
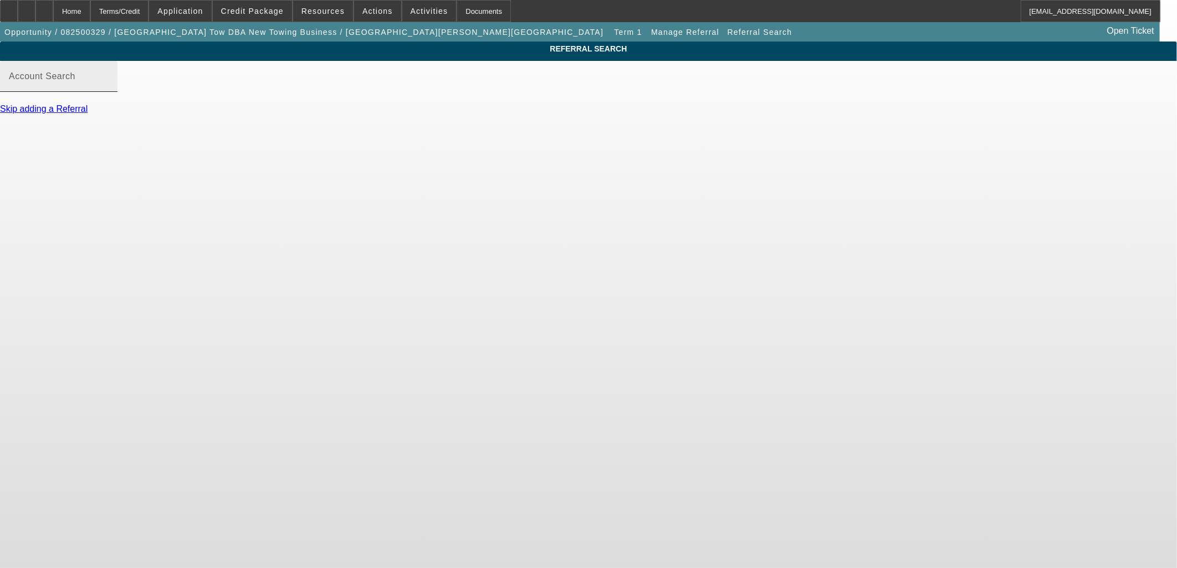
click at [75, 81] on mat-label "Account Search" at bounding box center [42, 75] width 66 height 9
click at [109, 88] on input "Account Search" at bounding box center [59, 80] width 100 height 13
type input "d"
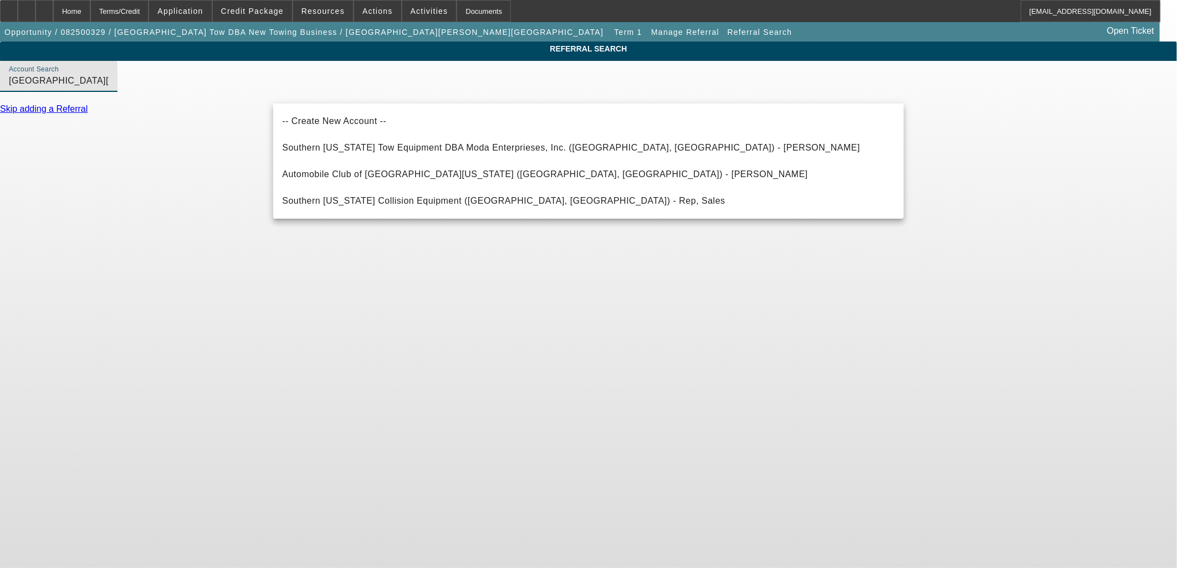
click at [368, 148] on span "Southern [US_STATE] Tow Equipment DBA Moda Enterprieses, Inc. ([GEOGRAPHIC_DATA…" at bounding box center [571, 147] width 578 height 9
type input "Southern [US_STATE] Tow Equipment DBA Moda Enterprieses, Inc. ([GEOGRAPHIC_DATA…"
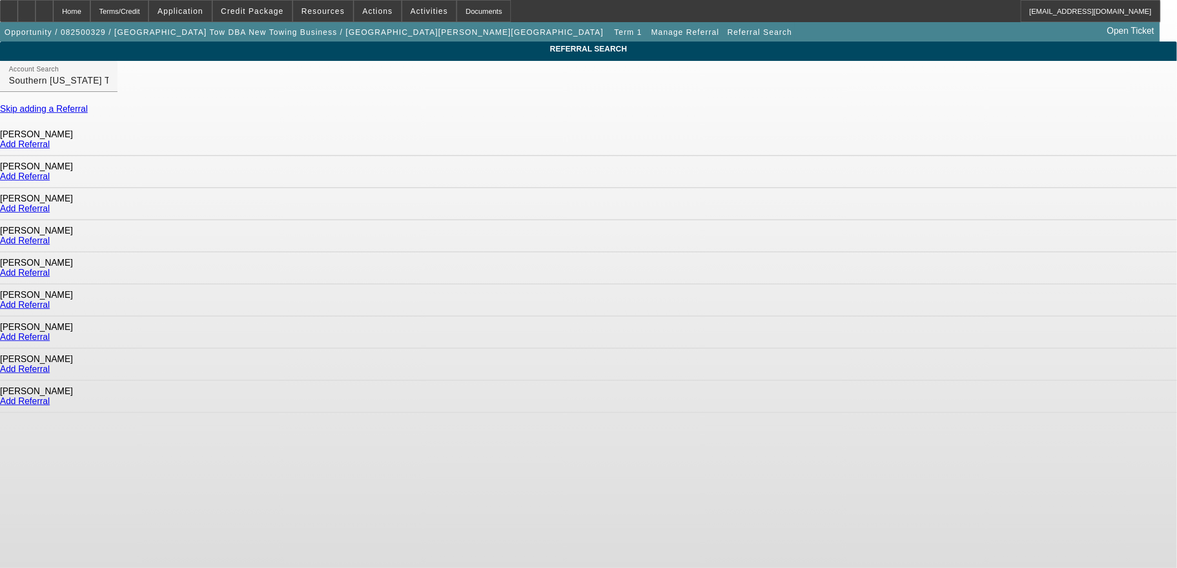
click at [50, 300] on link "Add Referral" at bounding box center [25, 304] width 50 height 9
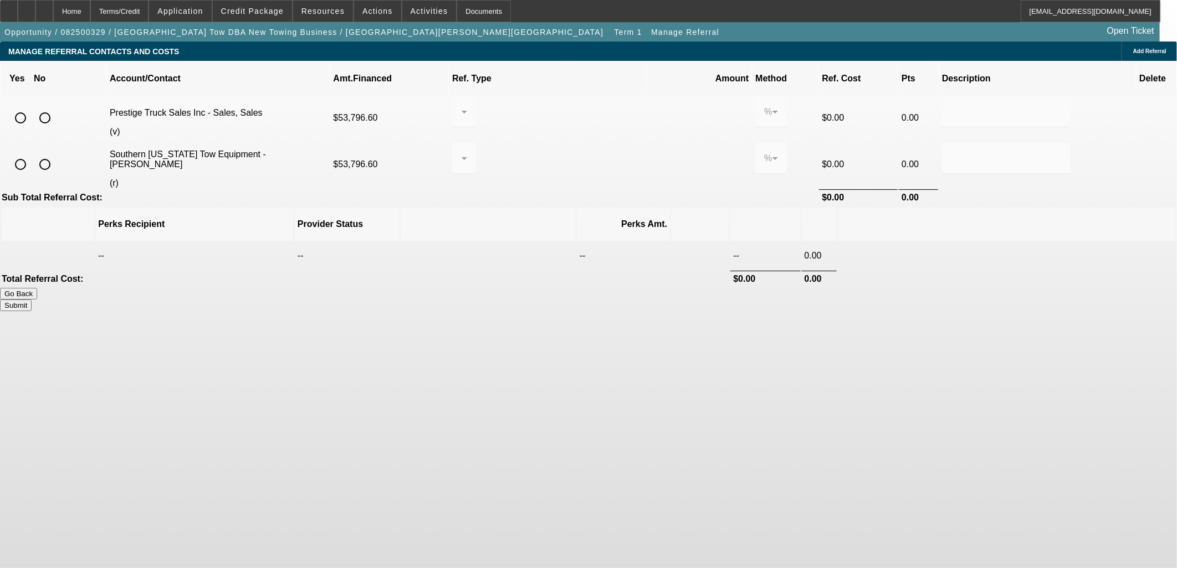
click at [56, 109] on input "radio" at bounding box center [45, 118] width 22 height 22
radio input "true"
click at [32, 153] on input "radio" at bounding box center [20, 164] width 22 height 22
radio input "true"
click at [467, 150] on div at bounding box center [464, 158] width 6 height 31
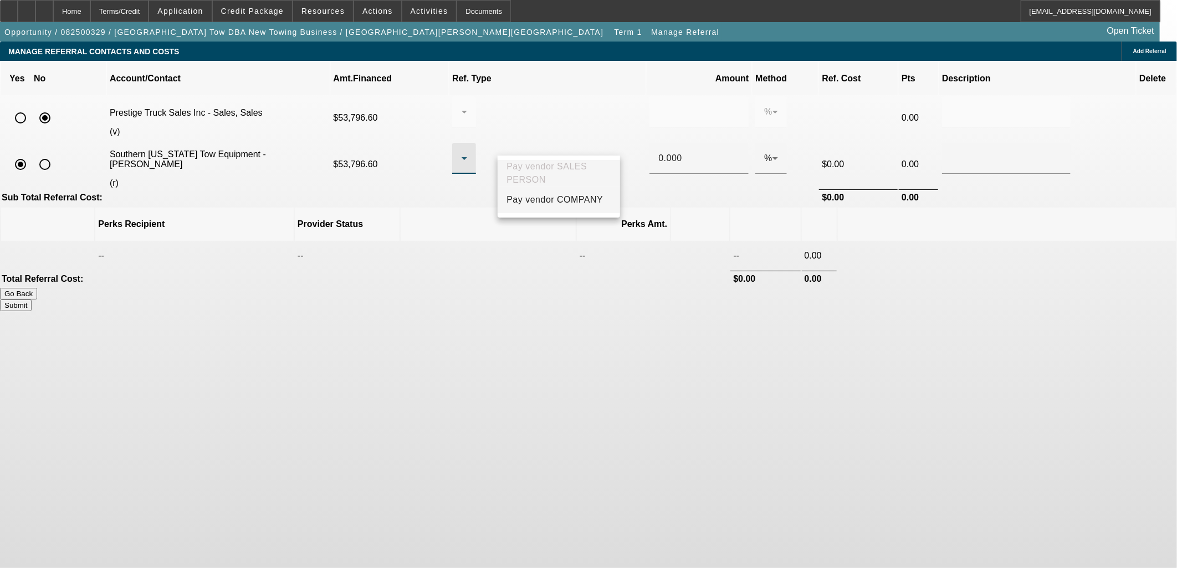
click at [566, 202] on span "Pay vendor COMPANY" at bounding box center [554, 199] width 96 height 13
drag, startPoint x: 660, startPoint y: 141, endPoint x: 464, endPoint y: 125, distance: 196.8
click at [515, 141] on tr "Southern [US_STATE] Tow Equipment - [PERSON_NAME] (r) $53,796.60 Pay vendor COM…" at bounding box center [588, 165] width 1174 height 48
type input "2"
click at [939, 189] on td at bounding box center [1037, 197] width 196 height 16
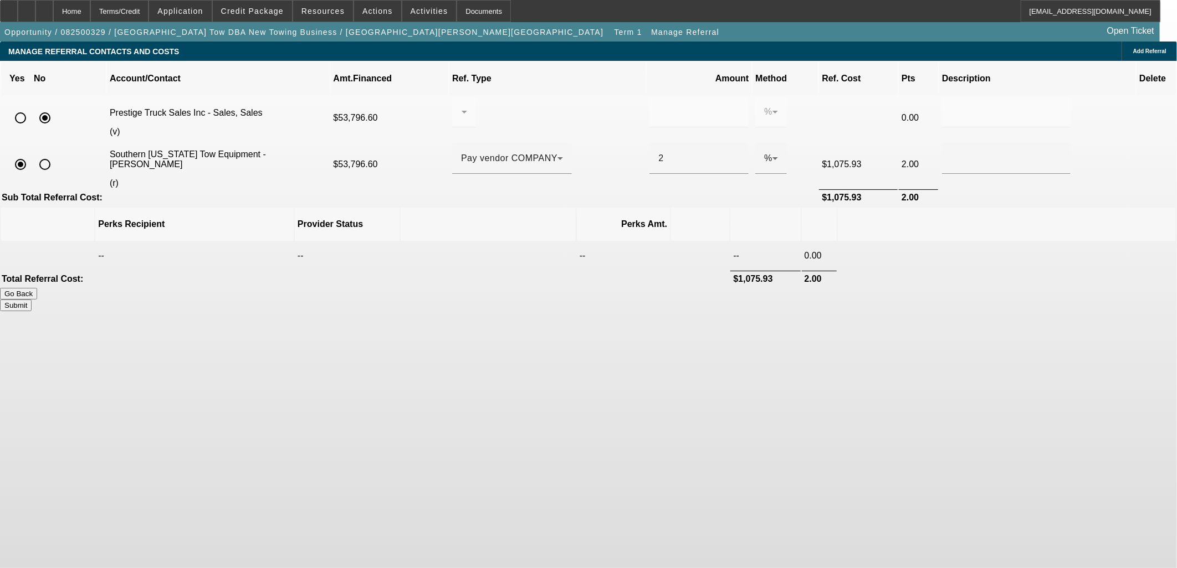
click at [32, 300] on button "Submit" at bounding box center [16, 306] width 32 height 12
type input "0.000"
type input "2.000"
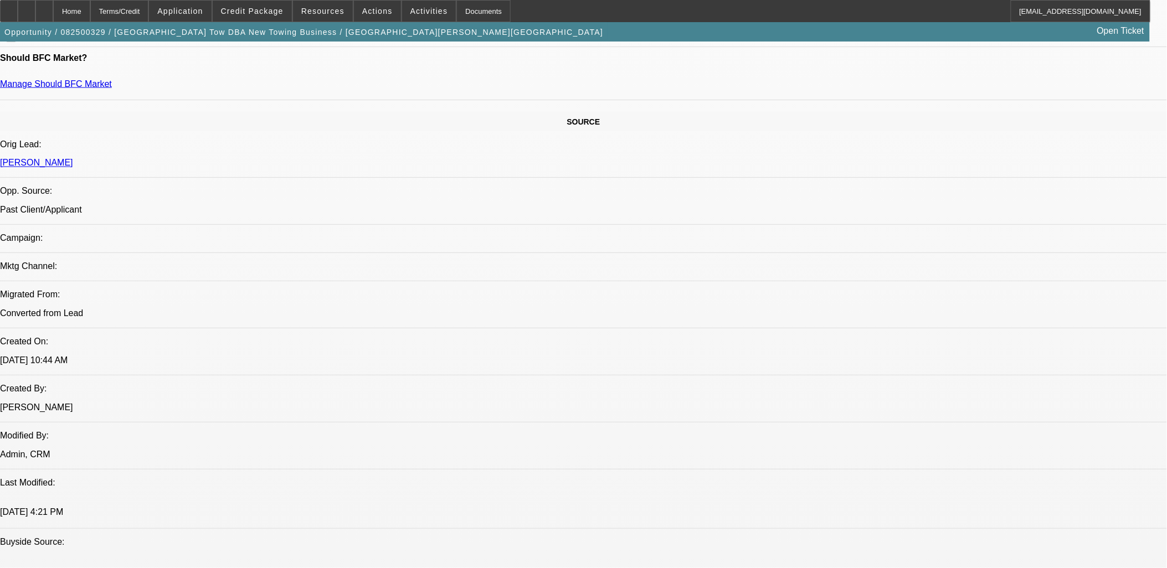
select select "0.1"
select select "2"
select select "0.1"
select select "4"
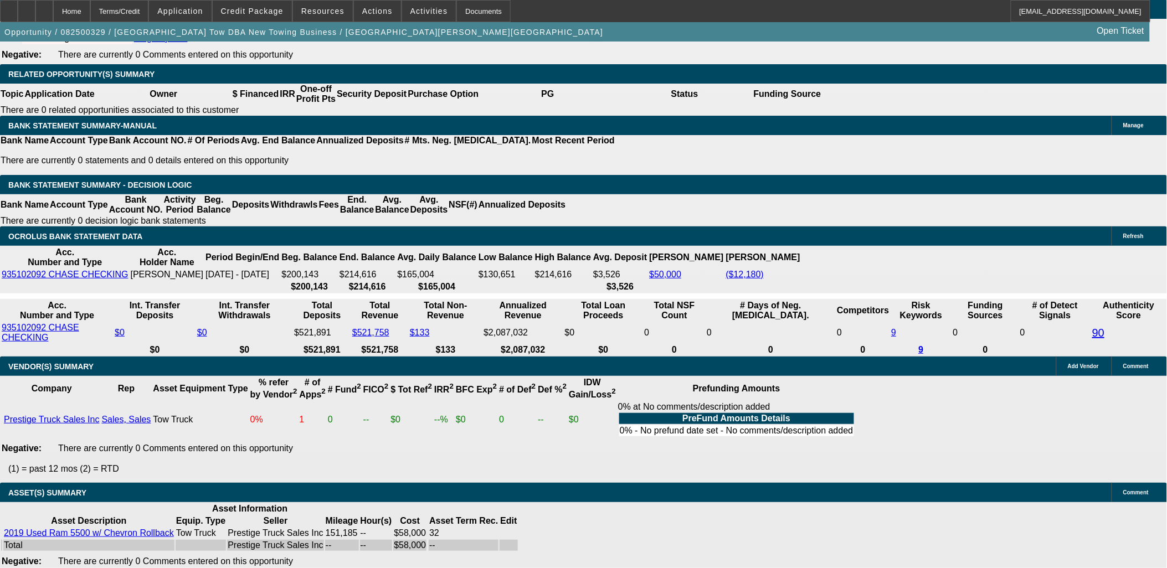
scroll to position [1846, 0]
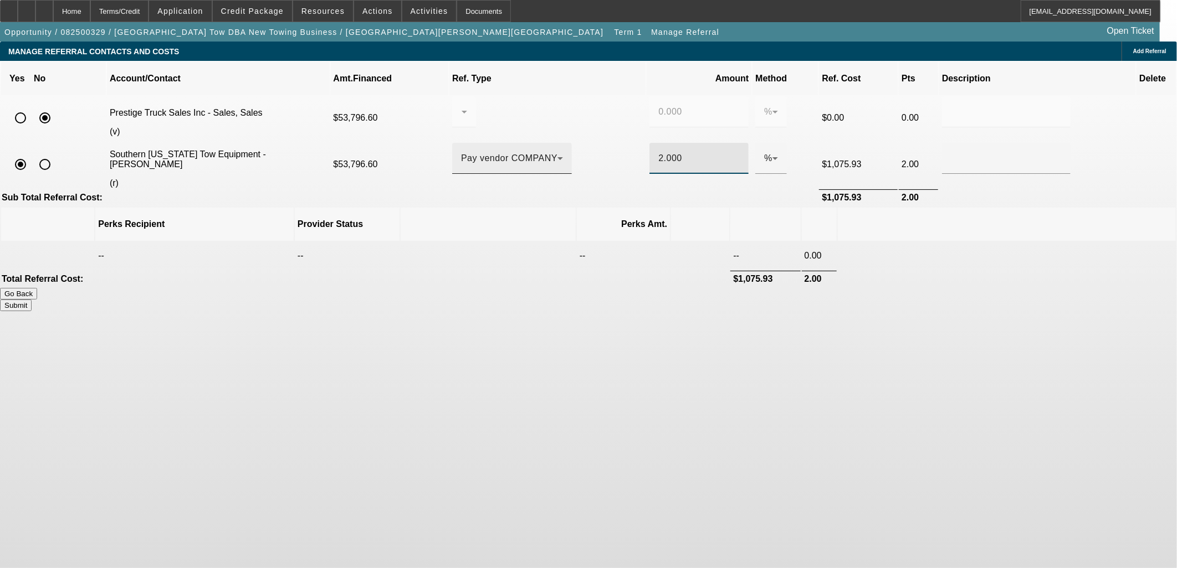
drag, startPoint x: 660, startPoint y: 133, endPoint x: 539, endPoint y: 128, distance: 120.9
click at [535, 141] on tr "Southern [US_STATE] Tow Equipment - [PERSON_NAME] (r) $53,796.60 Pay vendor COM…" at bounding box center [588, 165] width 1174 height 48
type input "1.9"
click at [849, 208] on th at bounding box center [1007, 224] width 338 height 33
click at [32, 300] on button "Submit" at bounding box center [16, 306] width 32 height 12
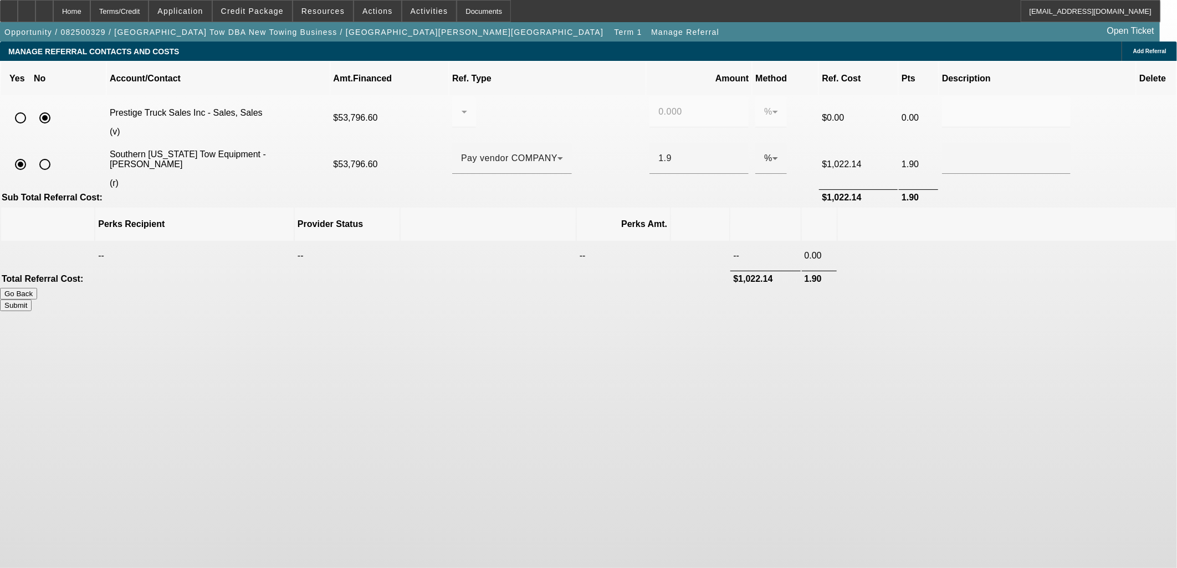
type input "0.000"
type input "1.900"
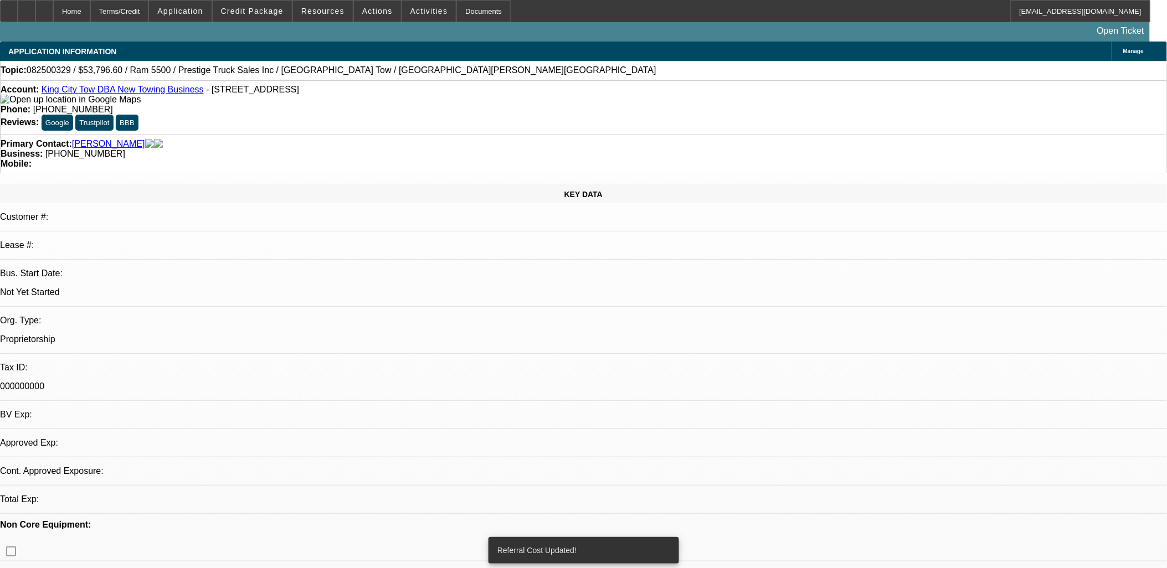
select select "0.1"
select select "2"
select select "0.1"
select select "4"
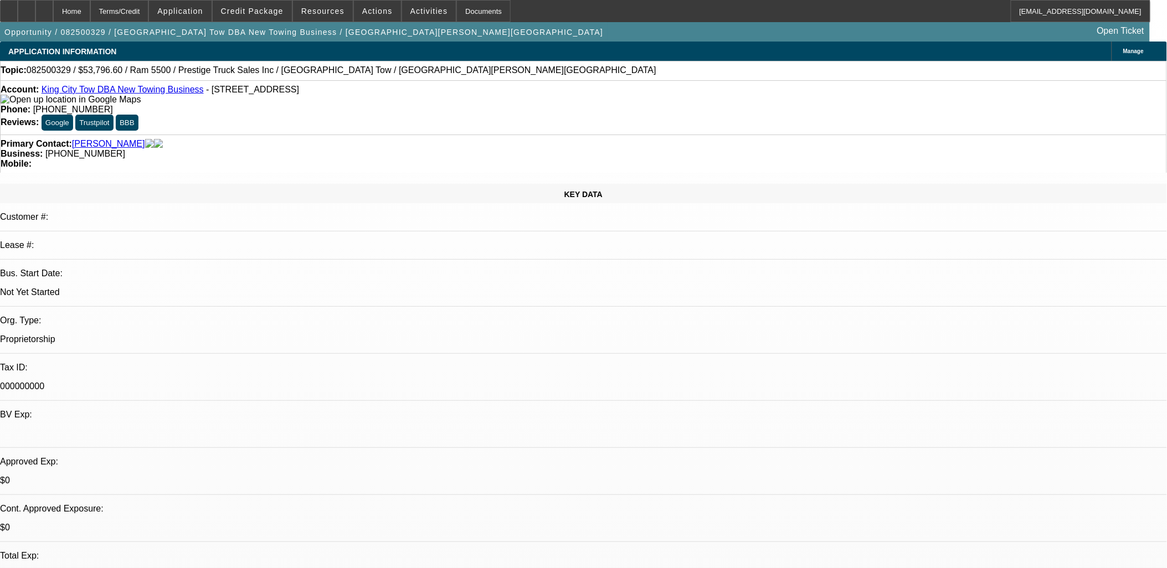
click at [25, 101] on img at bounding box center [71, 100] width 140 height 10
